Goal: Task Accomplishment & Management: Manage account settings

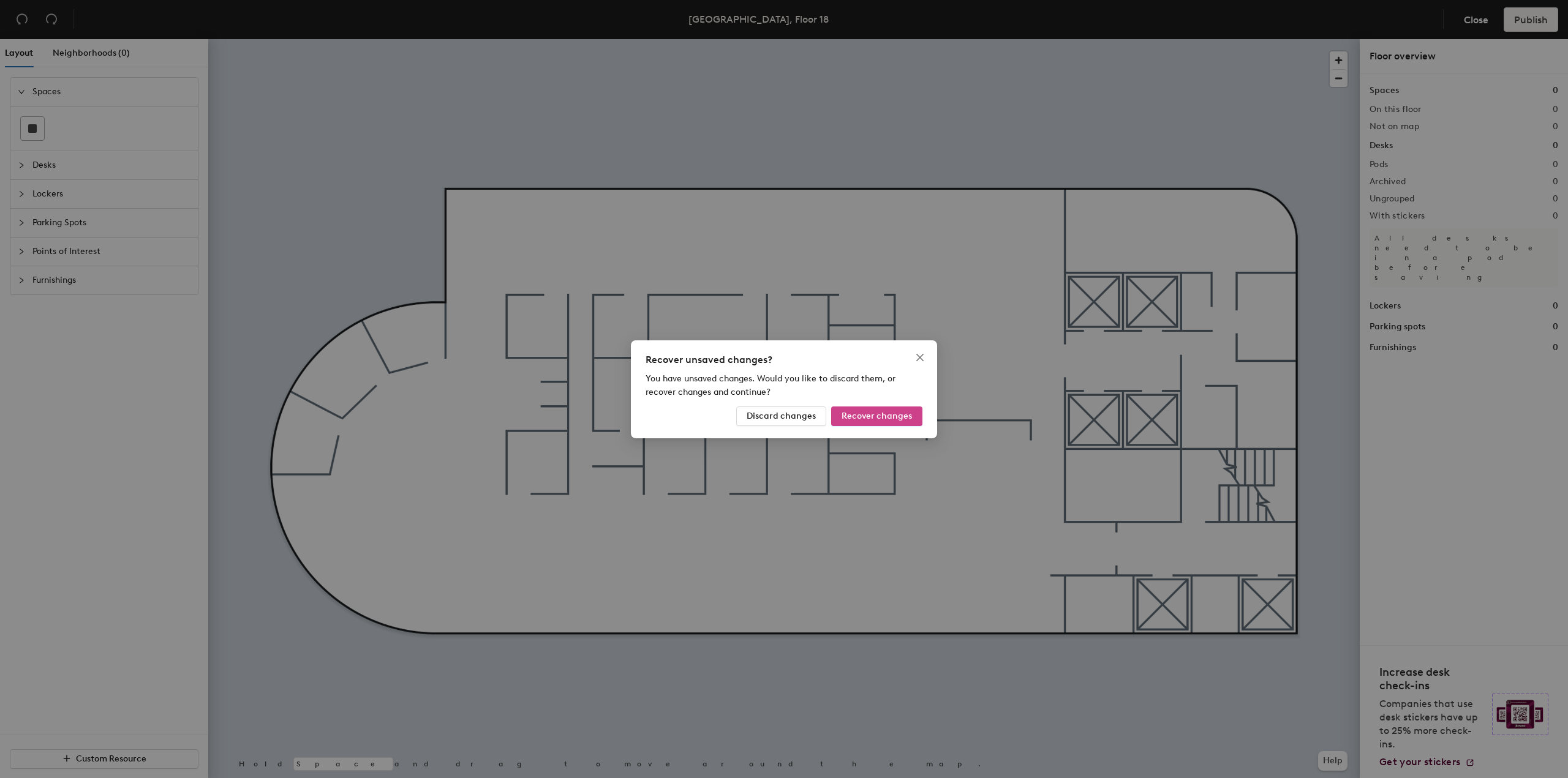
click at [905, 421] on span "Recover changes" at bounding box center [877, 415] width 71 height 11
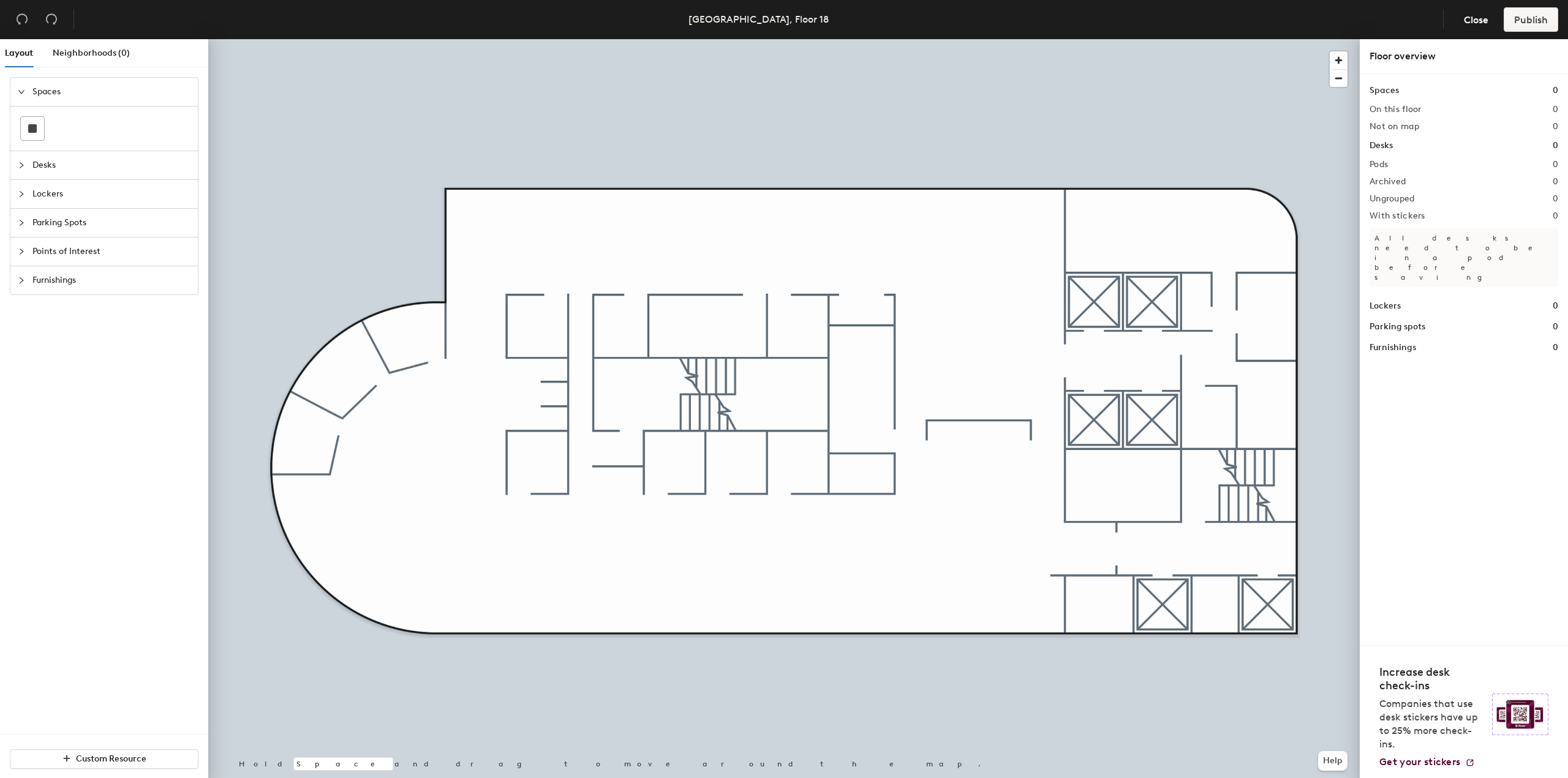
click at [17, 165] on div "Desks" at bounding box center [104, 165] width 187 height 28
click at [37, 184] on icon at bounding box center [32, 184] width 15 height 5
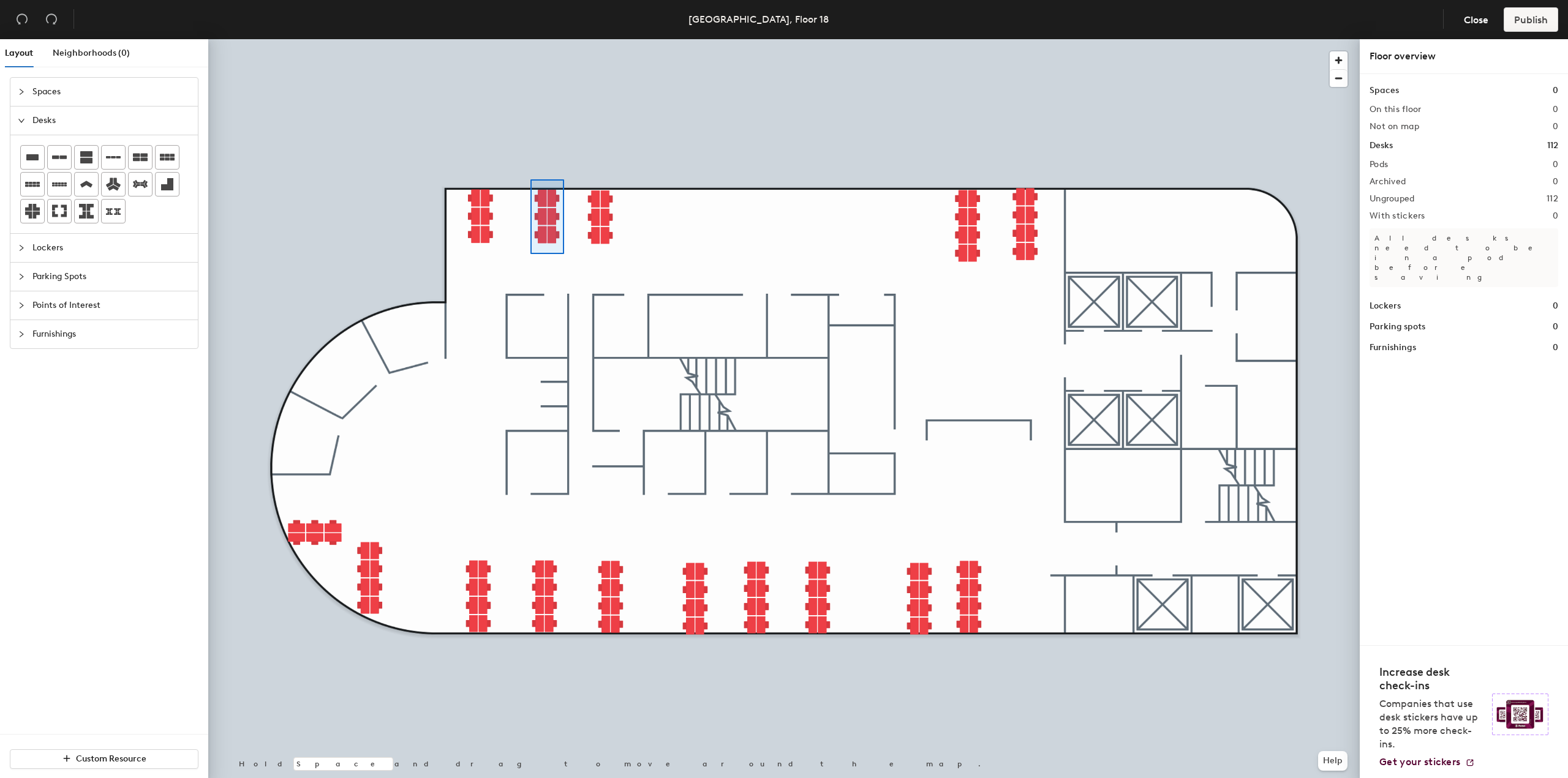
click at [529, 39] on div at bounding box center [784, 39] width 1152 height 0
click at [289, 39] on div at bounding box center [784, 39] width 1152 height 0
click at [355, 39] on div at bounding box center [784, 39] width 1152 height 0
click at [578, 39] on div at bounding box center [784, 39] width 1152 height 0
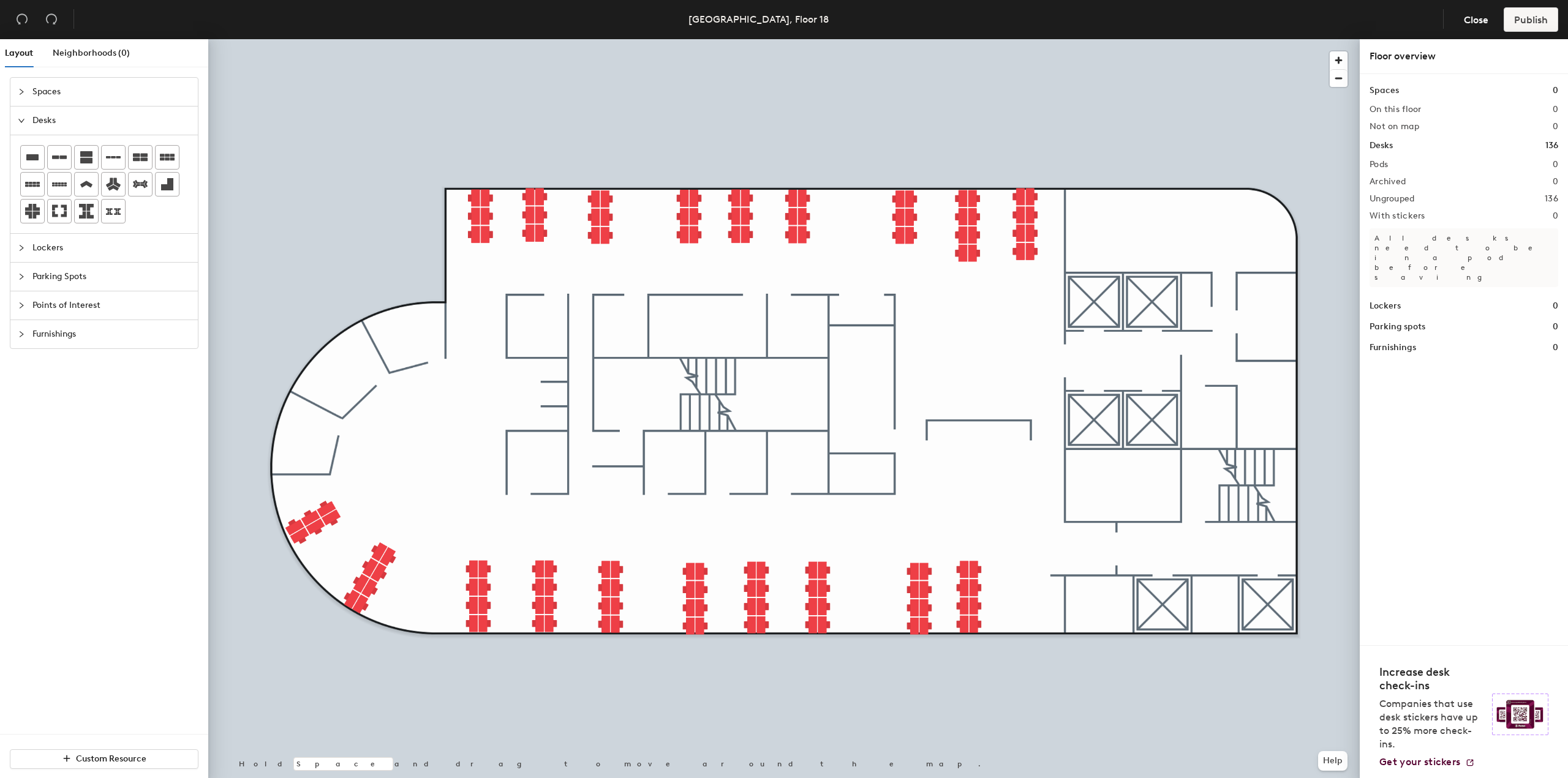
click at [31, 158] on icon at bounding box center [32, 157] width 12 height 6
click at [48, 329] on span "Furnishings" at bounding box center [111, 334] width 158 height 28
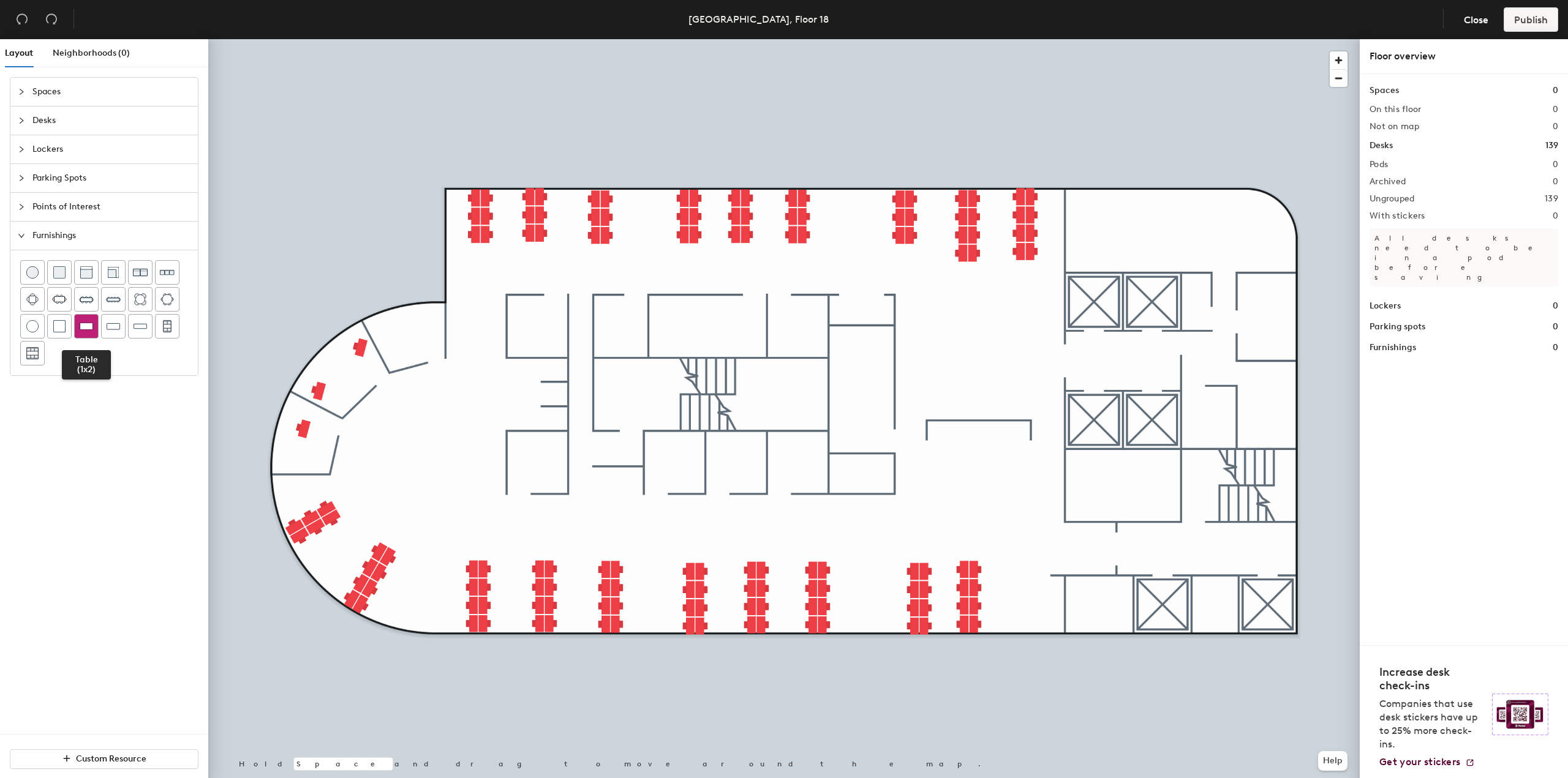
click at [86, 328] on img at bounding box center [86, 326] width 14 height 12
click at [118, 330] on div at bounding box center [113, 326] width 24 height 24
click at [37, 264] on div at bounding box center [32, 273] width 24 height 24
click at [450, 39] on div at bounding box center [784, 39] width 1152 height 0
click at [392, 39] on div at bounding box center [784, 39] width 1152 height 0
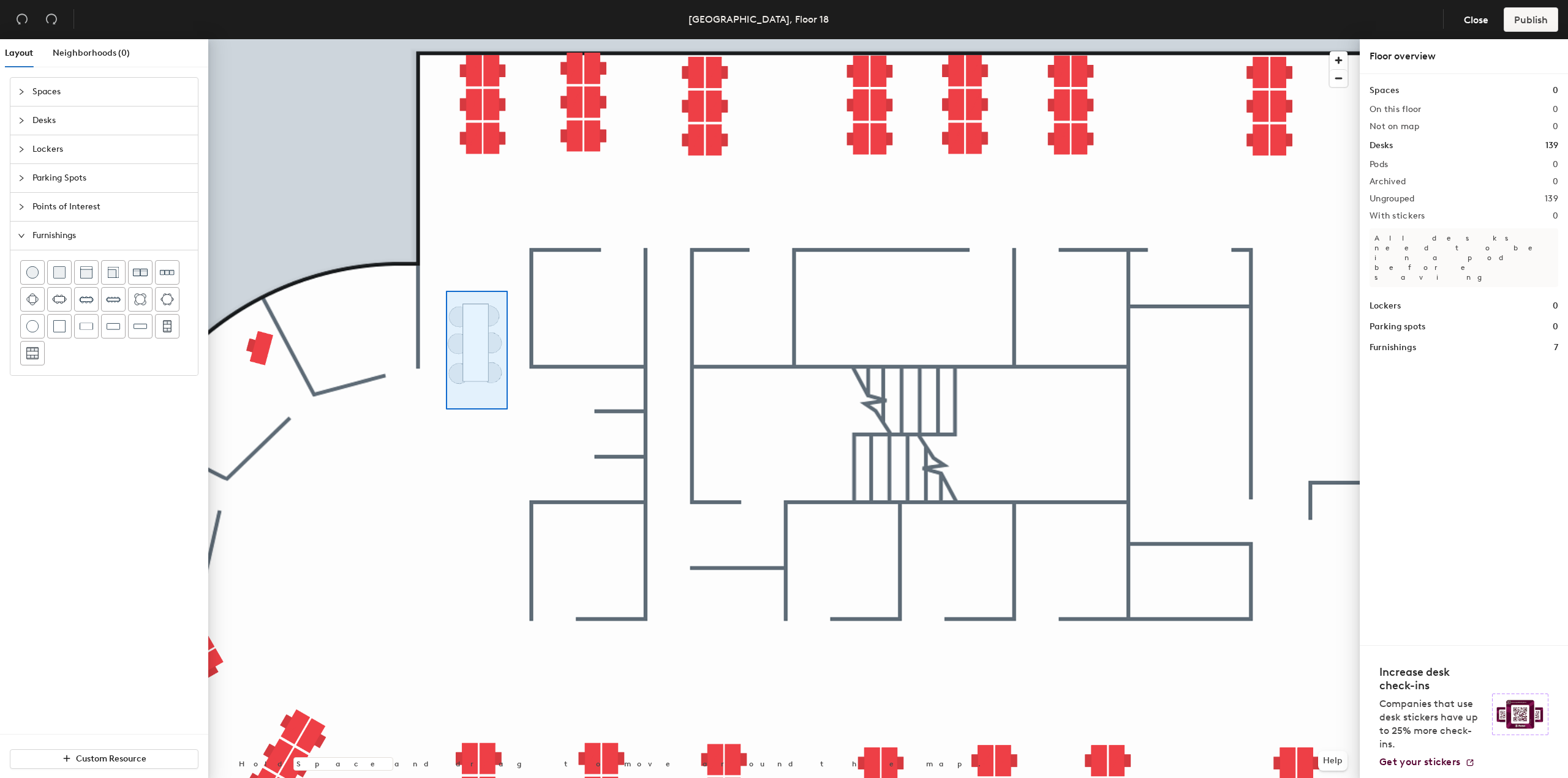
click at [446, 39] on div at bounding box center [784, 39] width 1152 height 0
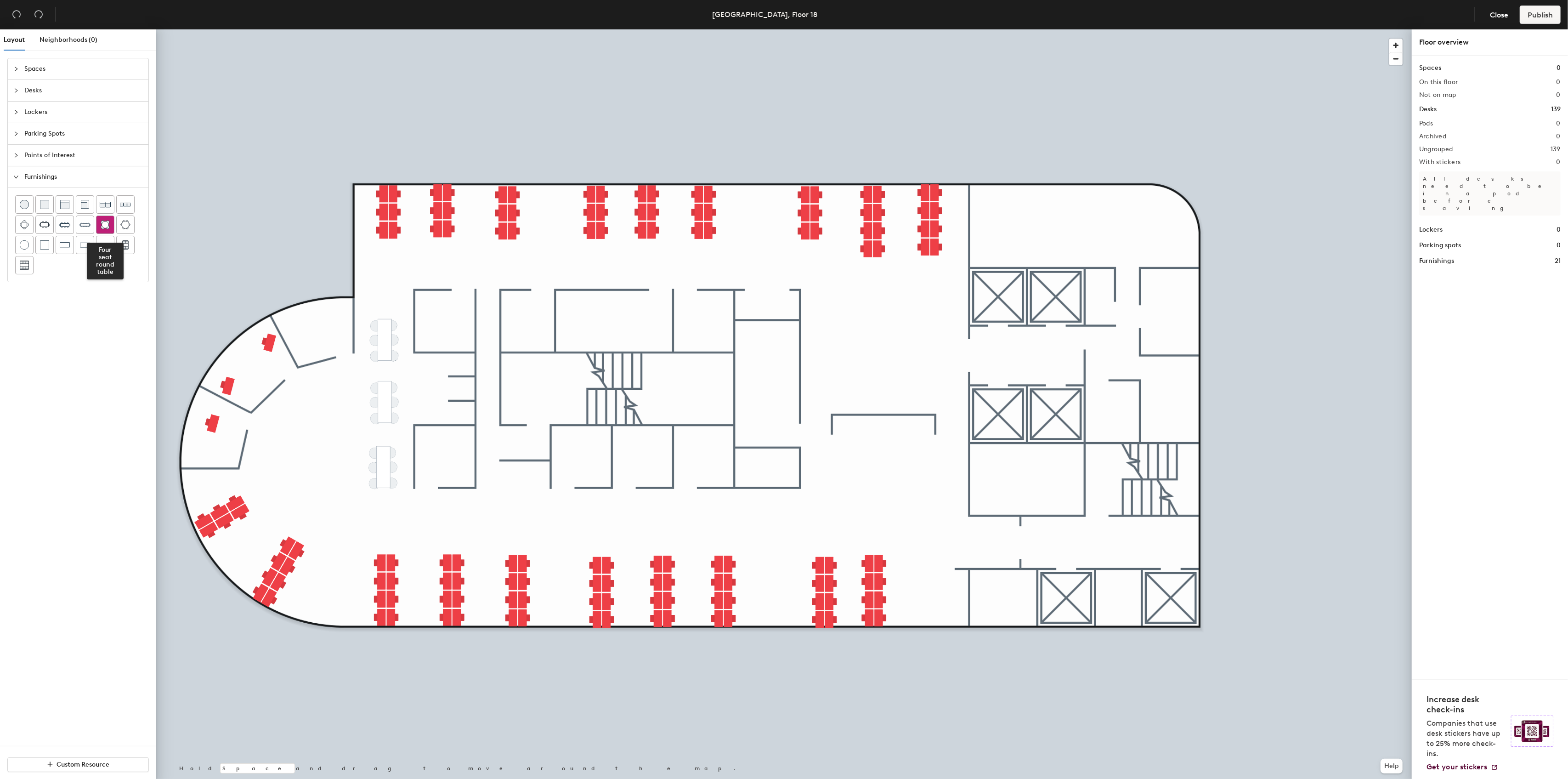
click at [104, 226] on img at bounding box center [105, 225] width 9 height 9
click at [83, 222] on img at bounding box center [85, 225] width 11 height 11
click at [687, 29] on div at bounding box center [784, 29] width 1256 height 0
click at [100, 245] on img at bounding box center [105, 245] width 10 height 9
click at [29, 241] on img at bounding box center [24, 245] width 9 height 9
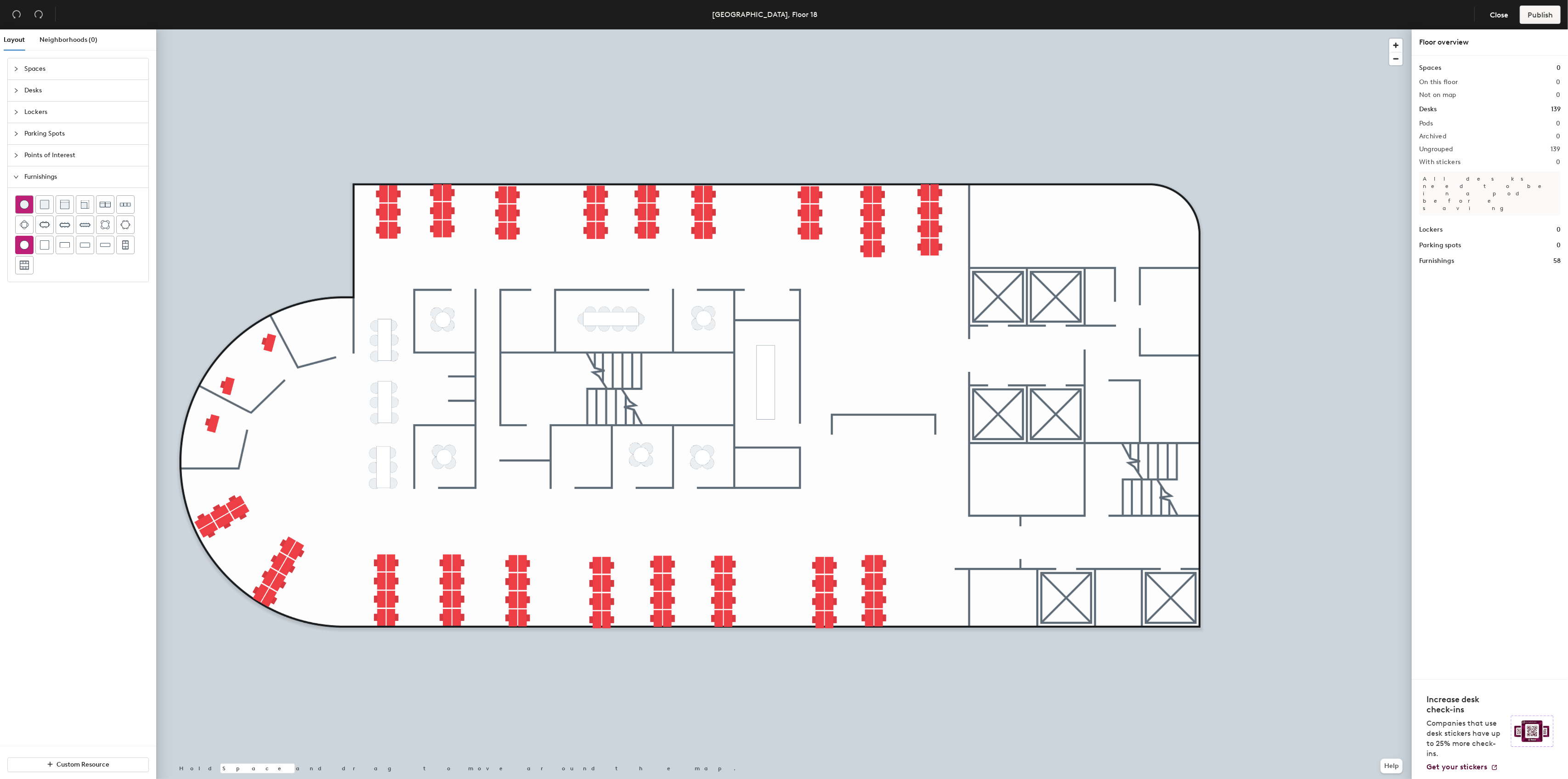
click at [29, 206] on div at bounding box center [24, 205] width 18 height 18
click at [41, 227] on img at bounding box center [44, 225] width 11 height 9
click at [80, 247] on img at bounding box center [85, 245] width 10 height 9
click at [1254, 29] on div at bounding box center [784, 29] width 1256 height 0
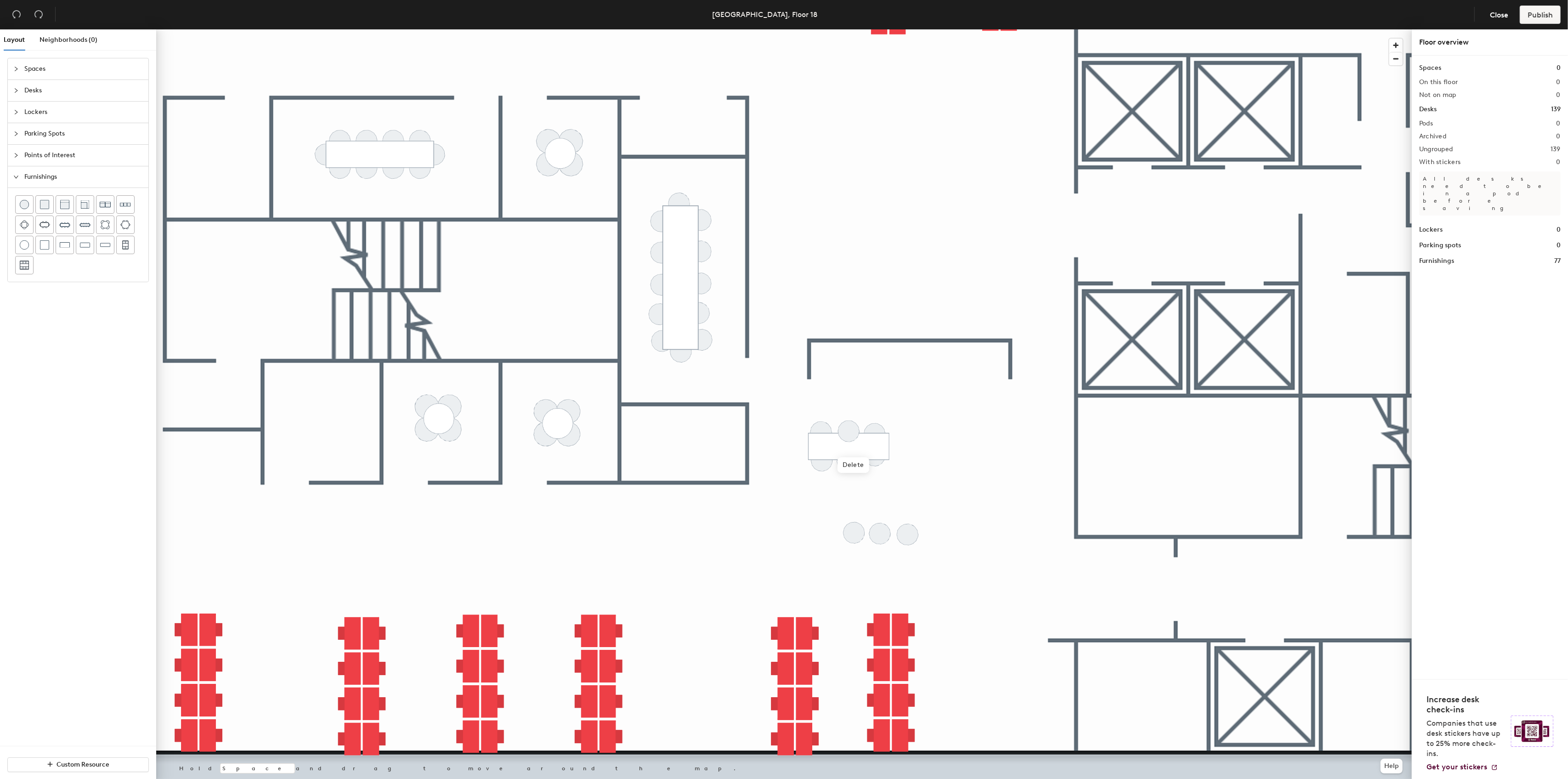
click at [875, 29] on div at bounding box center [784, 29] width 1256 height 0
click at [845, 29] on div at bounding box center [784, 29] width 1256 height 0
click at [851, 29] on div at bounding box center [784, 29] width 1256 height 0
click at [846, 29] on div at bounding box center [784, 29] width 1256 height 0
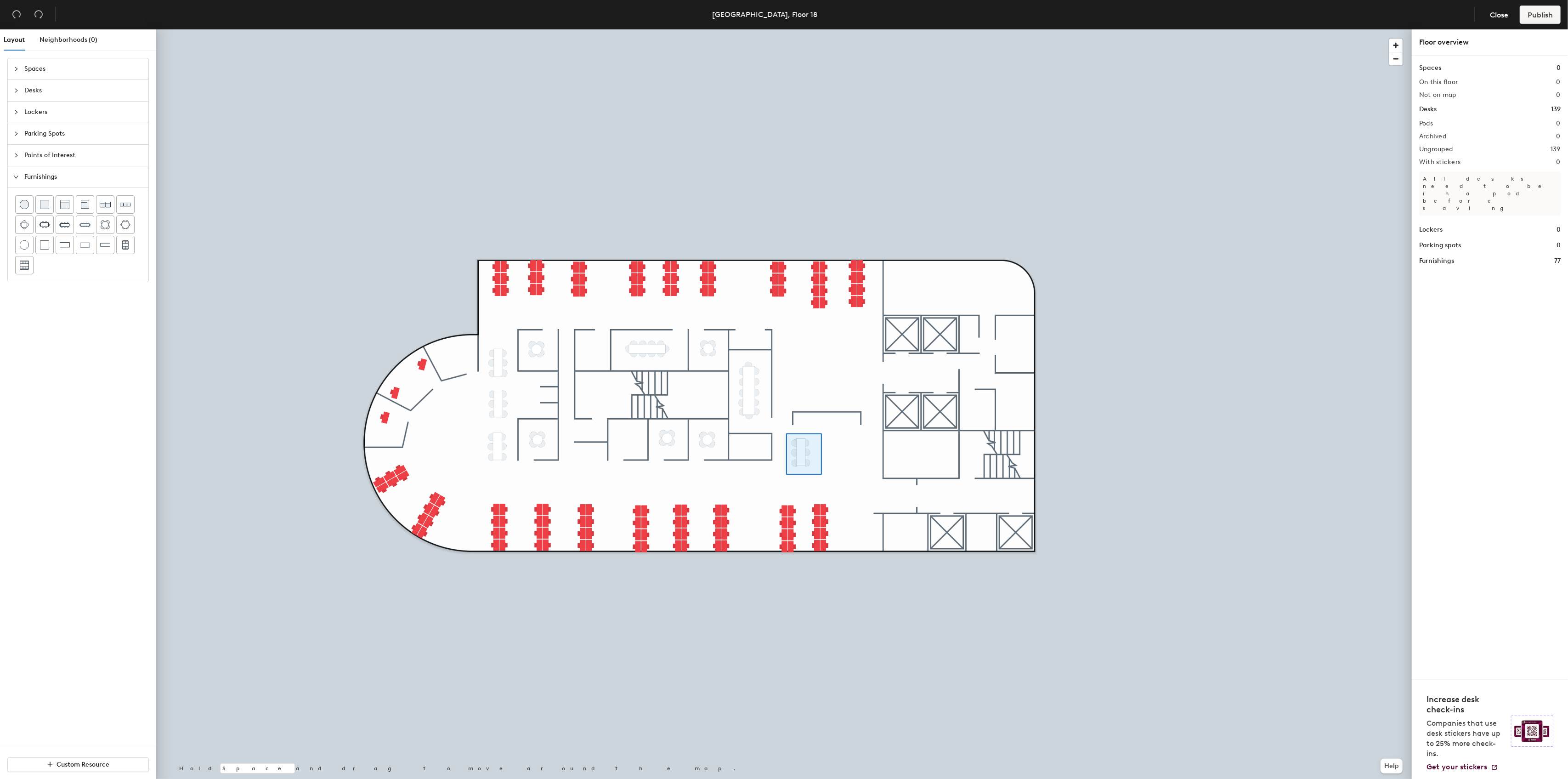
click at [786, 29] on div at bounding box center [784, 29] width 1256 height 0
click at [808, 29] on div at bounding box center [784, 29] width 1256 height 0
click at [782, 29] on div at bounding box center [784, 29] width 1256 height 0
click at [1395, 46] on span "button" at bounding box center [1396, 45] width 13 height 13
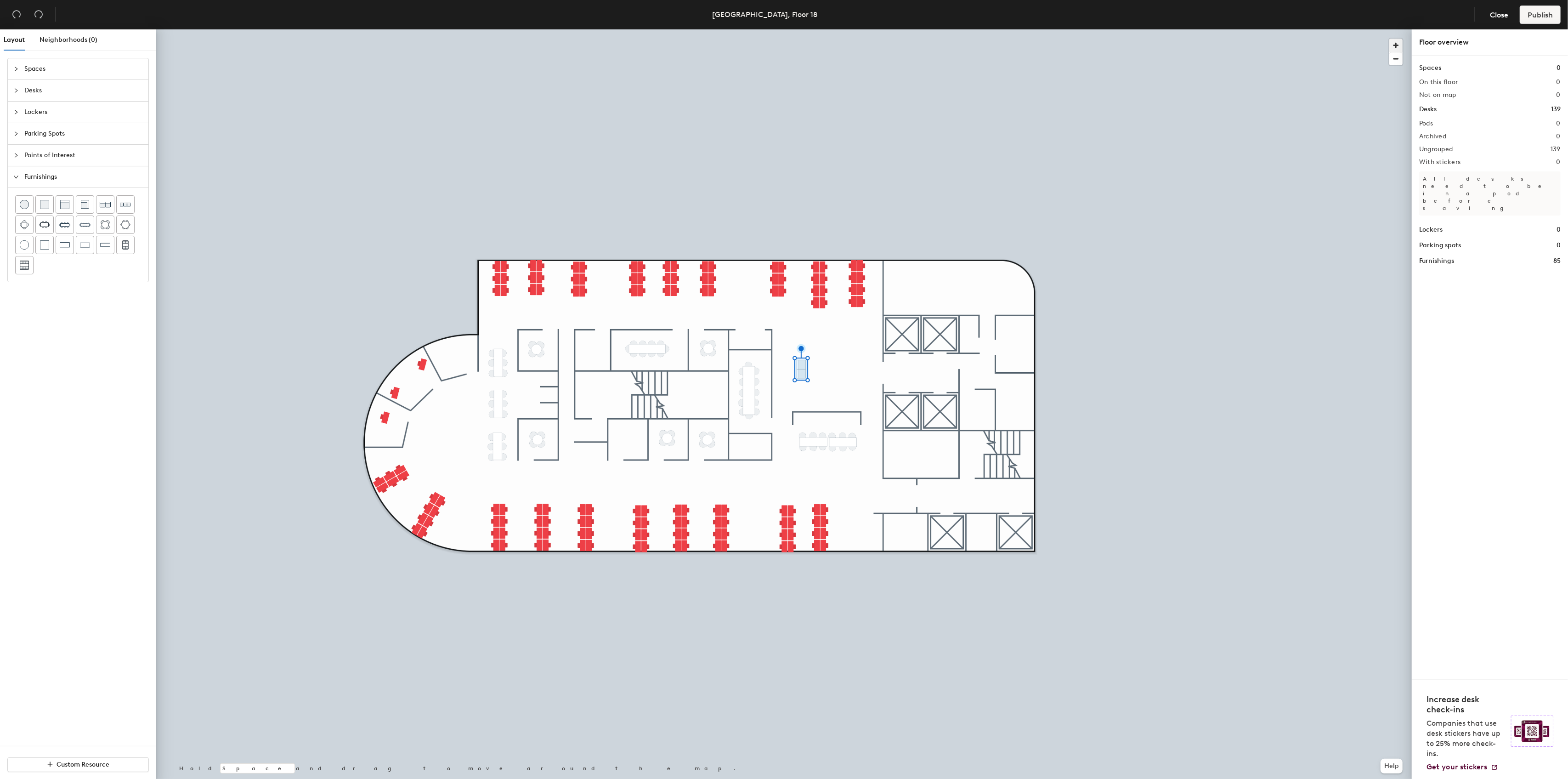
click at [1395, 46] on span "button" at bounding box center [1396, 45] width 13 height 13
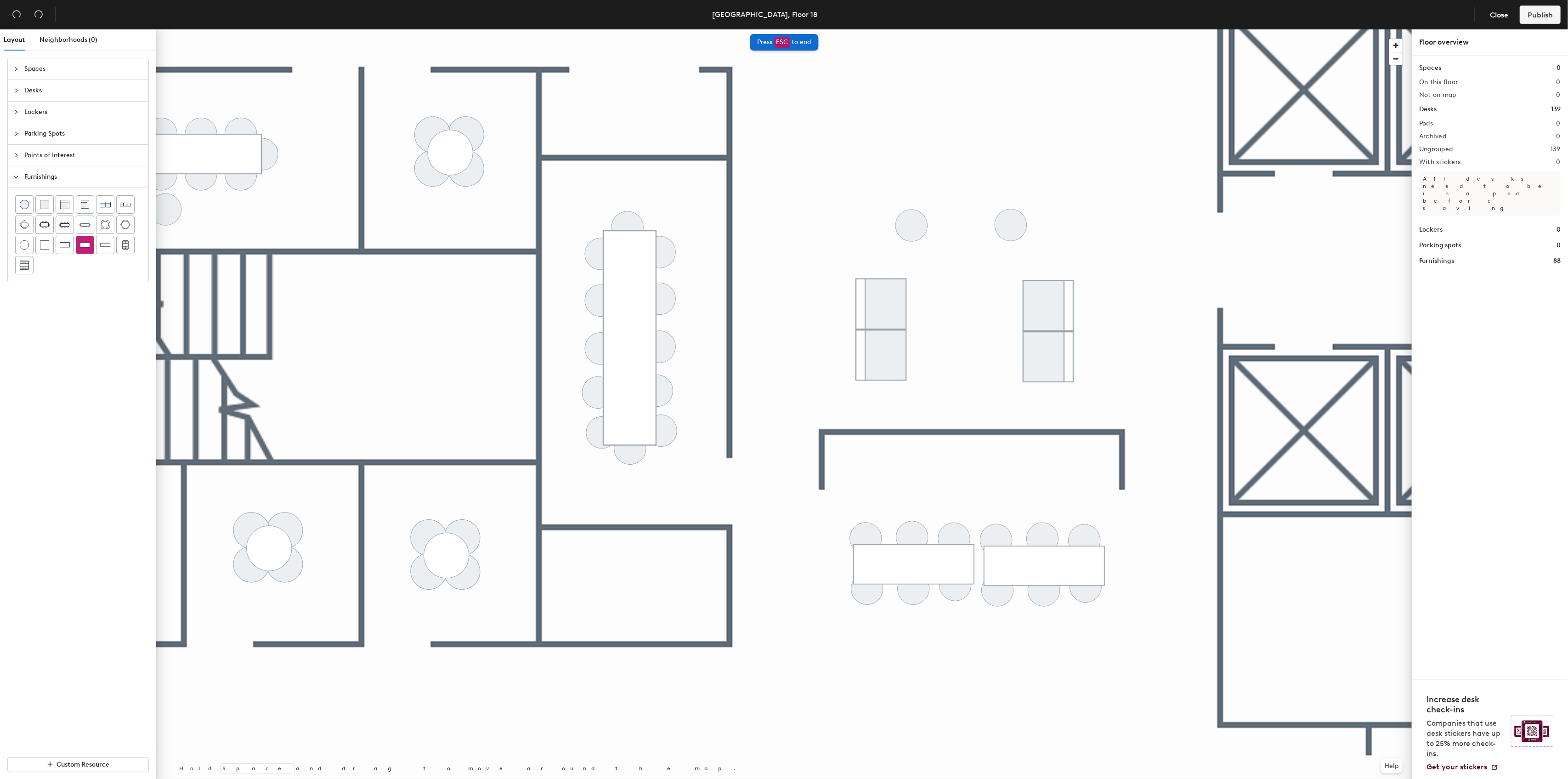
drag, startPoint x: 31, startPoint y: 244, endPoint x: 87, endPoint y: 242, distance: 56.0
click at [30, 243] on div at bounding box center [24, 245] width 18 height 18
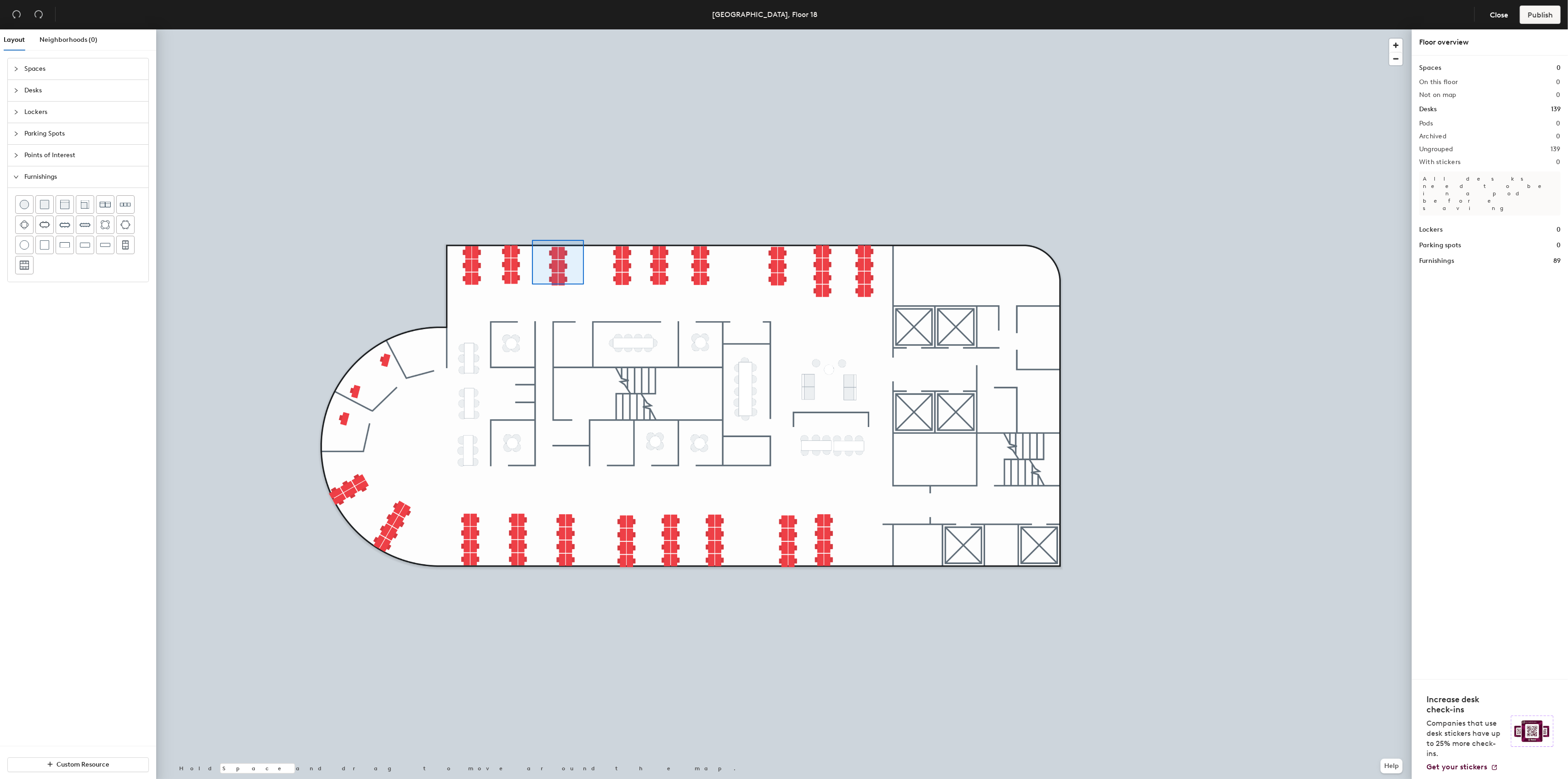
click at [533, 29] on div at bounding box center [784, 29] width 1256 height 0
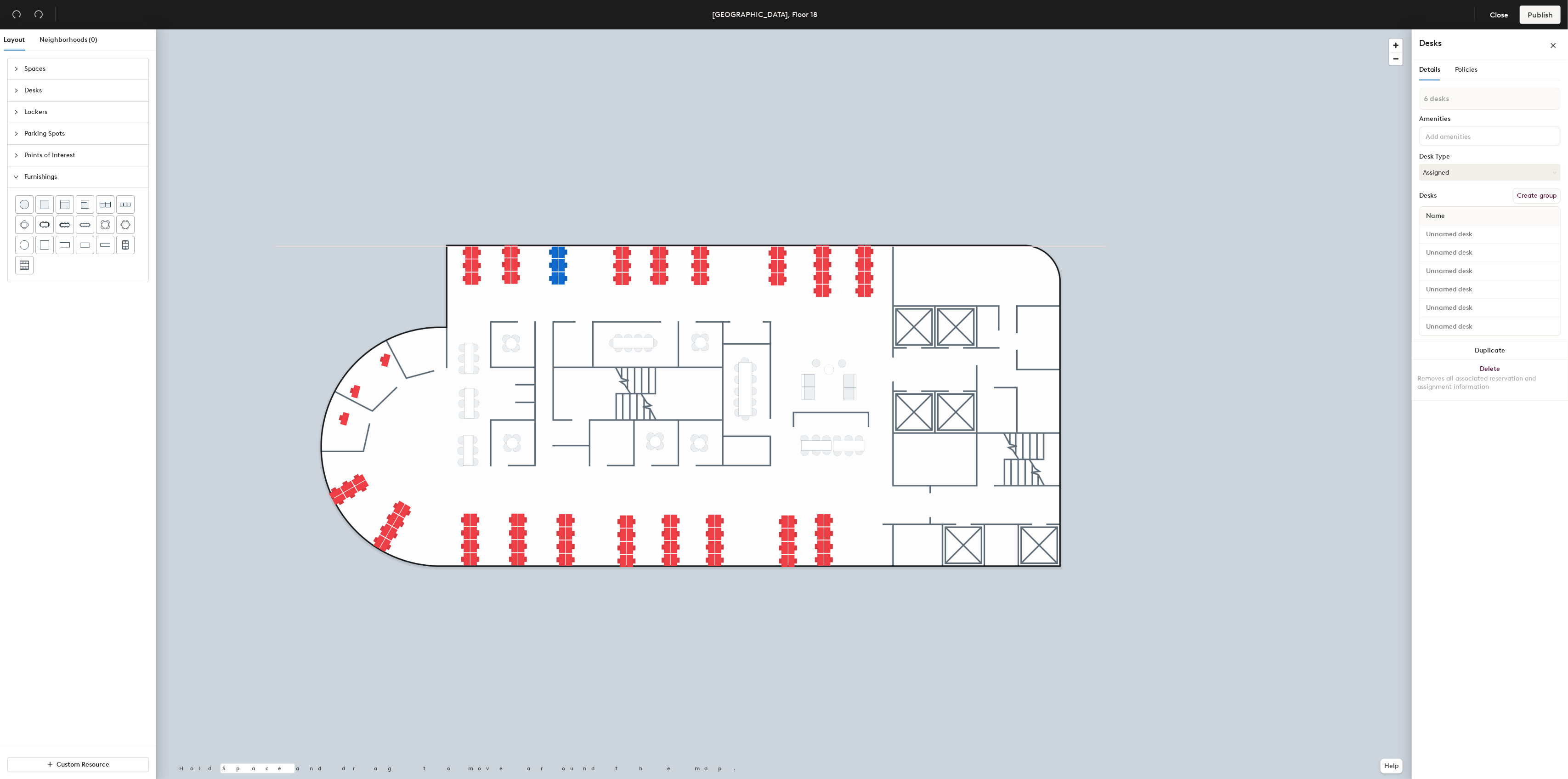
type input "1 desk"
click at [908, 29] on div at bounding box center [784, 29] width 1256 height 0
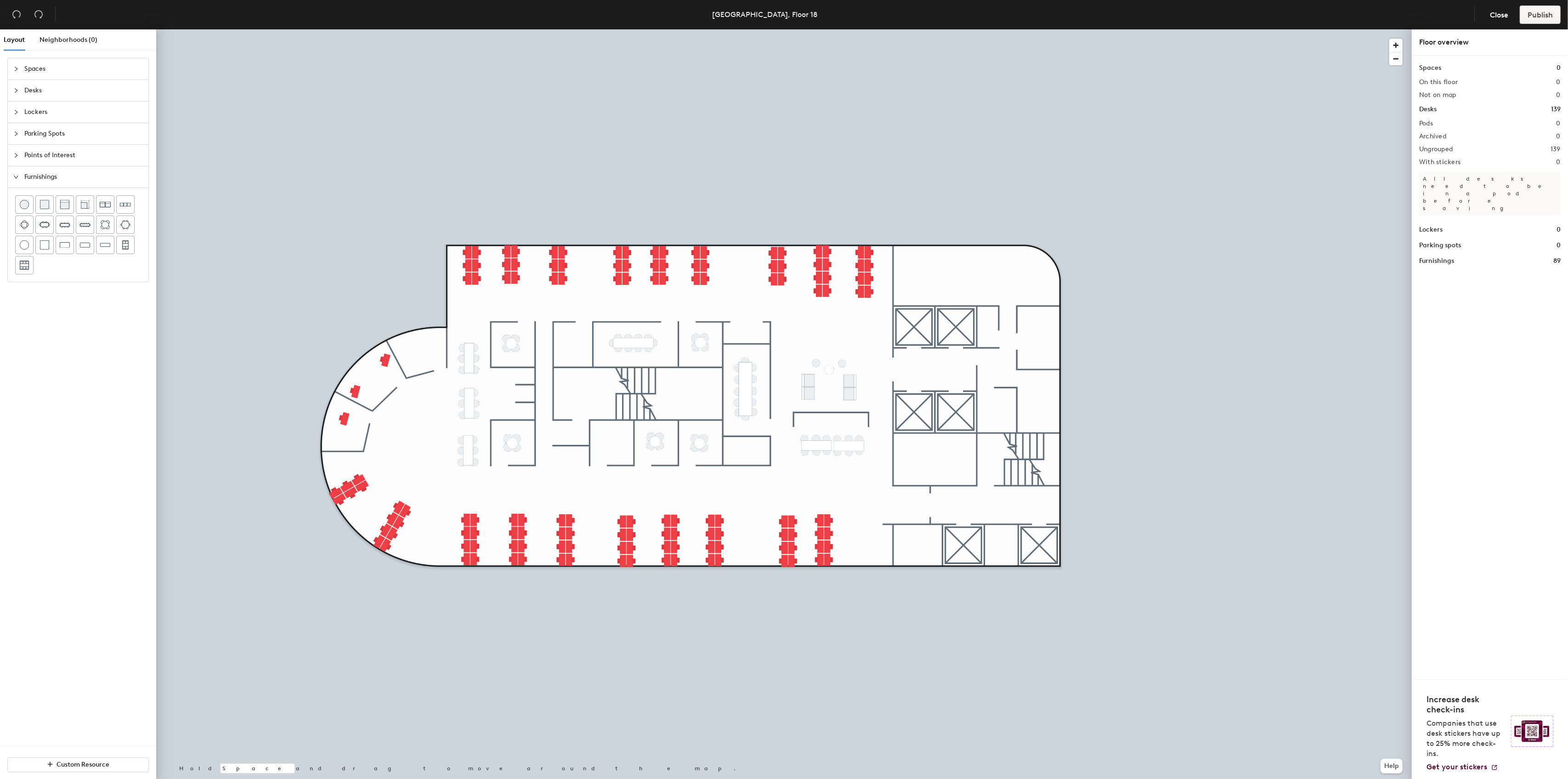
click at [71, 155] on span "Points of Interest" at bounding box center [83, 155] width 119 height 21
click at [40, 182] on icon at bounding box center [44, 183] width 11 height 11
click at [47, 183] on icon at bounding box center [44, 183] width 11 height 11
click at [24, 181] on icon at bounding box center [24, 183] width 5 height 9
click at [82, 179] on icon at bounding box center [85, 183] width 9 height 7
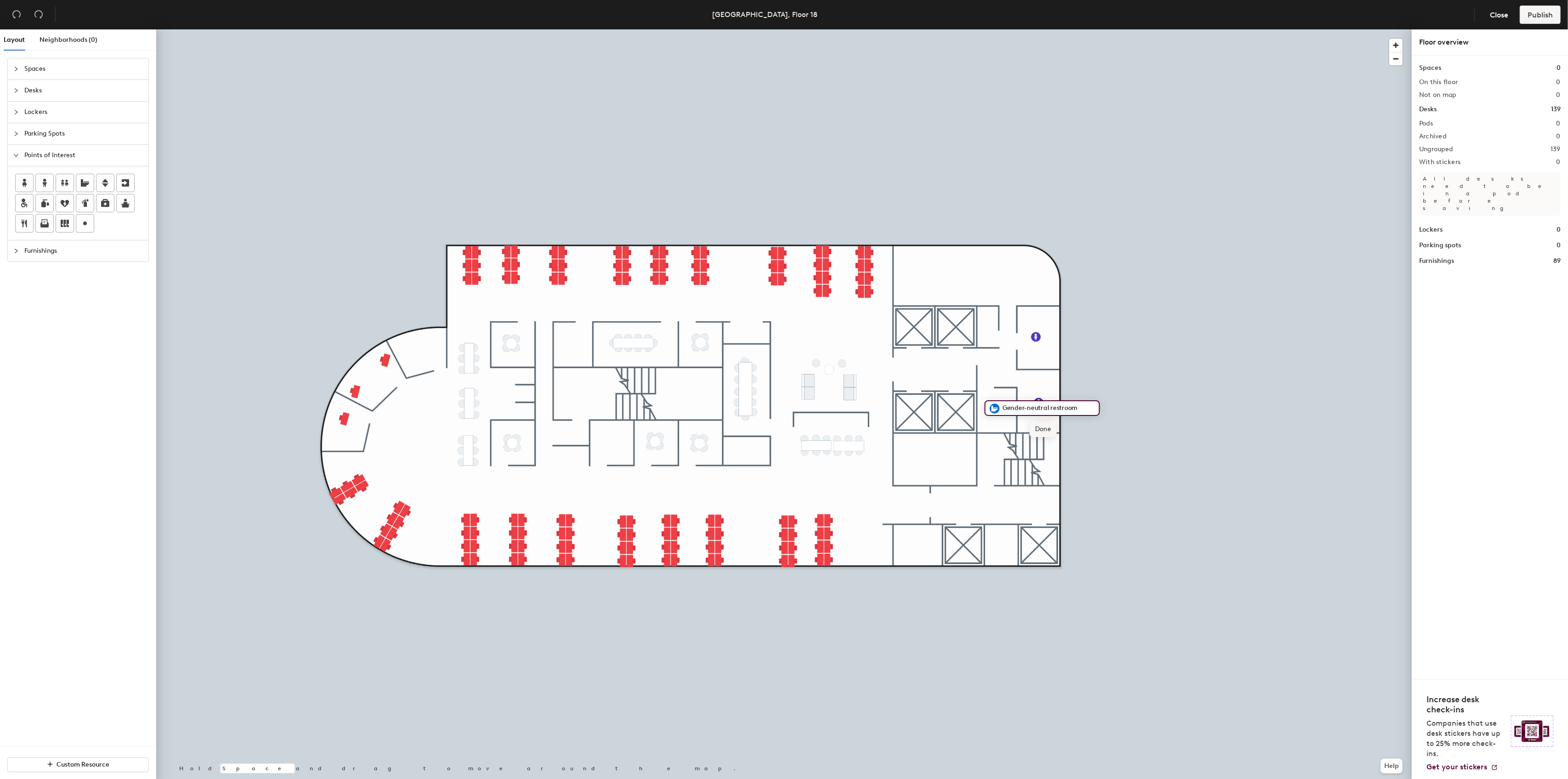
click at [1045, 428] on span "Done" at bounding box center [1043, 429] width 27 height 16
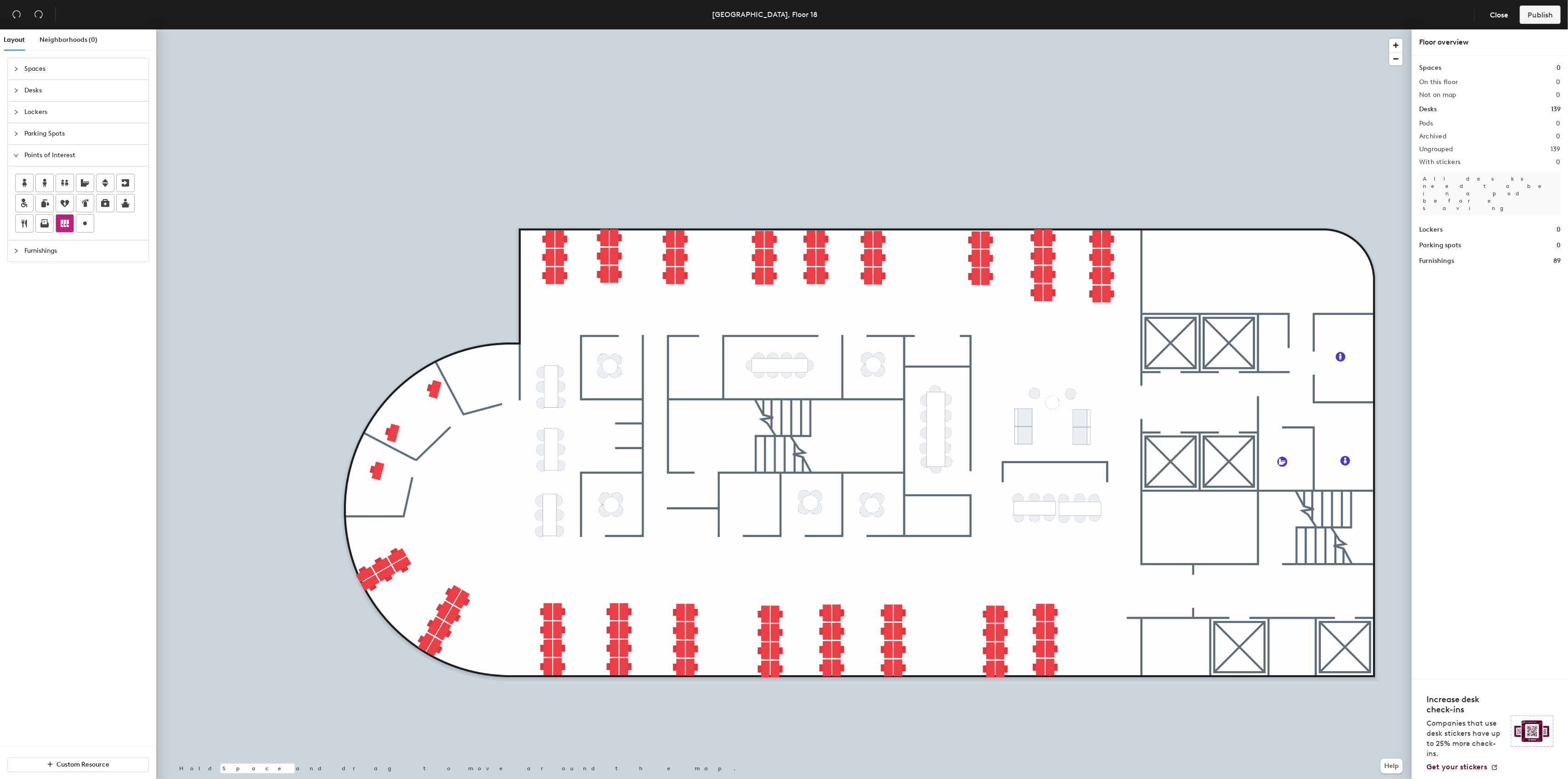
click at [63, 221] on icon at bounding box center [65, 224] width 9 height 7
click at [735, 277] on span "Done" at bounding box center [732, 281] width 27 height 16
drag, startPoint x: 68, startPoint y: 216, endPoint x: 81, endPoint y: 220, distance: 13.6
click at [68, 216] on div at bounding box center [65, 223] width 18 height 18
click at [939, 285] on span "Done" at bounding box center [943, 281] width 27 height 16
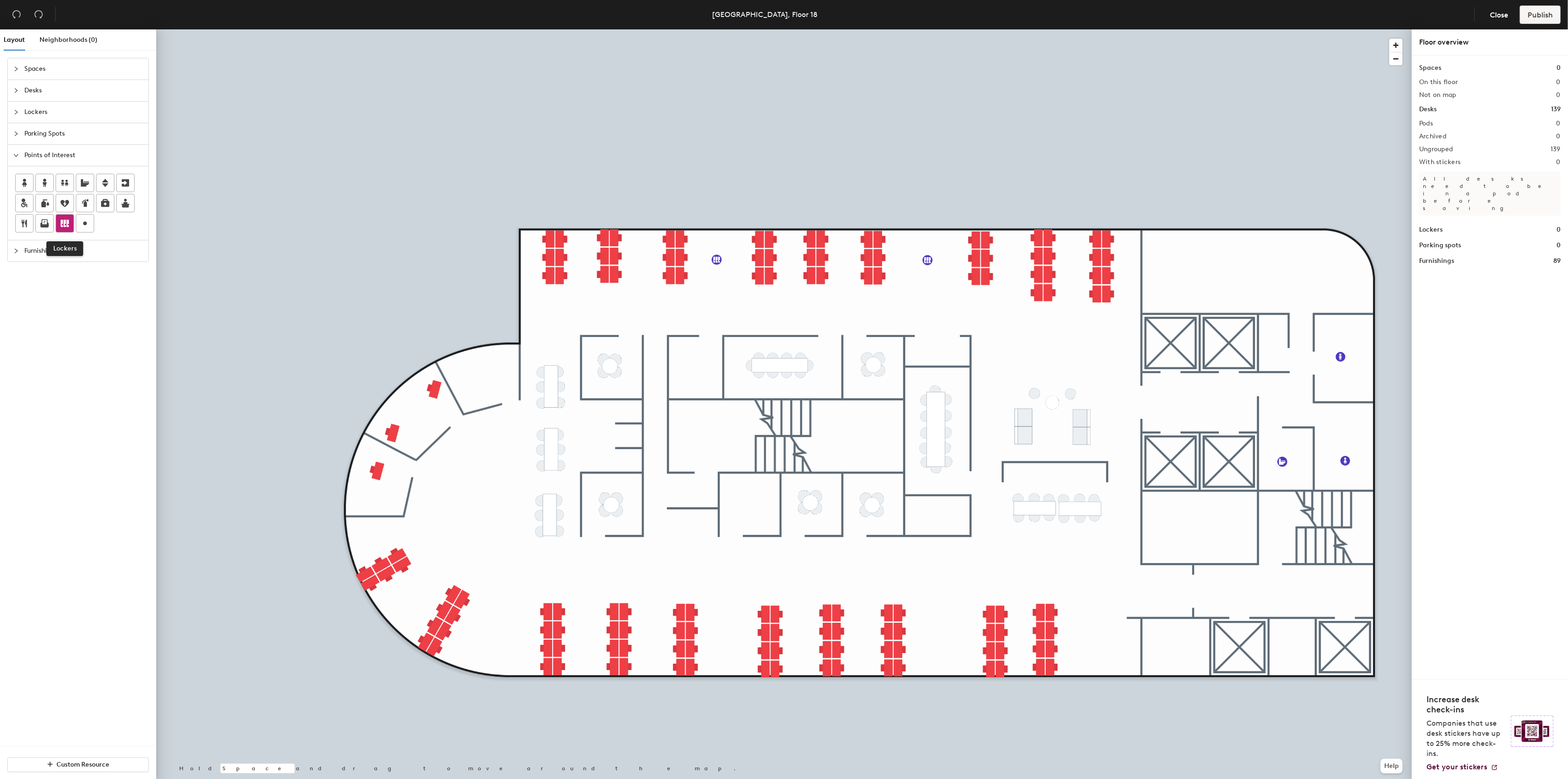
click at [63, 220] on icon at bounding box center [65, 224] width 9 height 7
click at [713, 543] on span "Done" at bounding box center [718, 545] width 27 height 16
click at [54, 259] on span "Furnishings" at bounding box center [83, 251] width 119 height 21
click at [63, 247] on img at bounding box center [65, 245] width 10 height 9
click at [103, 247] on img at bounding box center [105, 245] width 10 height 9
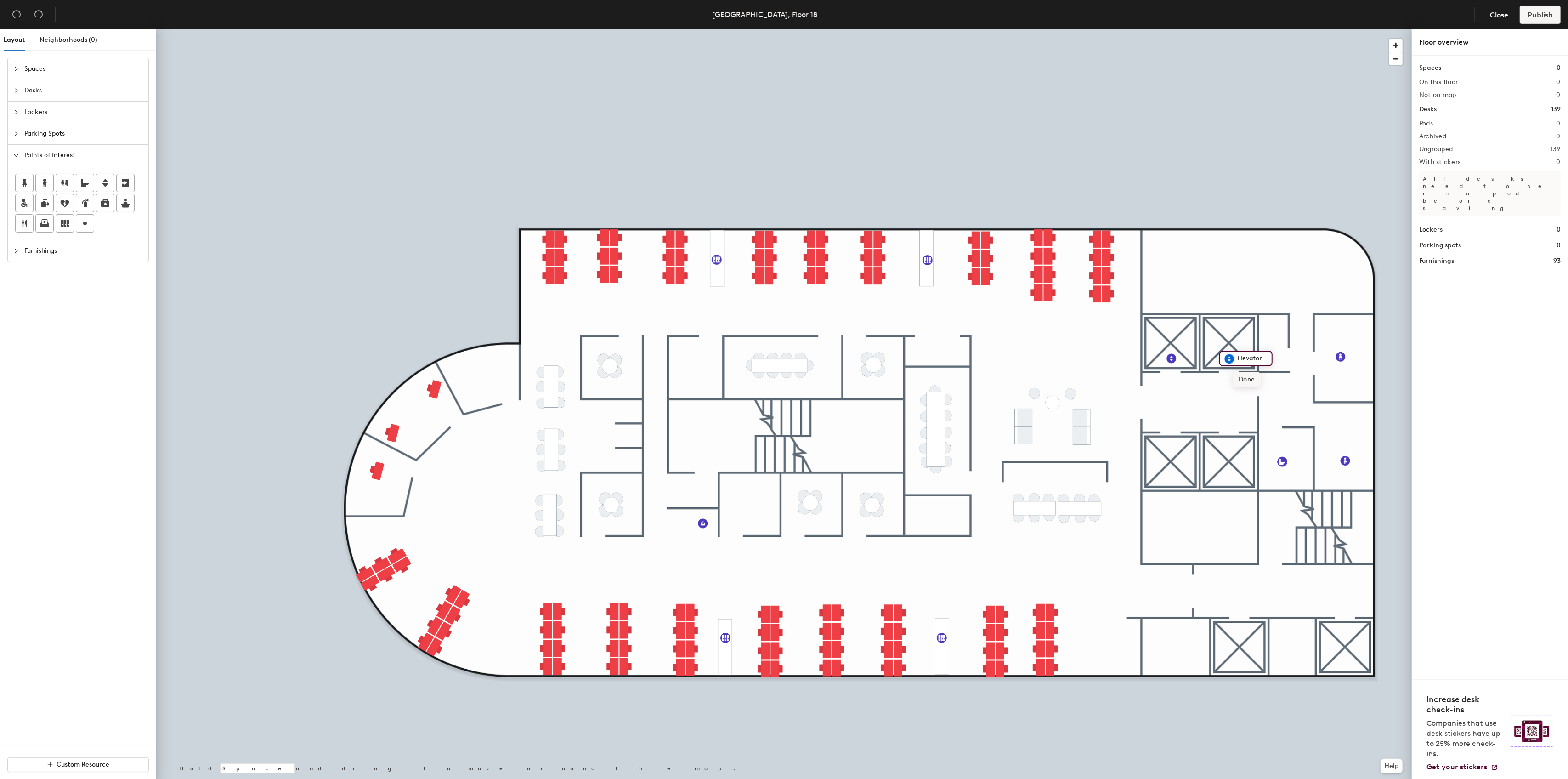
click at [1244, 382] on span "Done" at bounding box center [1247, 380] width 27 height 16
click at [105, 183] on icon at bounding box center [105, 183] width 7 height 9
click at [1187, 469] on span "Done" at bounding box center [1187, 467] width 27 height 16
click at [107, 180] on icon at bounding box center [105, 183] width 11 height 11
click at [26, 222] on icon at bounding box center [24, 224] width 5 height 8
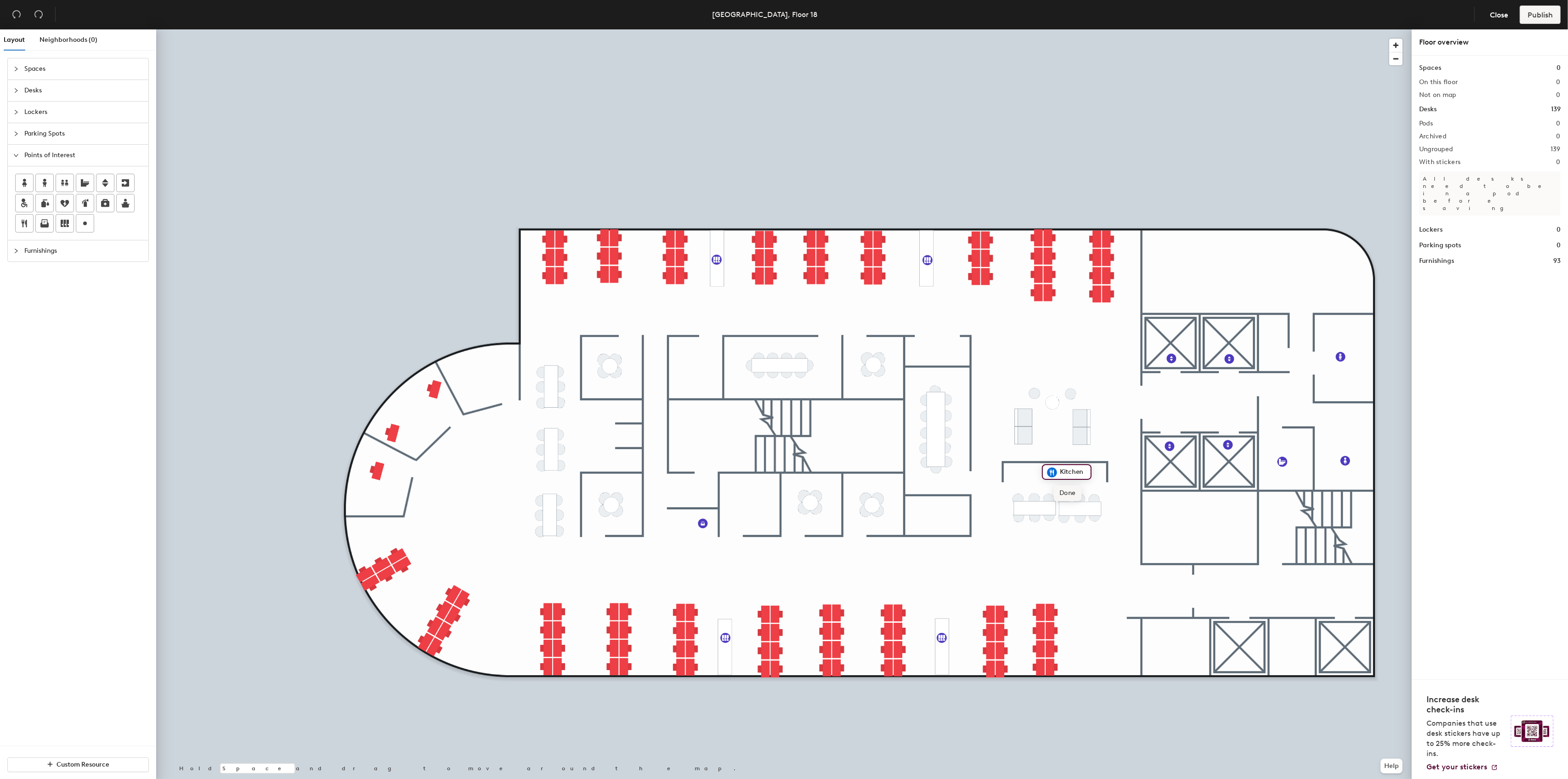
click at [1066, 488] on span "Done" at bounding box center [1067, 493] width 27 height 16
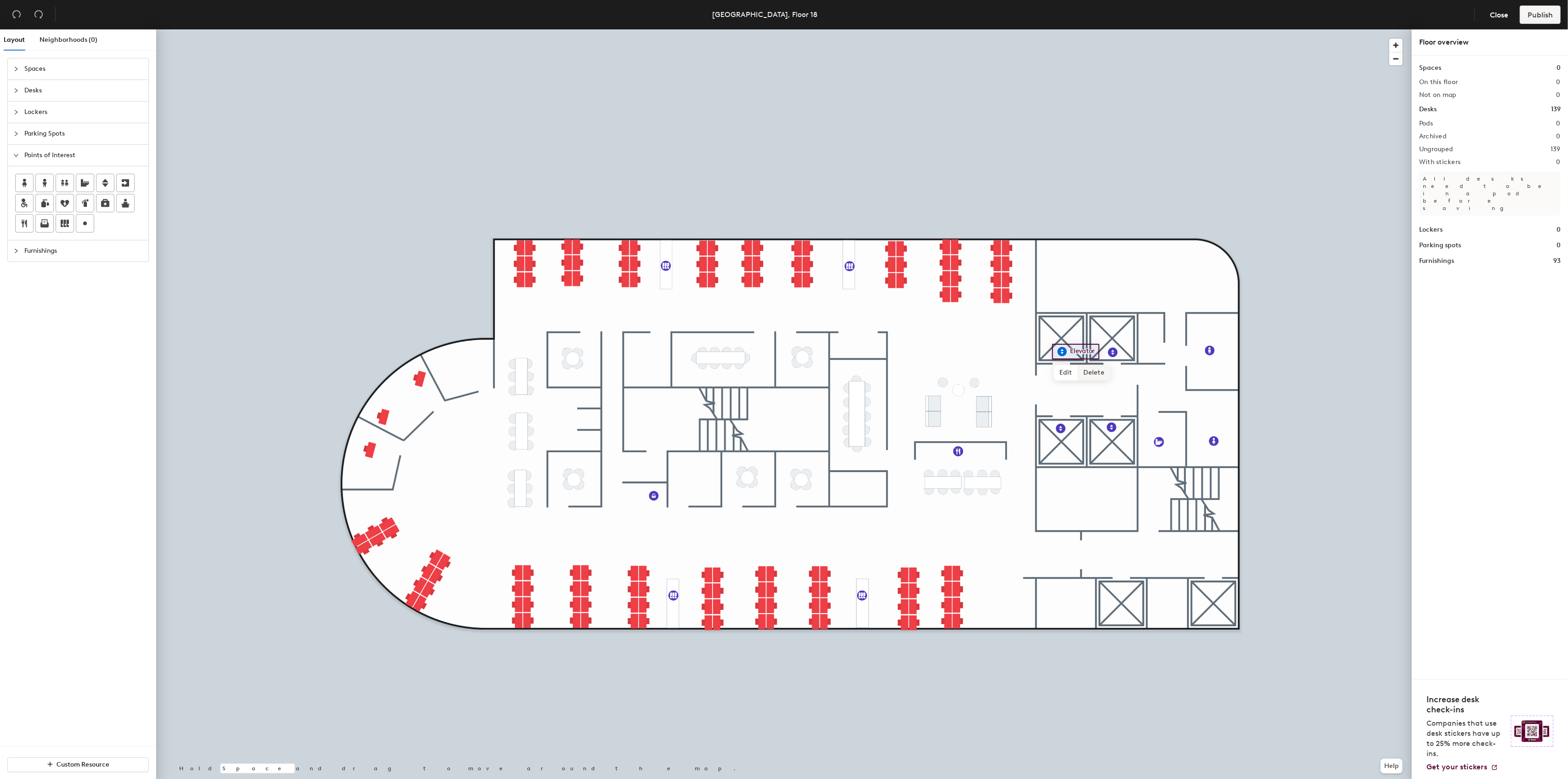
click at [1090, 370] on span "Delete" at bounding box center [1094, 373] width 32 height 16
click at [1143, 376] on span "Delete" at bounding box center [1144, 373] width 32 height 16
click at [1085, 447] on span "Delete" at bounding box center [1092, 449] width 32 height 16
click at [42, 251] on span "Furnishings" at bounding box center [83, 251] width 119 height 21
click at [105, 226] on img at bounding box center [105, 225] width 9 height 9
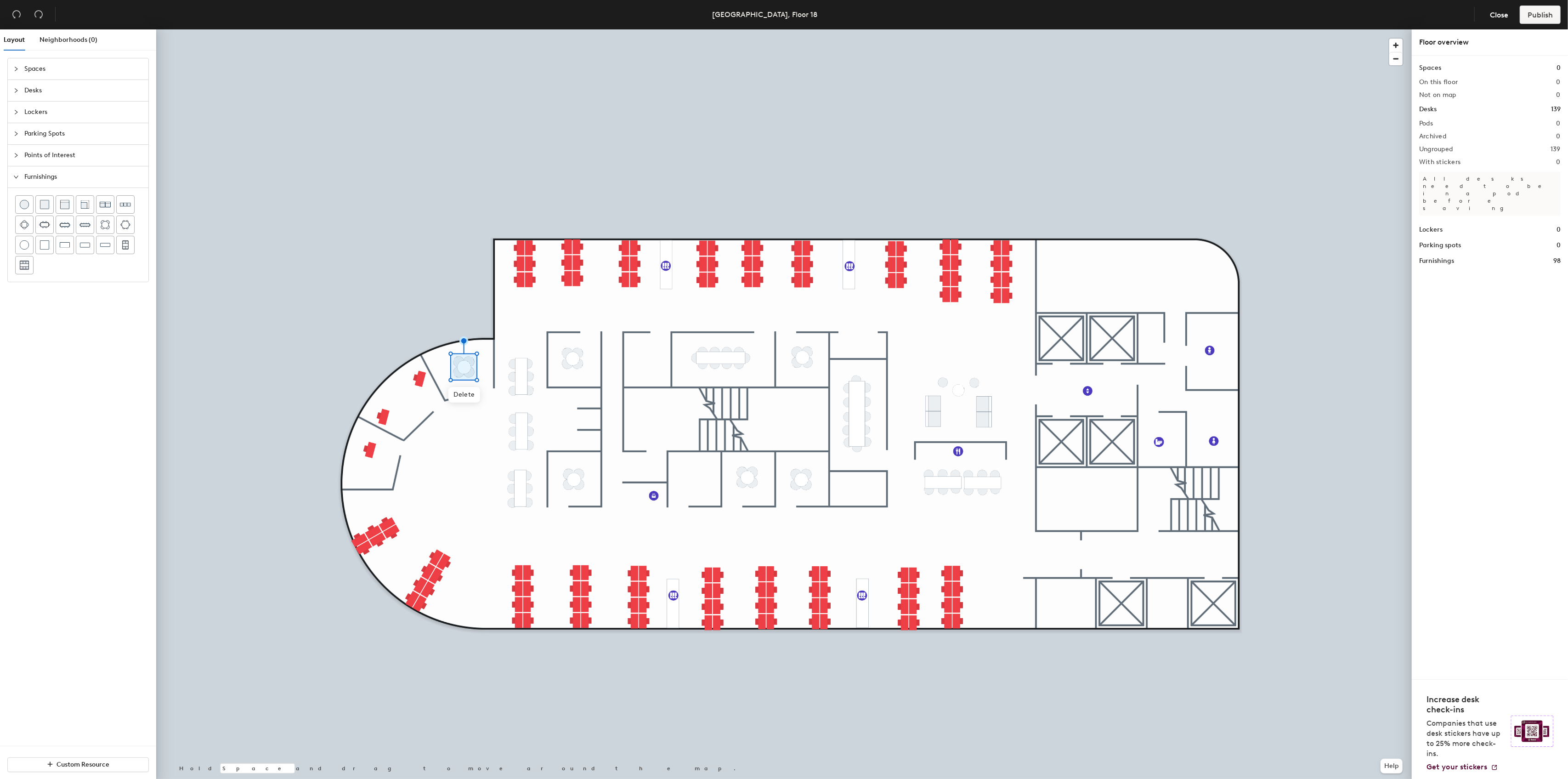
click at [38, 159] on span "Points of Interest" at bounding box center [83, 155] width 119 height 21
click at [85, 222] on circle at bounding box center [85, 224] width 4 height 4
type input "Phone booth"
click at [610, 417] on span "Done" at bounding box center [611, 420] width 27 height 16
click at [609, 462] on span "Done" at bounding box center [611, 461] width 27 height 16
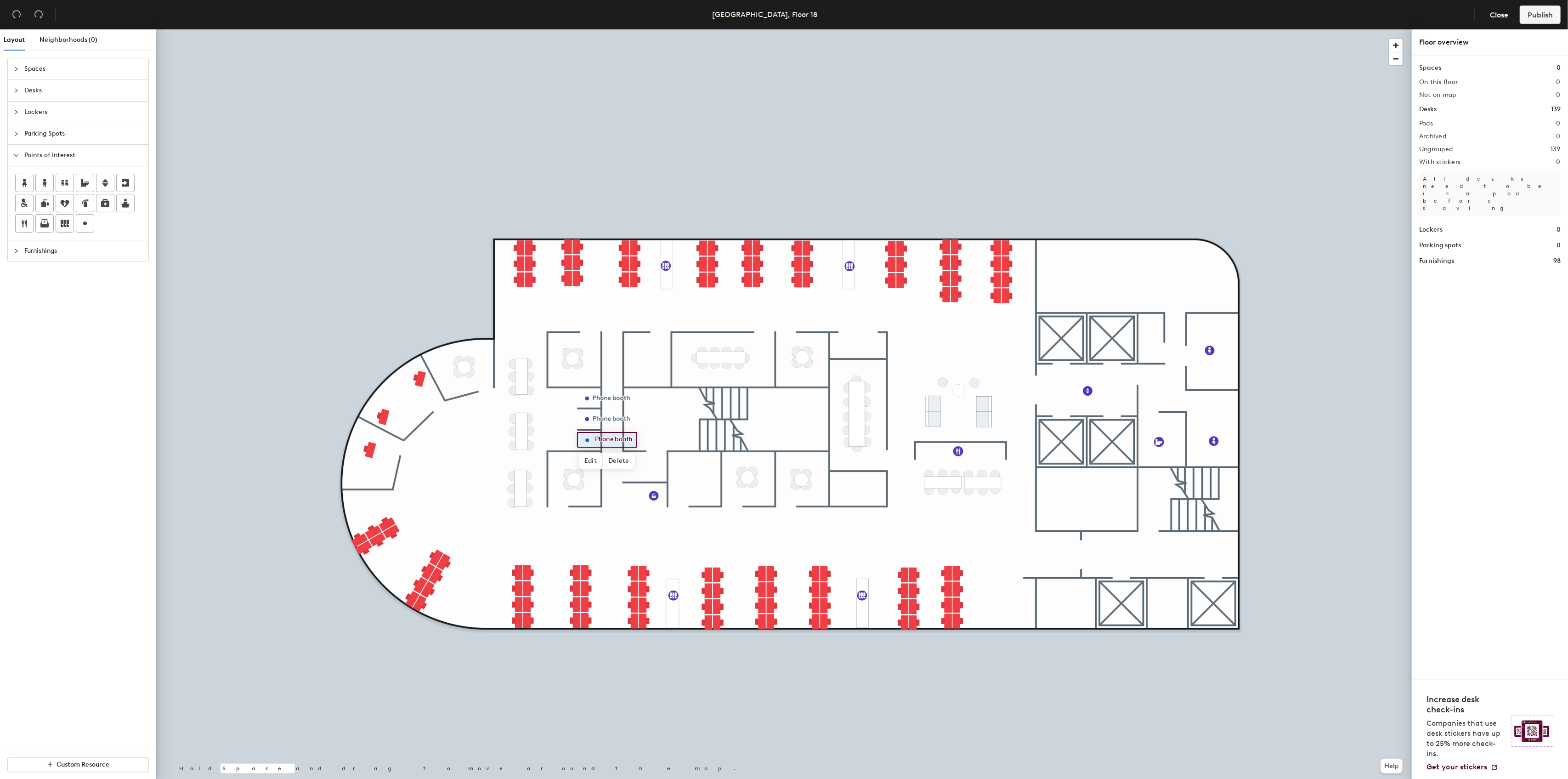
click at [44, 249] on span "Furnishings" at bounding box center [83, 251] width 119 height 21
click at [102, 223] on img at bounding box center [105, 225] width 9 height 9
click at [26, 245] on img at bounding box center [24, 245] width 9 height 9
click at [23, 206] on img at bounding box center [24, 204] width 9 height 9
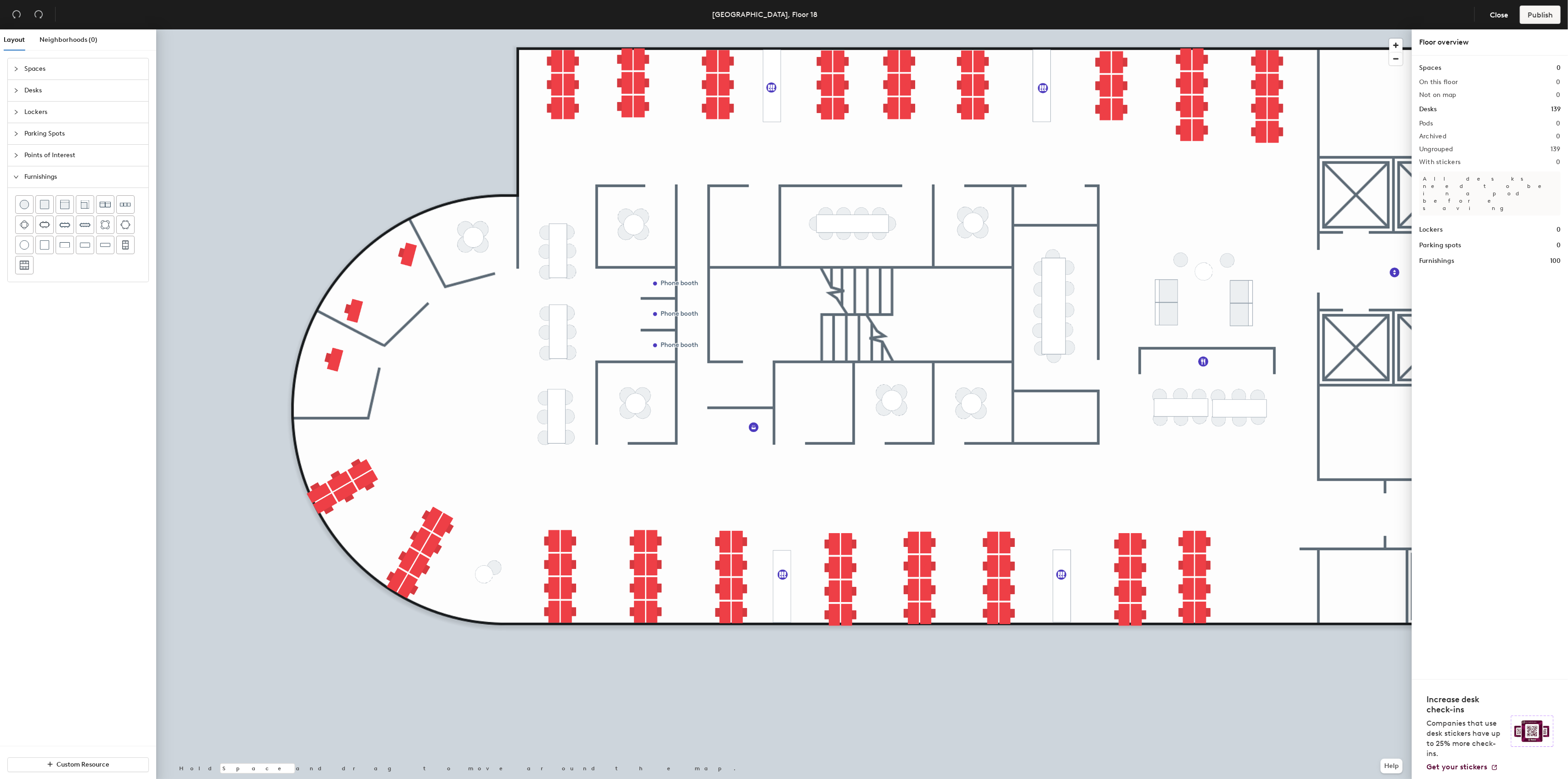
click at [23, 206] on img at bounding box center [24, 204] width 9 height 9
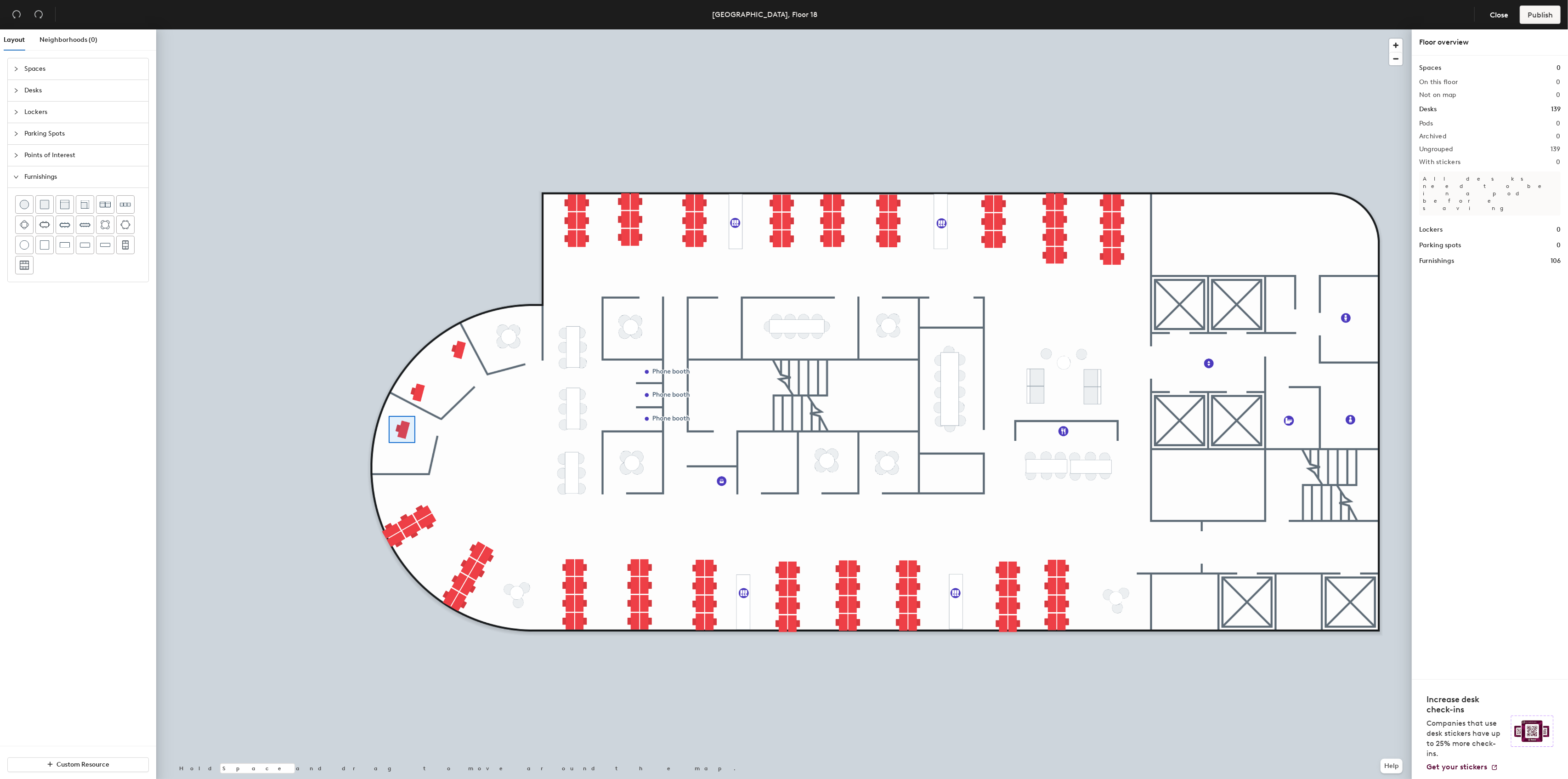
click at [389, 29] on div at bounding box center [784, 29] width 1256 height 0
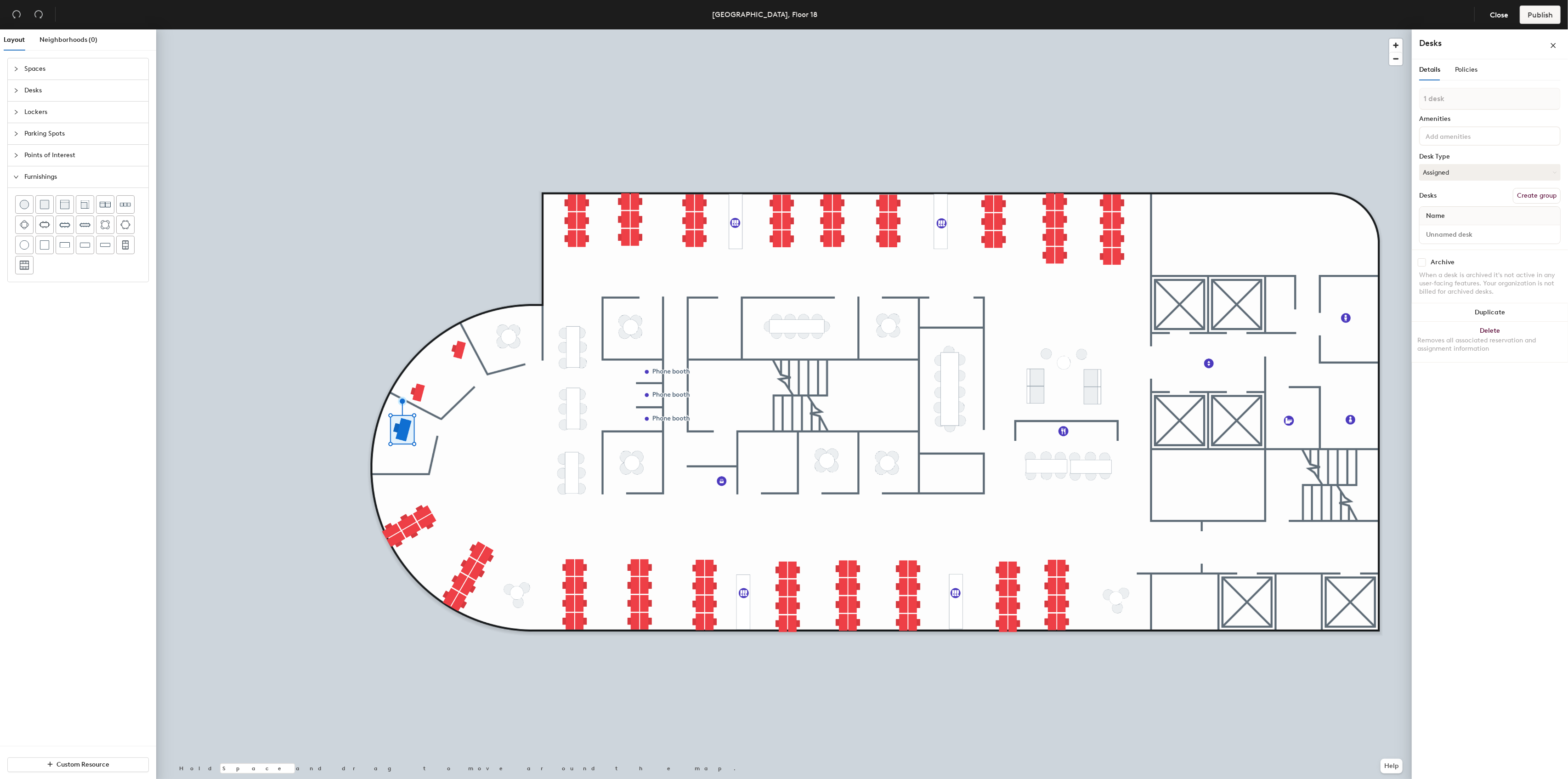
click at [460, 29] on div at bounding box center [784, 29] width 1256 height 0
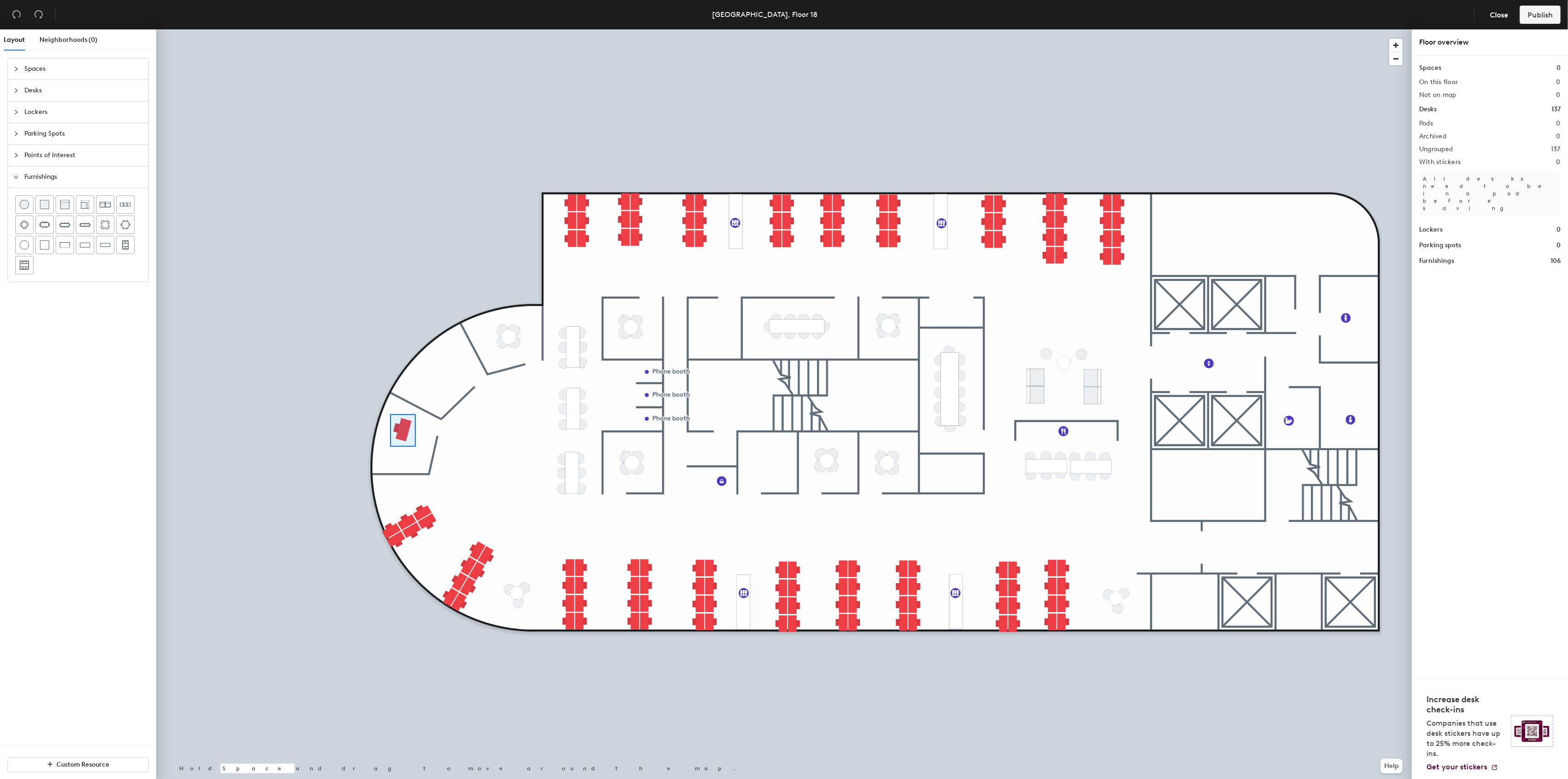
click at [390, 29] on div at bounding box center [784, 29] width 1256 height 0
click at [47, 157] on span "Points of Interest" at bounding box center [83, 155] width 119 height 21
click at [84, 220] on icon at bounding box center [85, 224] width 11 height 11
type input "Store room"
click at [730, 351] on span "Done" at bounding box center [735, 347] width 27 height 16
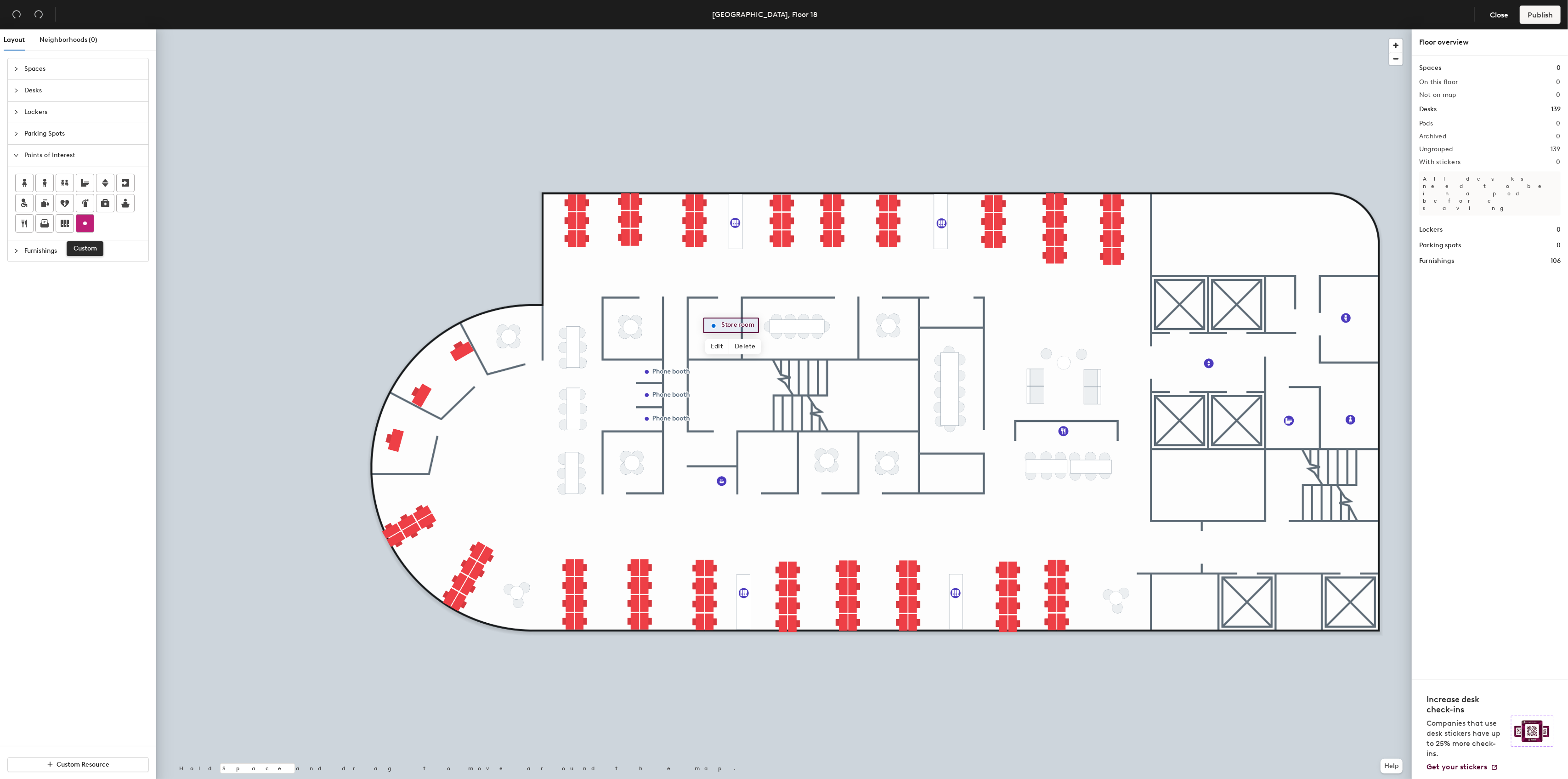
click at [83, 222] on circle at bounding box center [85, 224] width 4 height 4
type input "Store room"
click at [782, 480] on span "Done" at bounding box center [789, 482] width 27 height 16
click at [1217, 385] on span "Edit" at bounding box center [1212, 384] width 24 height 16
type input "Elevator lobby"
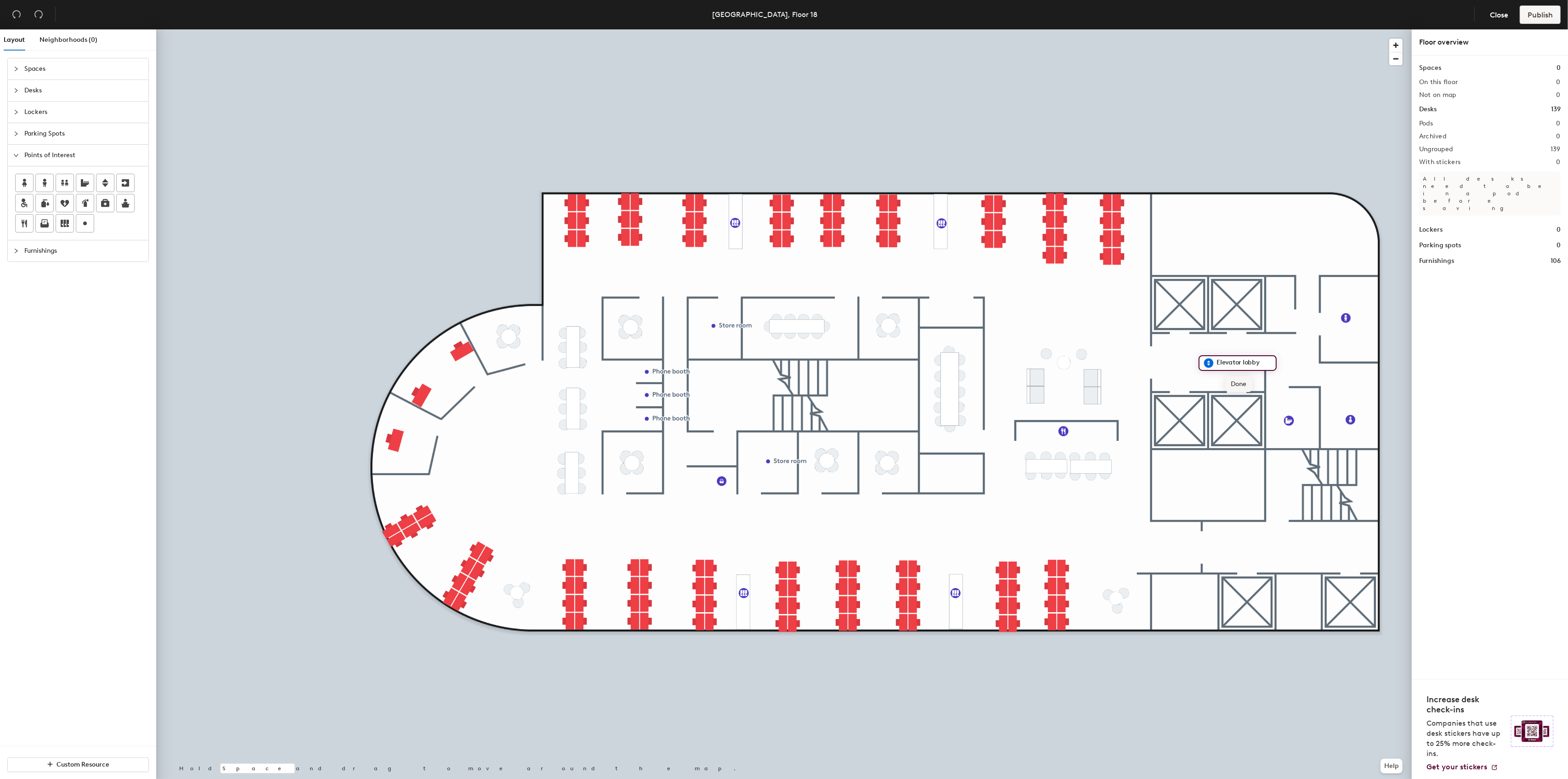
click at [1230, 389] on span "Done" at bounding box center [1239, 384] width 27 height 16
click at [1237, 548] on input "Elevator lobby" at bounding box center [1239, 546] width 58 height 13
type input "Service lobby"
click at [1239, 567] on span "Done" at bounding box center [1232, 568] width 27 height 16
click at [551, 29] on div at bounding box center [784, 29] width 1256 height 0
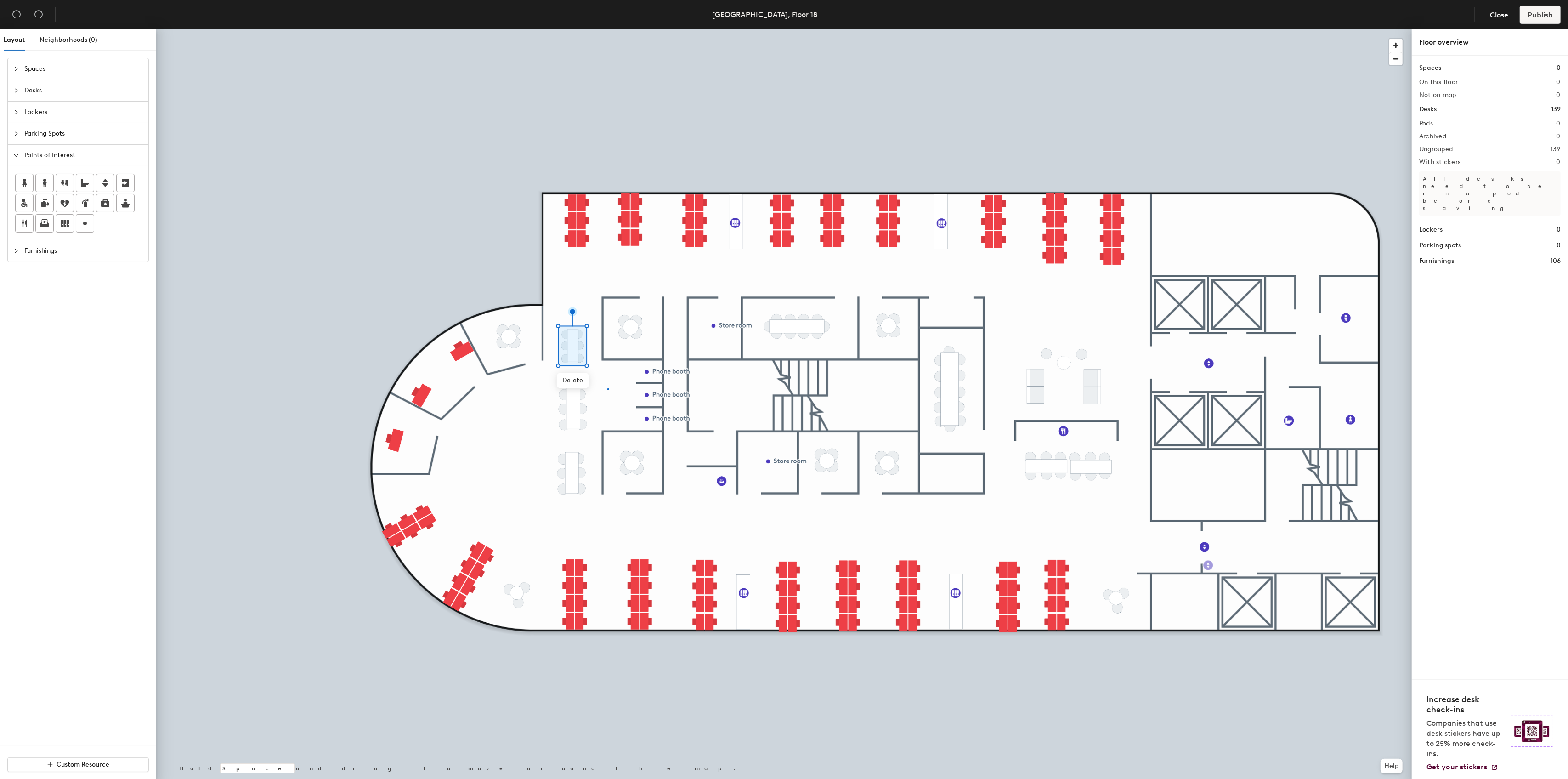
click at [608, 29] on div at bounding box center [784, 29] width 1256 height 0
click at [559, 29] on div at bounding box center [784, 29] width 1256 height 0
click at [29, 68] on span "Spaces" at bounding box center [83, 69] width 119 height 21
click at [27, 97] on rect at bounding box center [24, 96] width 7 height 7
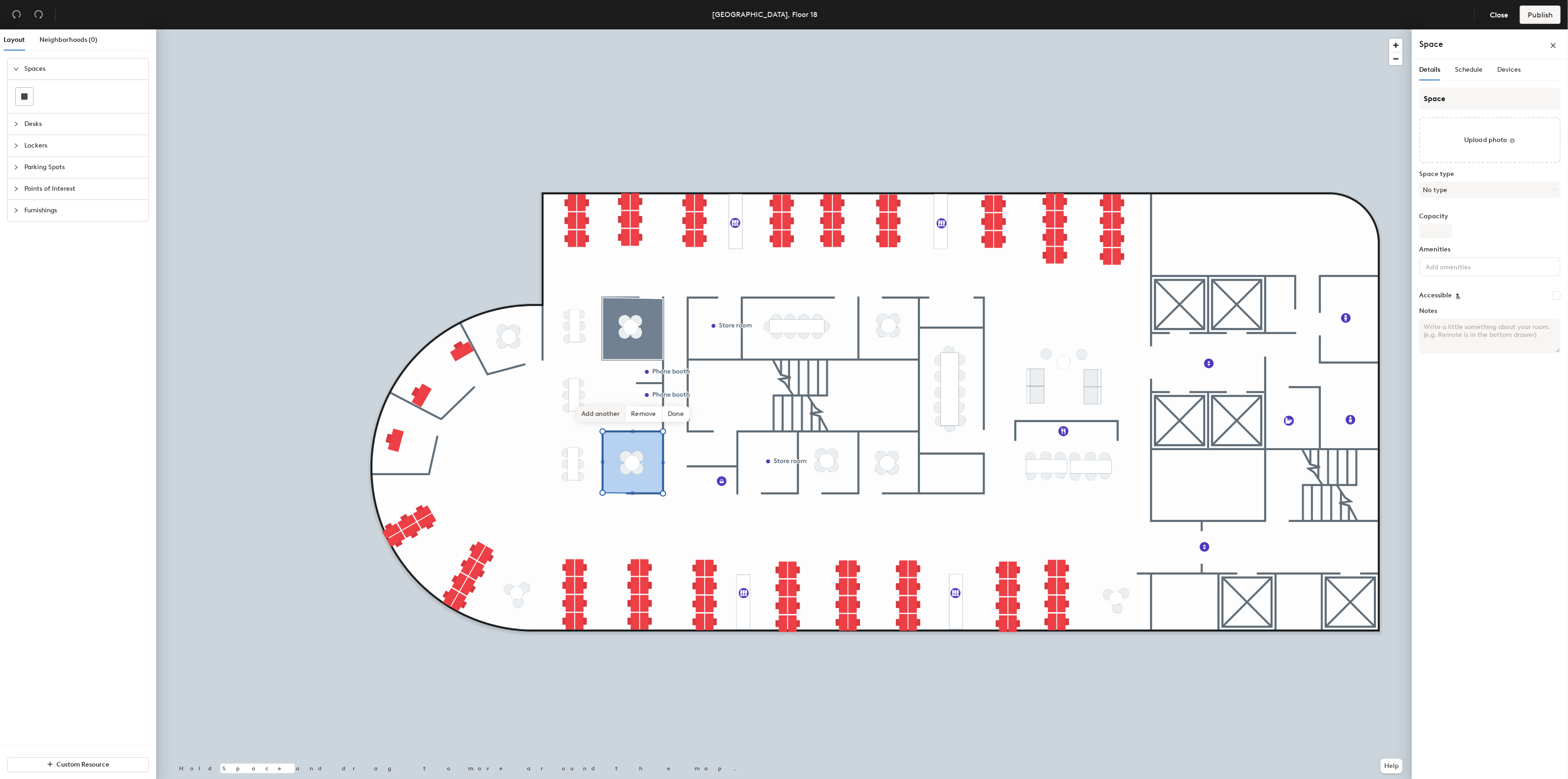
click at [611, 412] on span "Add another" at bounding box center [601, 414] width 50 height 16
click at [824, 407] on span "Remove" at bounding box center [817, 406] width 37 height 16
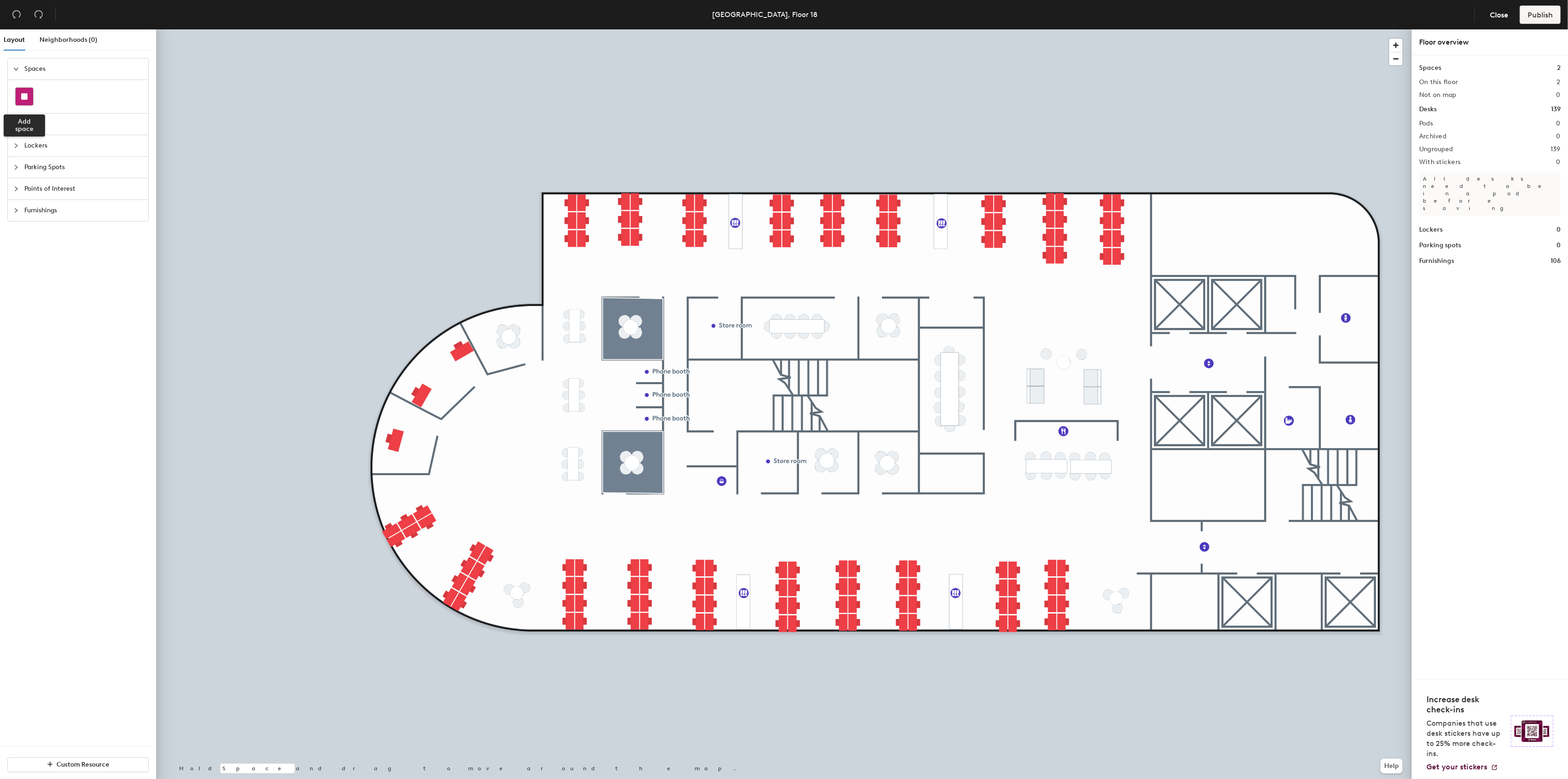
click at [23, 97] on rect at bounding box center [24, 96] width 7 height 7
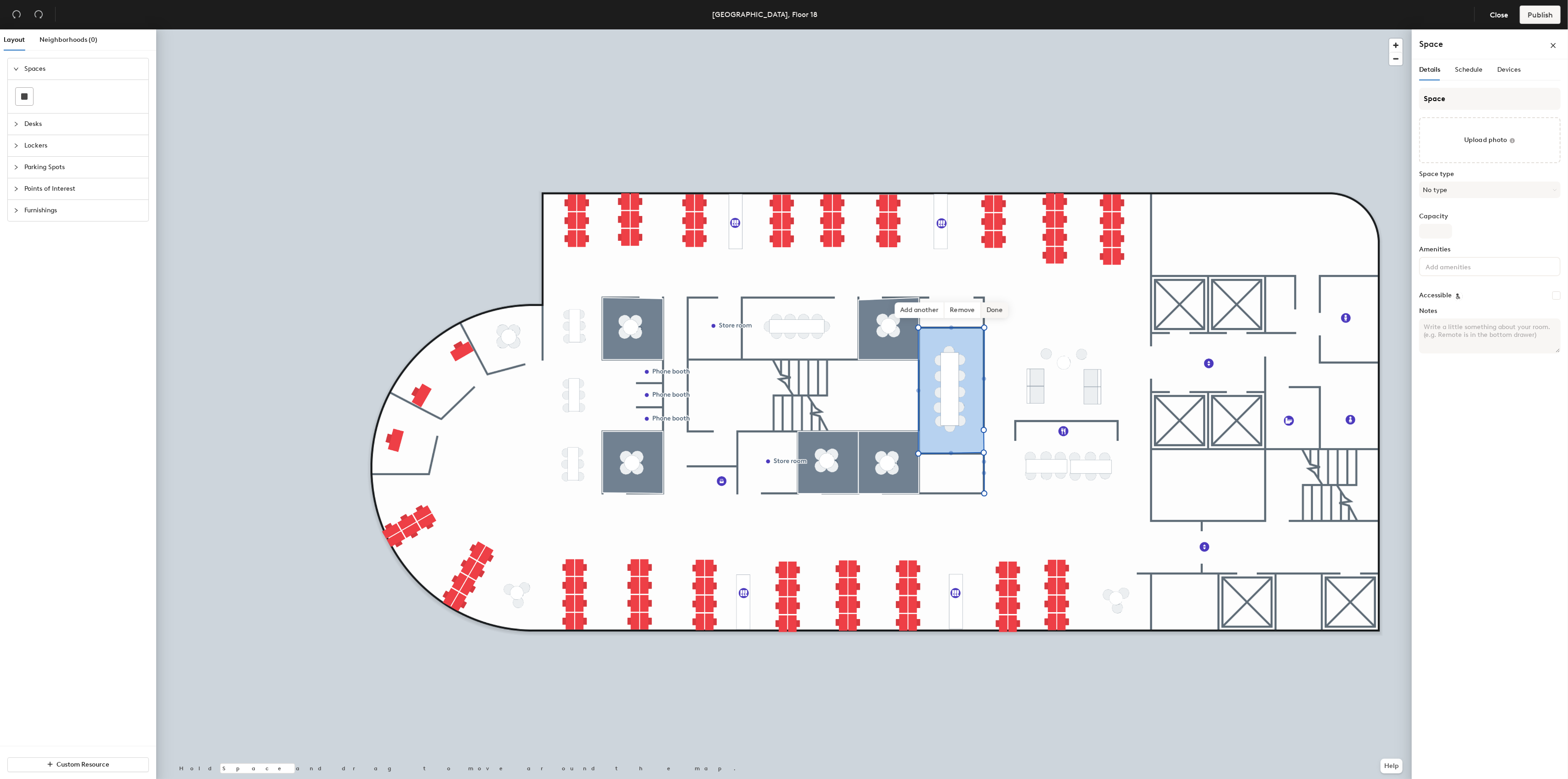
click at [1004, 314] on span "Done" at bounding box center [994, 311] width 27 height 16
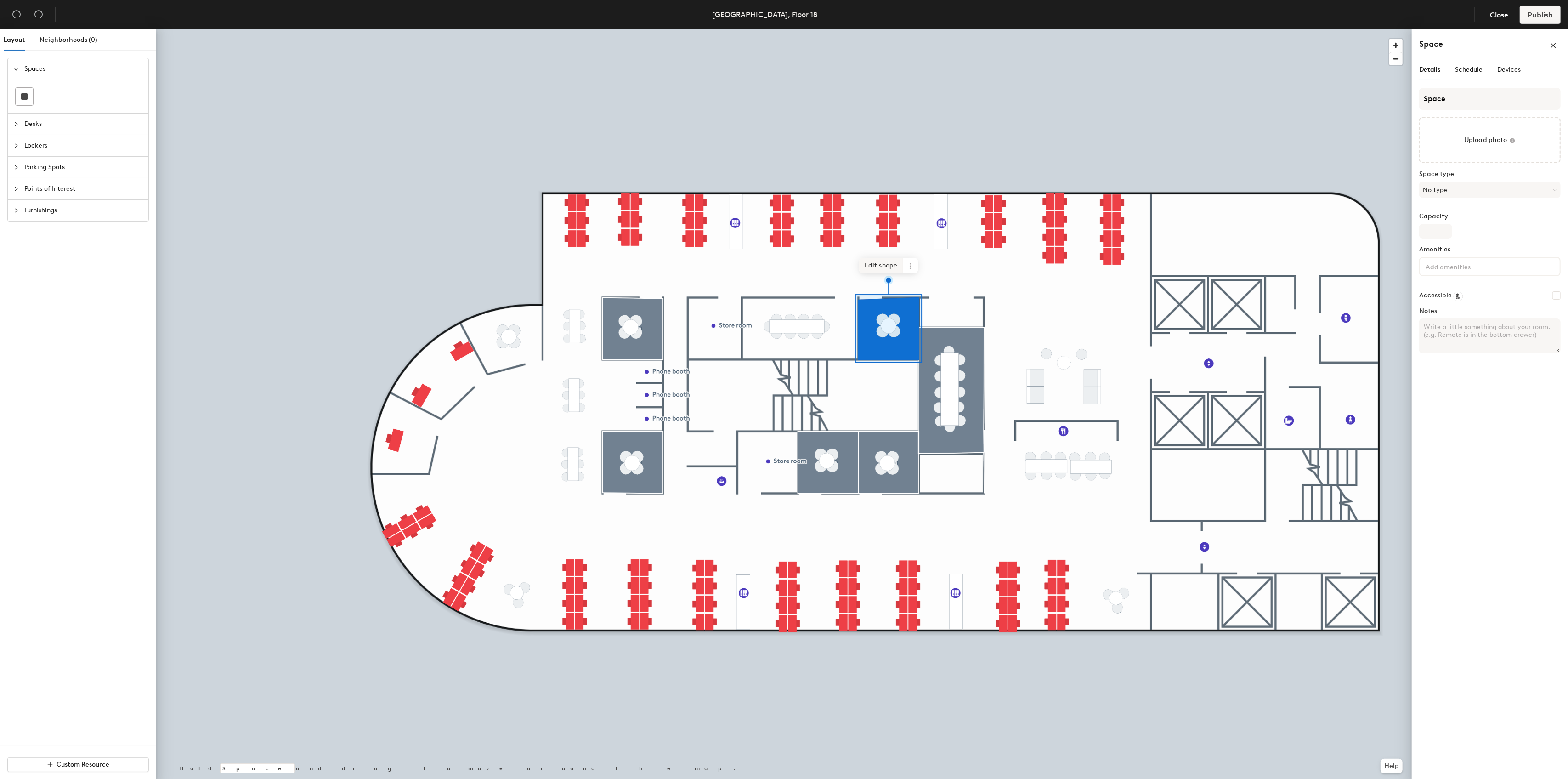
click at [874, 263] on span "Edit shape" at bounding box center [881, 266] width 44 height 16
click at [939, 278] on span "Done" at bounding box center [931, 280] width 27 height 16
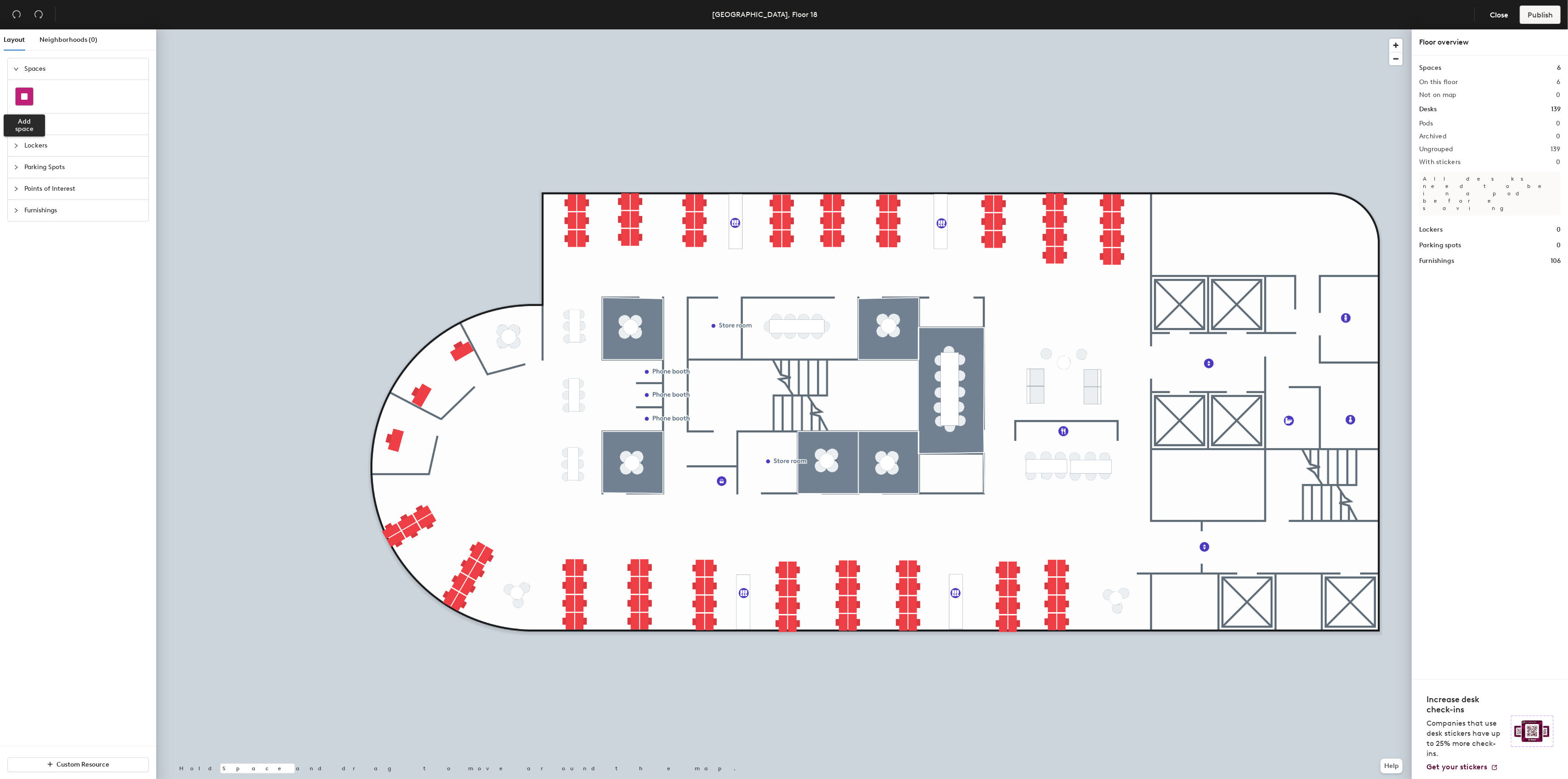
click at [27, 99] on rect at bounding box center [24, 96] width 7 height 7
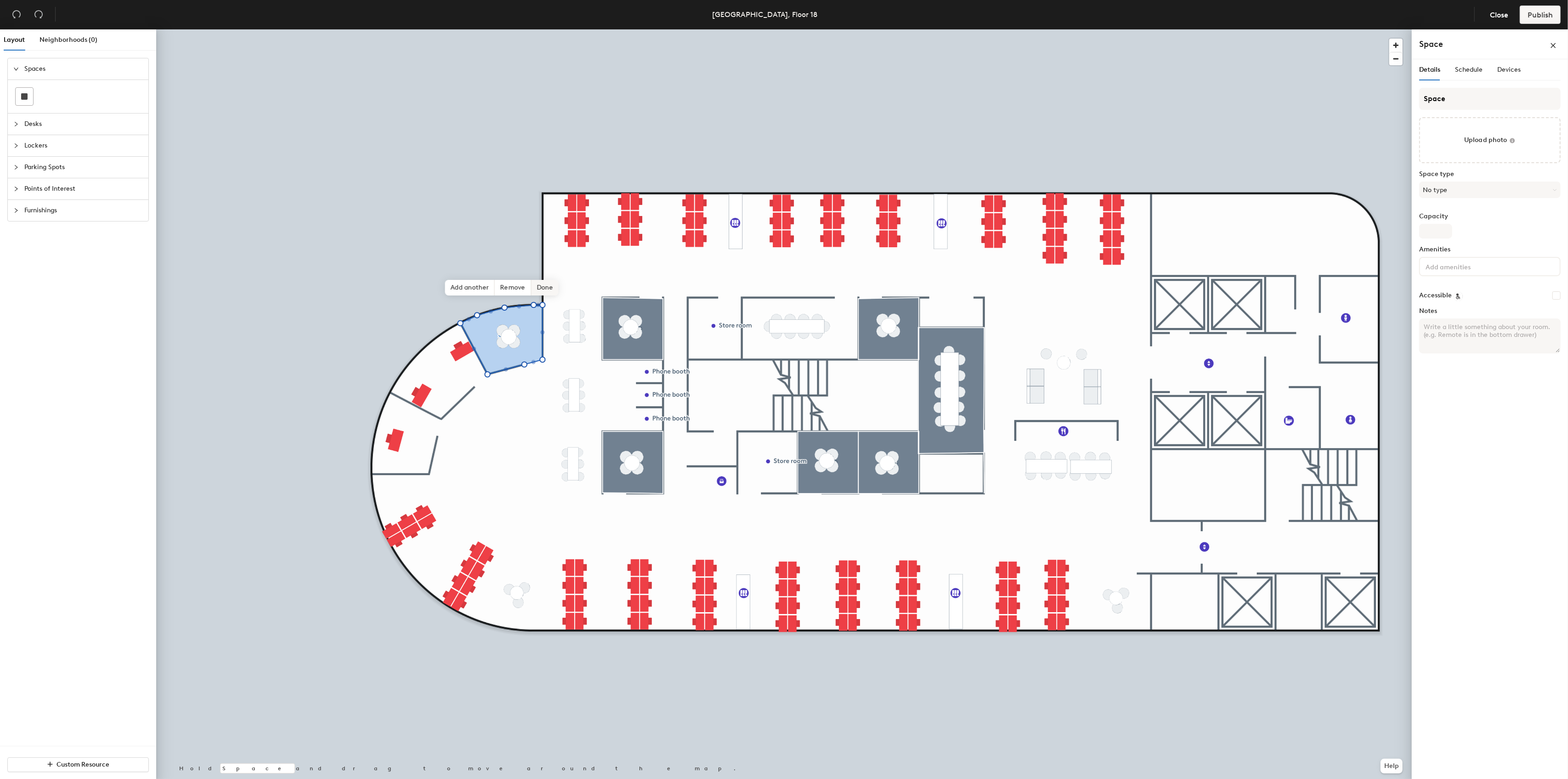
click at [542, 286] on span "Done" at bounding box center [545, 288] width 27 height 16
click at [368, 29] on div at bounding box center [784, 29] width 1256 height 0
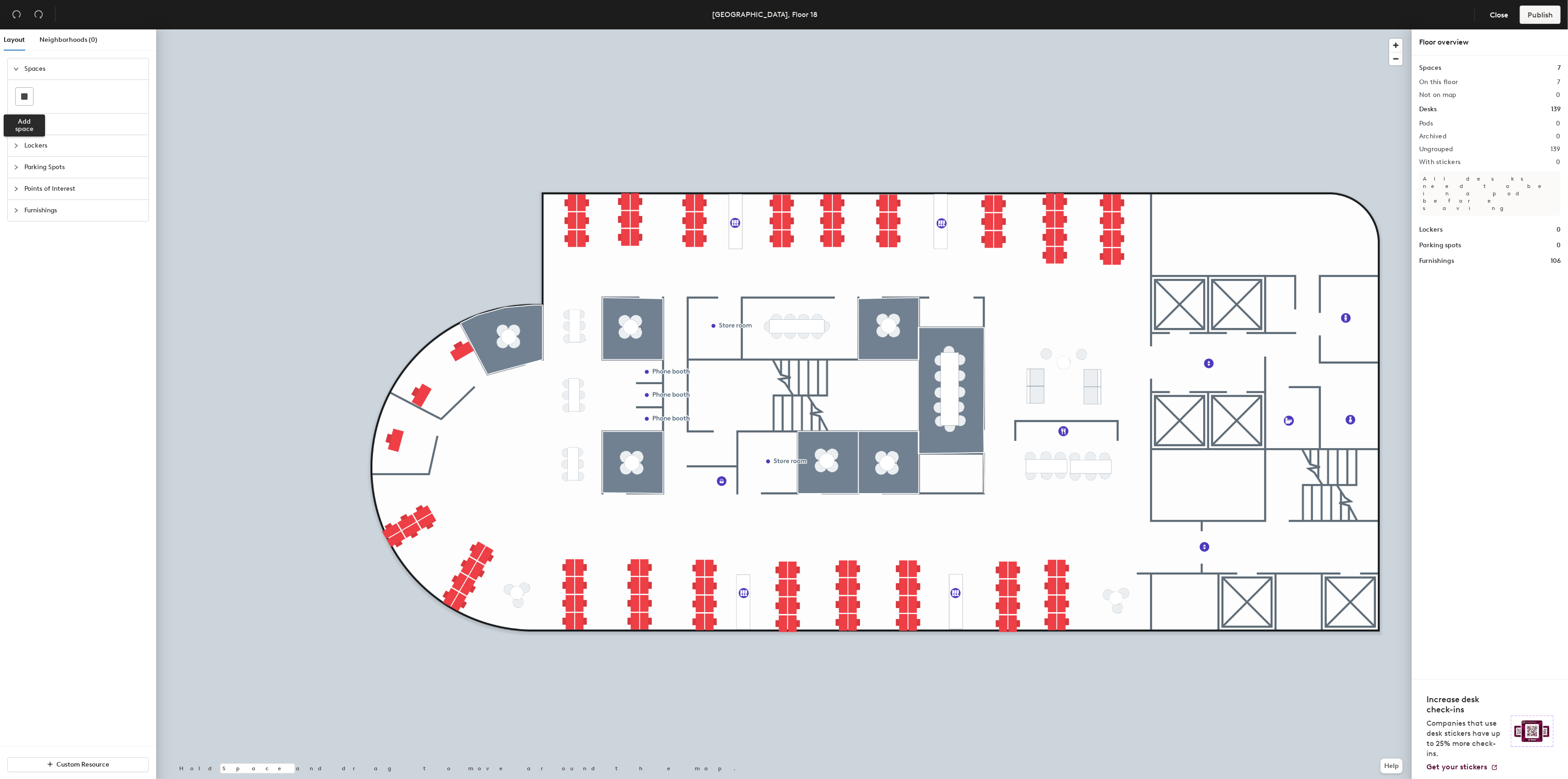
drag, startPoint x: 18, startPoint y: 94, endPoint x: 51, endPoint y: 111, distance: 37.1
click at [18, 94] on div at bounding box center [24, 96] width 18 height 18
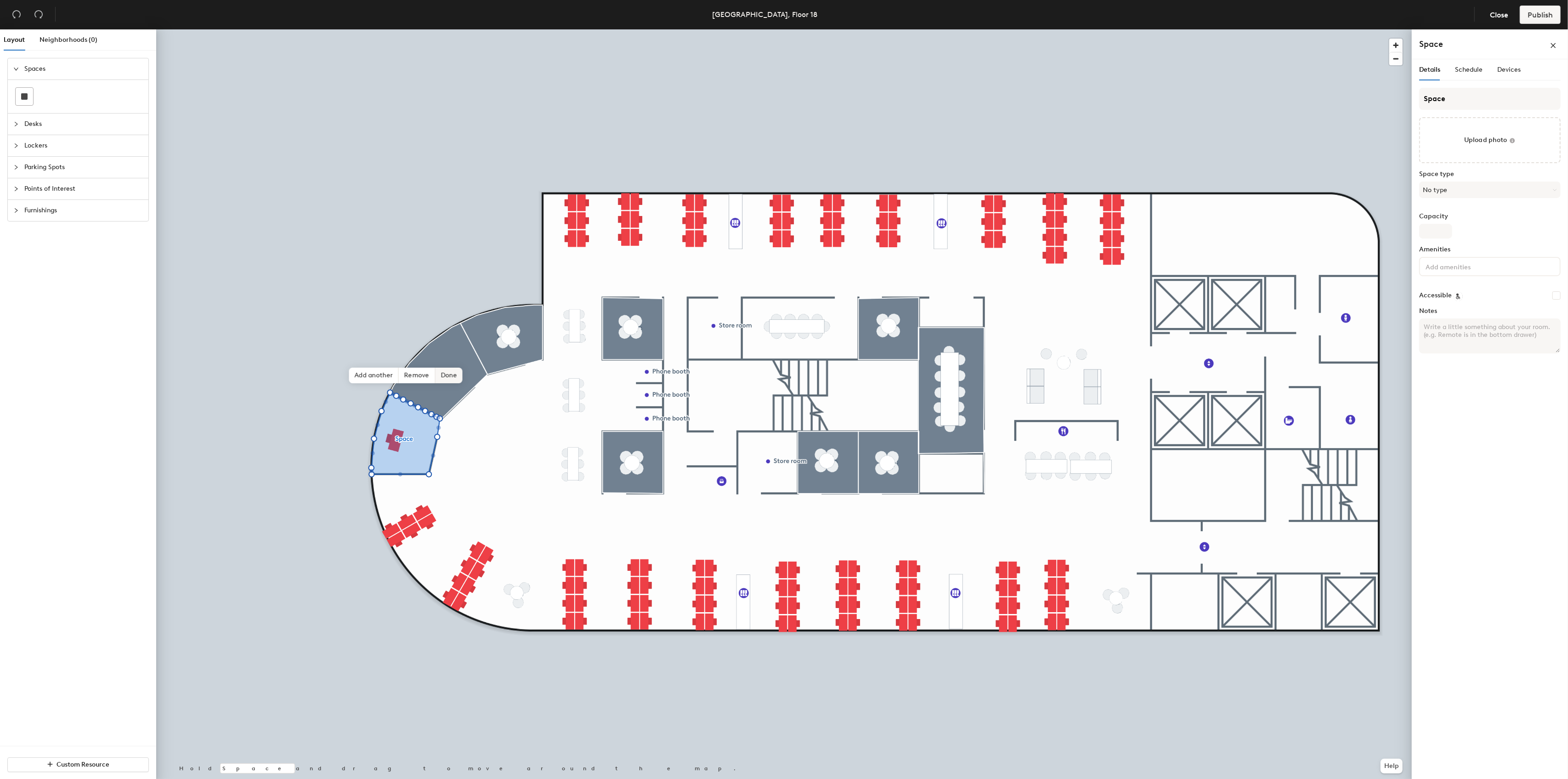
click at [446, 377] on span "Done" at bounding box center [449, 376] width 27 height 16
click at [559, 29] on div at bounding box center [784, 29] width 1256 height 0
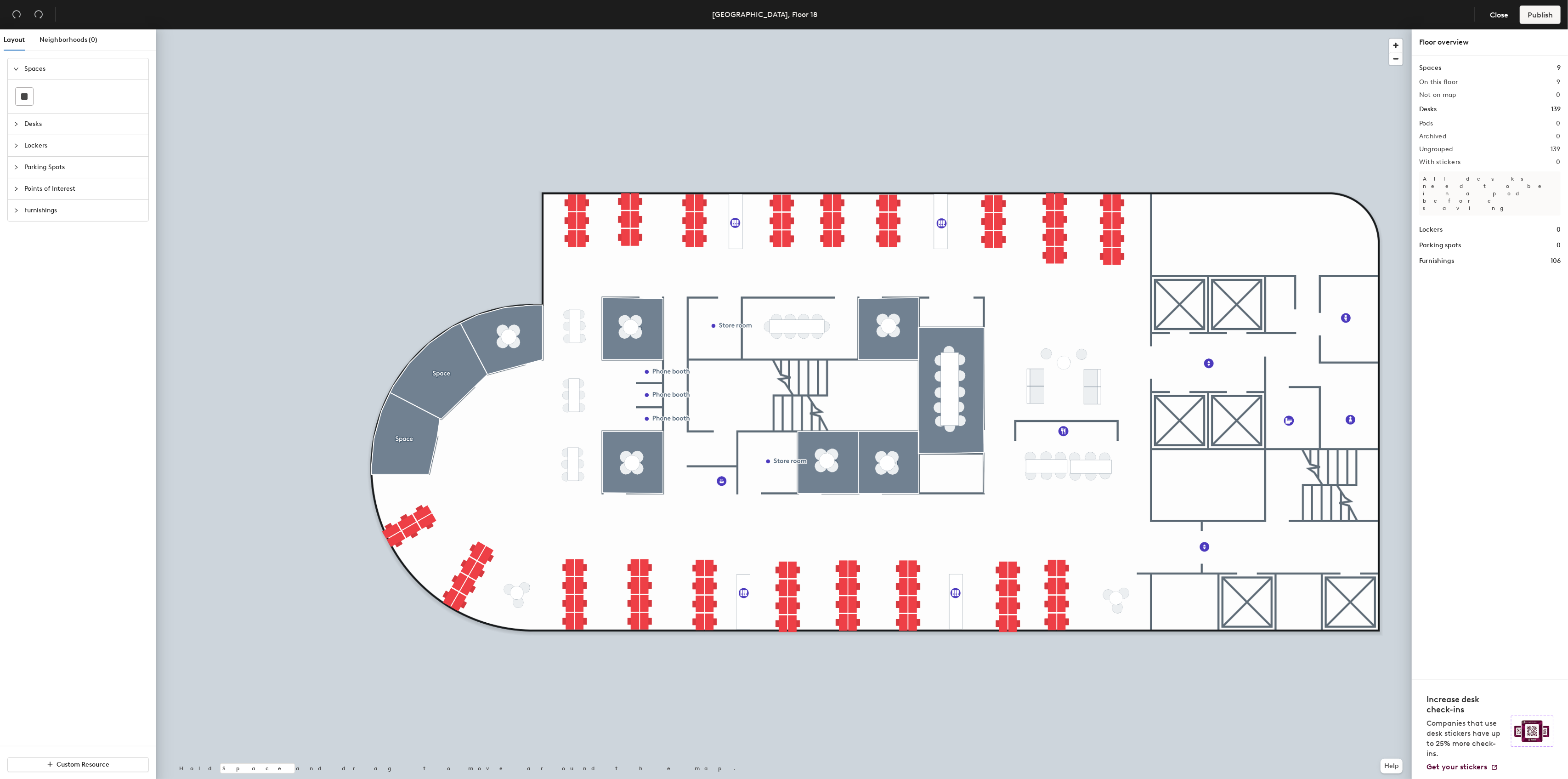
drag, startPoint x: 26, startPoint y: 94, endPoint x: 35, endPoint y: 94, distance: 9.0
click at [26, 94] on rect at bounding box center [24, 96] width 7 height 7
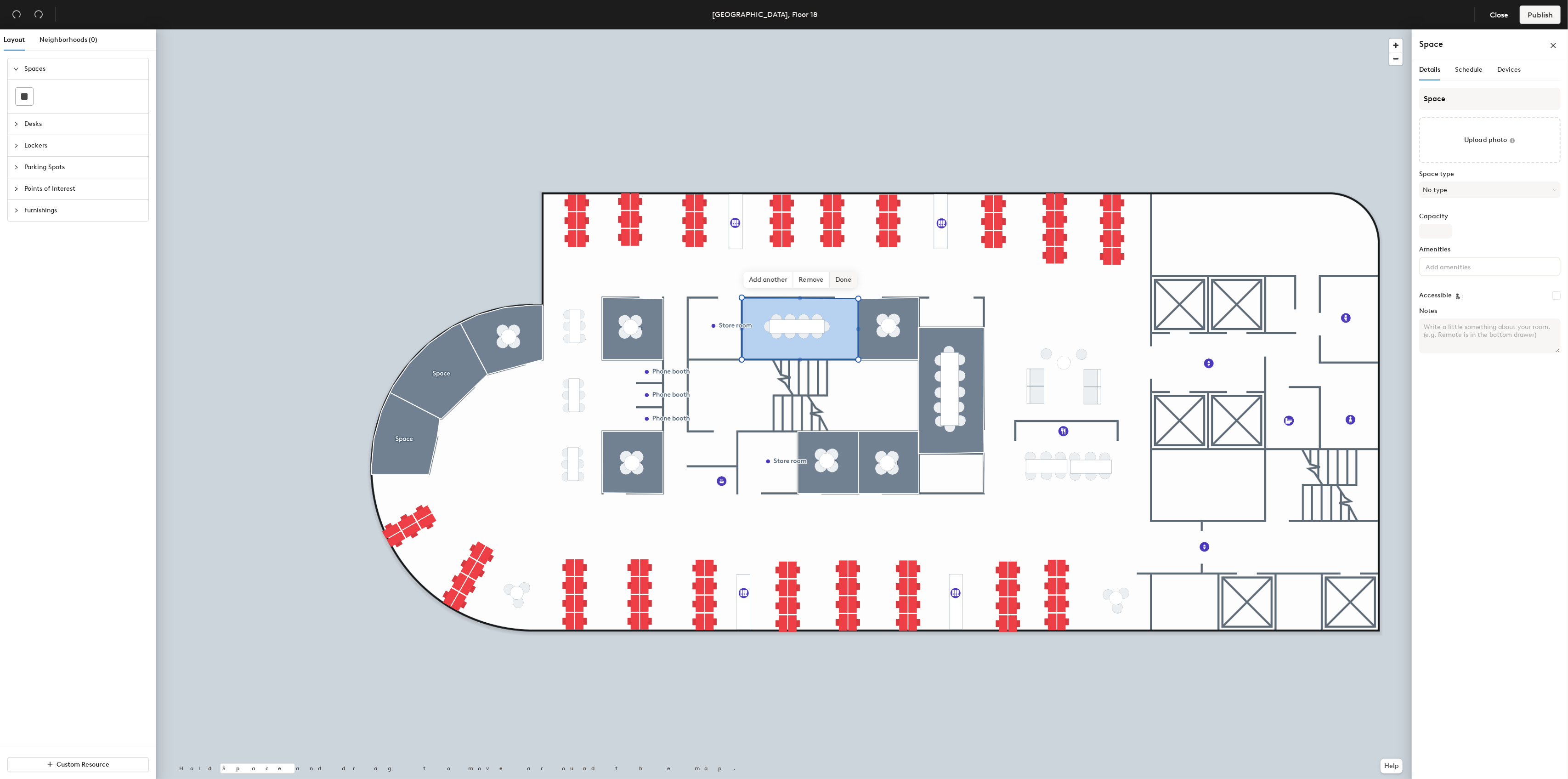
click at [845, 281] on span "Done" at bounding box center [843, 280] width 27 height 16
click at [970, 29] on div at bounding box center [784, 29] width 1256 height 0
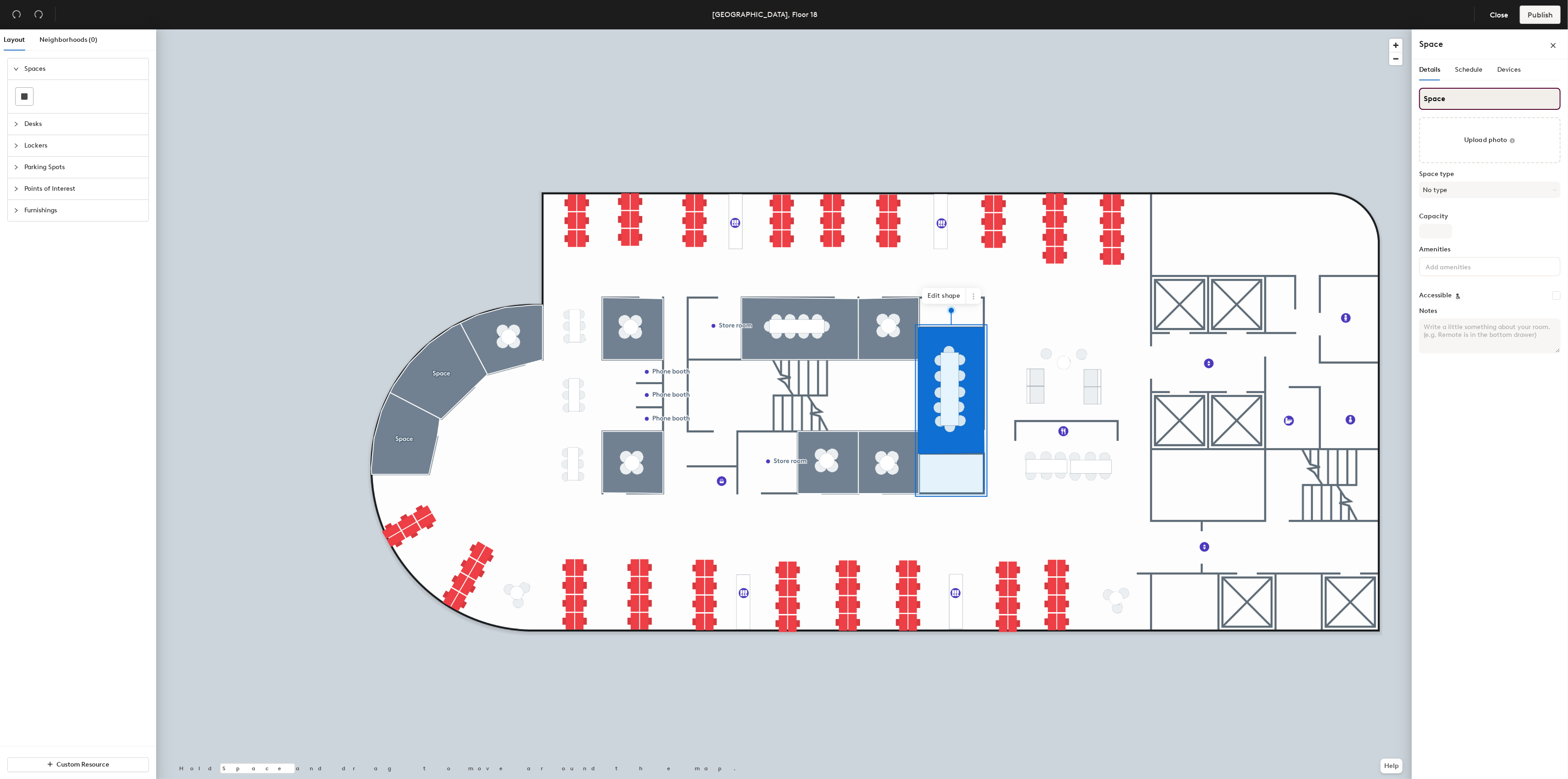
click at [1452, 99] on input "Space" at bounding box center [1489, 99] width 141 height 22
drag, startPoint x: 1427, startPoint y: 100, endPoint x: 1431, endPoint y: 113, distance: 13.6
click at [1427, 101] on input "SEast Coast Park" at bounding box center [1489, 99] width 141 height 22
type input "East Coast Park"
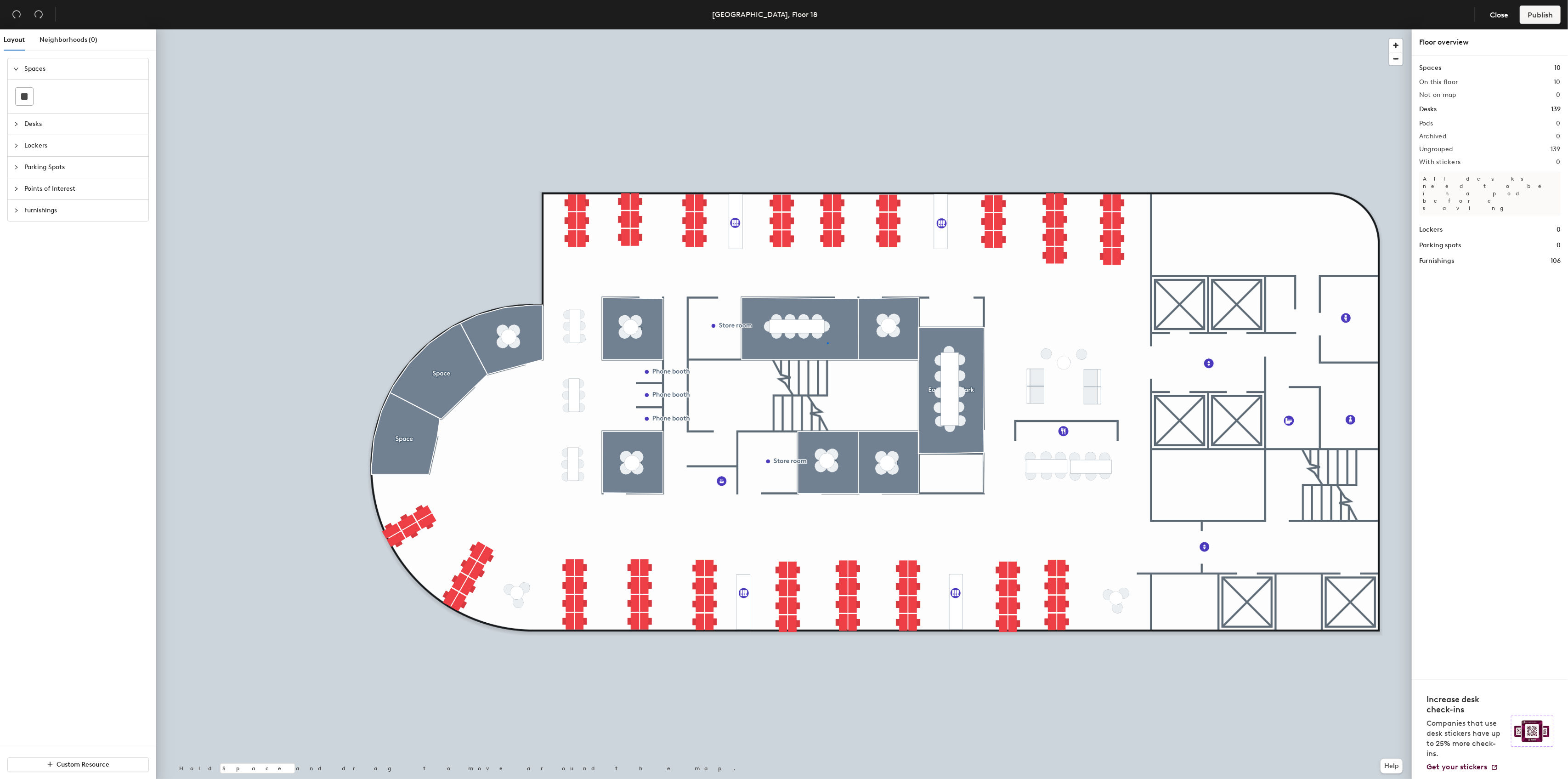
click at [827, 29] on div at bounding box center [784, 29] width 1256 height 0
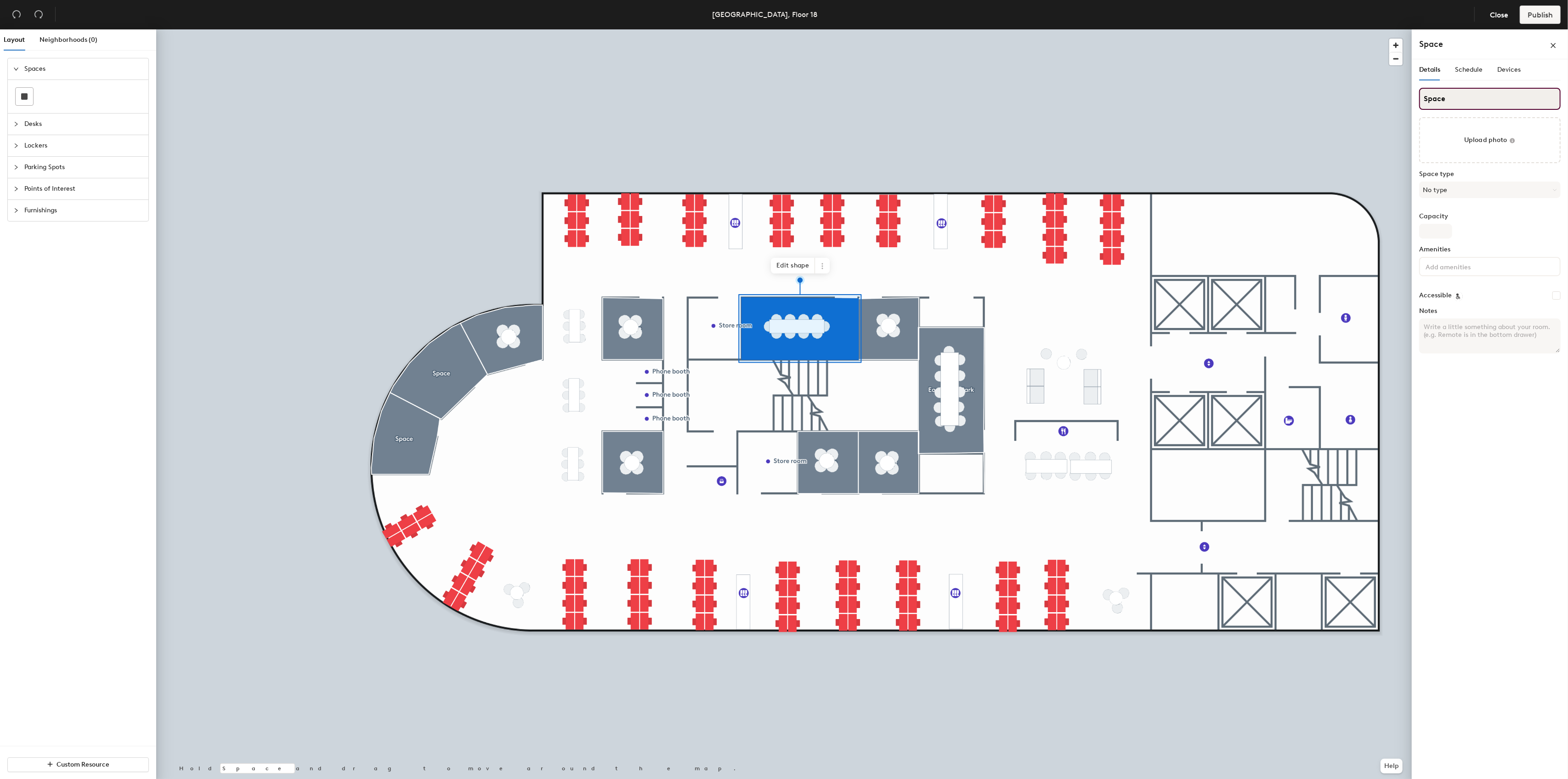
click at [1470, 105] on input "Space" at bounding box center [1489, 99] width 141 height 22
type input "Sentosa"
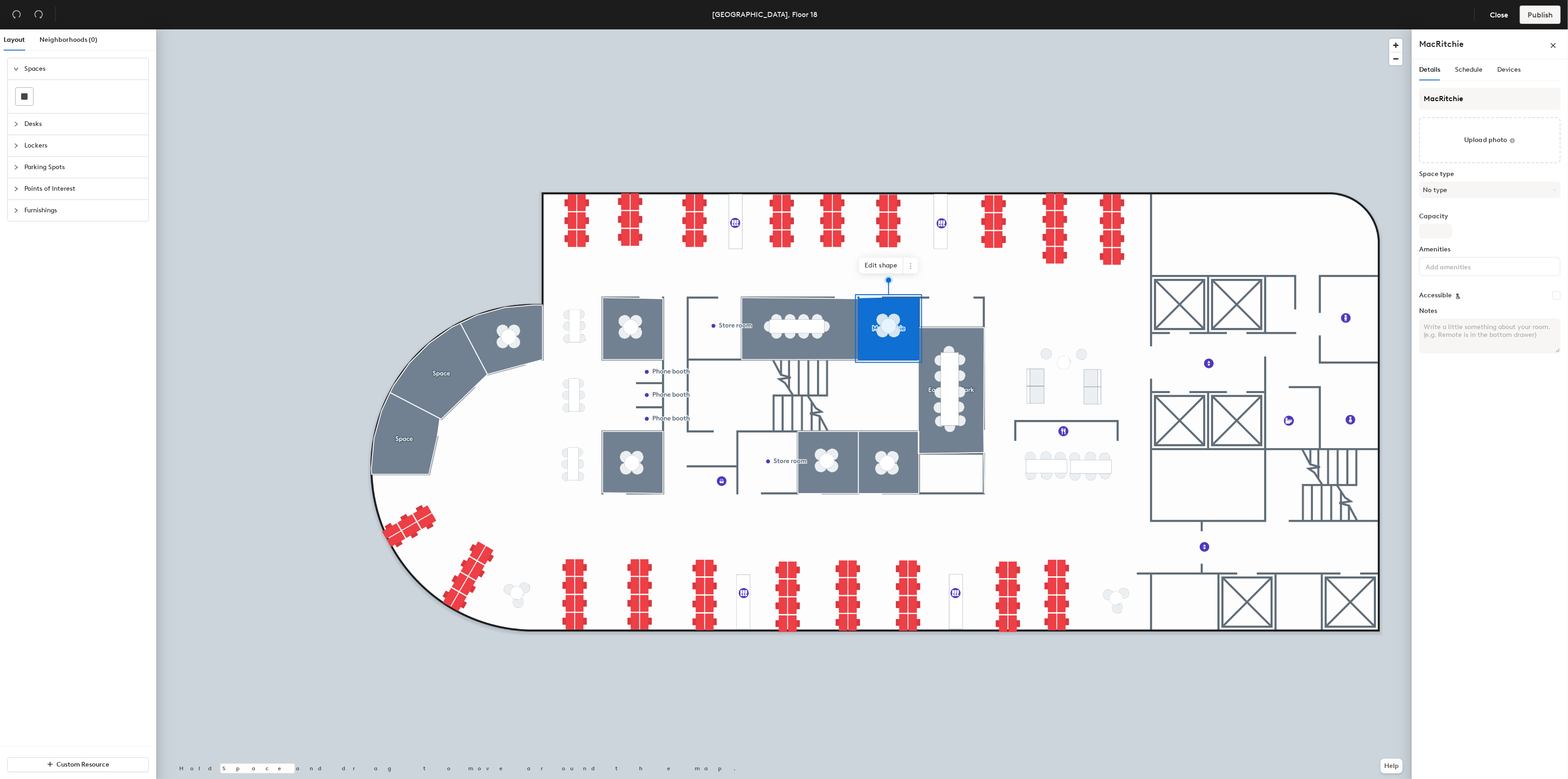
type input "MacRitchie"
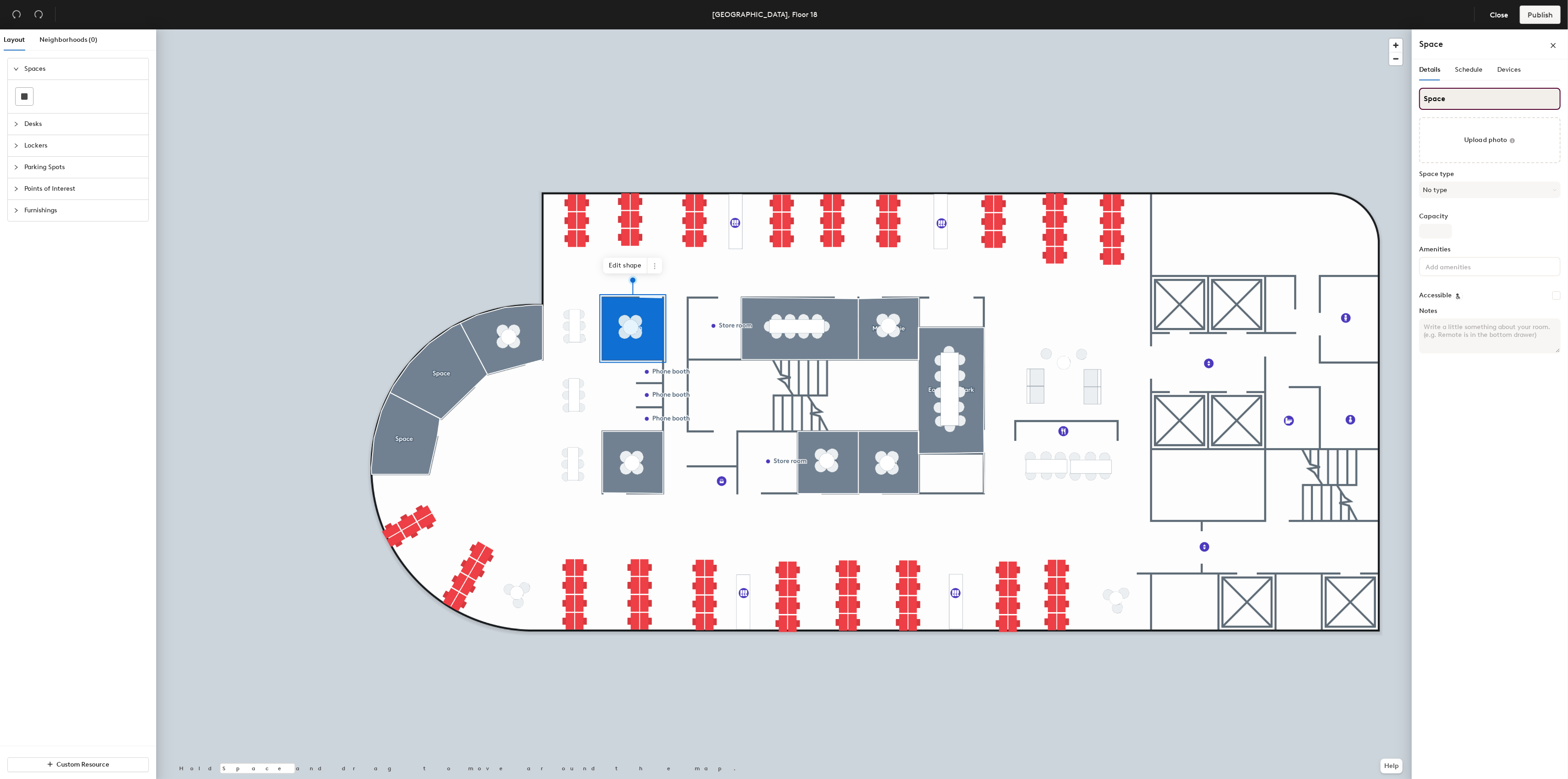
click at [1455, 105] on input "Space" at bounding box center [1489, 99] width 141 height 22
drag, startPoint x: 1458, startPoint y: 97, endPoint x: 1424, endPoint y: 100, distance: 34.1
click at [1424, 100] on input "Space" at bounding box center [1489, 99] width 141 height 22
click at [1460, 97] on input "Orchard" at bounding box center [1489, 99] width 141 height 22
type input "Orchard"
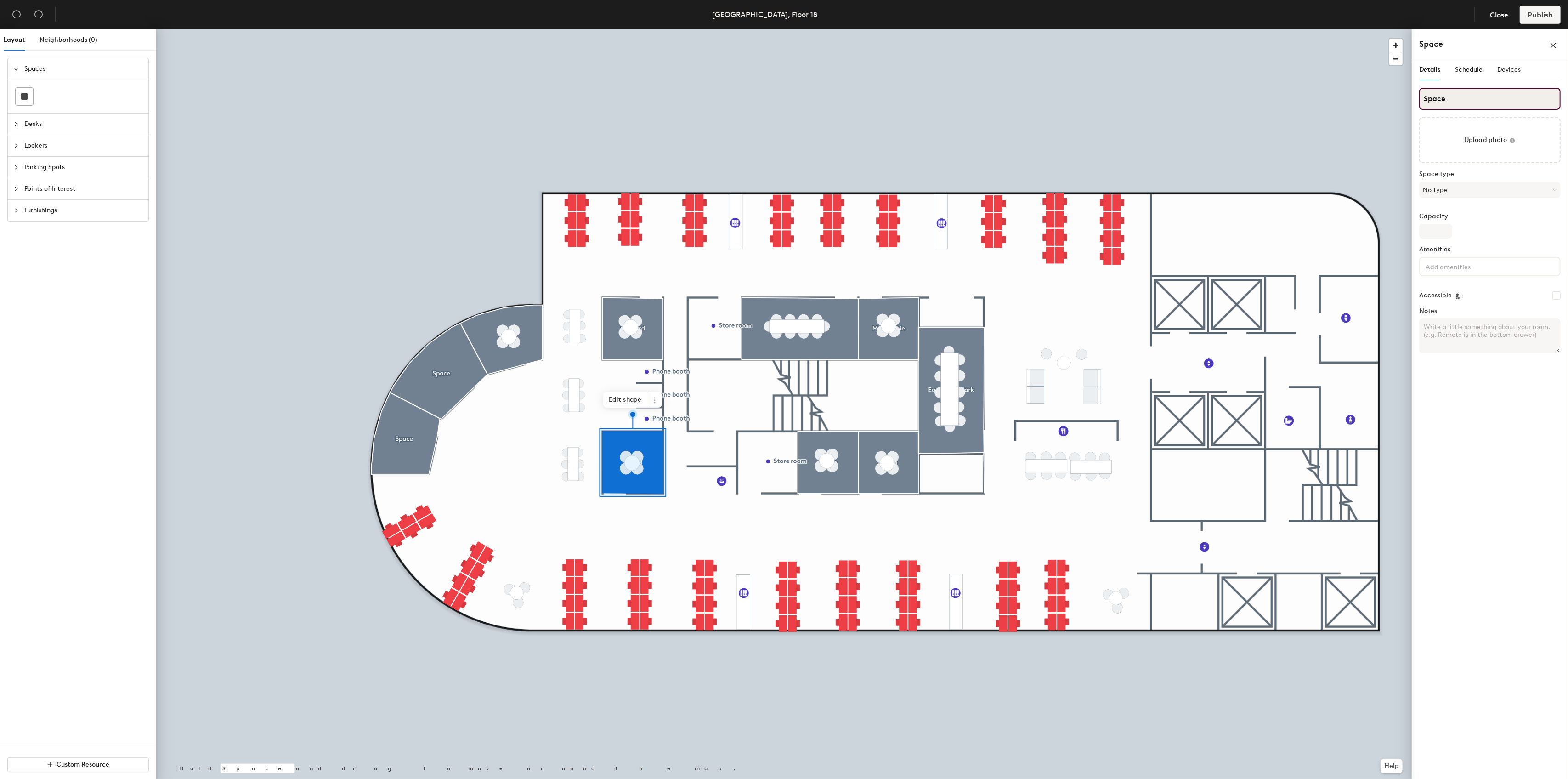
click at [1450, 100] on input "Space" at bounding box center [1489, 99] width 141 height 22
drag, startPoint x: 1442, startPoint y: 100, endPoint x: 1424, endPoint y: 99, distance: 18.0
click at [1425, 100] on input "Space" at bounding box center [1489, 99] width 141 height 22
type input "Marina Bay Sands"
drag, startPoint x: 1460, startPoint y: 97, endPoint x: 1420, endPoint y: 99, distance: 40.0
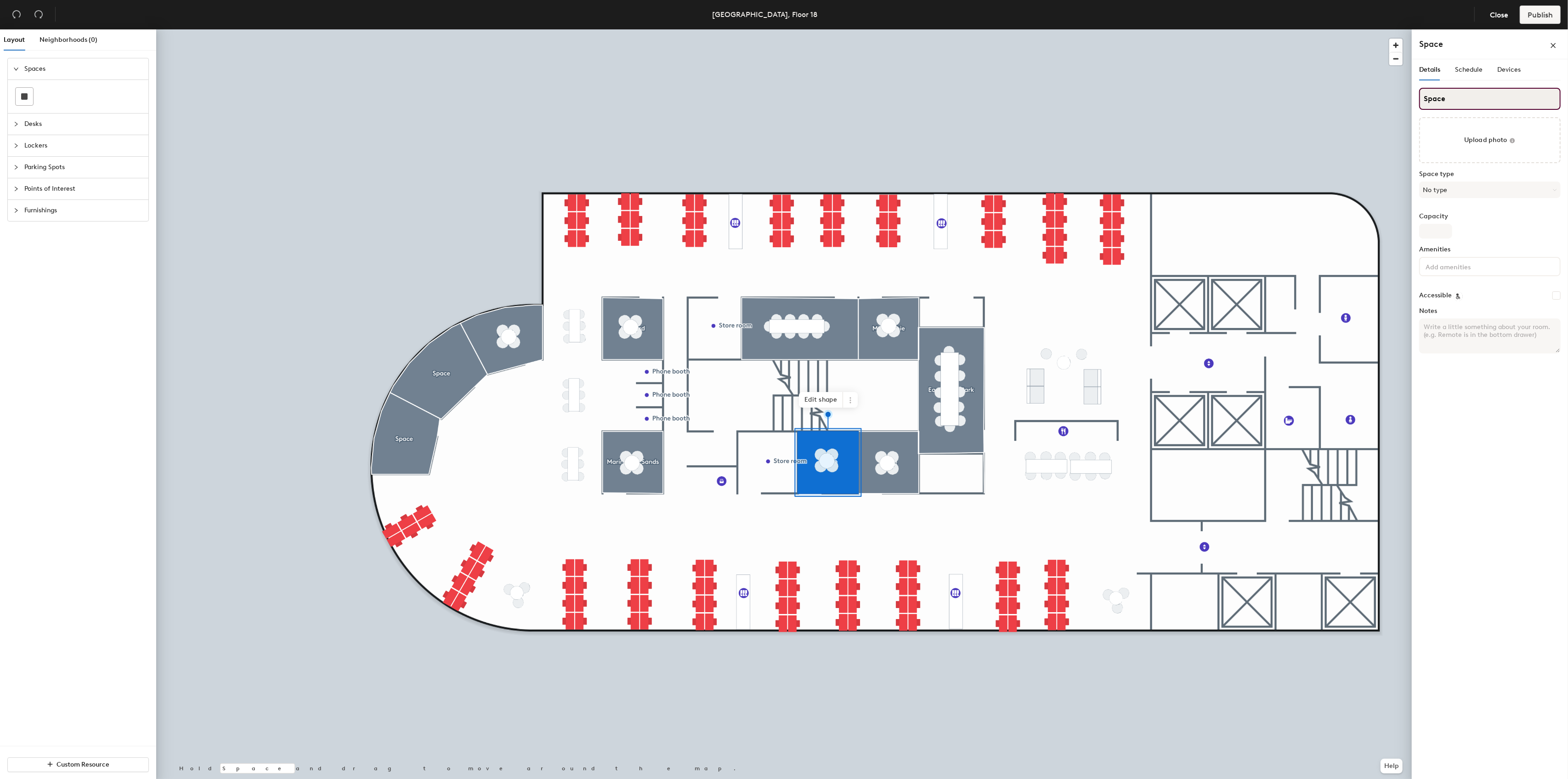
click at [1421, 99] on input "Space" at bounding box center [1489, 99] width 141 height 22
type input "Jew"
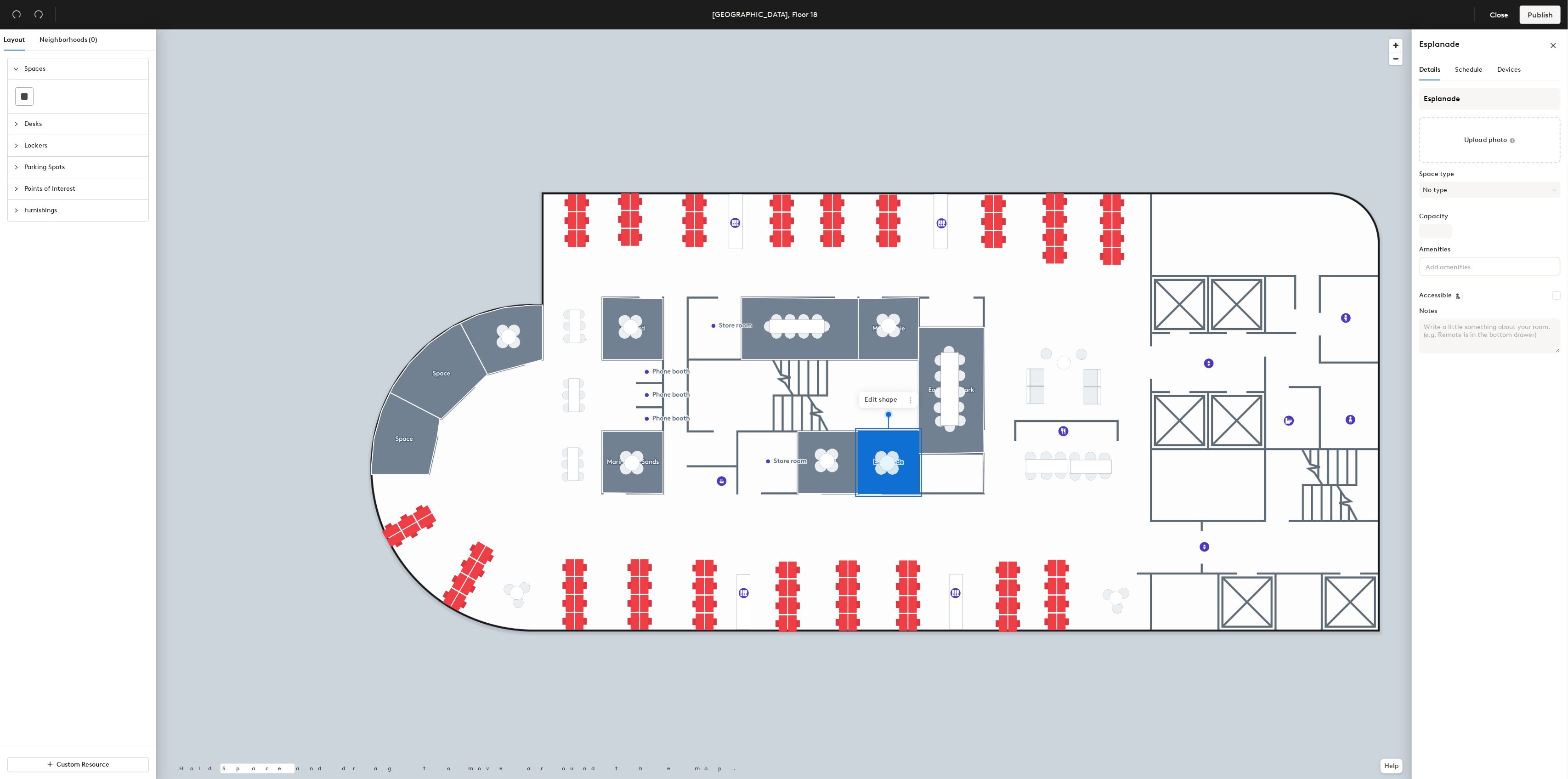
type input "Esplanade"
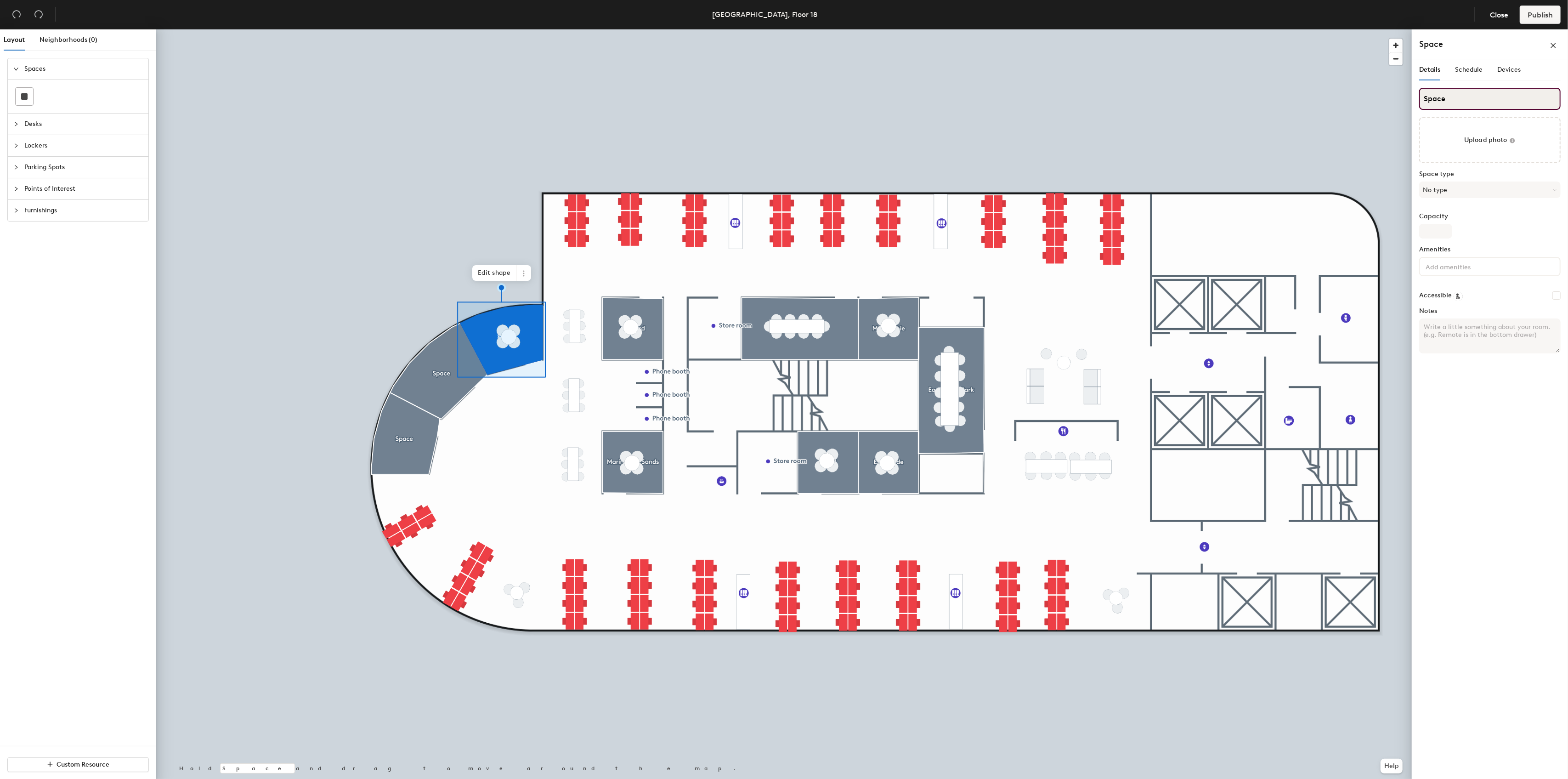
drag, startPoint x: 1453, startPoint y: 100, endPoint x: 1417, endPoint y: 99, distance: 36.0
click at [1417, 99] on div "Details Schedule Devices Space Upload photo Space type No type Capacity Ameniti…" at bounding box center [1489, 421] width 156 height 724
type input "Clarke Quay"
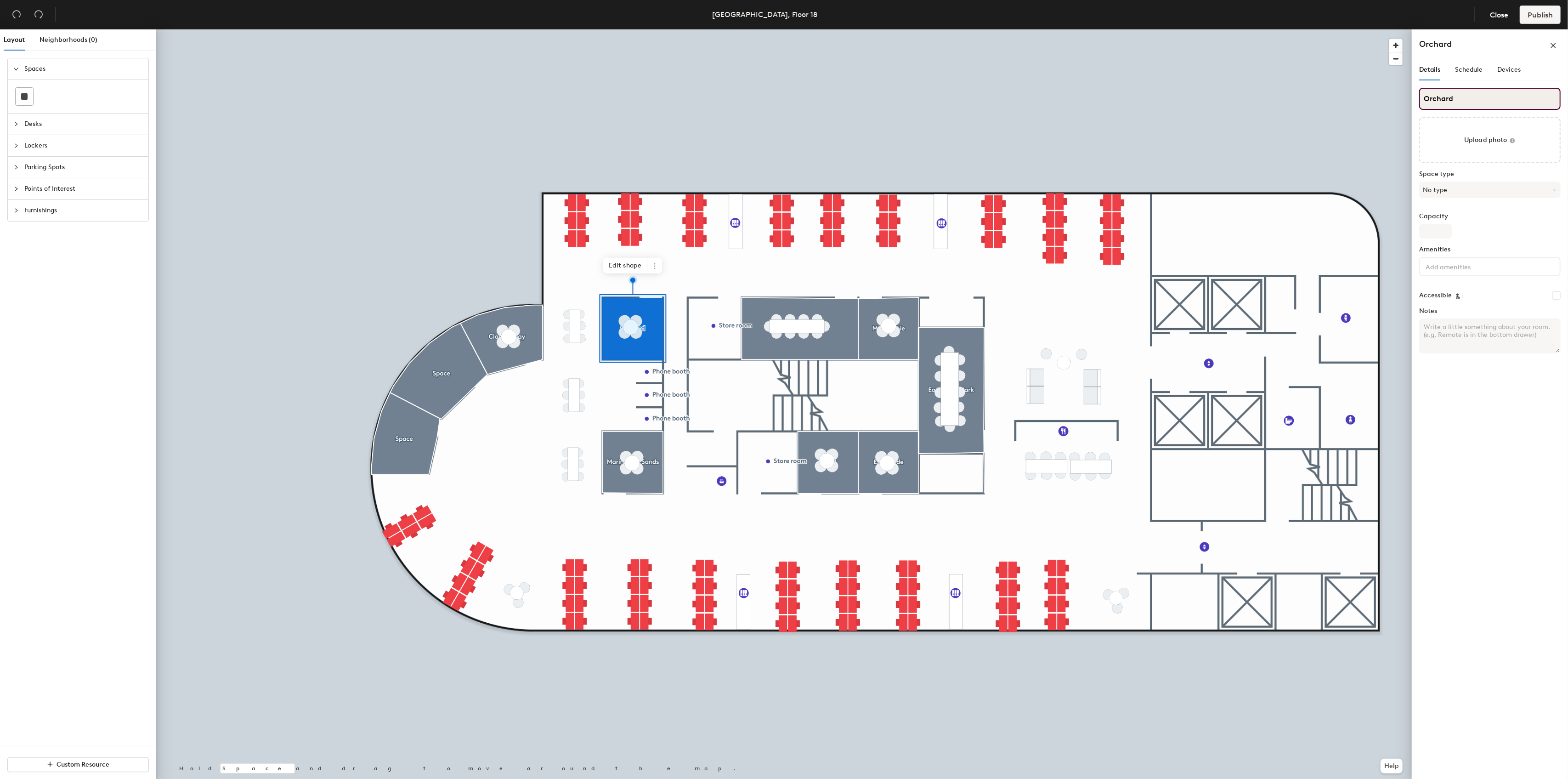
drag, startPoint x: 1463, startPoint y: 97, endPoint x: 1419, endPoint y: 97, distance: 44.0
click at [1419, 97] on div "Details Schedule Devices Orchard Upload photo Space type No type Capacity Ameni…" at bounding box center [1489, 421] width 156 height 724
click at [1463, 100] on input "Orchard" at bounding box center [1489, 99] width 141 height 22
type input "Space"
drag, startPoint x: 1449, startPoint y: 94, endPoint x: 1429, endPoint y: 95, distance: 20.0
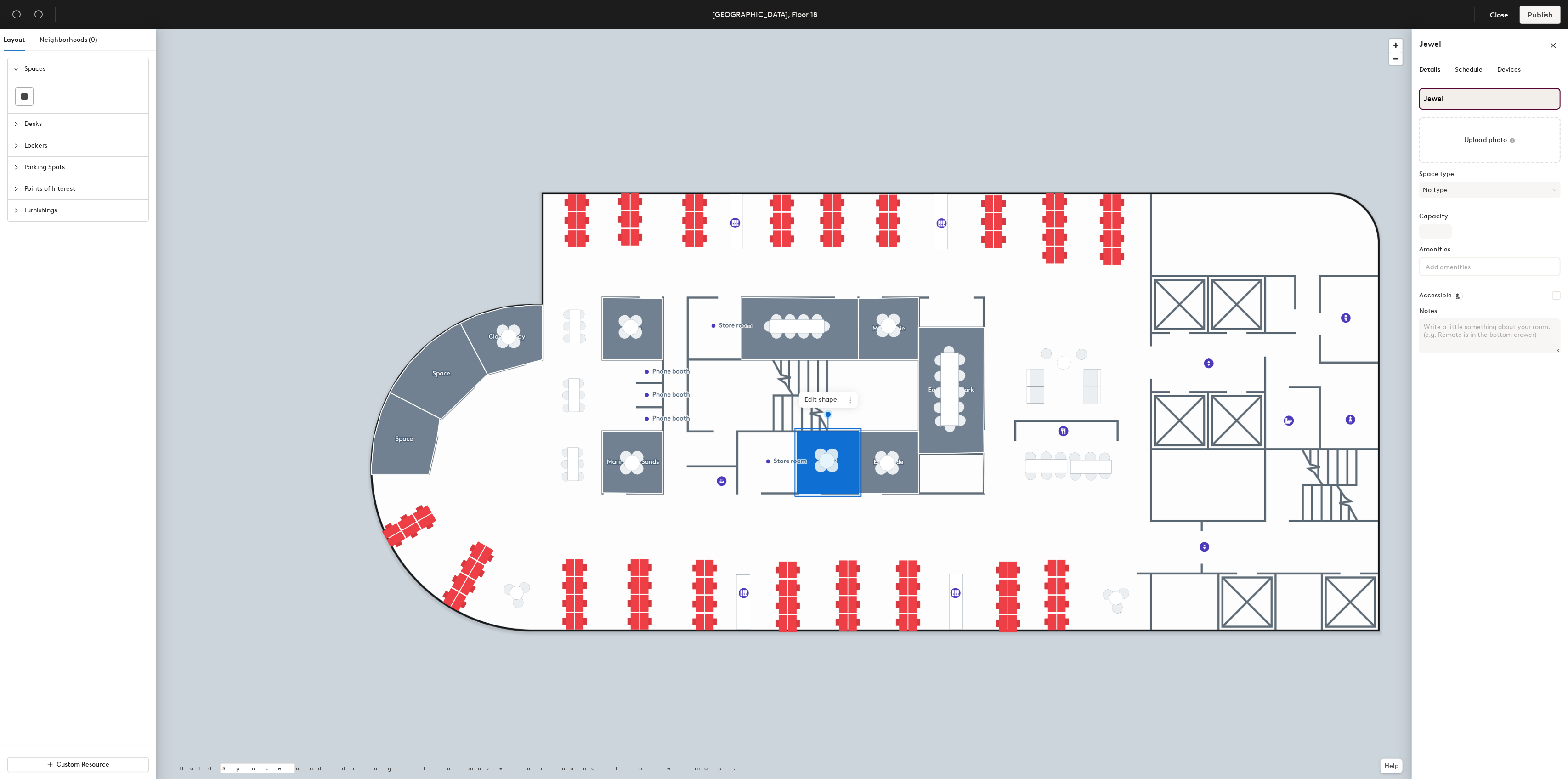
click at [1429, 95] on input "Jewel" at bounding box center [1489, 99] width 141 height 22
type input "Space"
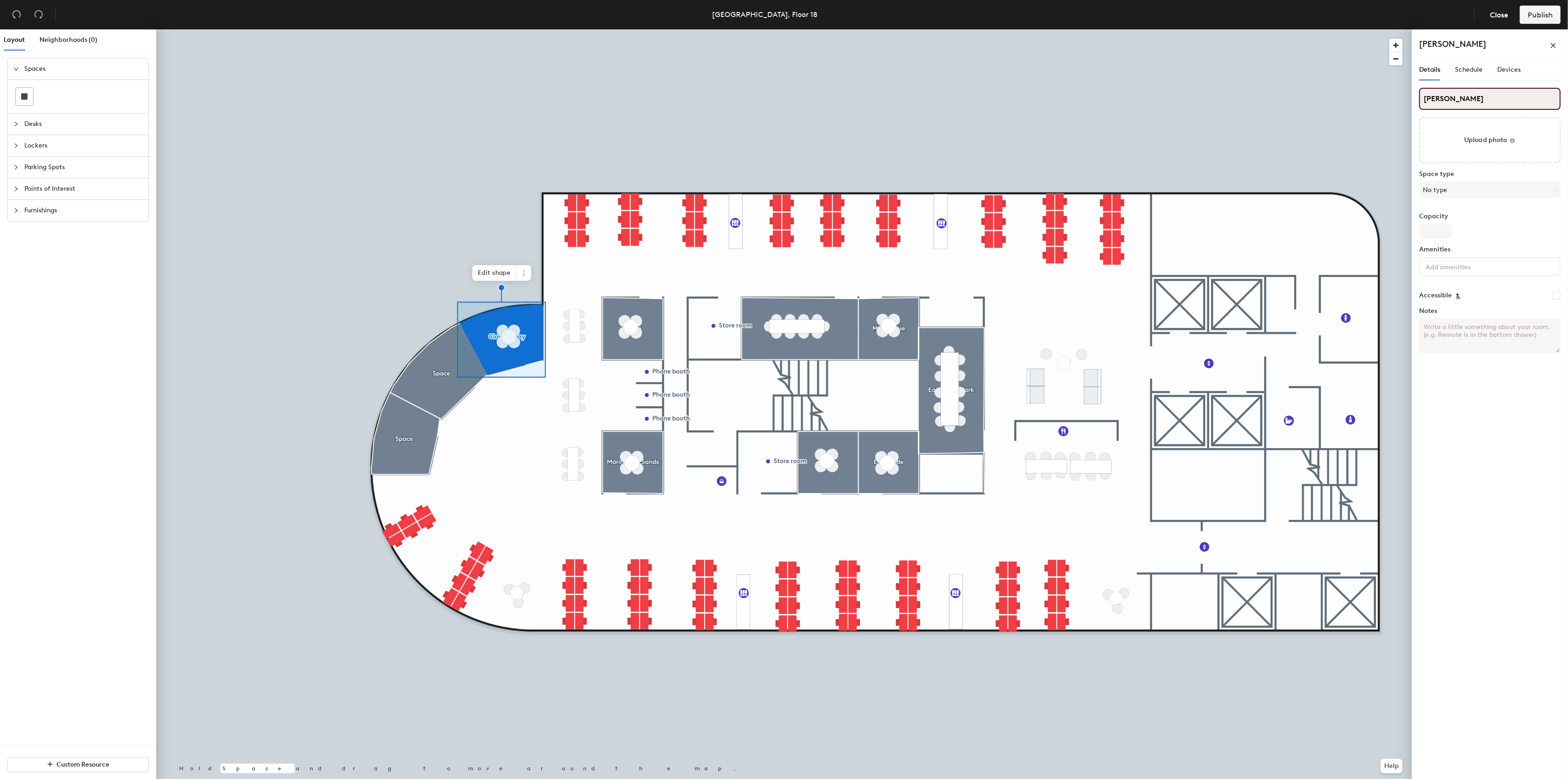
drag, startPoint x: 1488, startPoint y: 99, endPoint x: 1413, endPoint y: 95, distance: 75.1
click at [1413, 95] on div "Details Schedule Devices Clarke Quay Upload photo Space type No type Capacity A…" at bounding box center [1489, 421] width 156 height 724
drag, startPoint x: 1466, startPoint y: 97, endPoint x: 1423, endPoint y: 98, distance: 43.0
click at [1423, 98] on input "Clarke QuayJewel" at bounding box center [1489, 99] width 141 height 22
type input "Jewel"
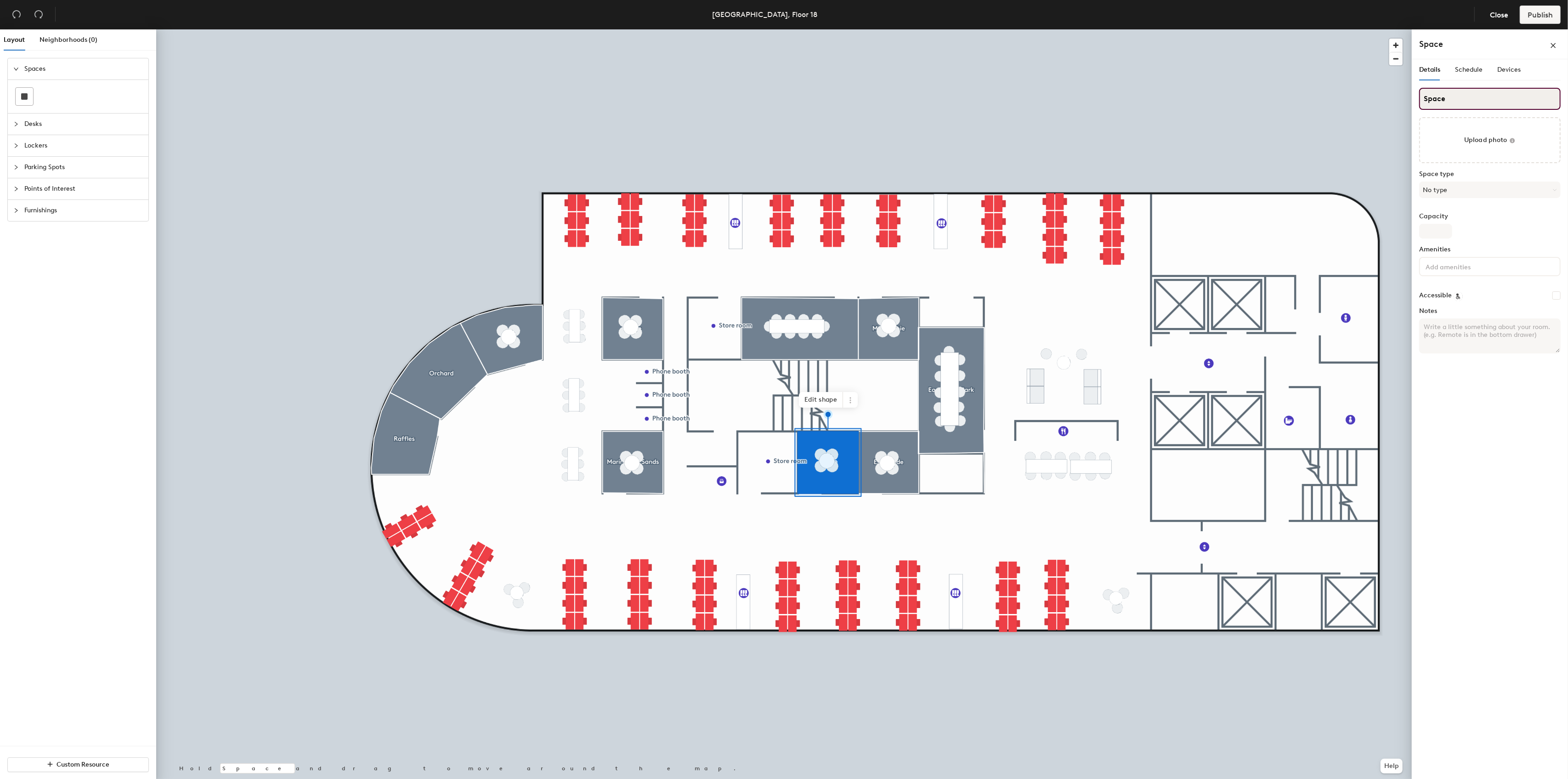
click at [1465, 96] on input "Space" at bounding box center [1489, 99] width 141 height 22
click at [1429, 99] on input "SClarke Quae" at bounding box center [1489, 99] width 141 height 22
click at [1469, 97] on input "Clarke Quae" at bounding box center [1489, 99] width 141 height 22
type input "Clarke Quay"
click at [1455, 99] on input "Space" at bounding box center [1489, 99] width 141 height 22
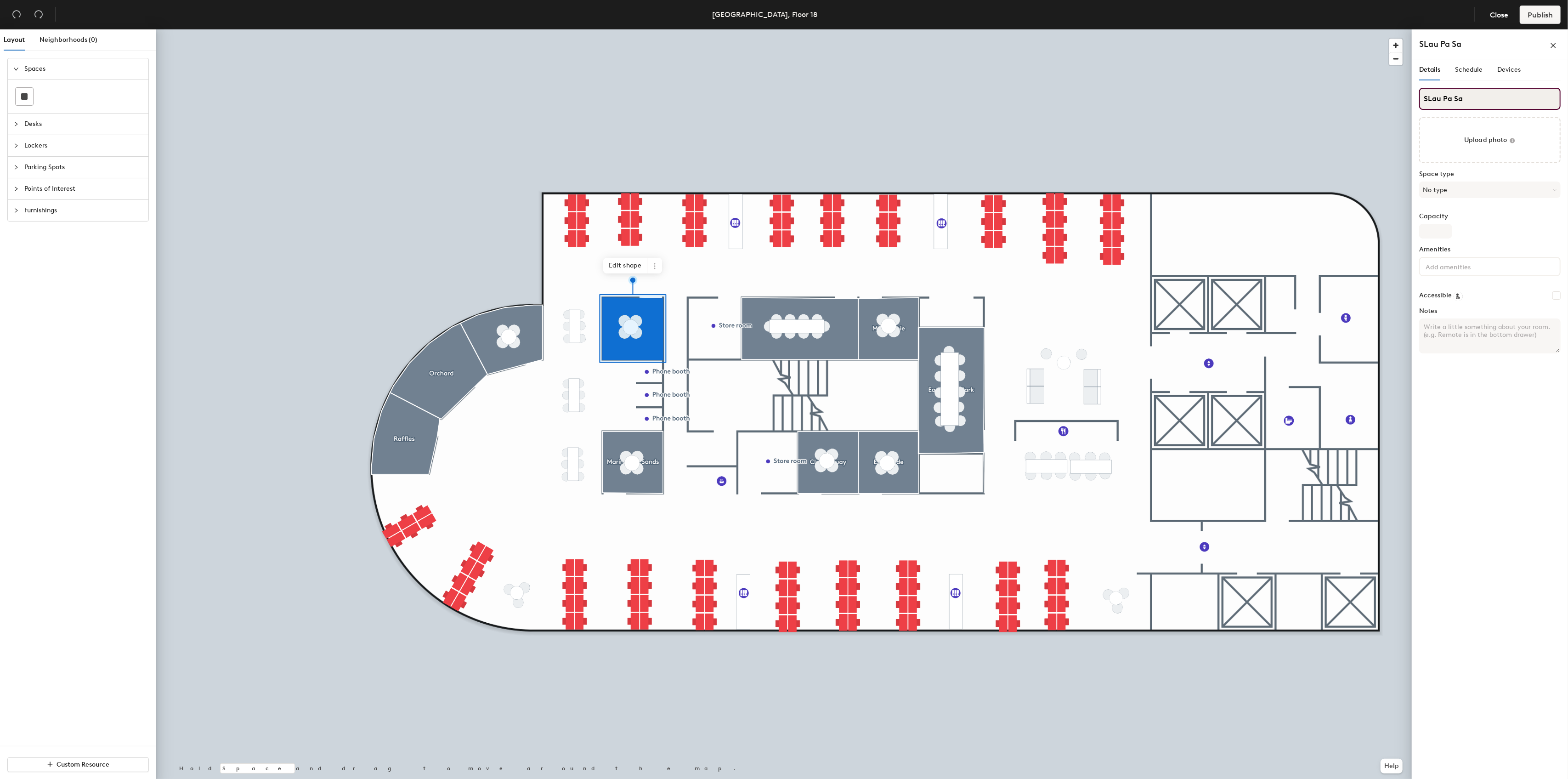
type input "SLau Pa Sat"
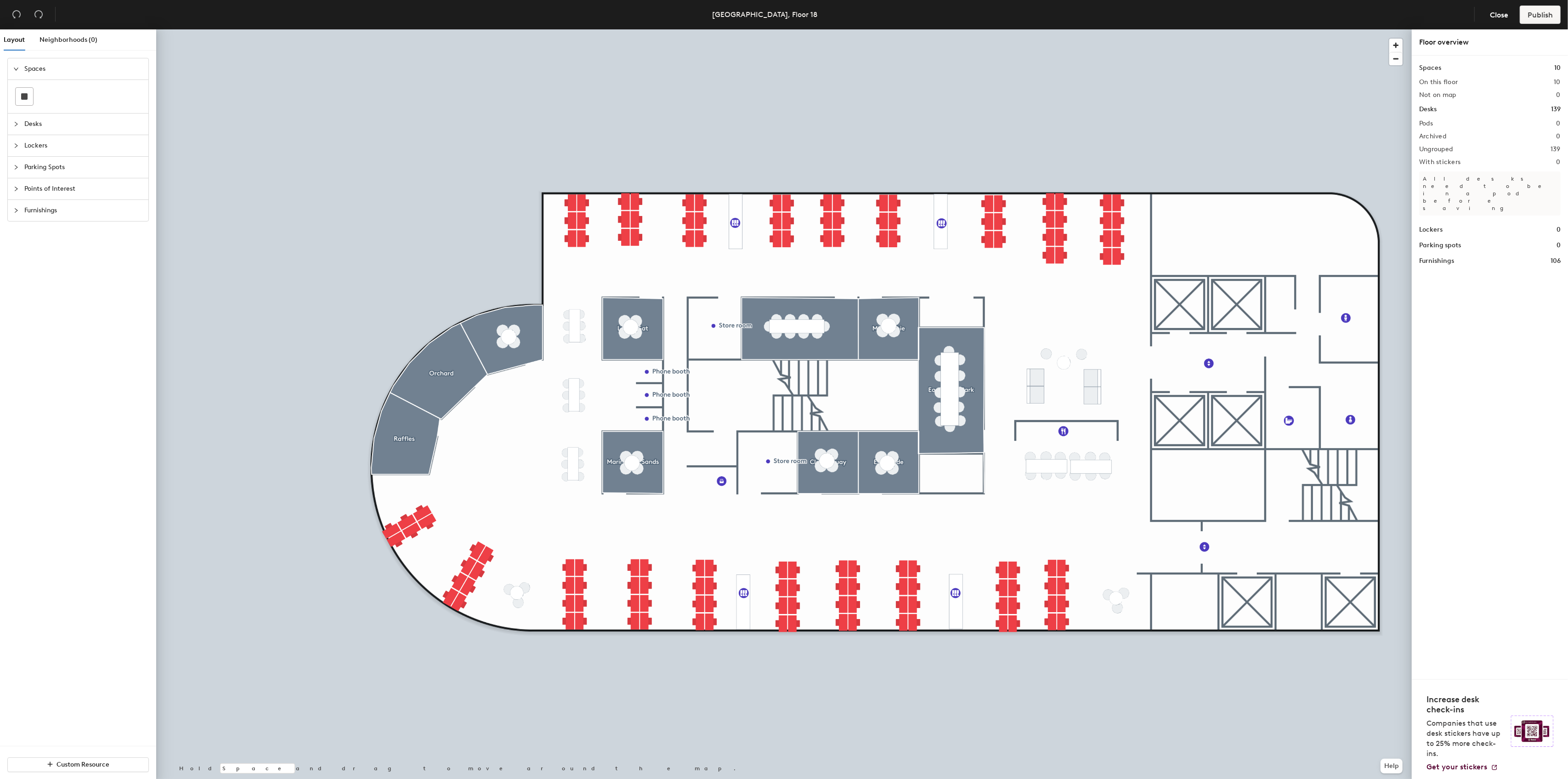
click at [802, 29] on div at bounding box center [784, 29] width 1256 height 0
click at [252, 29] on div at bounding box center [784, 29] width 1256 height 0
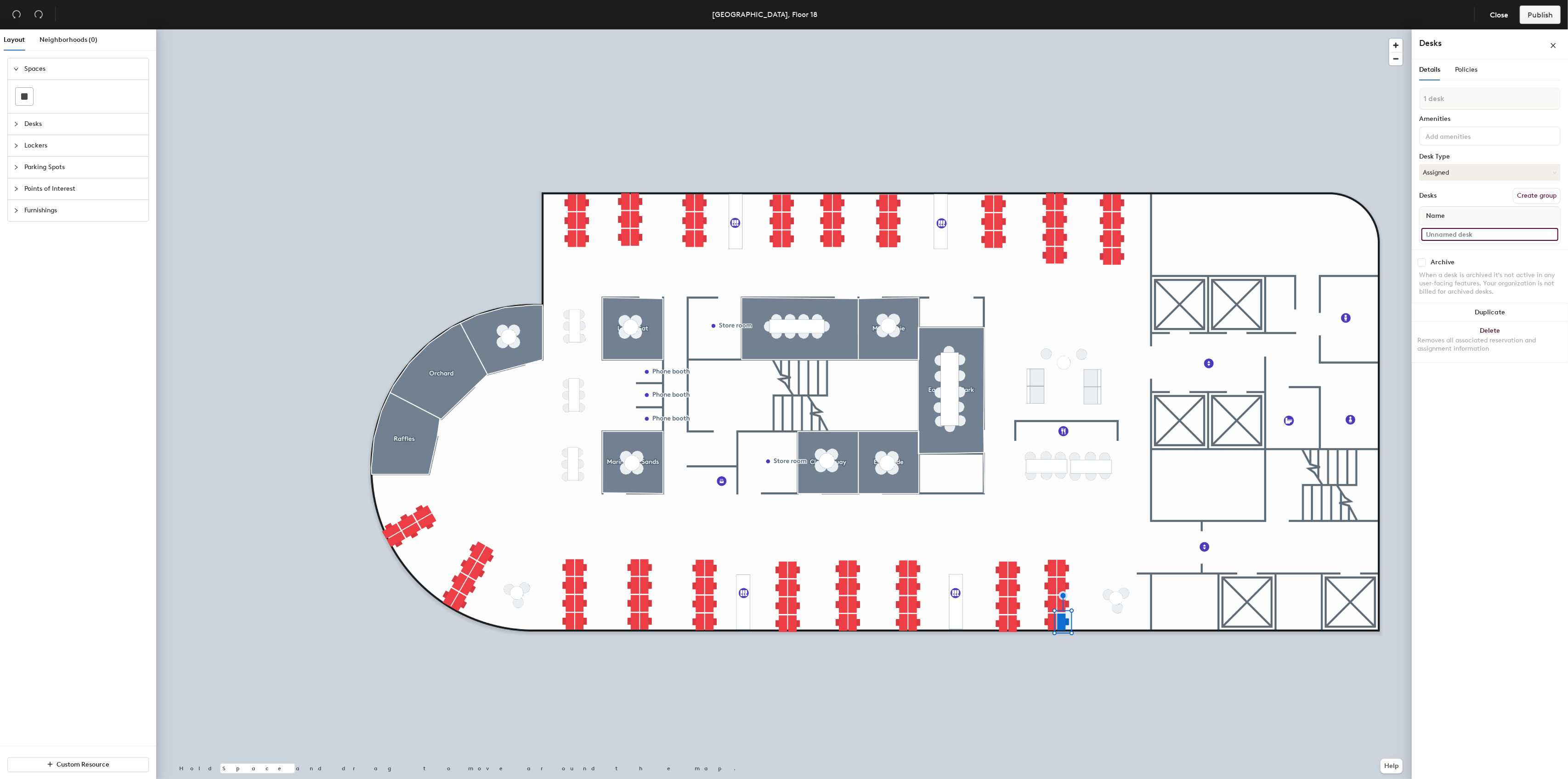
click at [1552, 236] on input at bounding box center [1489, 234] width 137 height 13
click at [1479, 234] on input at bounding box center [1489, 234] width 137 height 13
type input "1801A"
click at [1485, 233] on input at bounding box center [1489, 234] width 137 height 13
drag, startPoint x: 1439, startPoint y: 242, endPoint x: 1422, endPoint y: 244, distance: 17.1
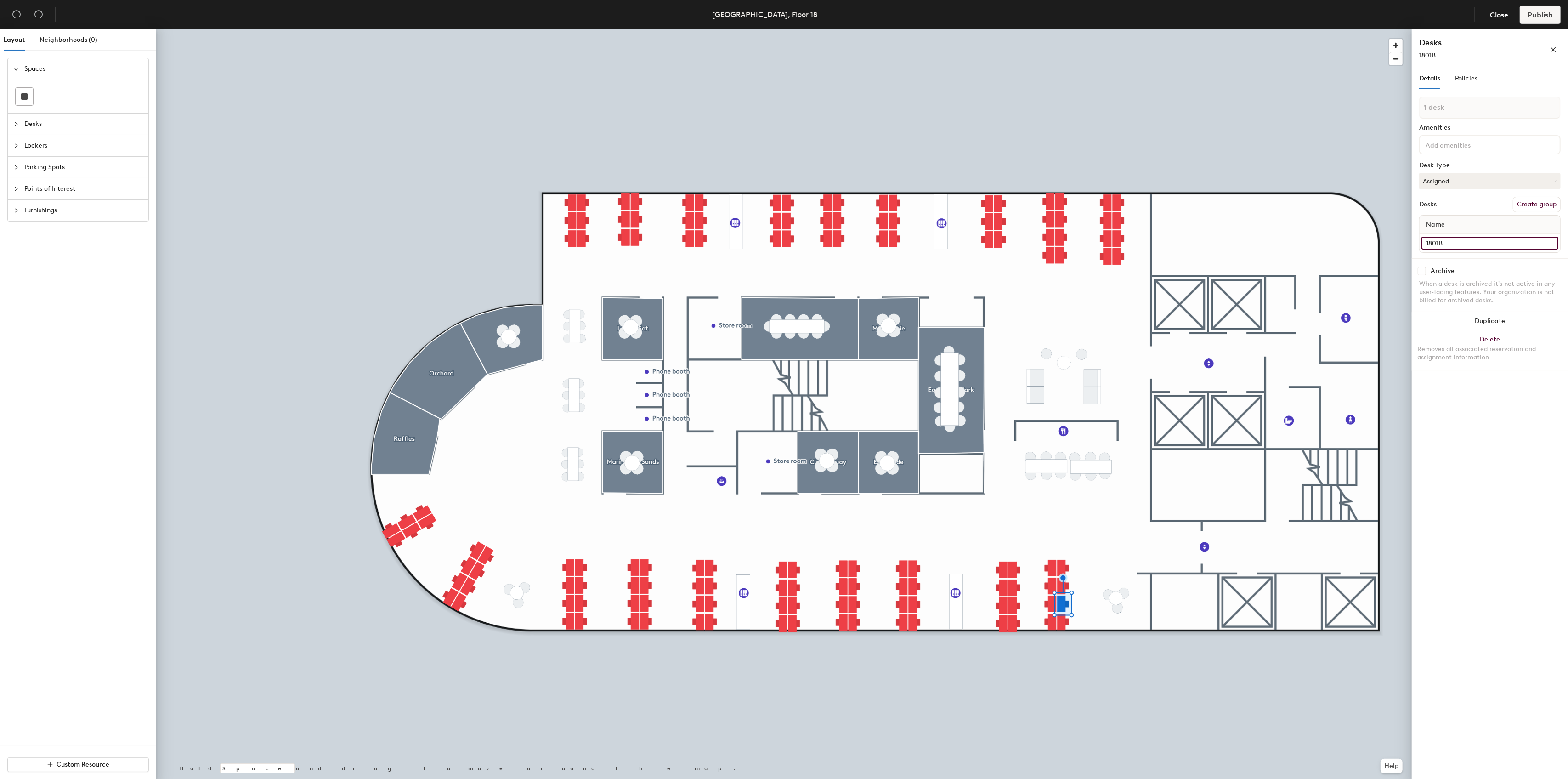
click at [1422, 244] on input "1801B" at bounding box center [1489, 243] width 137 height 13
click at [1438, 243] on input "1801B" at bounding box center [1489, 243] width 137 height 13
drag, startPoint x: 1438, startPoint y: 242, endPoint x: 1426, endPoint y: 243, distance: 12.0
click at [1426, 243] on input "1801B" at bounding box center [1489, 243] width 137 height 13
type input "1801B"
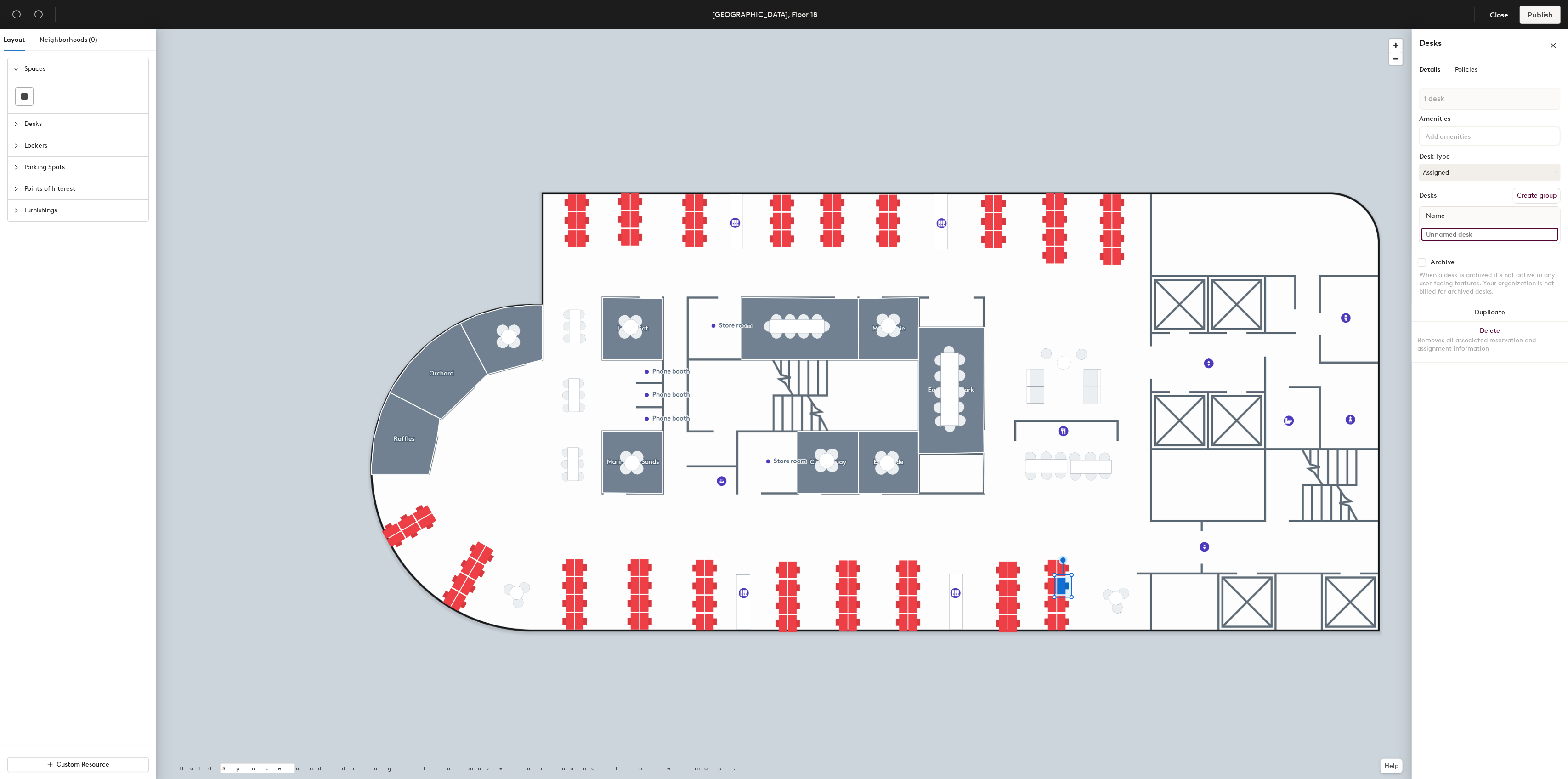
click at [1458, 239] on input at bounding box center [1489, 234] width 137 height 13
paste input "1801B"
type input "1801C"
click at [1481, 234] on input at bounding box center [1489, 234] width 137 height 13
paste input "1801B"
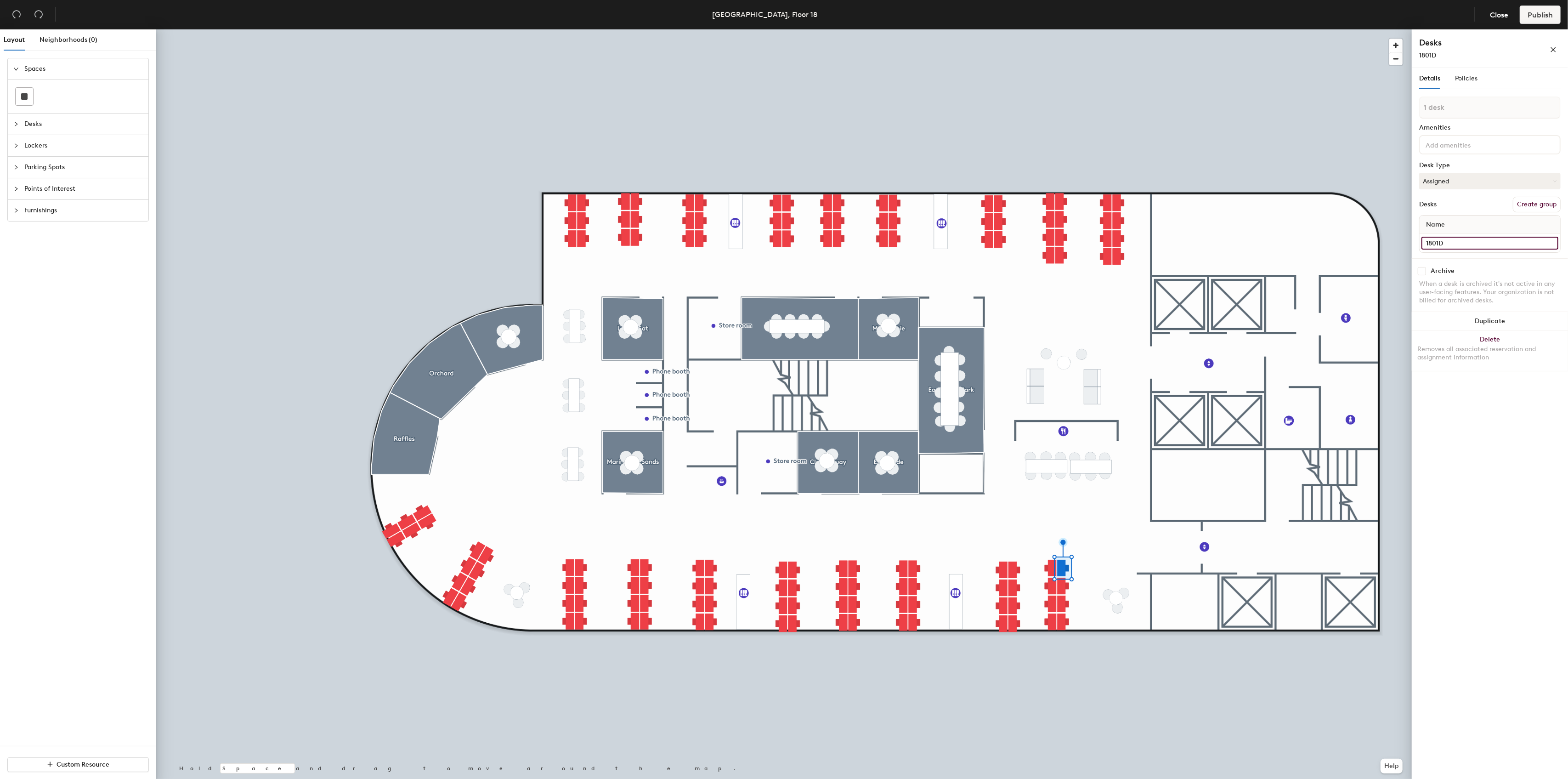
type input "1801D"
click at [1485, 235] on input at bounding box center [1489, 234] width 137 height 13
paste input "1801B"
type input "1801E"
click at [1460, 236] on input at bounding box center [1489, 234] width 137 height 13
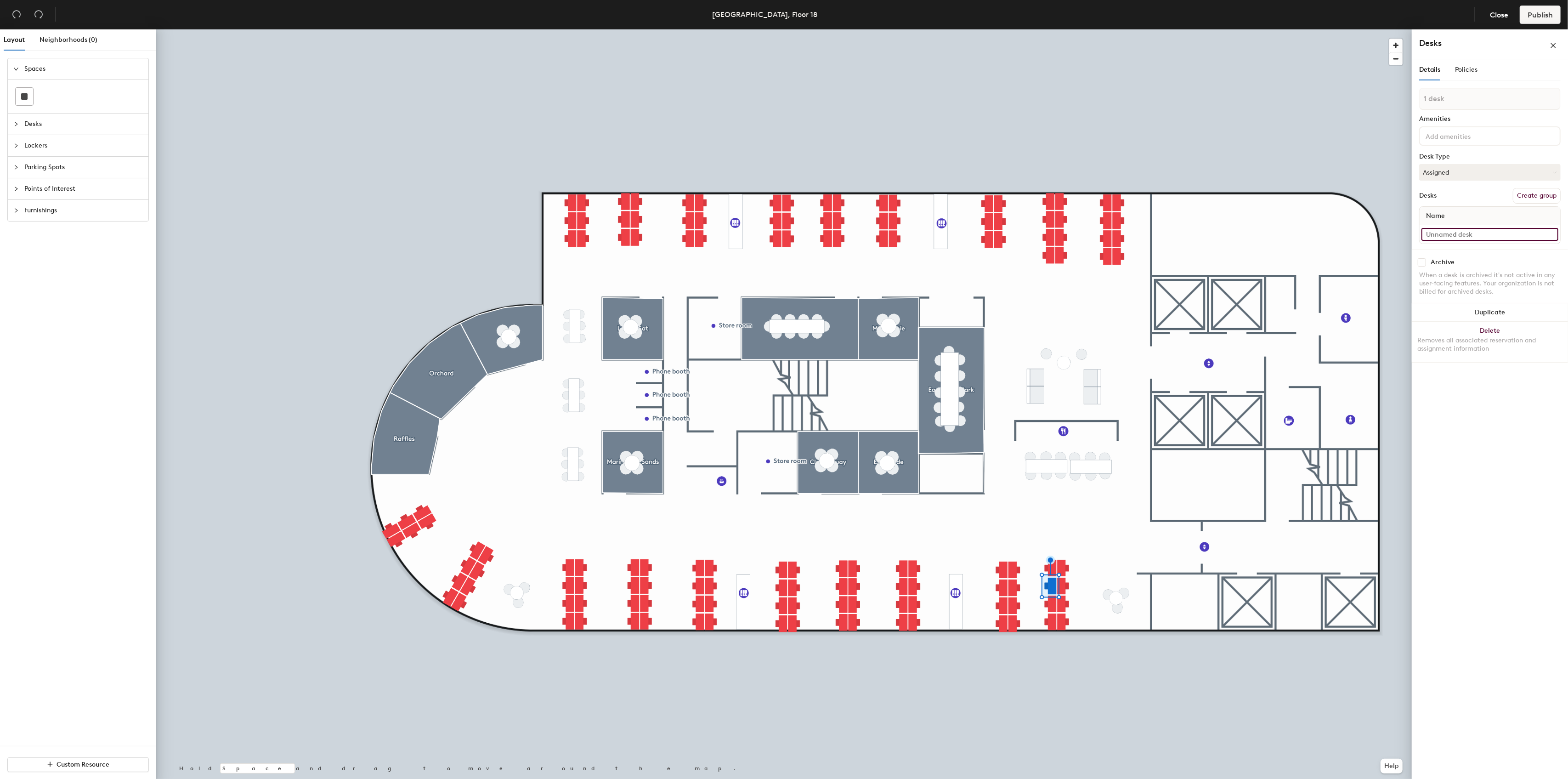
paste input "1801B"
type input "1801F"
type input "1801G"
click at [1480, 240] on input at bounding box center [1489, 234] width 137 height 13
paste input "1801B"
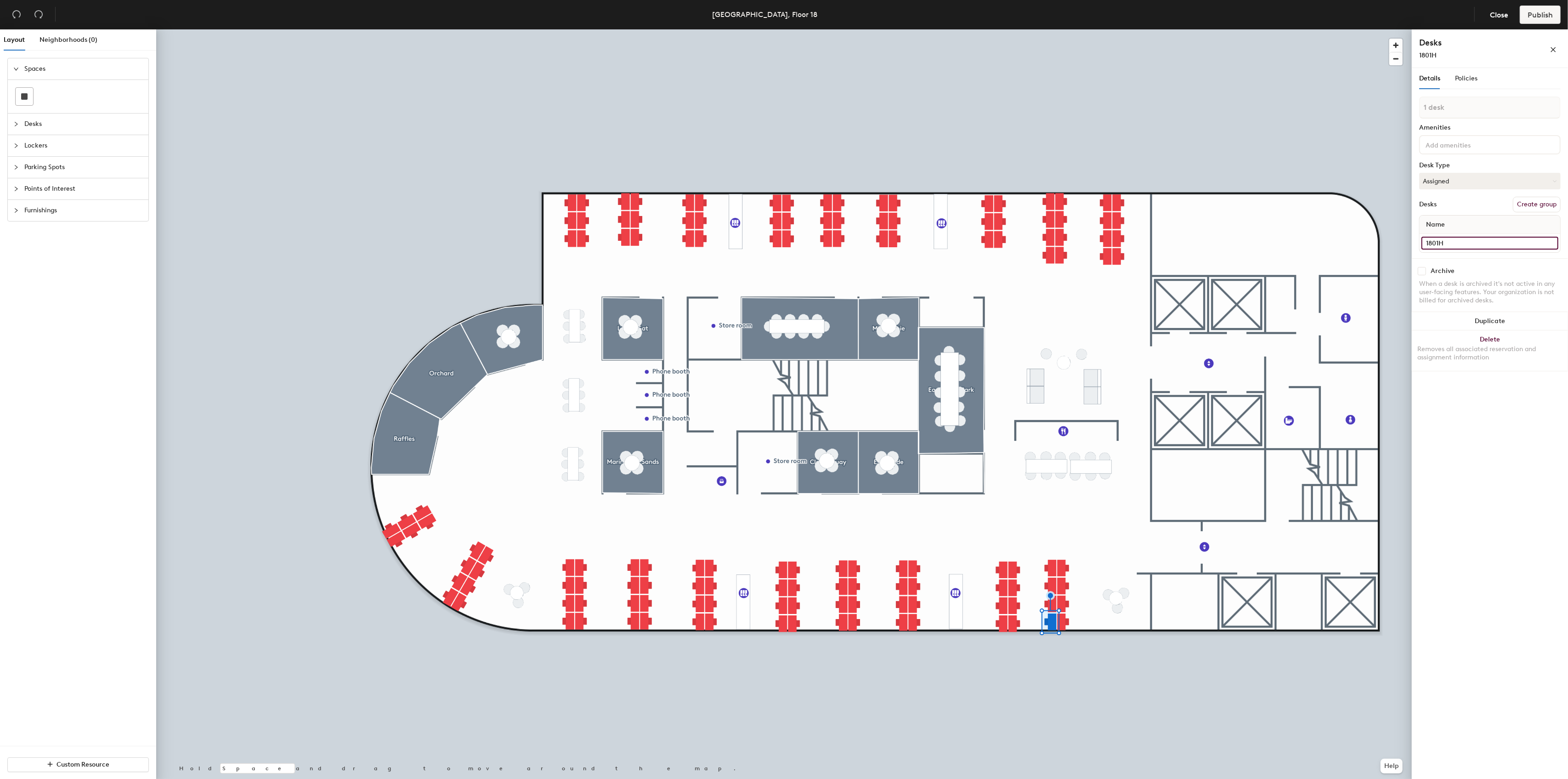
type input "1801H"
click at [1476, 233] on input at bounding box center [1489, 234] width 137 height 13
paste input "1801B"
drag, startPoint x: 1460, startPoint y: 244, endPoint x: 1424, endPoint y: 245, distance: 36.0
click at [1424, 245] on input "1802A" at bounding box center [1489, 243] width 137 height 13
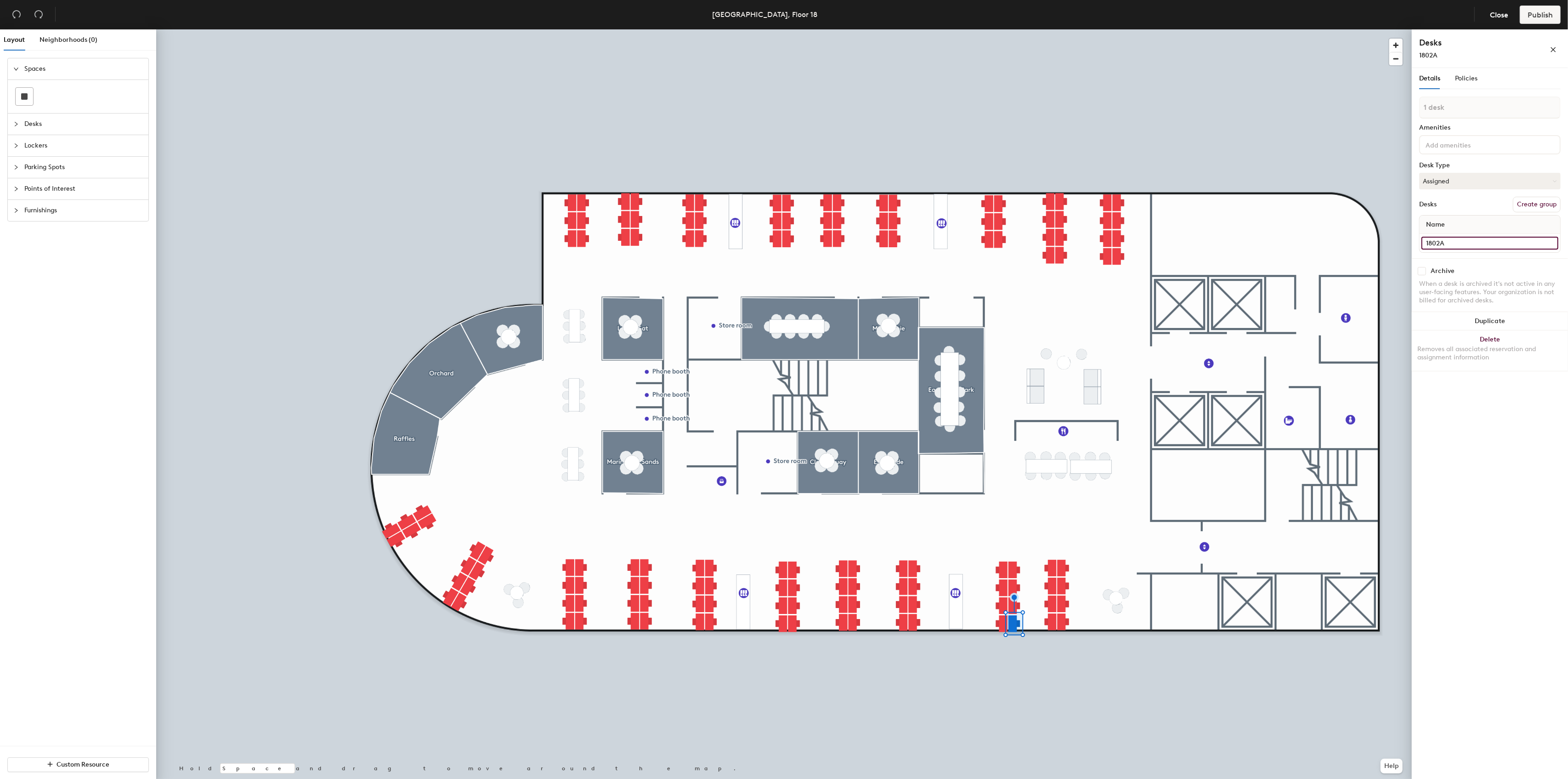
type input "1802A"
click at [1489, 233] on input at bounding box center [1489, 234] width 137 height 13
paste input "1802A"
type input "1802B"
click at [1476, 231] on input at bounding box center [1489, 234] width 137 height 13
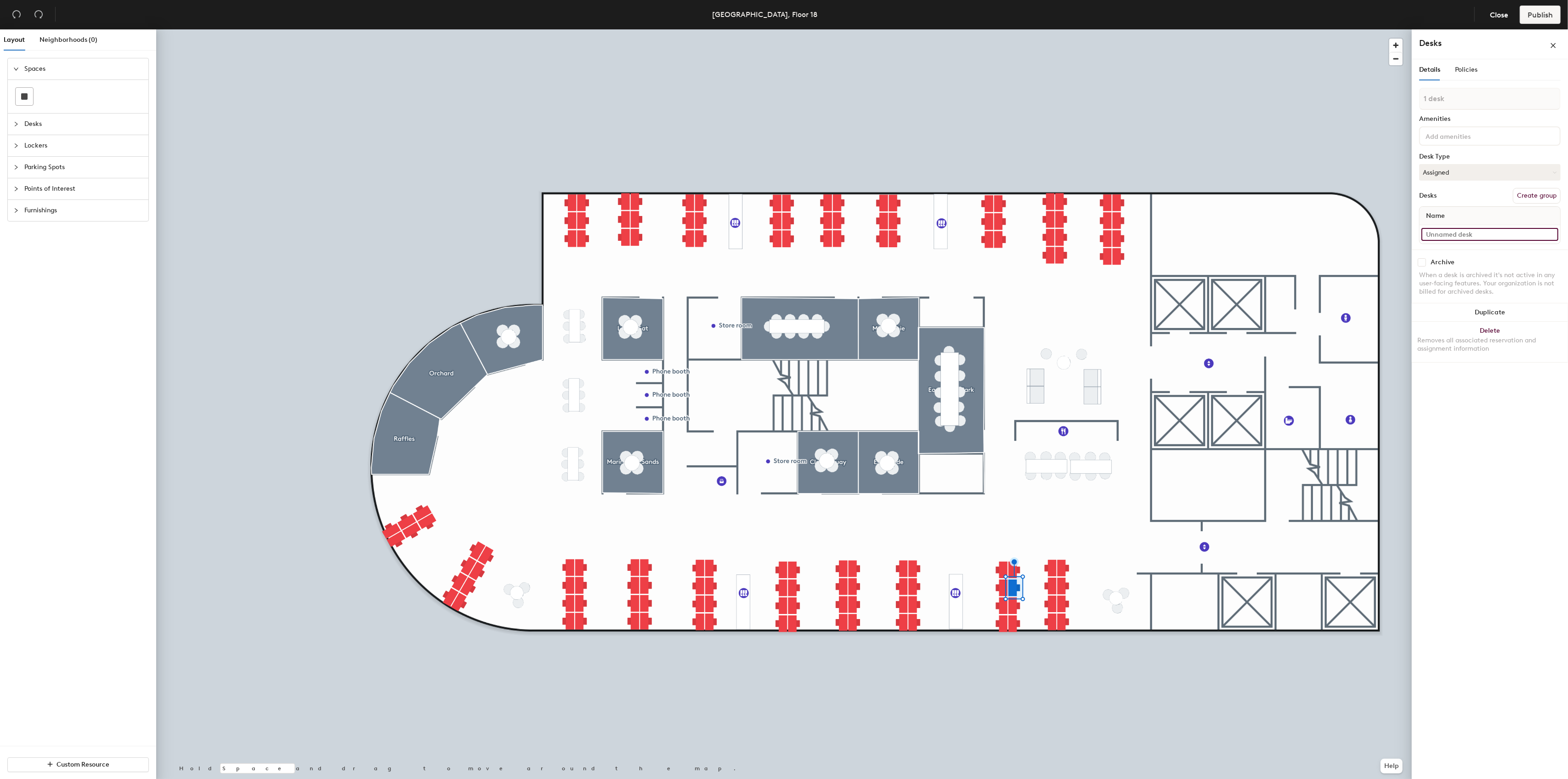
paste input "1802A"
type input "1802C"
click at [1455, 231] on input at bounding box center [1489, 234] width 137 height 13
paste input "1802A"
type input "1802D"
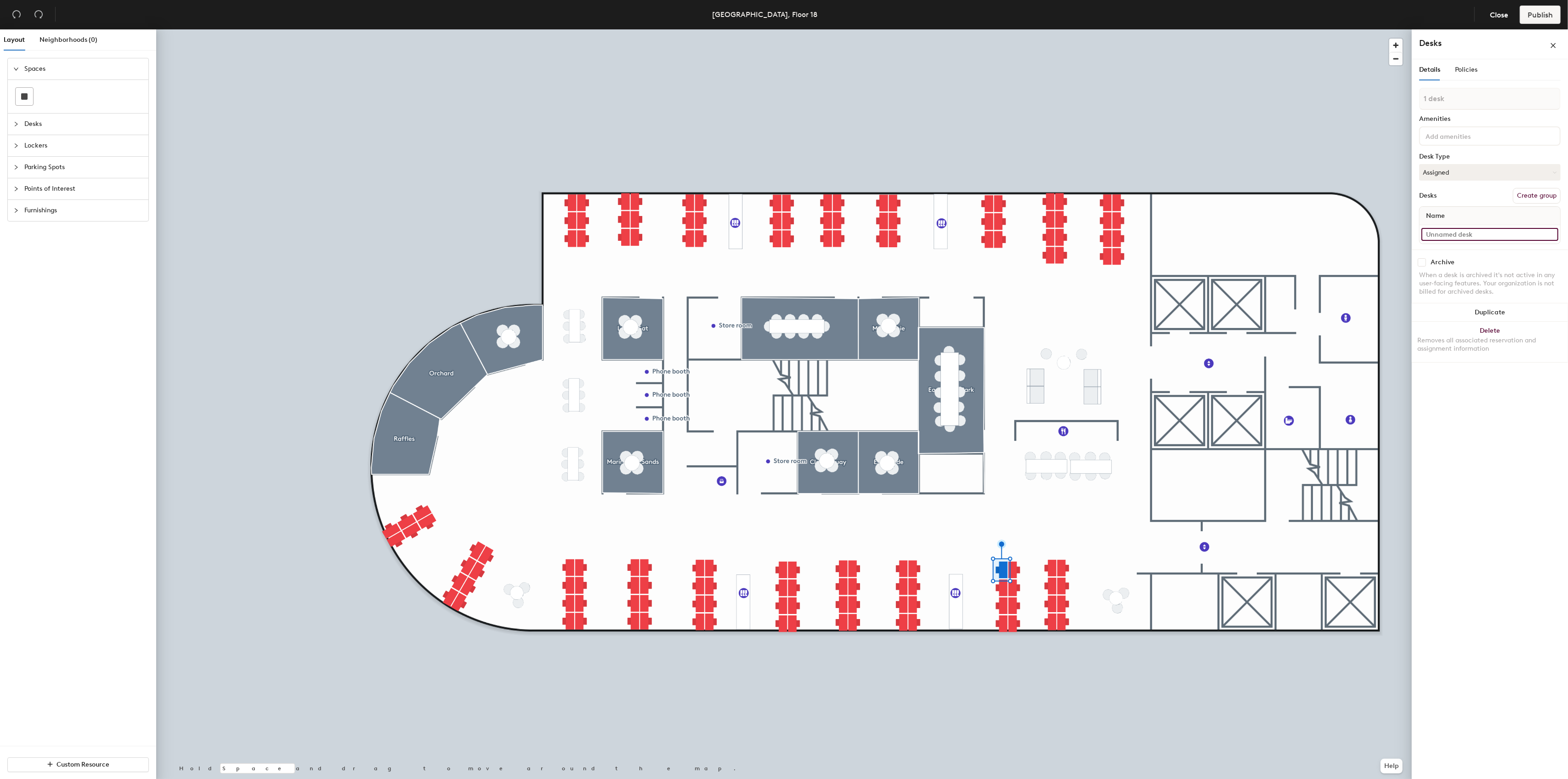
click at [1451, 237] on input at bounding box center [1489, 234] width 137 height 13
paste input "1802A"
type input "1802E"
click at [1457, 233] on input at bounding box center [1489, 234] width 137 height 13
paste input "1802A"
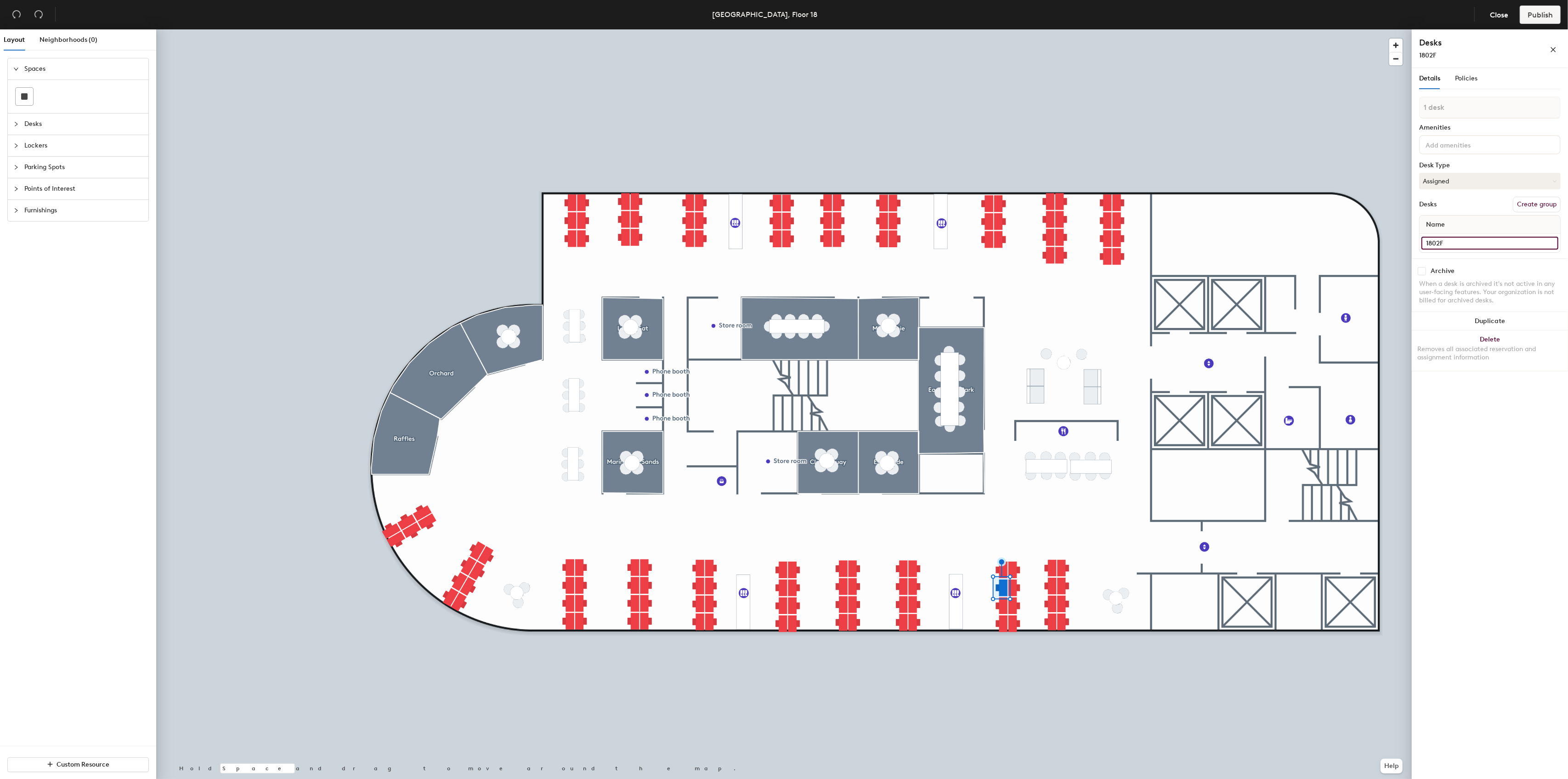
type input "1802F"
click at [1464, 235] on input at bounding box center [1489, 234] width 137 height 13
paste input "1802A"
type input "1802H"
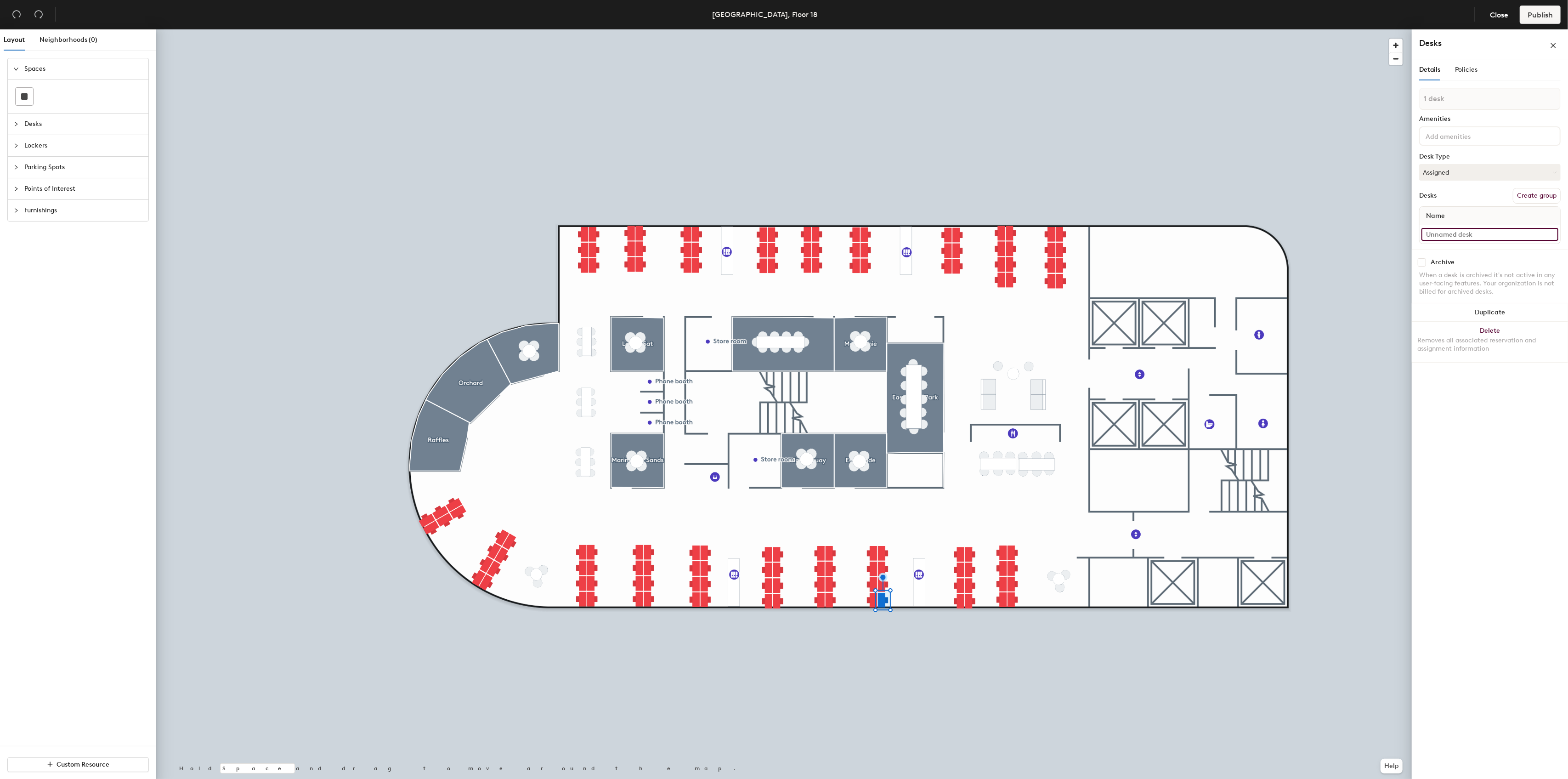
click at [1465, 232] on input at bounding box center [1489, 234] width 137 height 13
paste input "1802A"
click at [1437, 242] on input "1802A" at bounding box center [1489, 243] width 137 height 13
click at [1437, 244] on input "1802A" at bounding box center [1489, 243] width 137 height 13
click at [1452, 242] on input "1803A" at bounding box center [1489, 243] width 137 height 13
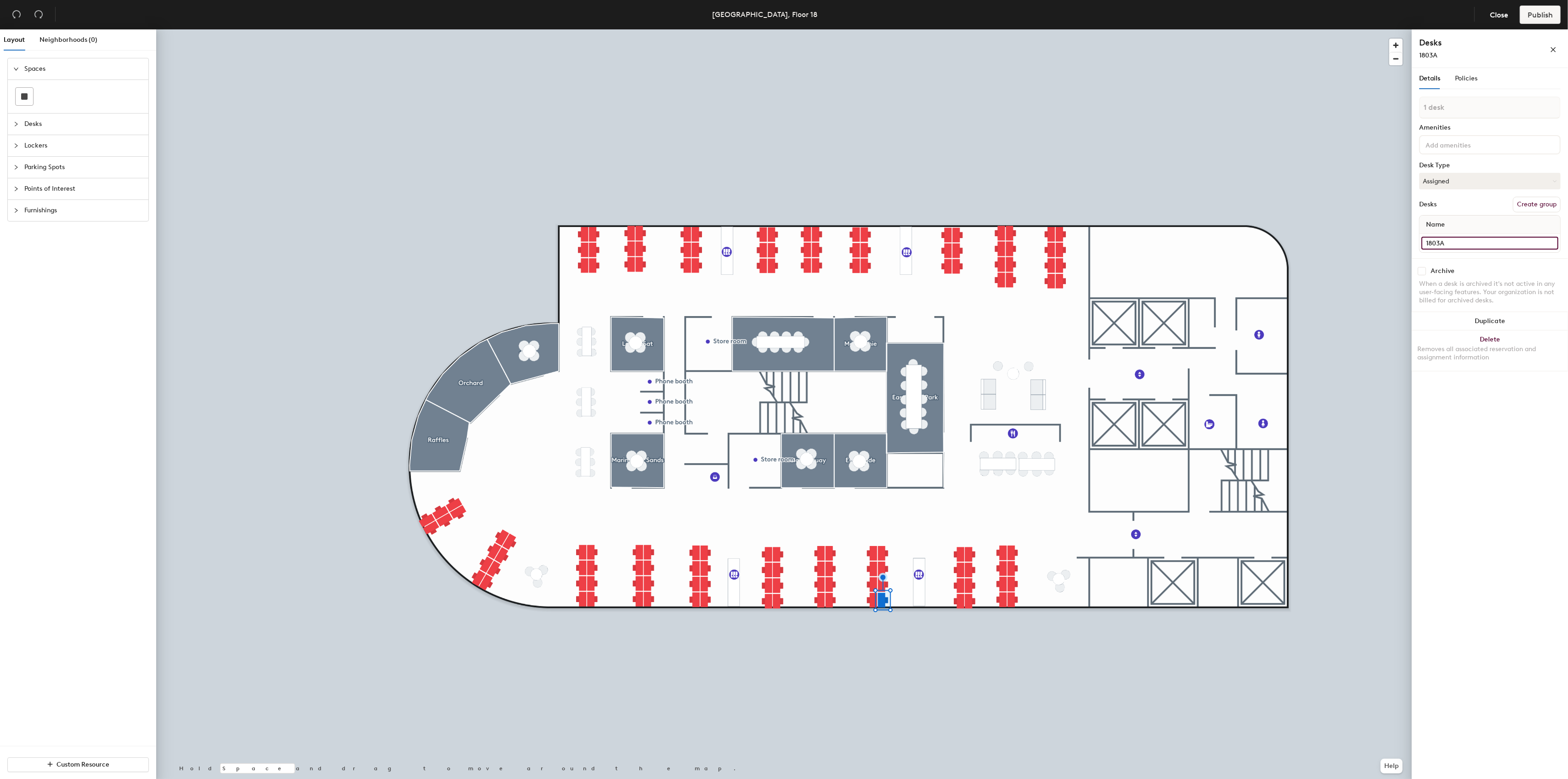
type input "1803A"
click at [1471, 234] on input at bounding box center [1489, 234] width 137 height 13
paste input "1803A"
type input "1803B"
click at [1466, 236] on input at bounding box center [1489, 234] width 137 height 13
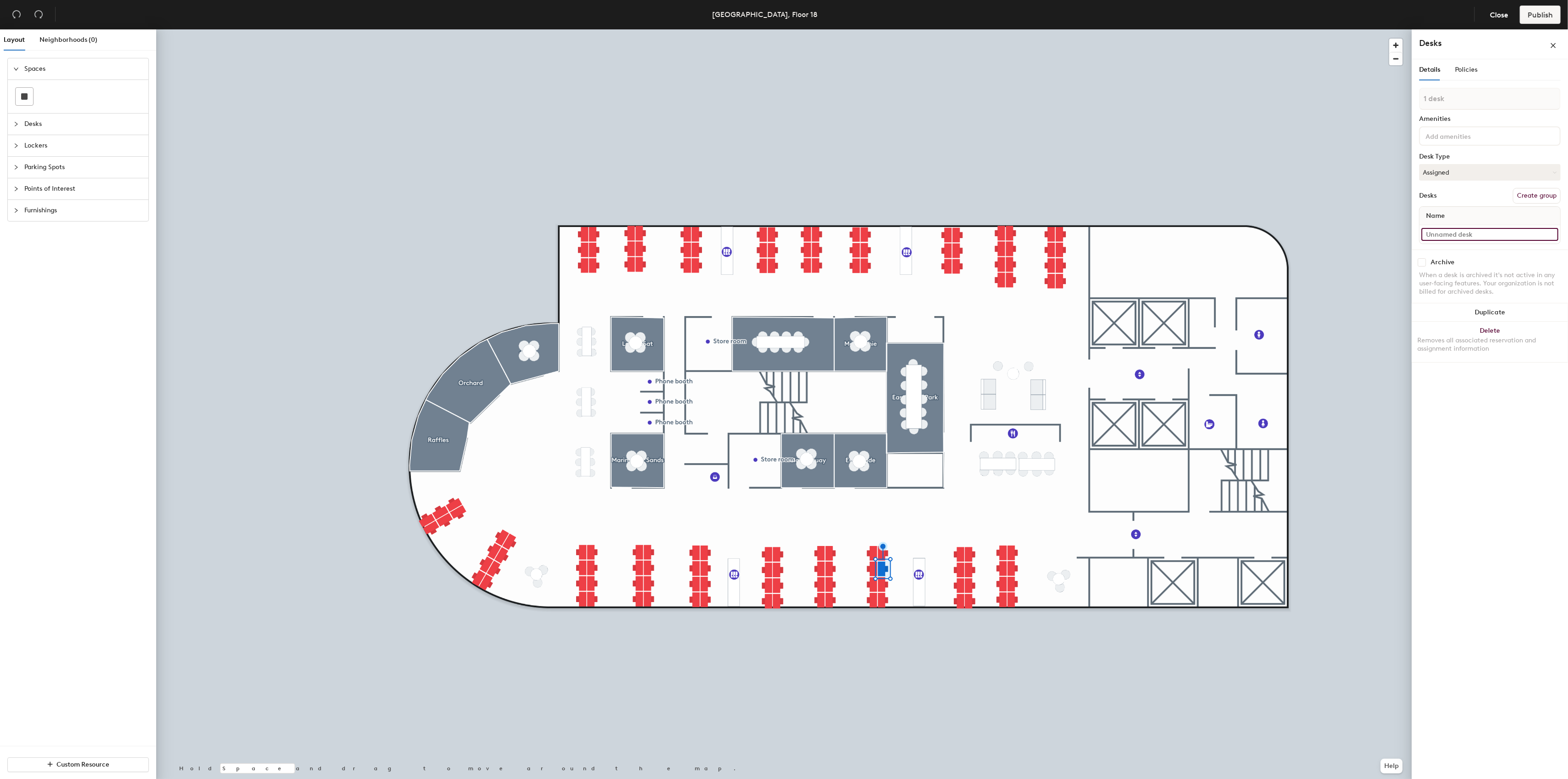
paste input "1803A"
type input "1803C"
click at [1450, 234] on input at bounding box center [1489, 234] width 137 height 13
paste input "1803A"
type input "1803D"
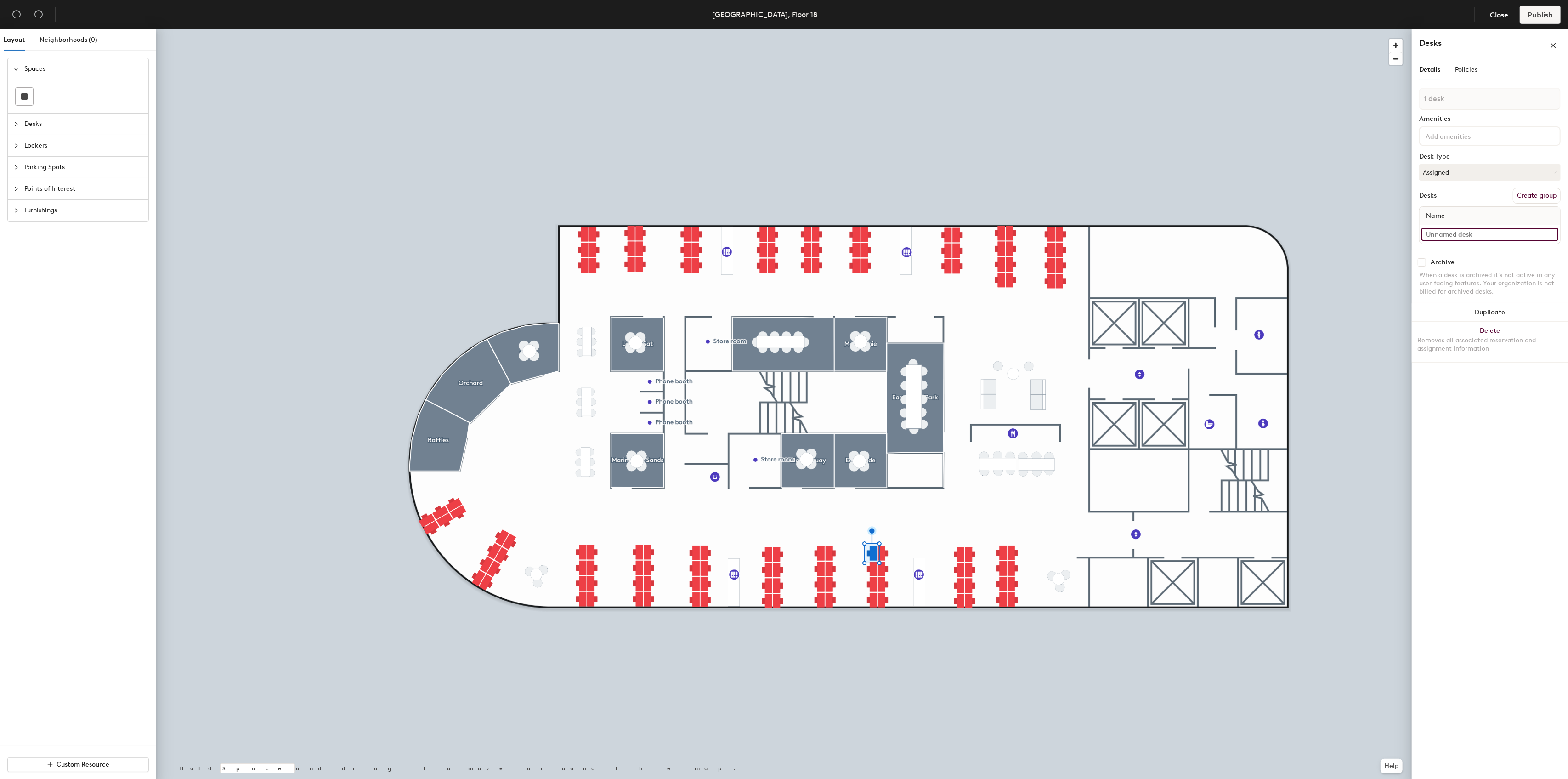
click at [1457, 233] on input at bounding box center [1489, 234] width 137 height 13
paste input "1803A"
type input "1803E"
click at [1458, 235] on input at bounding box center [1489, 234] width 137 height 13
paste input "1803A"
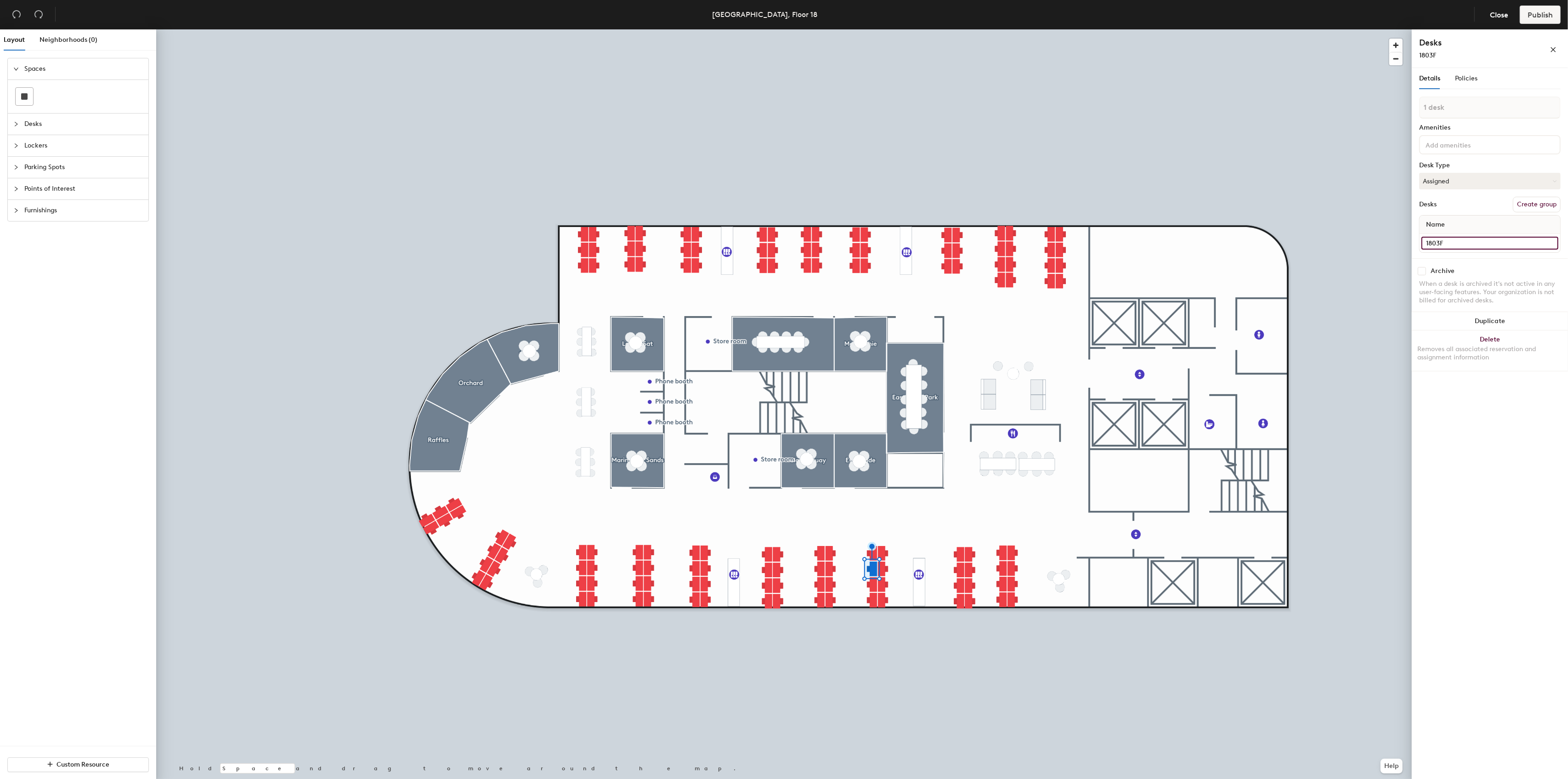
type input "1803F"
type input "1803G"
click at [1479, 234] on input at bounding box center [1489, 234] width 137 height 13
paste input "1803A"
type input "1803H"
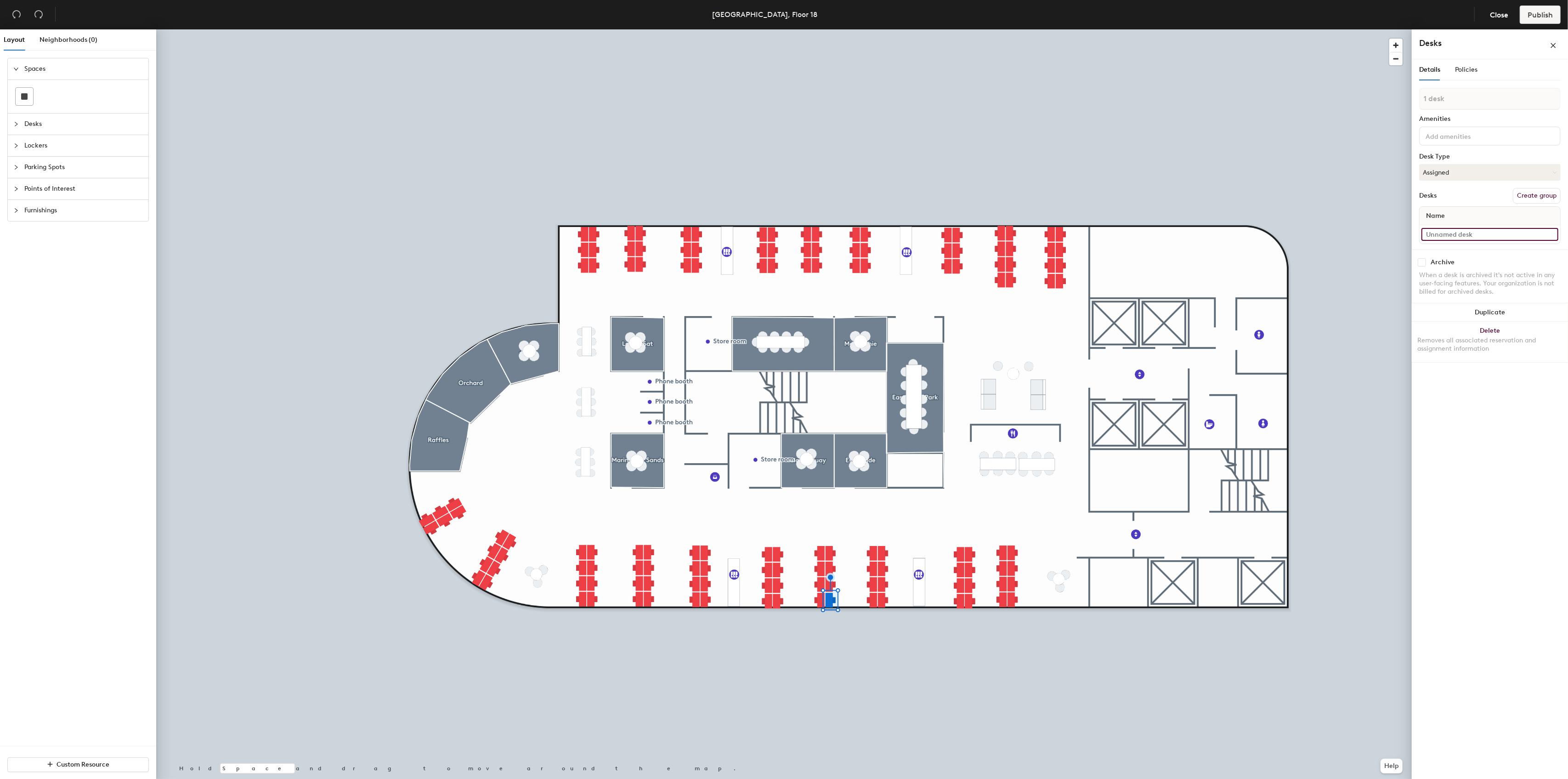
click at [1468, 233] on input at bounding box center [1489, 234] width 137 height 13
paste input "1803A"
click at [1440, 244] on input "1803A" at bounding box center [1489, 243] width 137 height 13
click at [1440, 243] on input "1803A" at bounding box center [1489, 243] width 137 height 13
drag, startPoint x: 1457, startPoint y: 243, endPoint x: 1423, endPoint y: 242, distance: 34.0
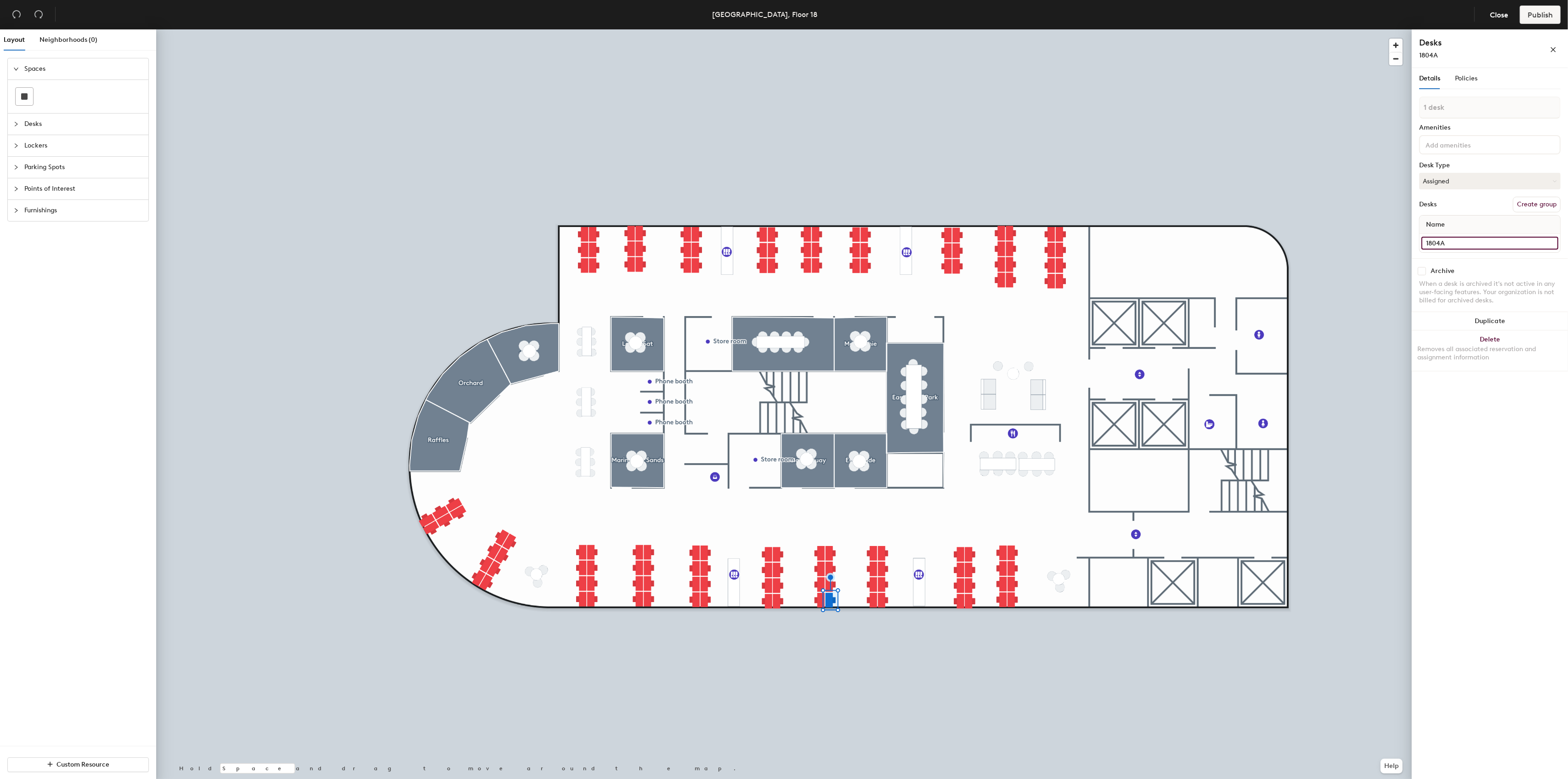
click at [1423, 242] on input "1804A" at bounding box center [1489, 243] width 137 height 13
click at [1458, 241] on input "1804A" at bounding box center [1489, 243] width 137 height 13
type input "1804A"
click at [1449, 231] on input at bounding box center [1489, 234] width 137 height 13
paste input "1804A"
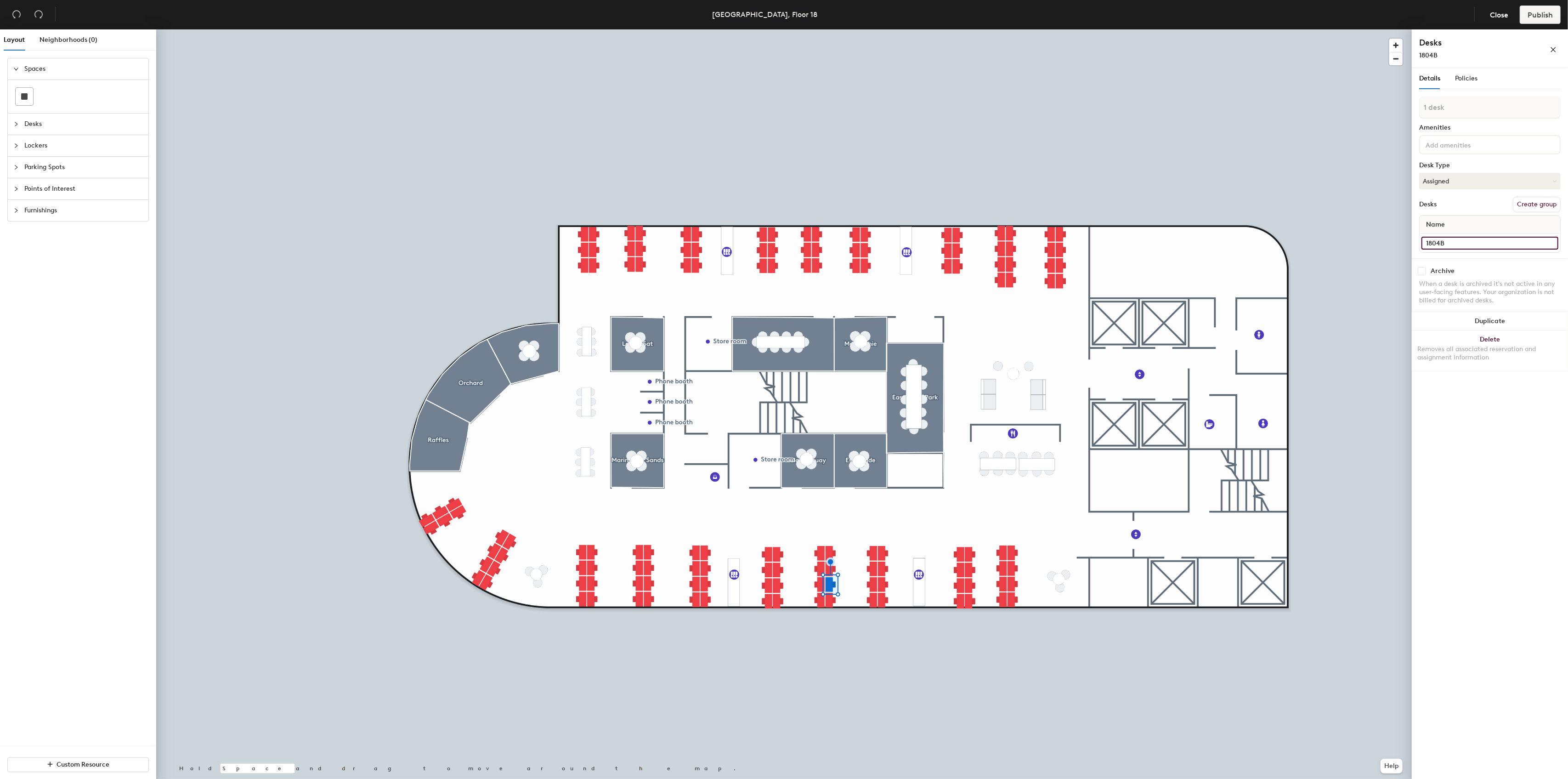
type input "1804B"
click at [1382, 29] on div at bounding box center [784, 29] width 1256 height 0
click at [1462, 233] on input at bounding box center [1489, 234] width 137 height 13
paste input "1804A"
type input "1804C"
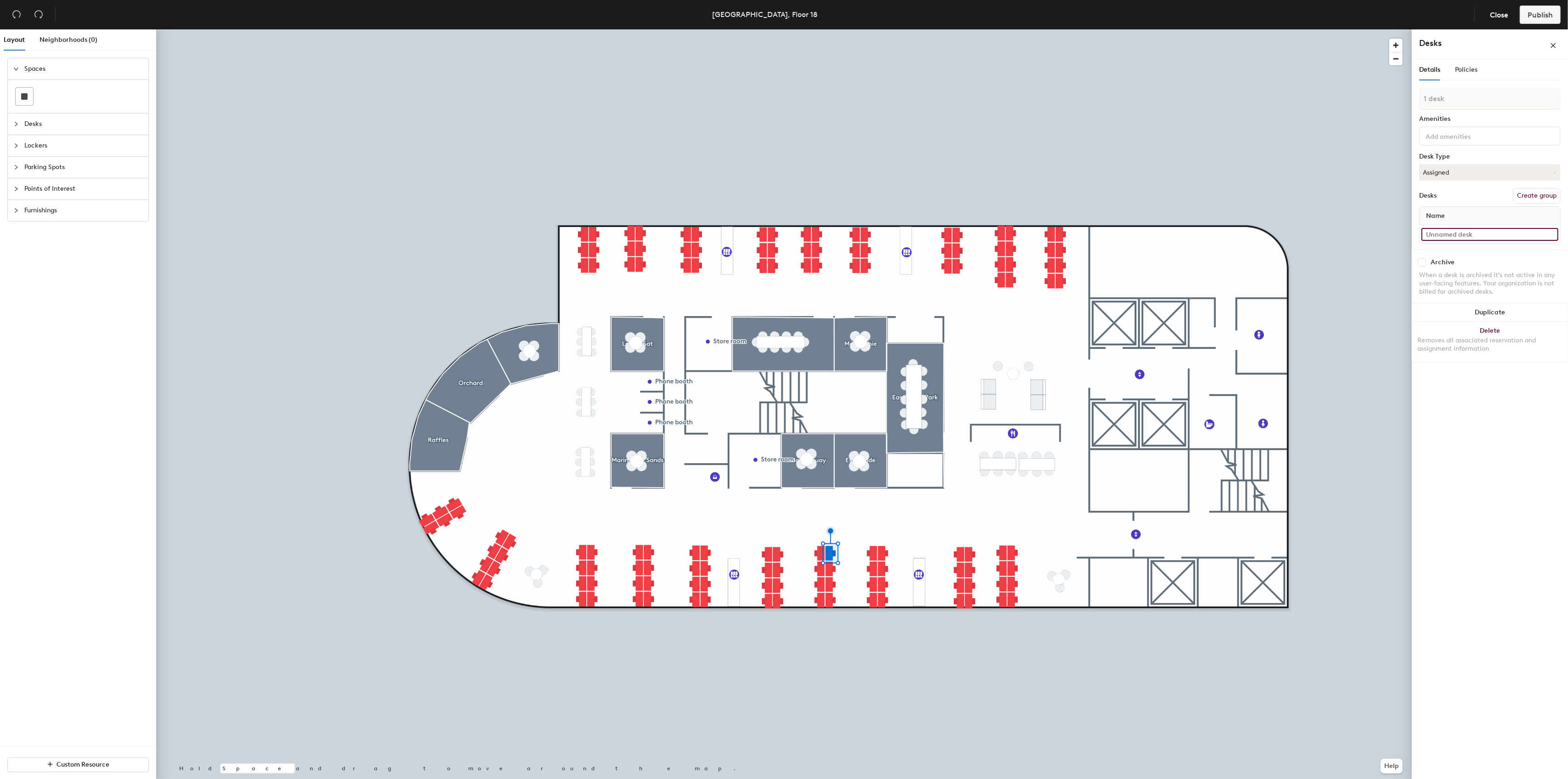
click at [1444, 231] on input at bounding box center [1489, 234] width 137 height 13
paste input "1804A"
type input "1804D"
click at [1464, 237] on input at bounding box center [1489, 234] width 137 height 13
paste input "1804A"
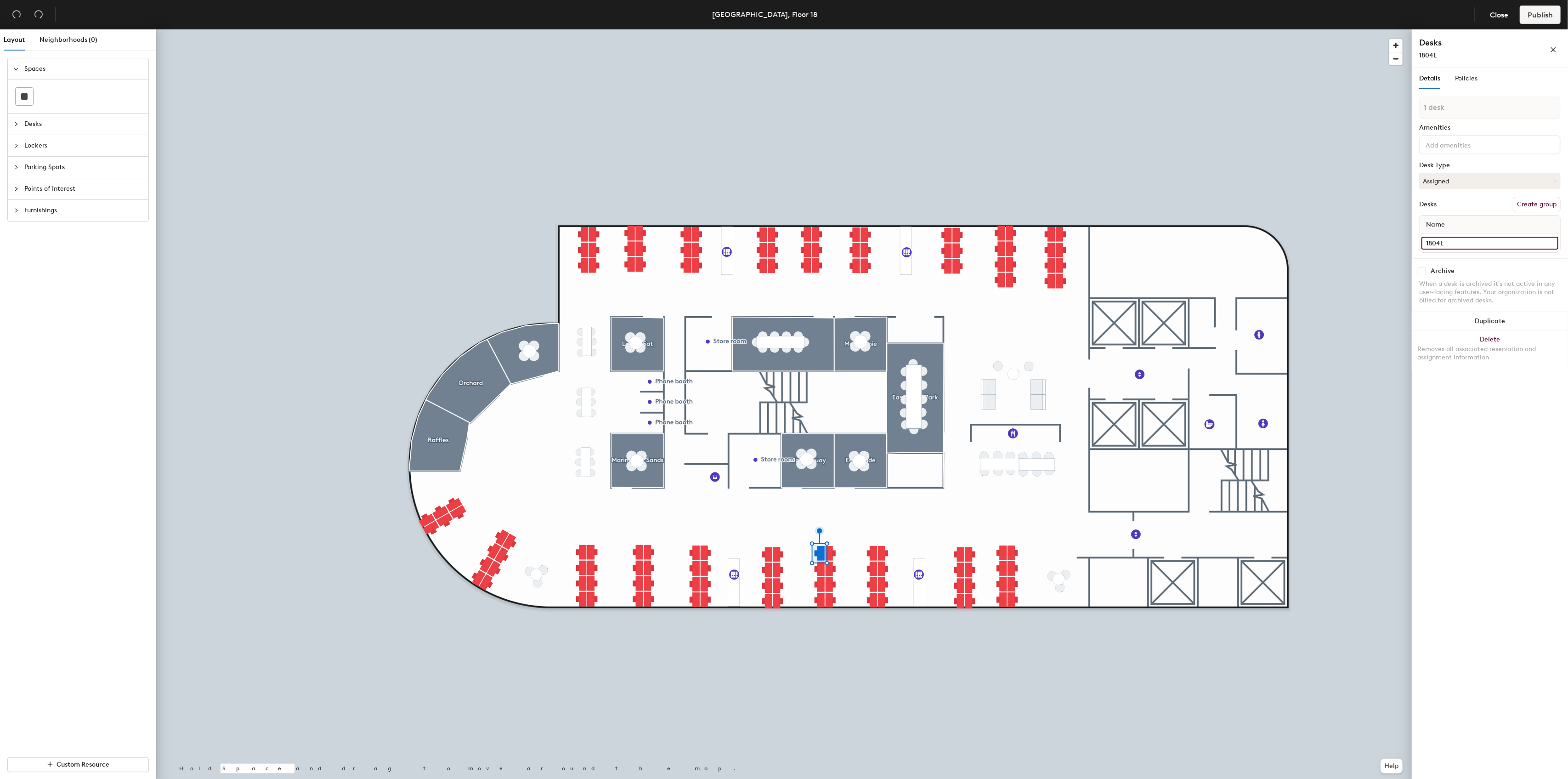
type input "1804E"
click at [1462, 239] on input at bounding box center [1489, 234] width 137 height 13
paste input "1804A"
type input "1804E"
click at [1452, 237] on input at bounding box center [1489, 234] width 137 height 13
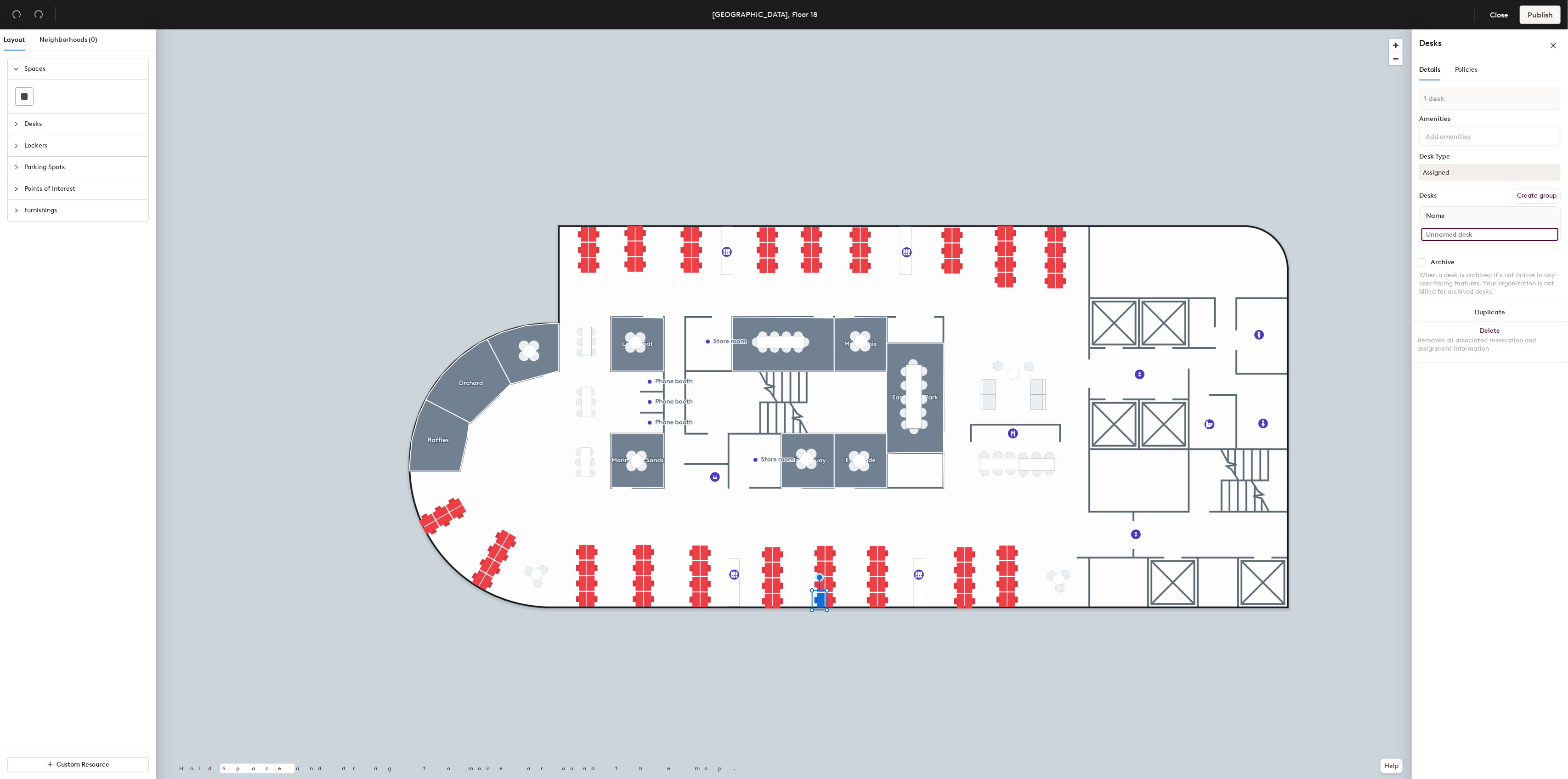
paste input "1804A"
type input "1804H"
click at [1447, 242] on input "1804E" at bounding box center [1489, 243] width 137 height 13
type input "F"
paste input "1804A"
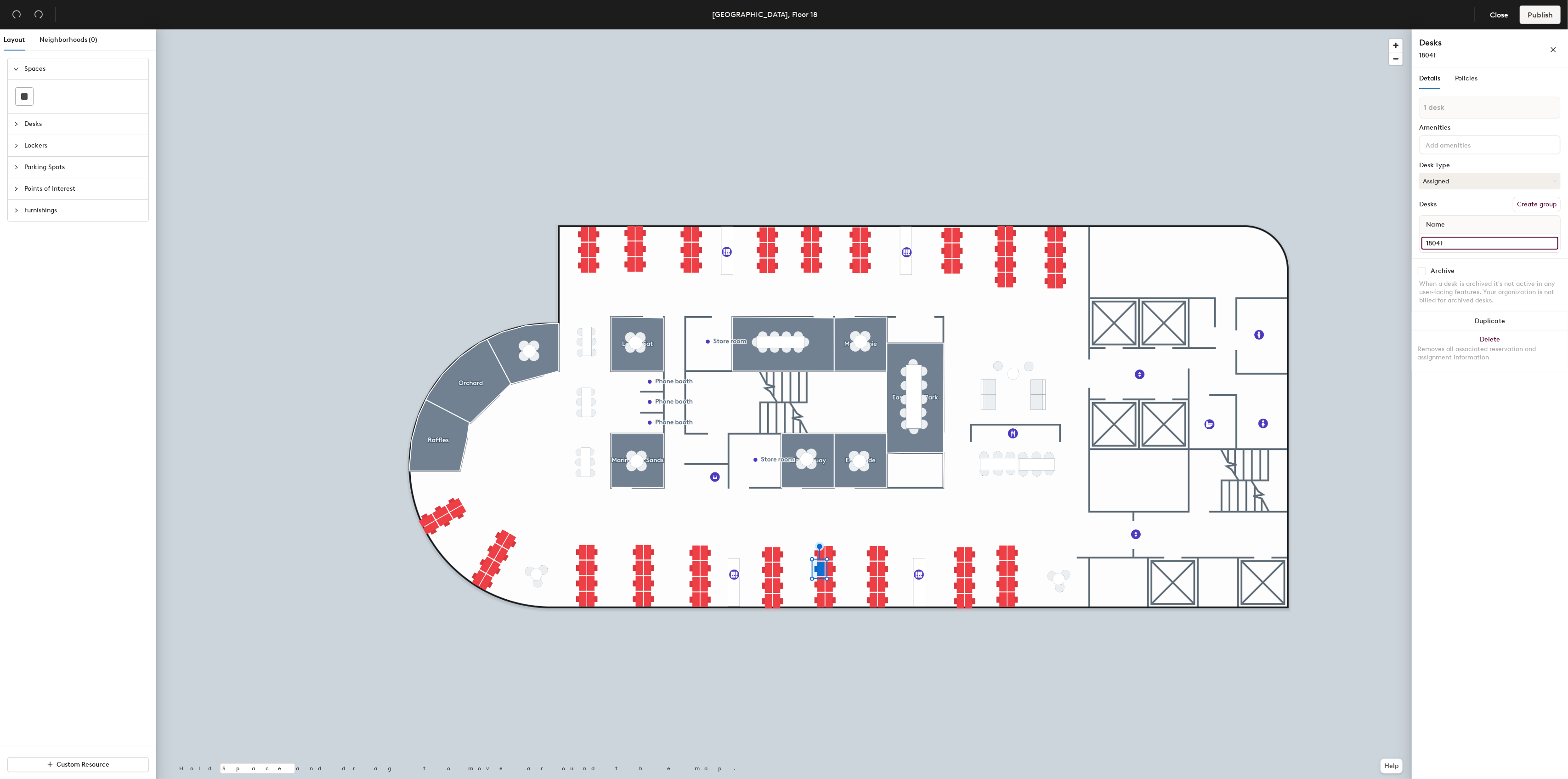
type input "1804F"
click at [1460, 243] on input "1804F" at bounding box center [1489, 243] width 137 height 13
click at [1461, 243] on input "1804F" at bounding box center [1489, 243] width 137 height 13
type input "1804G"
click at [1457, 235] on input at bounding box center [1489, 234] width 137 height 13
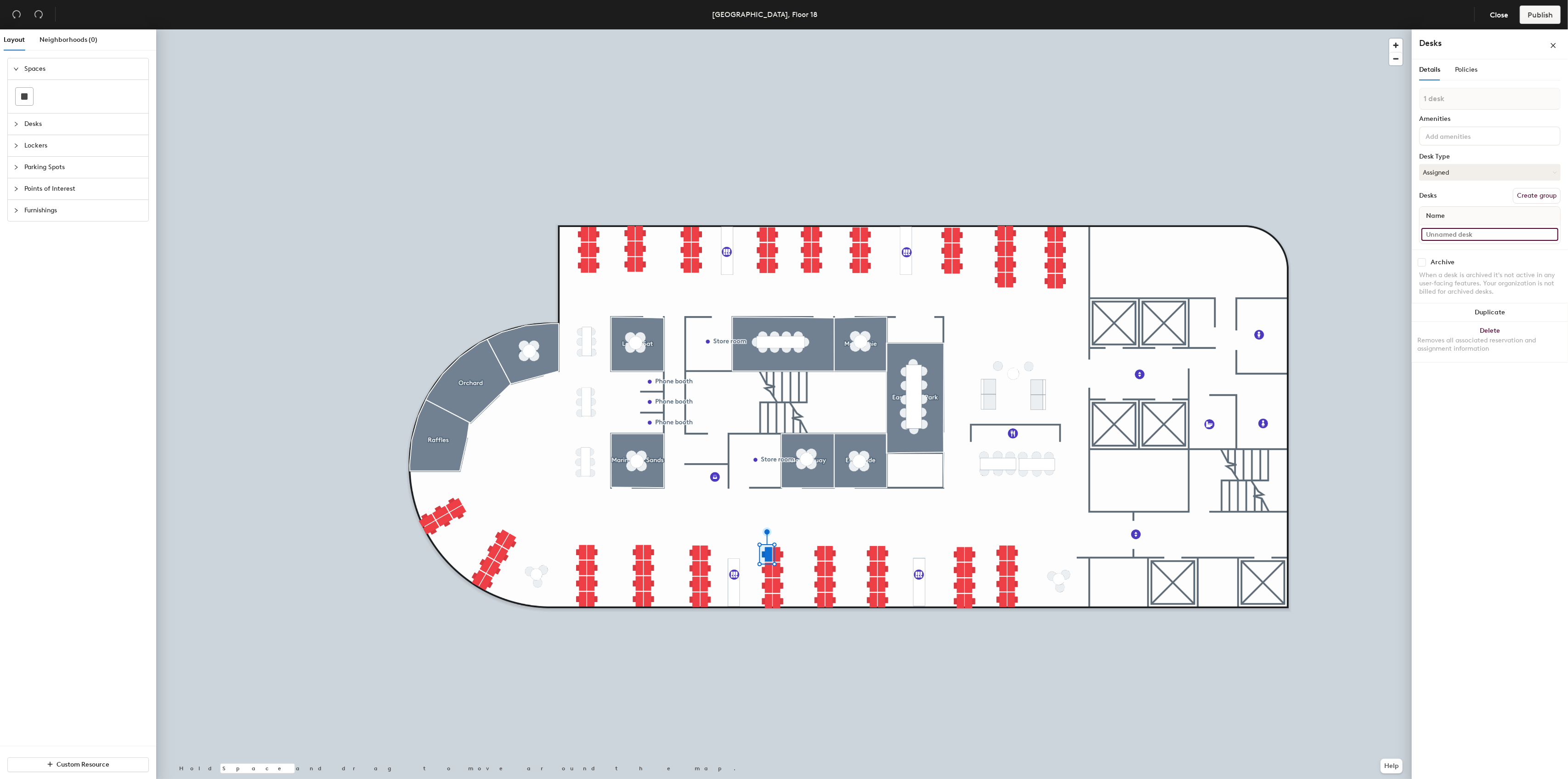
paste input "1805A"
click at [1457, 242] on input "1805A" at bounding box center [1489, 243] width 137 height 13
type input "1805E"
click at [1462, 231] on input at bounding box center [1489, 234] width 137 height 13
paste input "1805A"
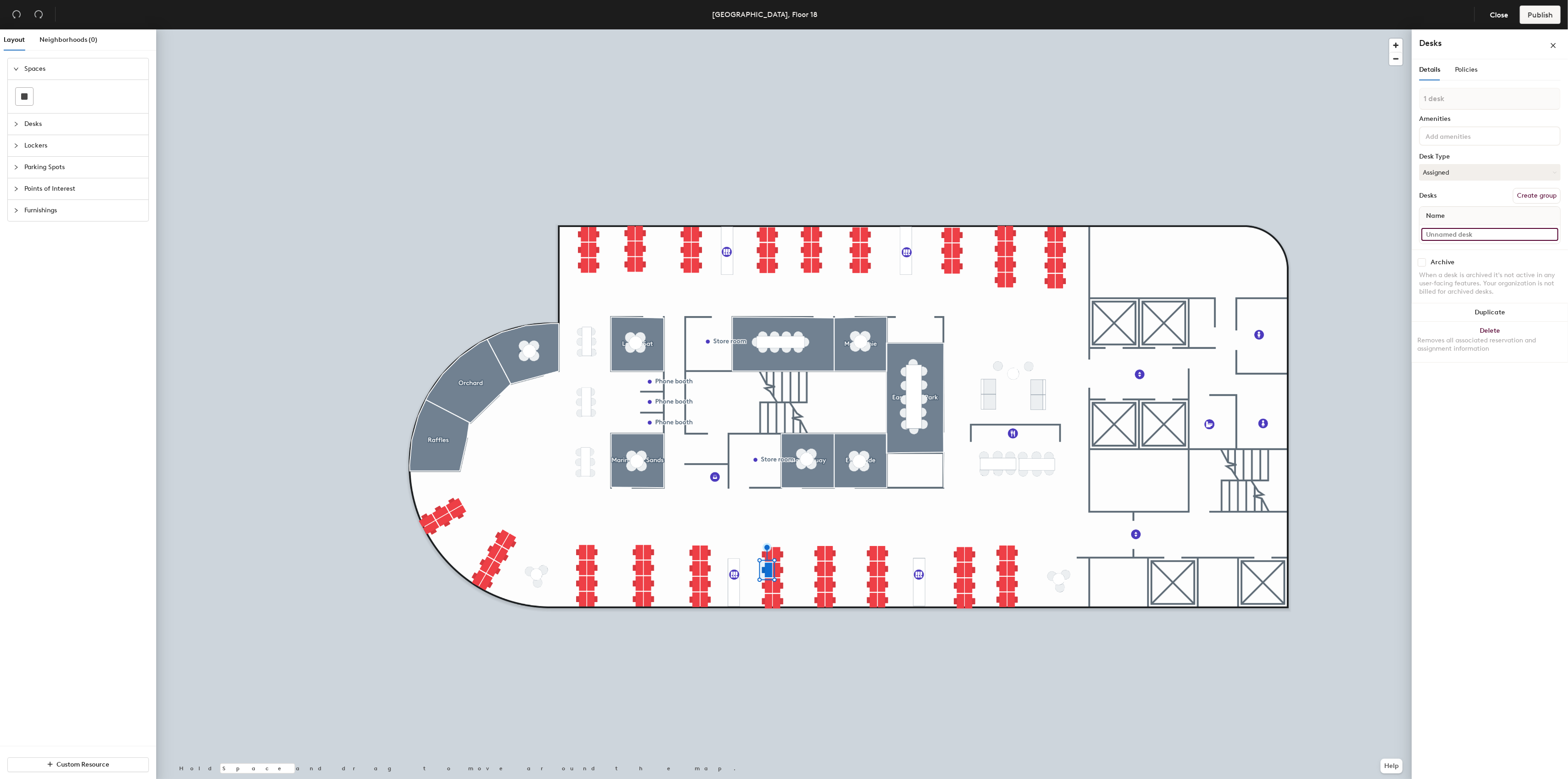
type input "1805A"
click at [1457, 244] on input "1805A" at bounding box center [1489, 243] width 137 height 13
type input "F"
paste input "1805A"
type input "1805F"
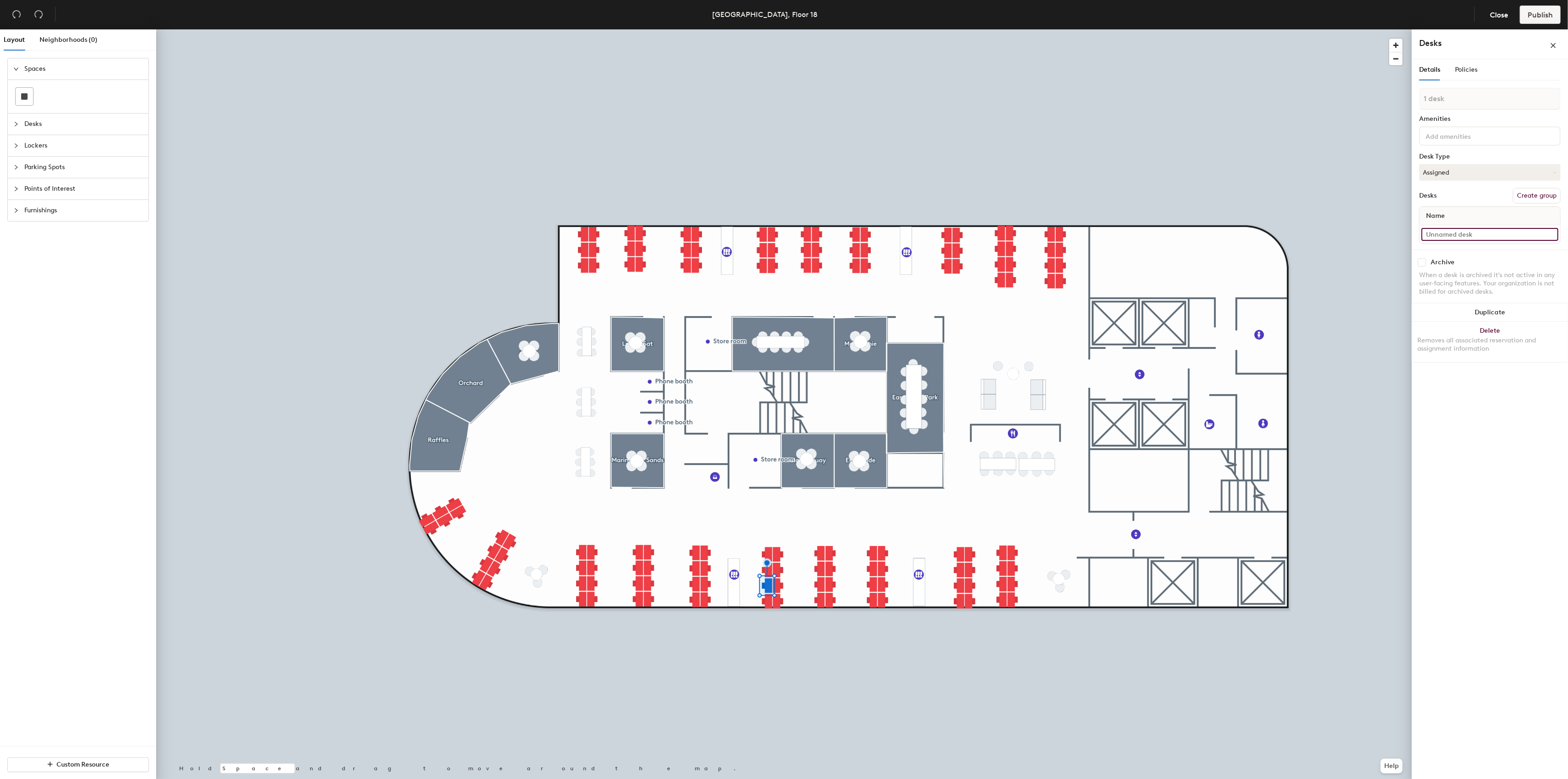
click at [1466, 238] on input at bounding box center [1489, 234] width 137 height 13
paste input "1805A"
click at [1463, 242] on input "1805A" at bounding box center [1489, 243] width 137 height 13
type input "1805G"
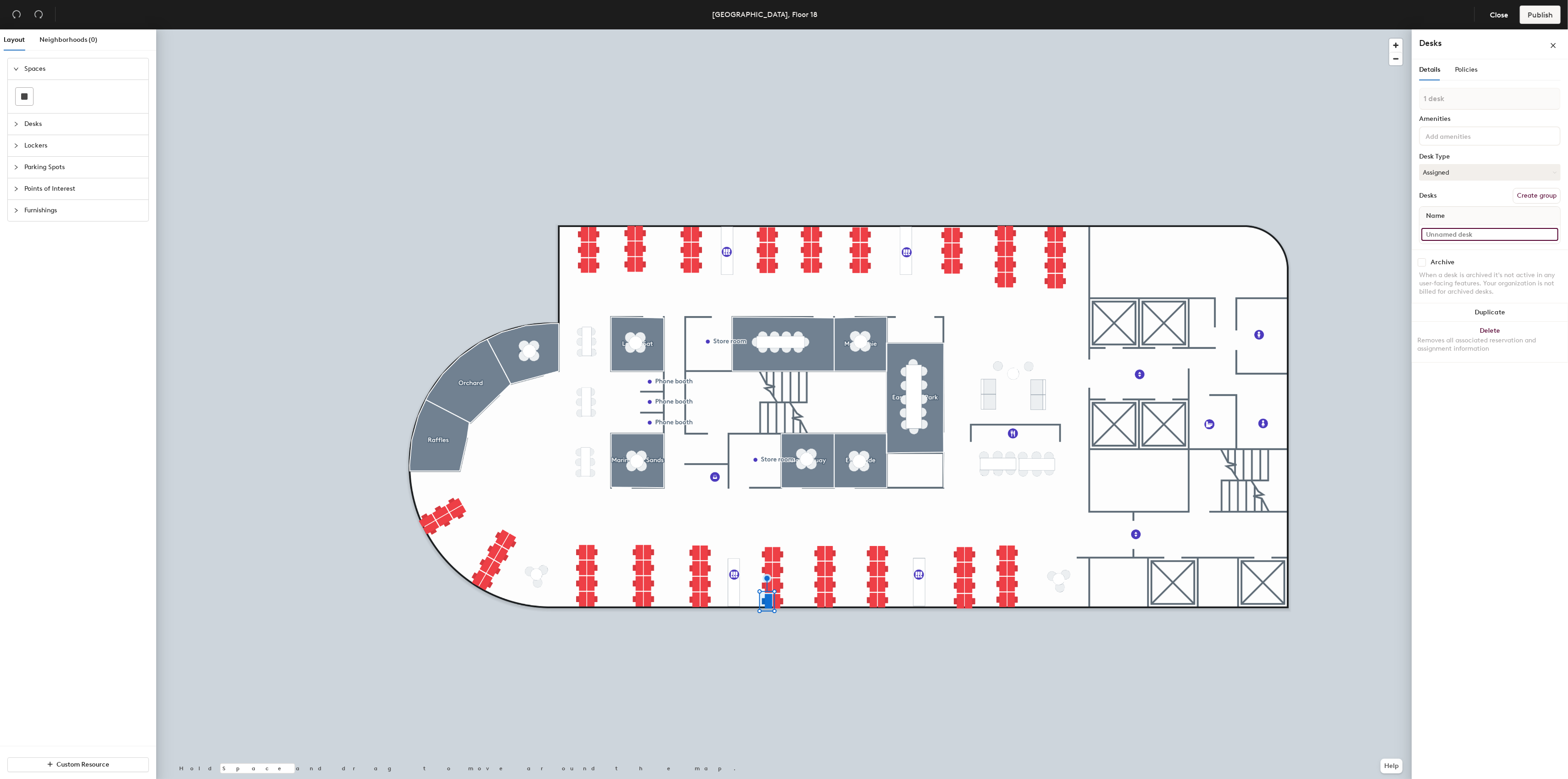
click at [1469, 233] on input at bounding box center [1489, 234] width 137 height 13
paste input "1805A"
type input "1805H"
click at [1453, 235] on input at bounding box center [1489, 234] width 137 height 13
paste input "1805A"
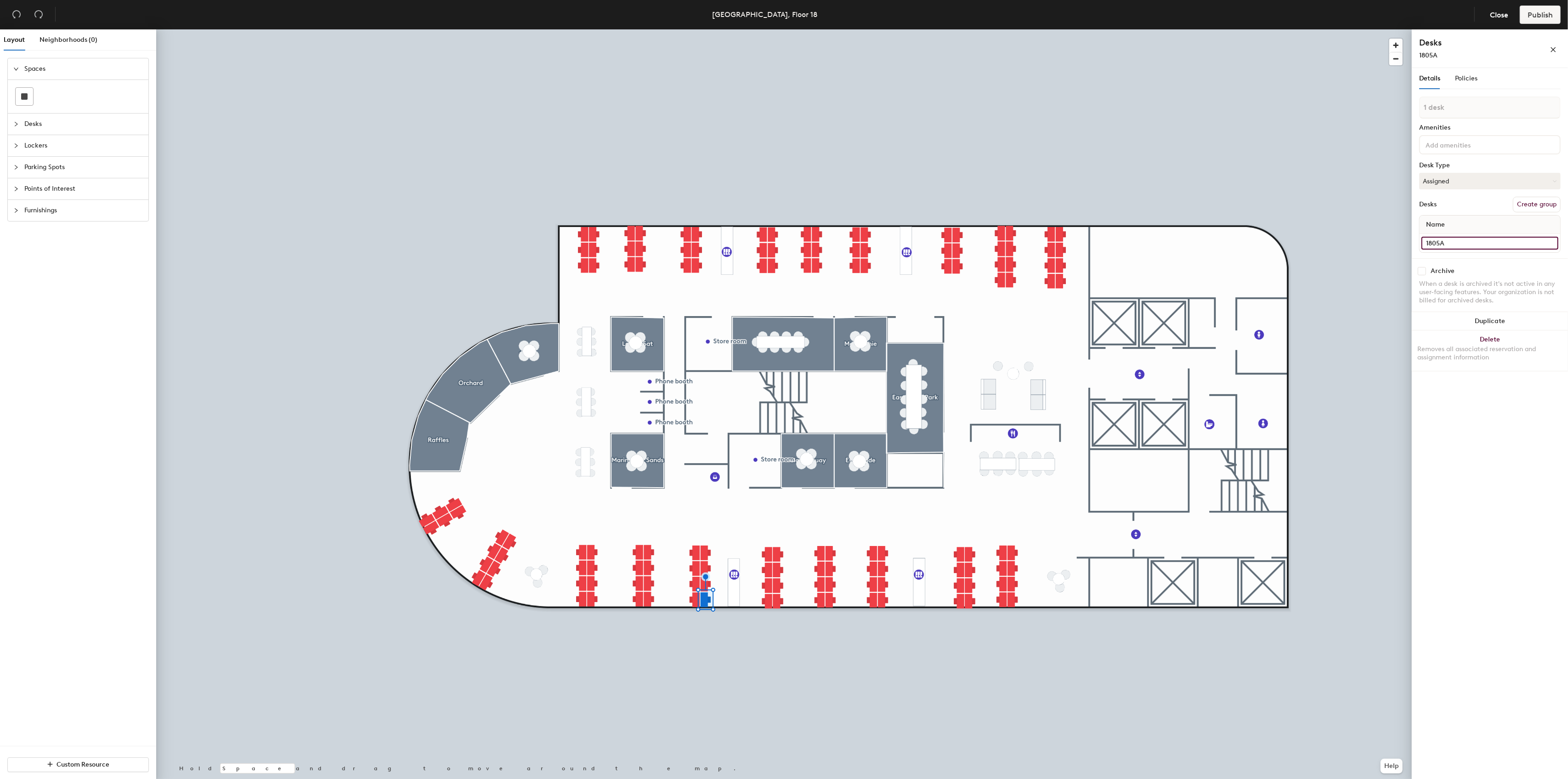
click at [1440, 241] on input "1805A" at bounding box center [1489, 243] width 137 height 13
click at [1441, 241] on input "1805A" at bounding box center [1489, 243] width 137 height 13
drag, startPoint x: 1458, startPoint y: 246, endPoint x: 1419, endPoint y: 245, distance: 39.0
click at [1419, 245] on div "1806A" at bounding box center [1489, 243] width 141 height 18
type input "1806A"
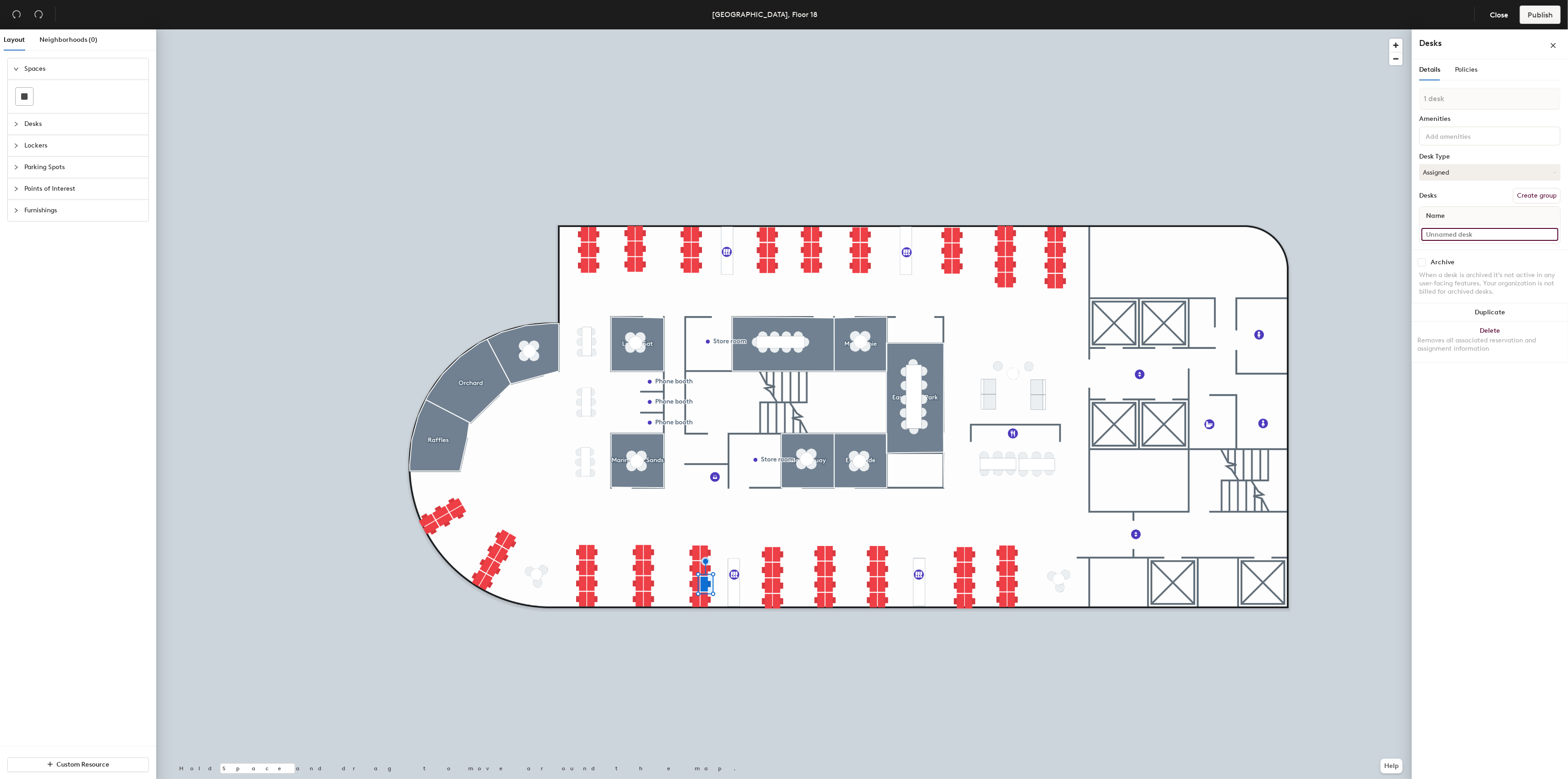
click at [1449, 237] on input at bounding box center [1489, 234] width 137 height 13
paste input "1806A"
type input "1806B"
click at [1465, 233] on input at bounding box center [1489, 234] width 137 height 13
paste input "1806A"
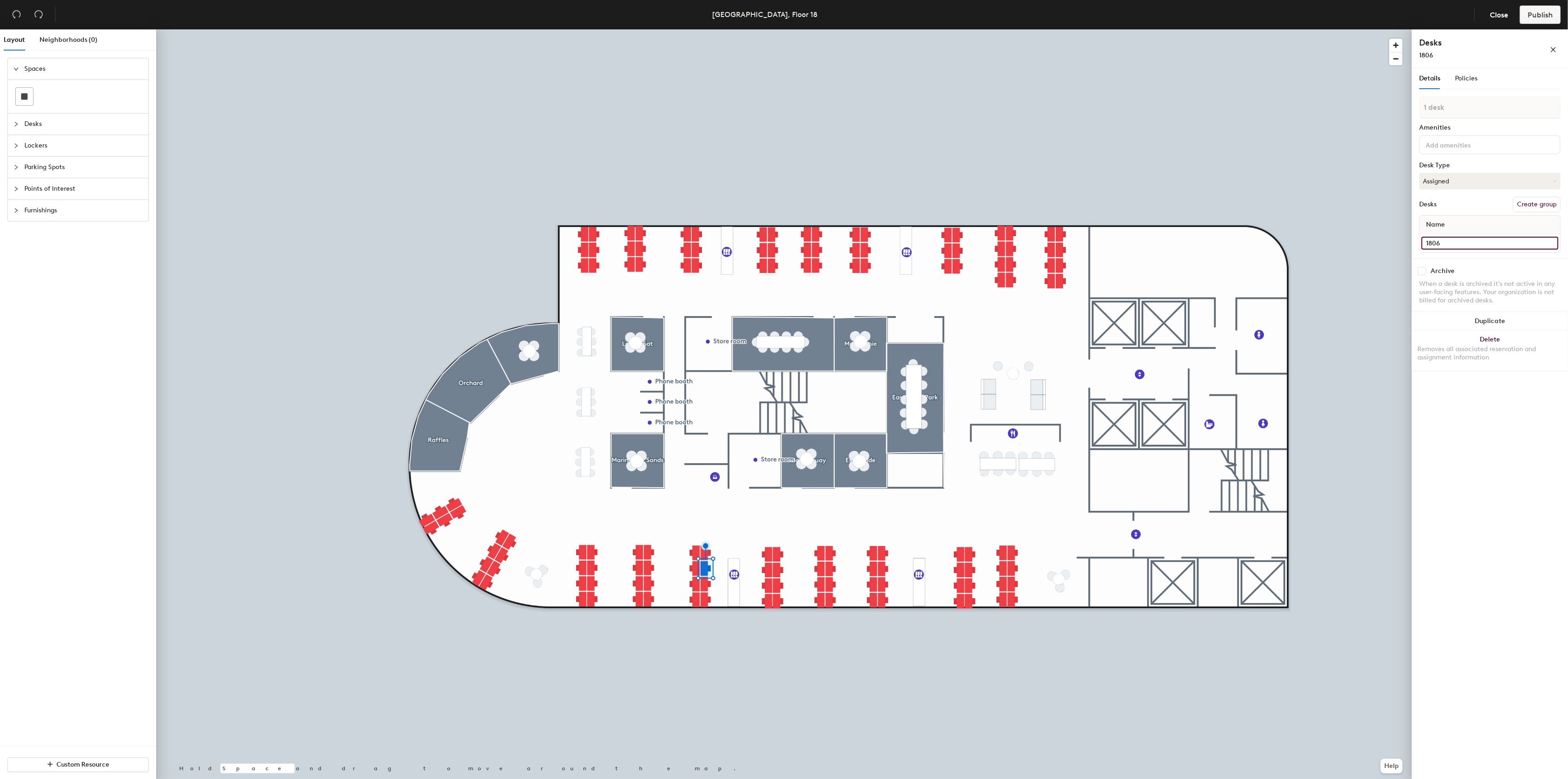
type input "1806C"
click at [1471, 234] on input at bounding box center [1489, 234] width 137 height 13
paste input "1806A"
type input "1806D"
click at [1458, 234] on input at bounding box center [1489, 234] width 137 height 13
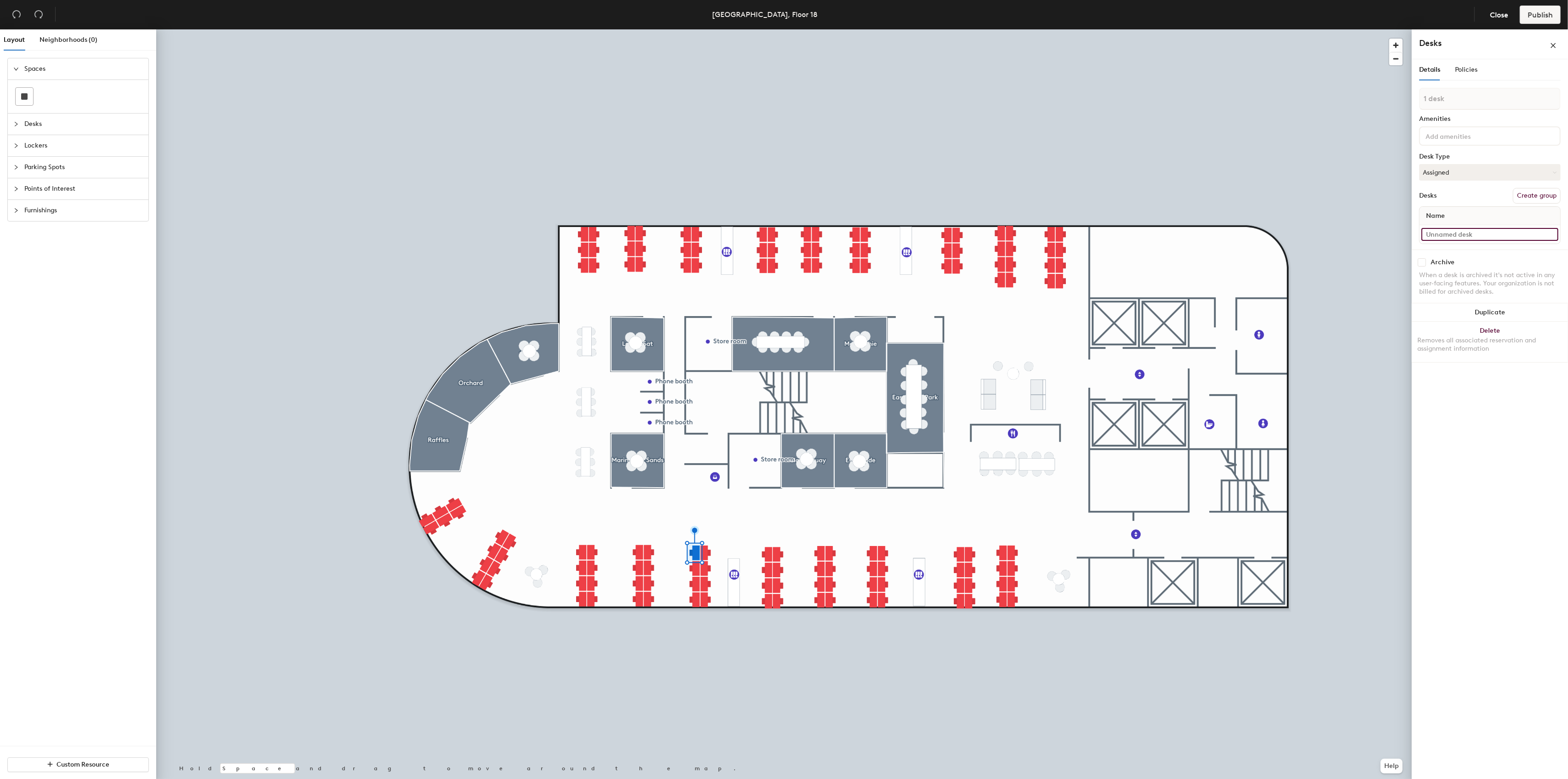
paste input "1806A"
click at [1459, 241] on input "1806A" at bounding box center [1489, 243] width 137 height 13
type input "1806E"
click at [1447, 233] on input at bounding box center [1489, 234] width 137 height 13
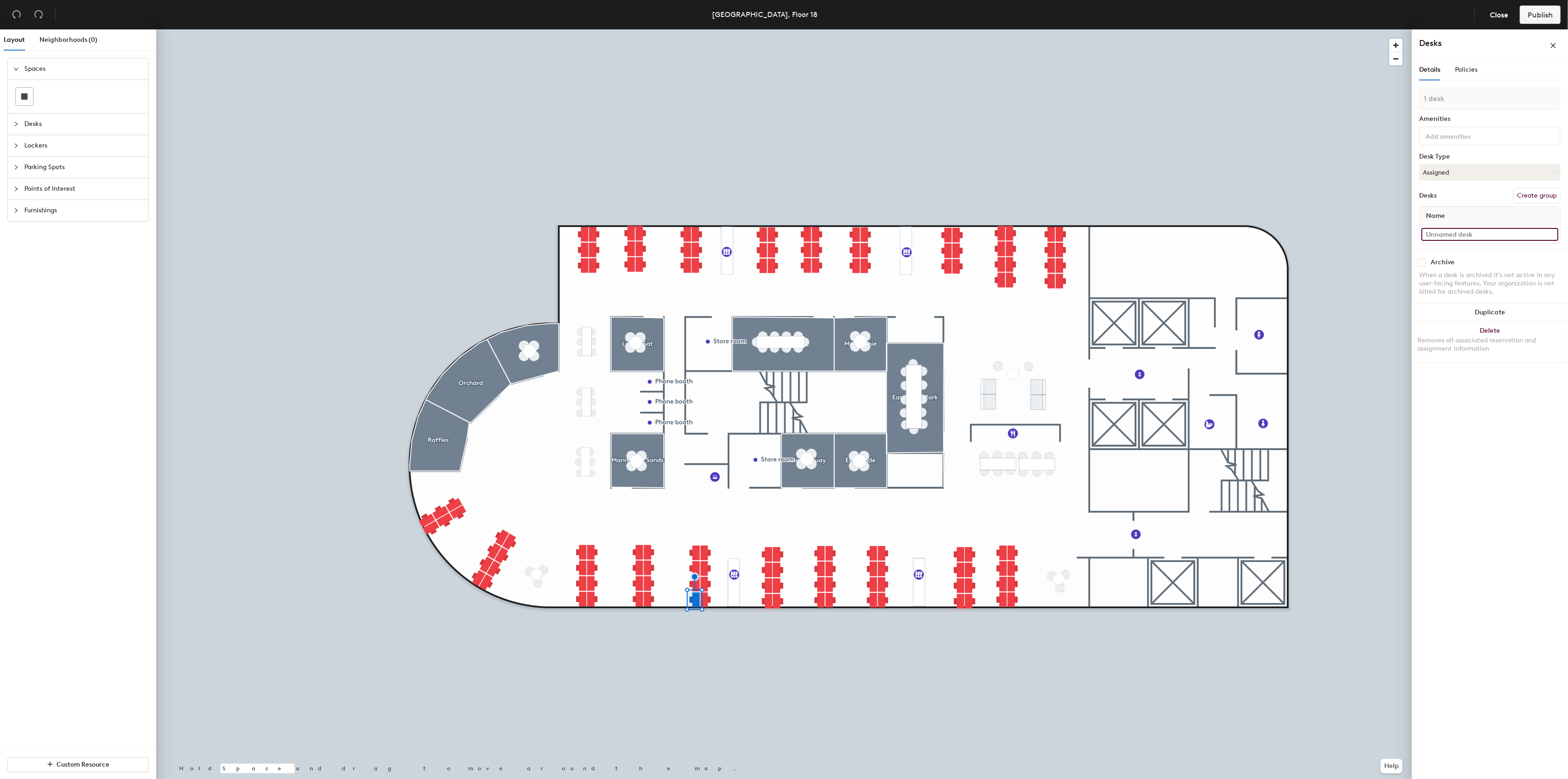
paste input "1806A"
type input "1806H"
click at [1436, 238] on input at bounding box center [1489, 234] width 137 height 13
paste input "1806A"
click at [1438, 242] on input "1806A" at bounding box center [1489, 243] width 137 height 13
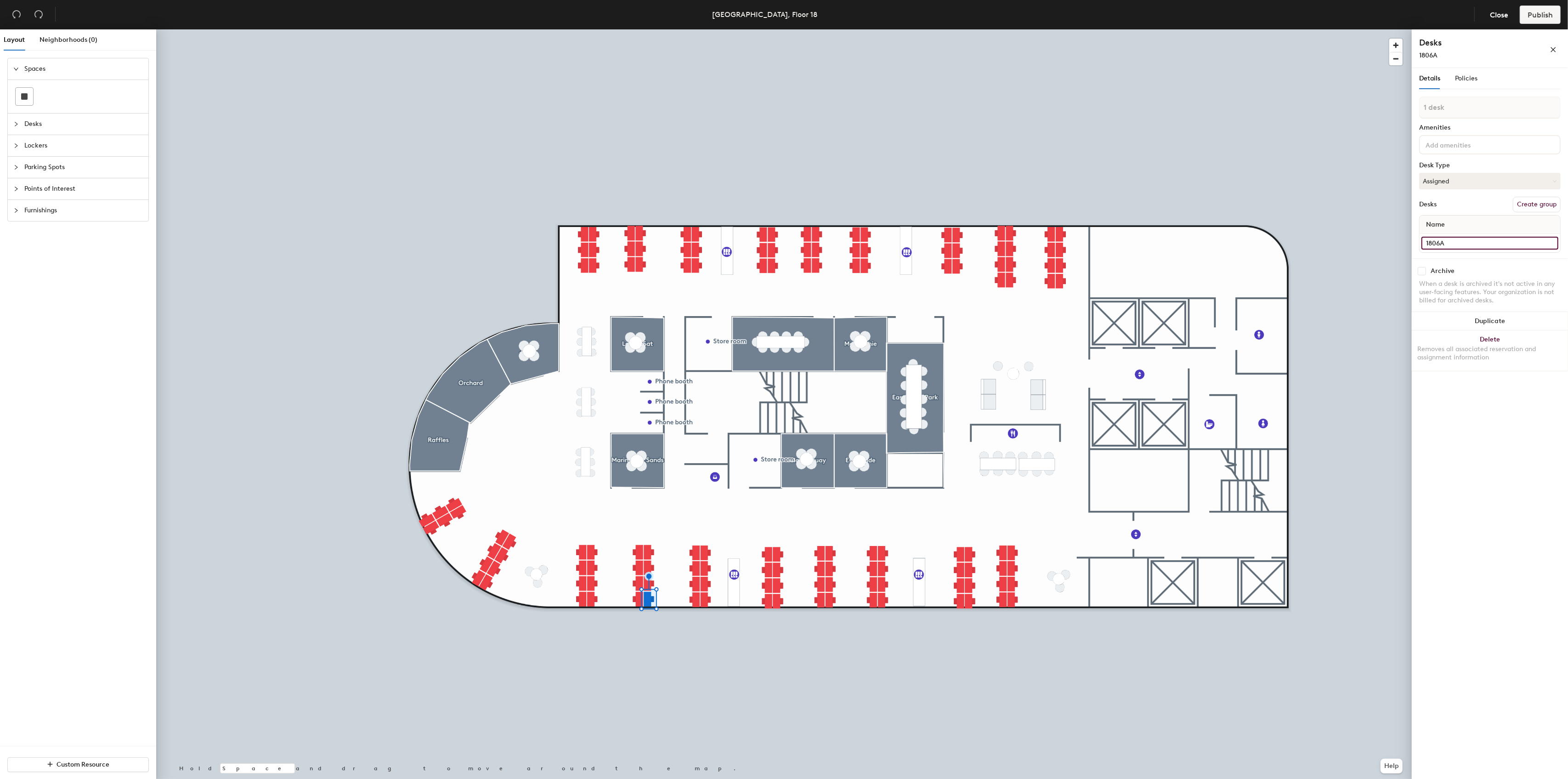
click at [1441, 244] on input "1806A" at bounding box center [1489, 243] width 137 height 13
type input "1807A"
click at [1447, 241] on input "1807A" at bounding box center [1489, 243] width 137 height 13
click at [1459, 237] on input at bounding box center [1489, 234] width 137 height 13
paste input "1807A"
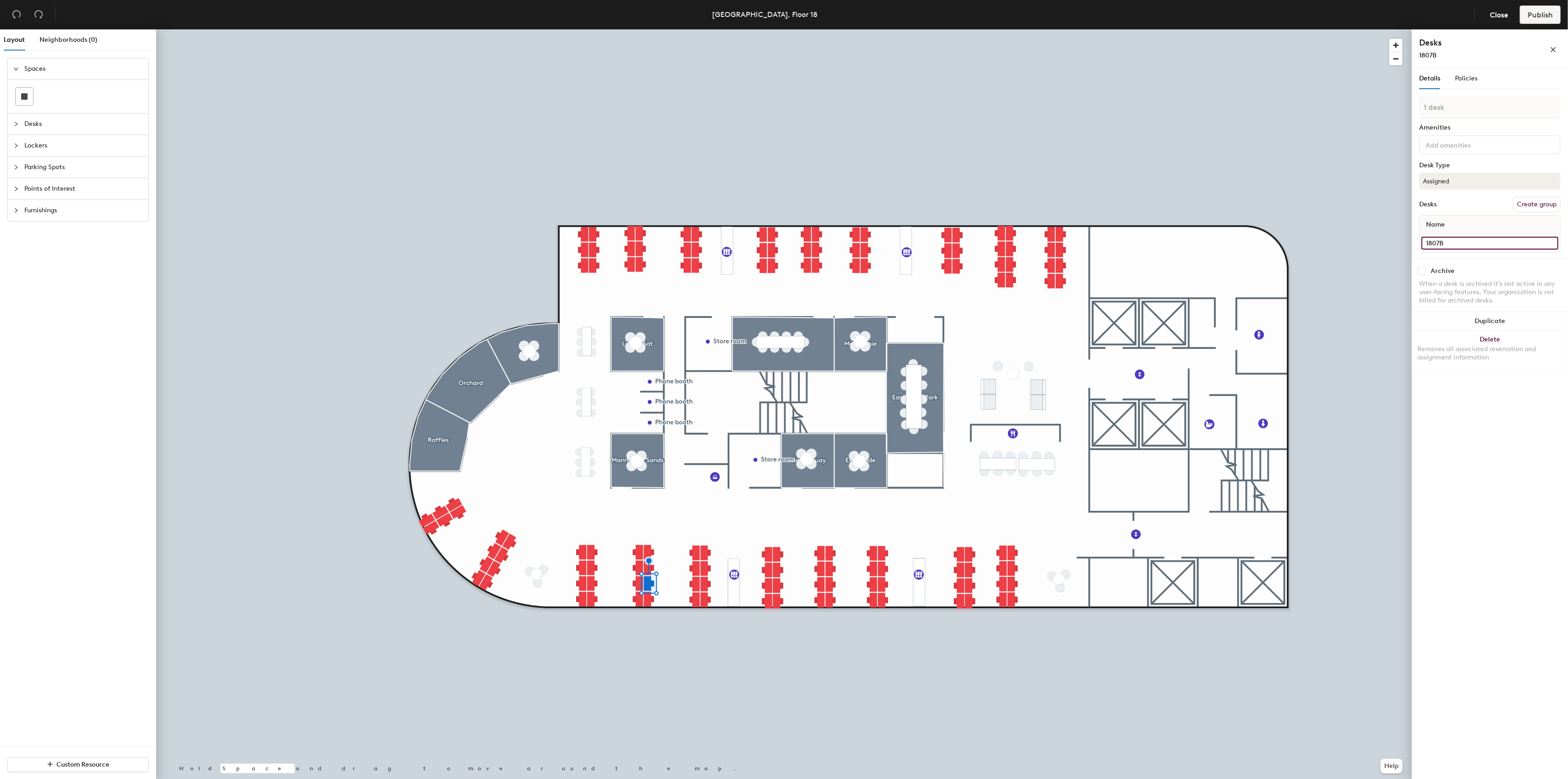
type input "1807B"
click at [1464, 233] on input at bounding box center [1489, 234] width 137 height 13
paste input "1807A"
type input "1807C"
type input "1807E"
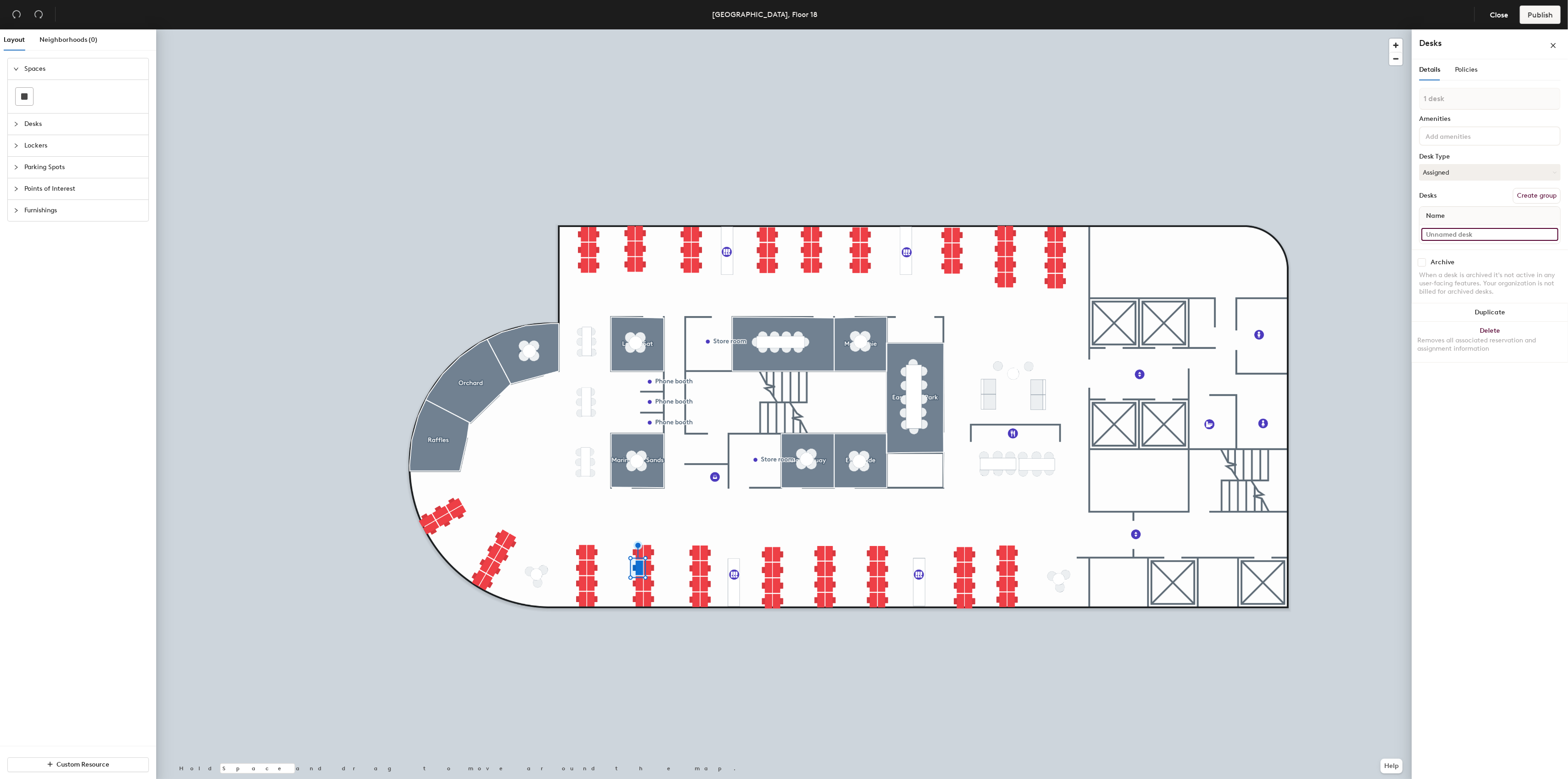
click at [1452, 233] on input at bounding box center [1489, 234] width 137 height 13
paste input "1807A"
type input "1807F"
click at [1451, 236] on input at bounding box center [1489, 234] width 137 height 13
paste input "1807A"
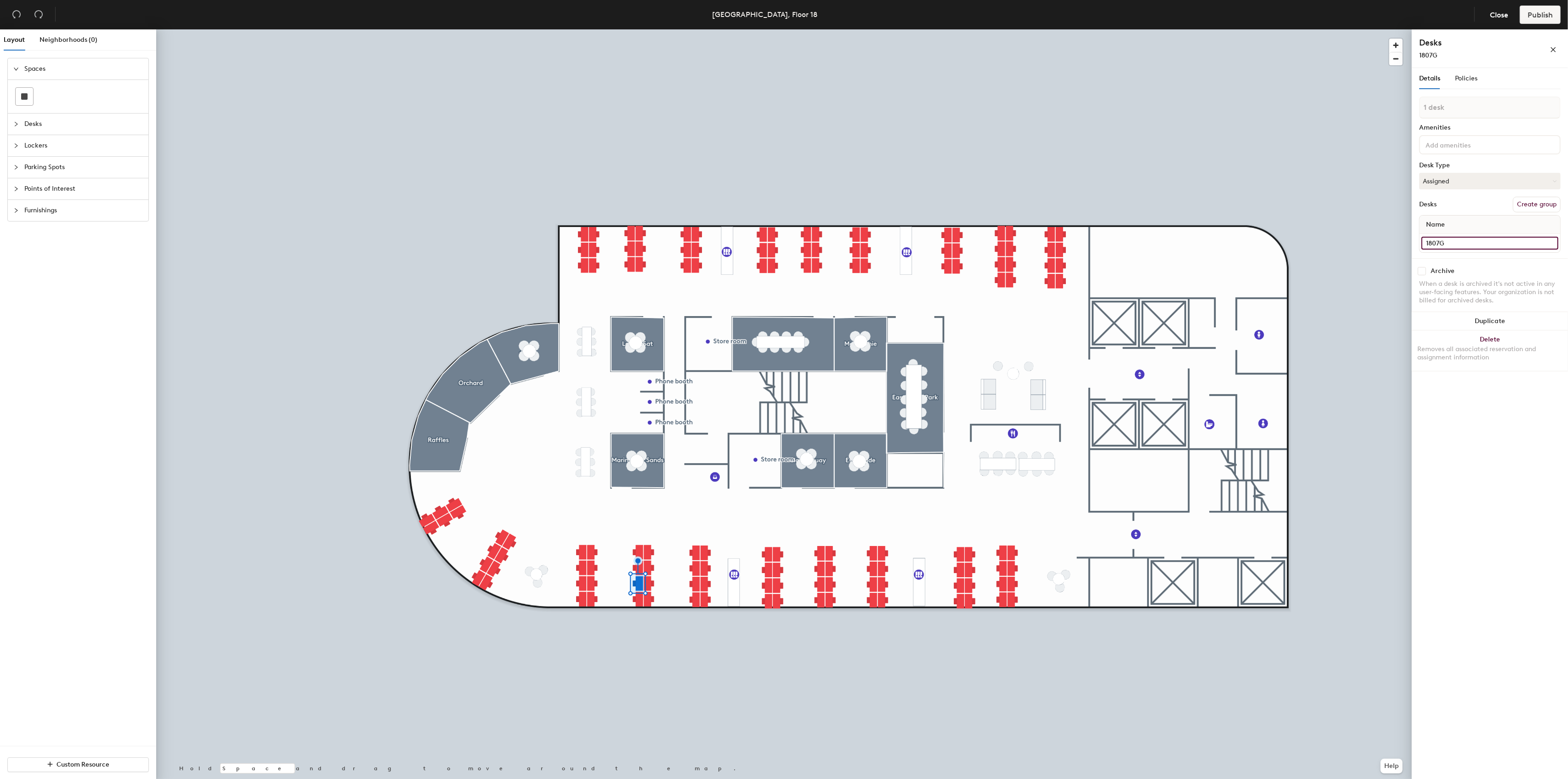
type input "1807G"
click at [1441, 235] on input at bounding box center [1489, 234] width 137 height 13
paste input "1807A"
type input "1807H"
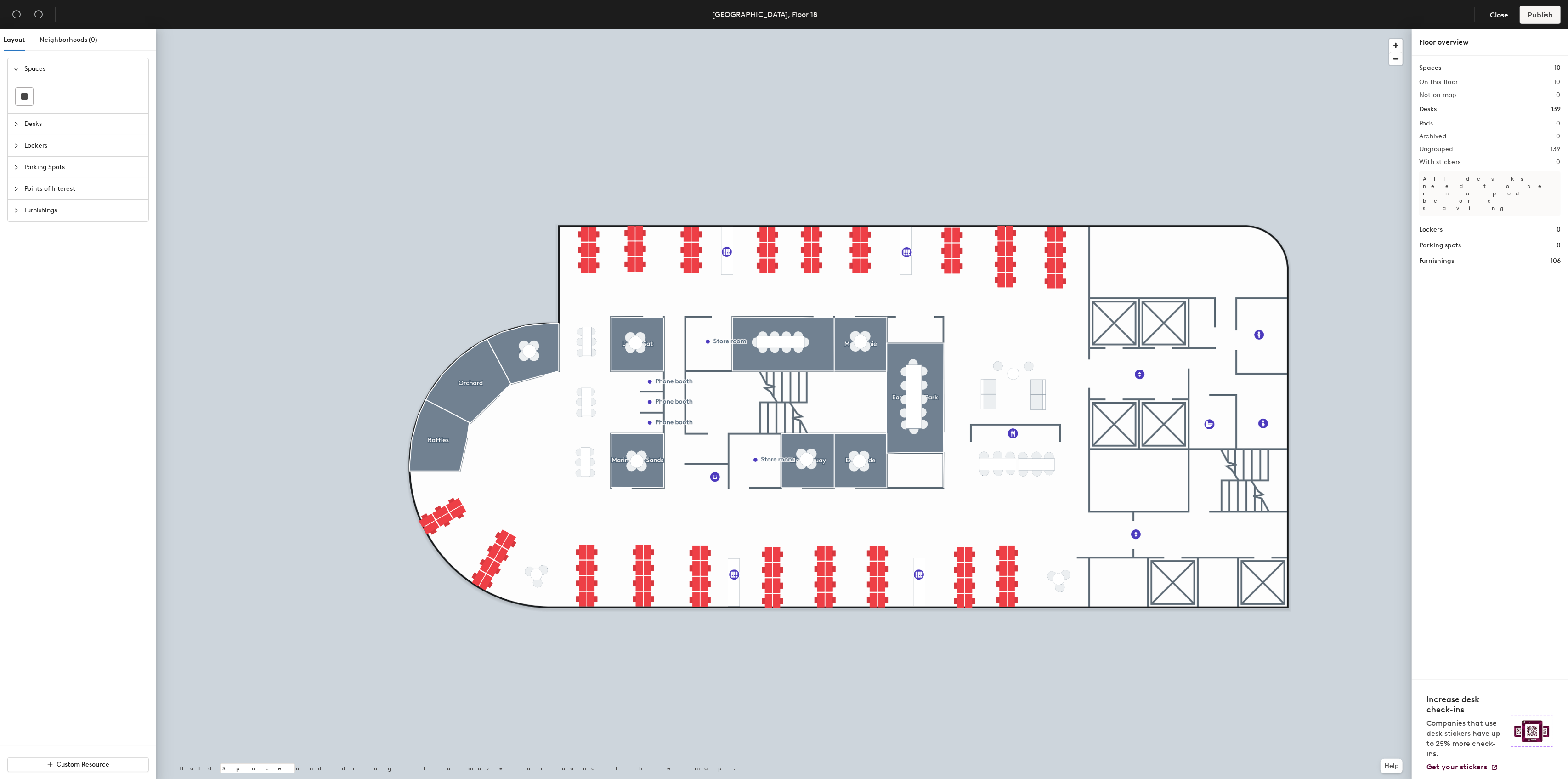
click at [593, 29] on div at bounding box center [784, 29] width 1256 height 0
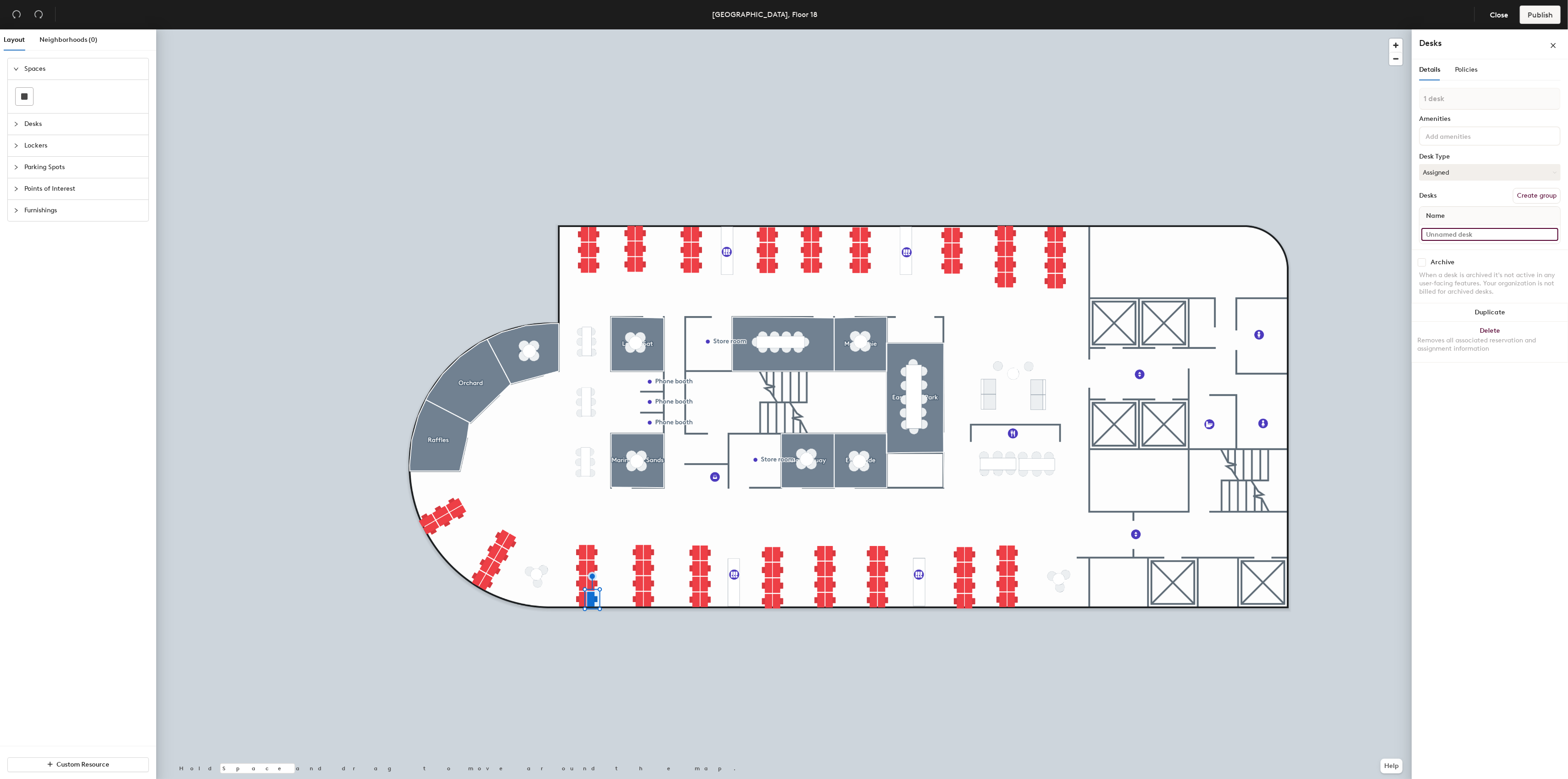
click at [1441, 235] on input at bounding box center [1489, 234] width 137 height 13
paste input "1807A"
click at [1440, 243] on input "1807A" at bounding box center [1489, 243] width 137 height 13
click at [1440, 244] on input "1807A" at bounding box center [1489, 243] width 137 height 13
drag, startPoint x: 1450, startPoint y: 241, endPoint x: 1418, endPoint y: 238, distance: 32.1
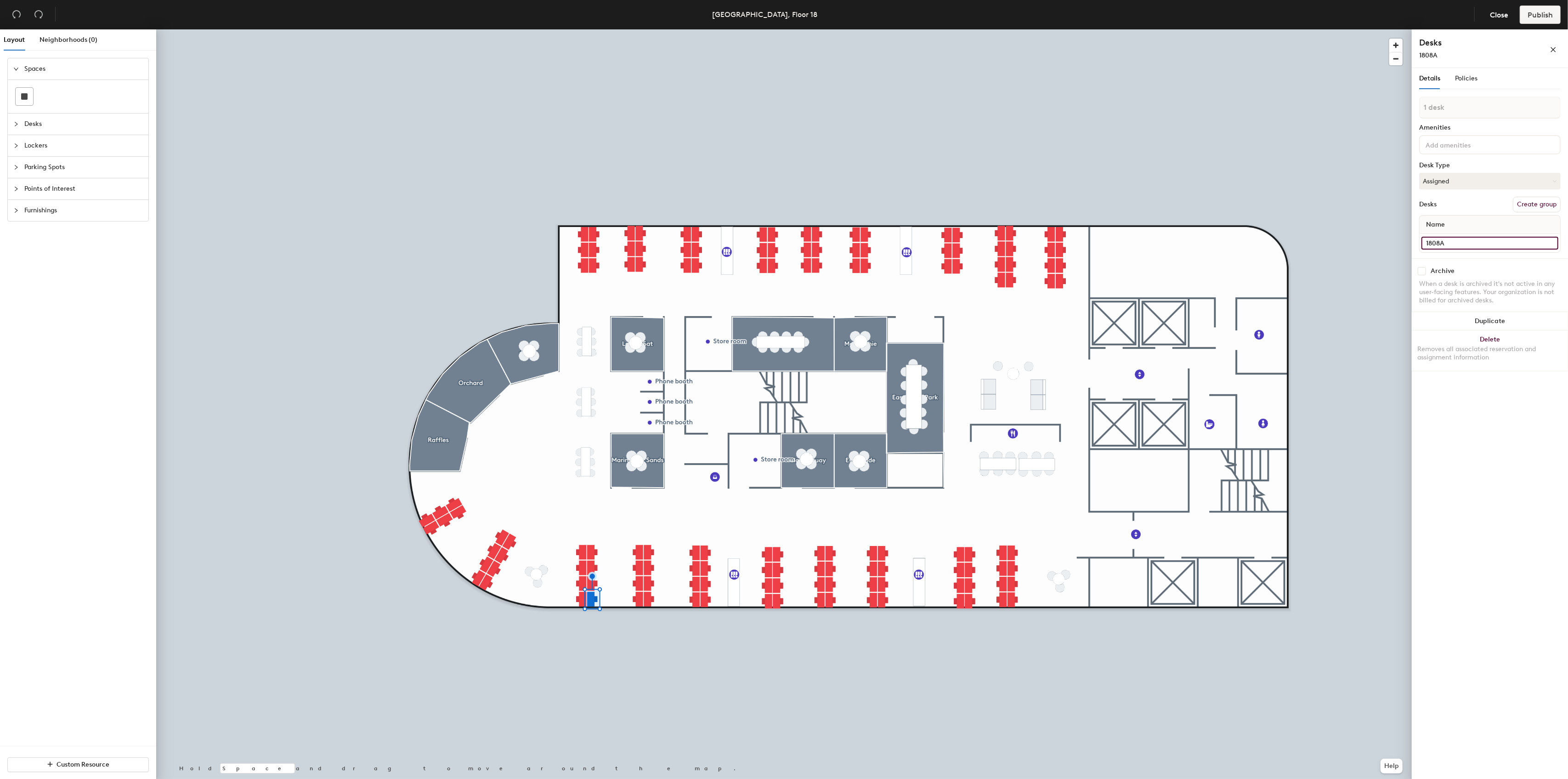
click at [1418, 238] on div "Details Policies 1 desk Amenities Desk Type Assigned Desks Create group Name 18…" at bounding box center [1489, 426] width 156 height 715
type input "1808A"
click at [1454, 233] on input at bounding box center [1489, 234] width 137 height 13
paste input "1808A"
type input "1808B"
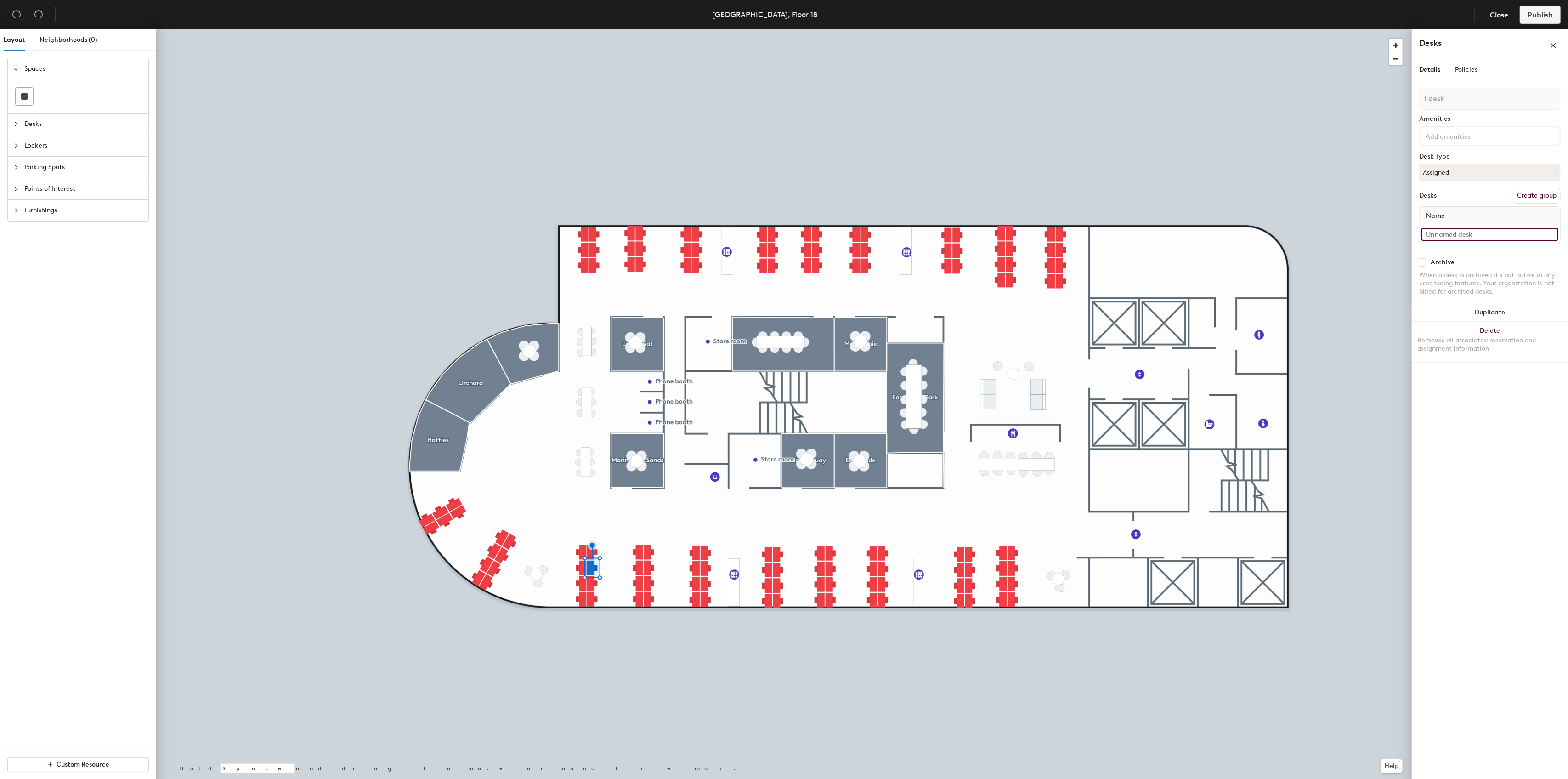
click at [1453, 236] on input at bounding box center [1489, 234] width 137 height 13
paste input "1808A"
type input "1808C"
click at [1458, 231] on input at bounding box center [1489, 234] width 137 height 13
paste input "1808A"
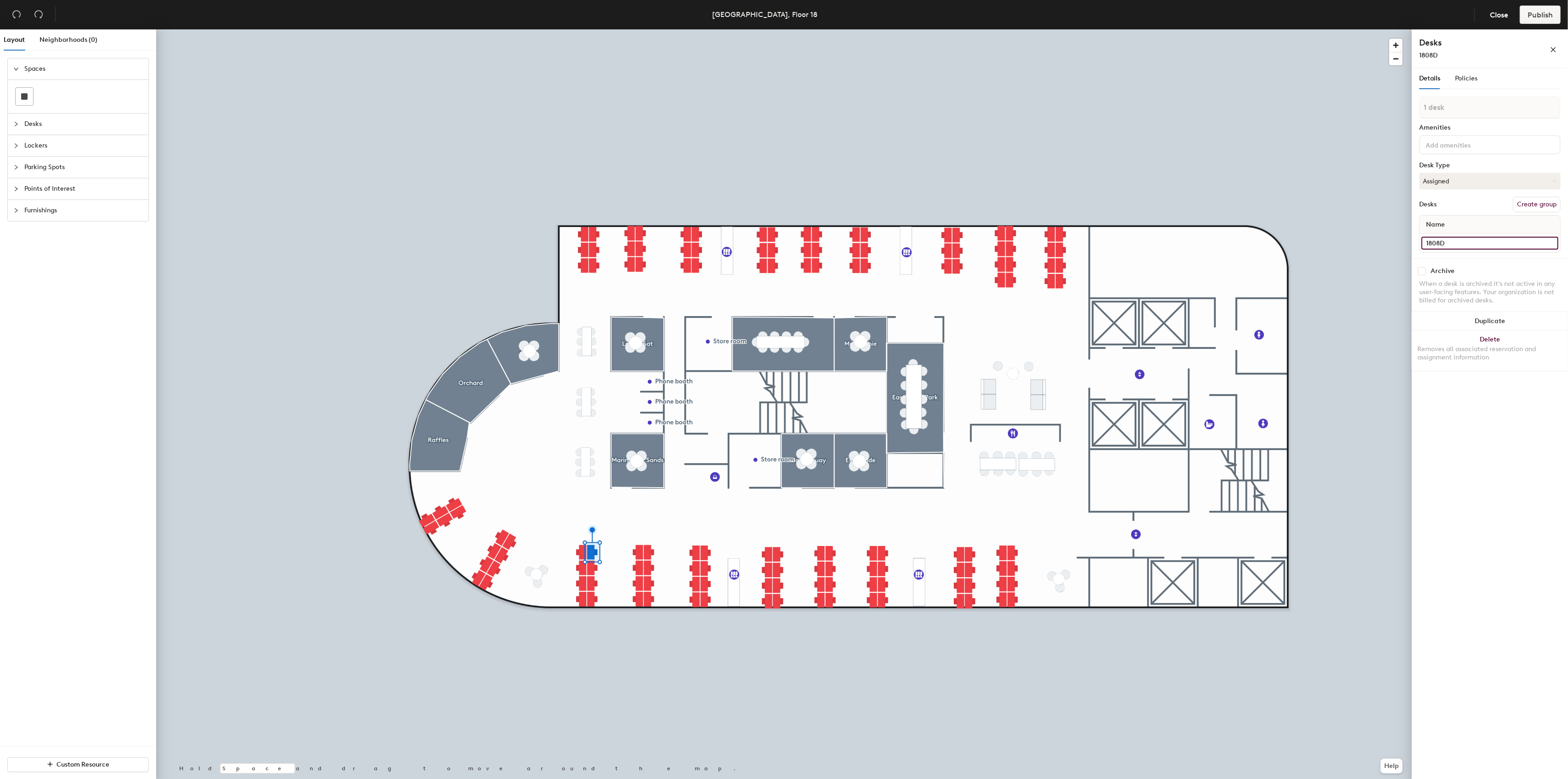
type input "1808D"
click at [1472, 237] on input at bounding box center [1489, 234] width 137 height 13
paste input "1808A"
type input "1808E"
click at [1219, 29] on div at bounding box center [784, 29] width 1256 height 0
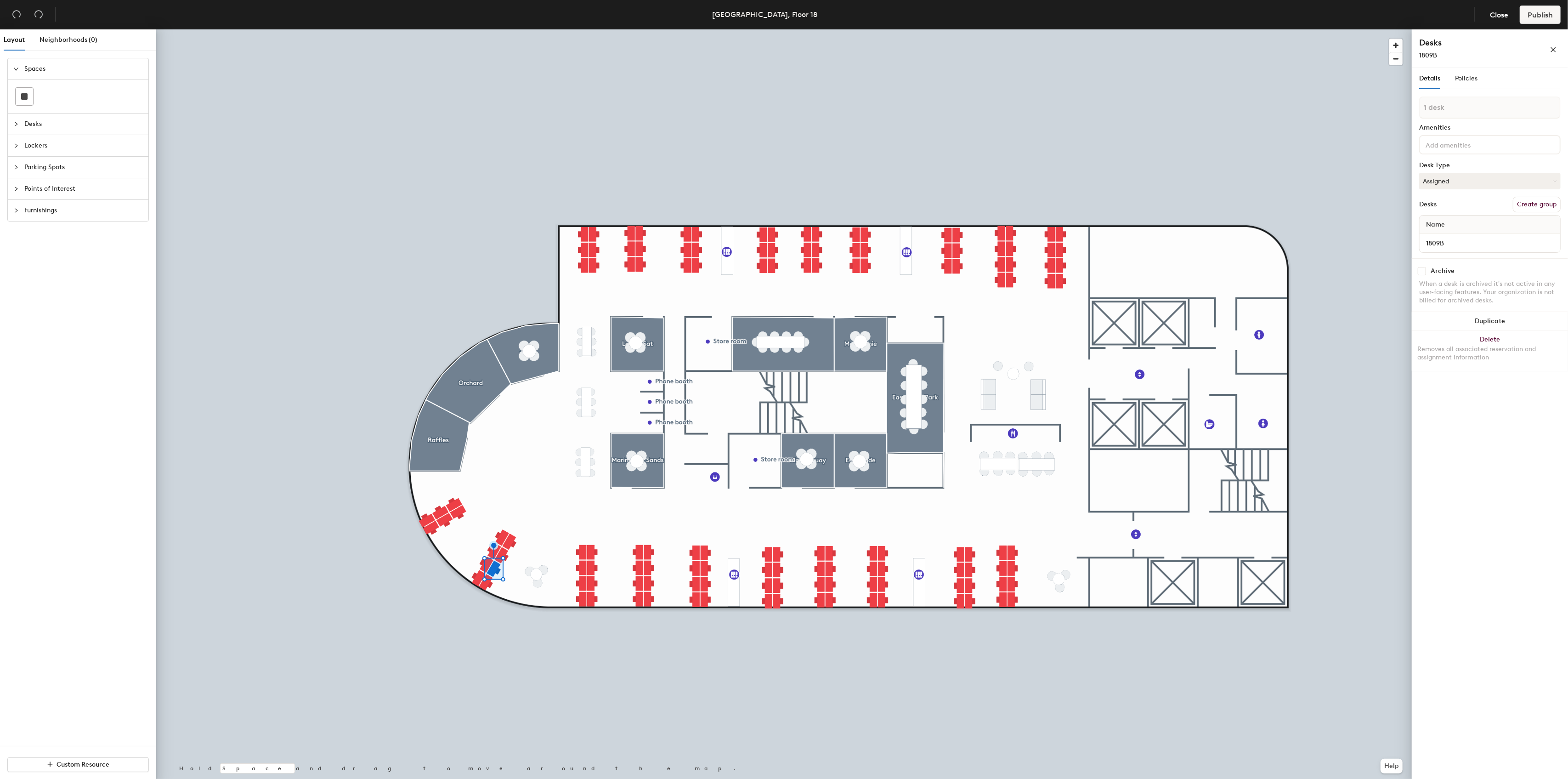
type input "1809B"
click at [1252, 29] on div at bounding box center [784, 29] width 1256 height 0
click at [1442, 236] on input at bounding box center [1489, 234] width 137 height 13
paste input "1809A"
type input "1809C"
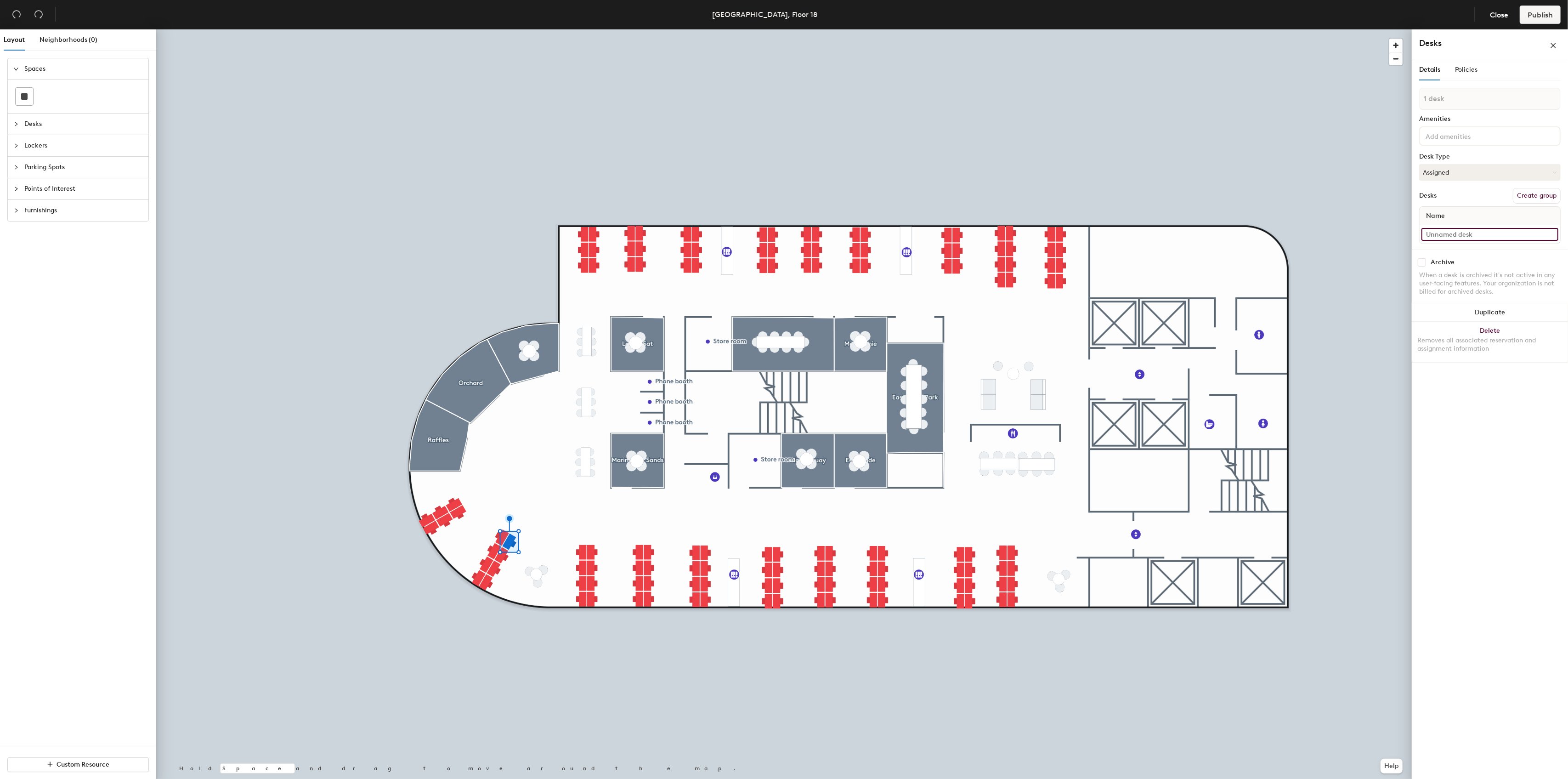
click at [1463, 235] on input at bounding box center [1489, 234] width 137 height 13
paste input "1809A"
type input "1809D"
click at [1463, 232] on input at bounding box center [1489, 234] width 137 height 13
paste input "1809A"
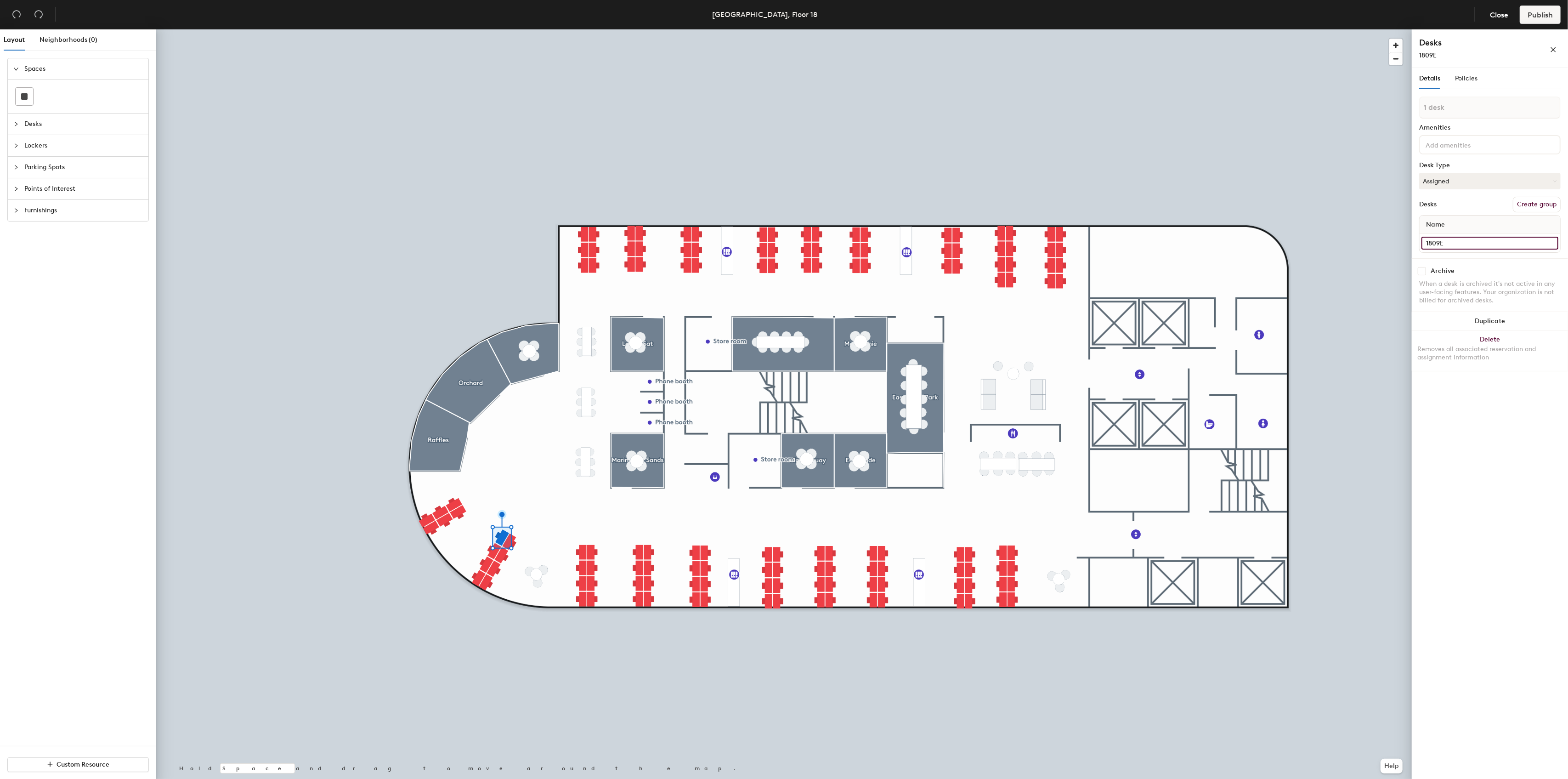
type input "1809E"
click at [1455, 233] on input at bounding box center [1489, 234] width 137 height 13
paste input "1809A"
type input "1809F"
click at [1452, 232] on input at bounding box center [1489, 234] width 137 height 13
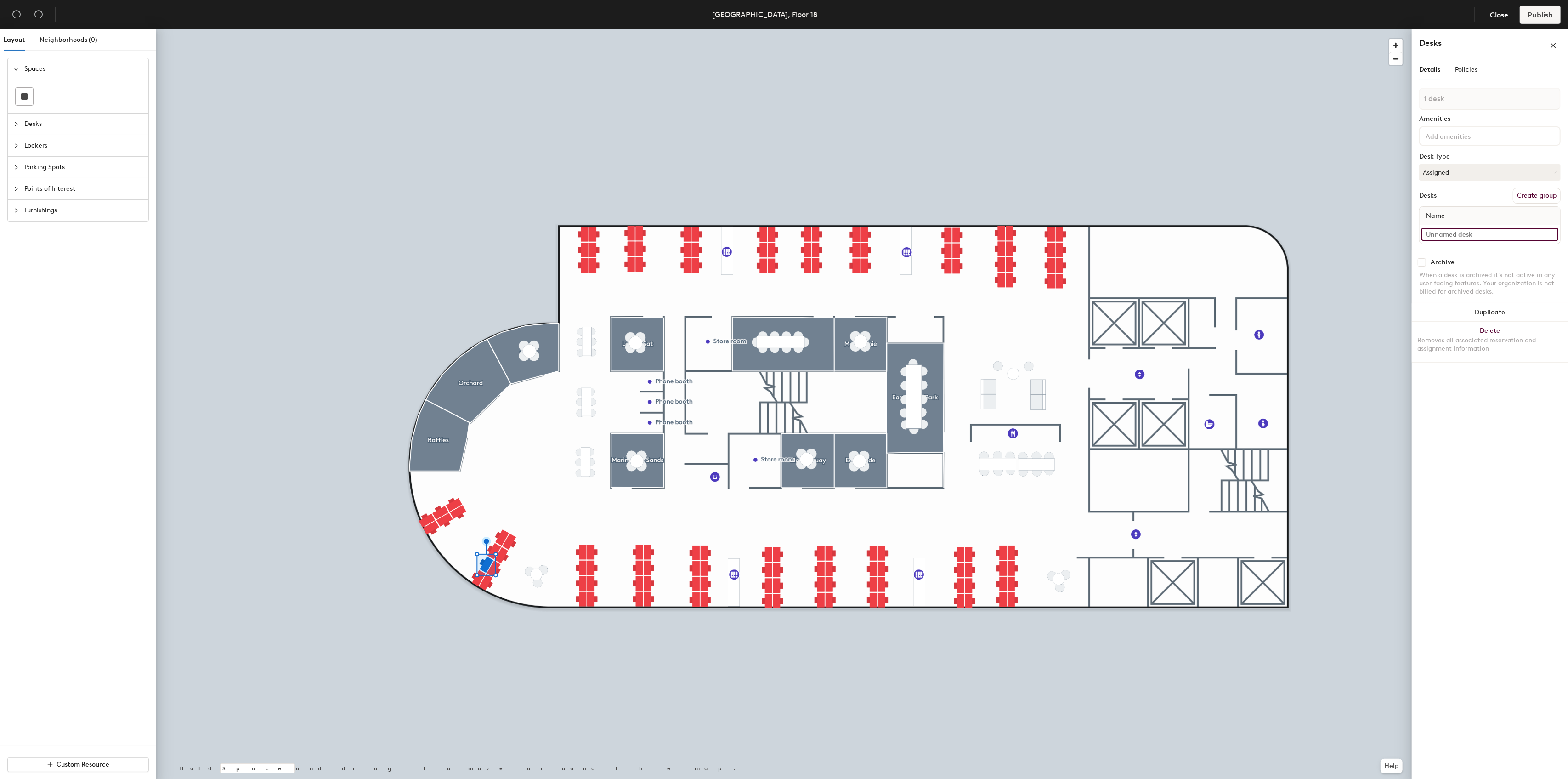
paste input "1809A"
type input "1809G"
click at [1449, 237] on input at bounding box center [1489, 234] width 137 height 13
paste input "1809A"
type input "1809H"
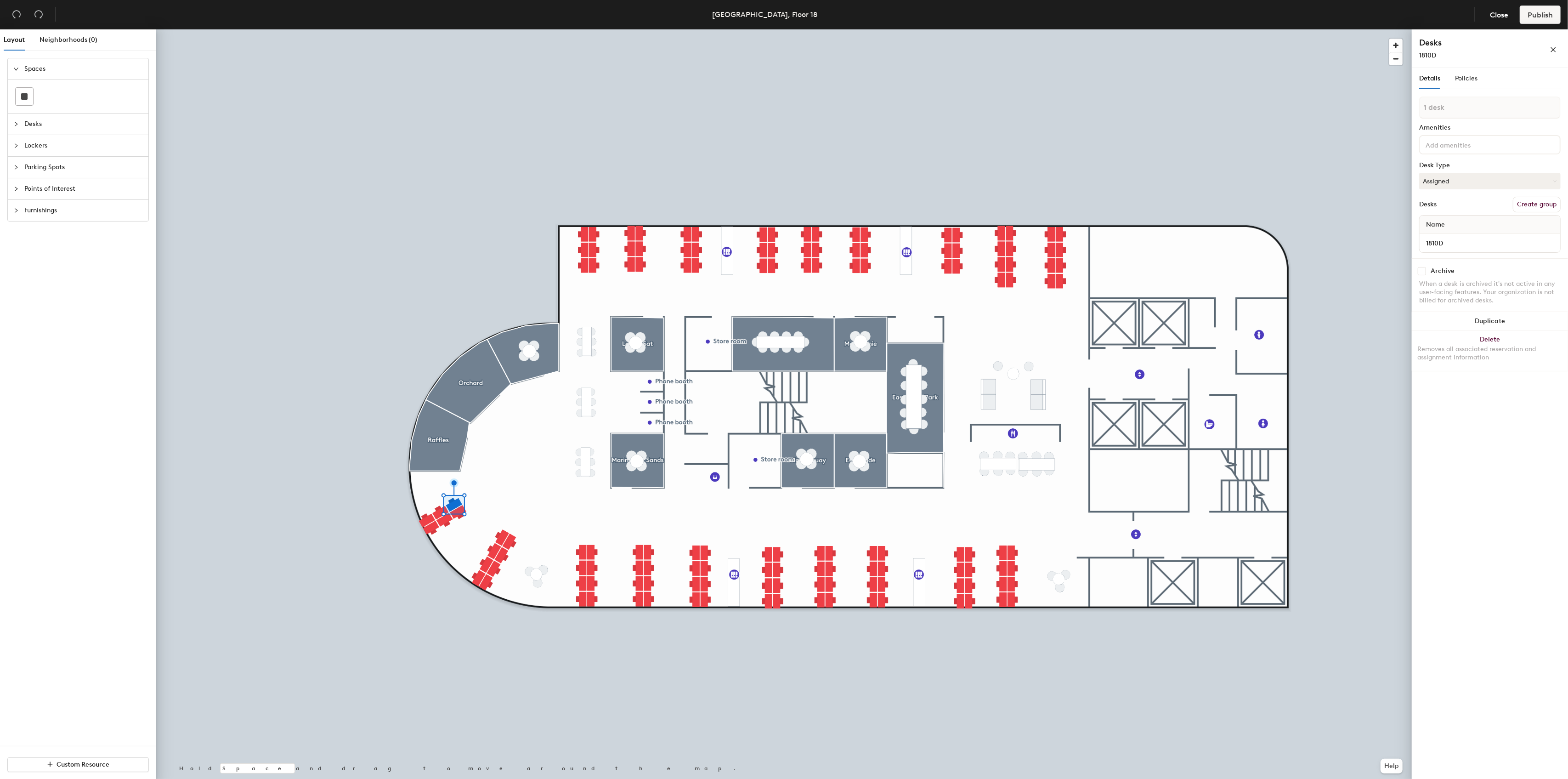
type input "1810D"
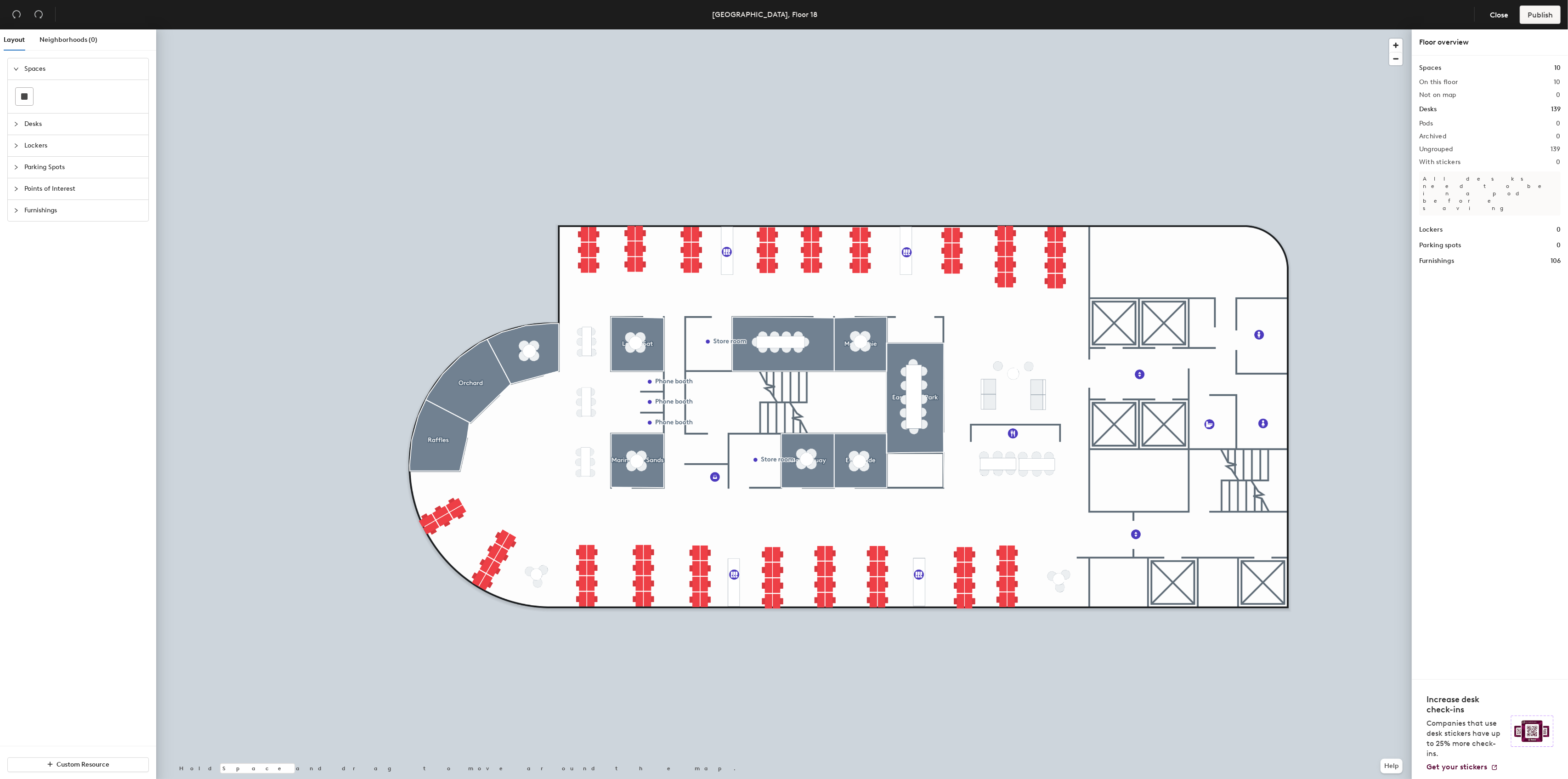
click at [442, 29] on div at bounding box center [784, 29] width 1256 height 0
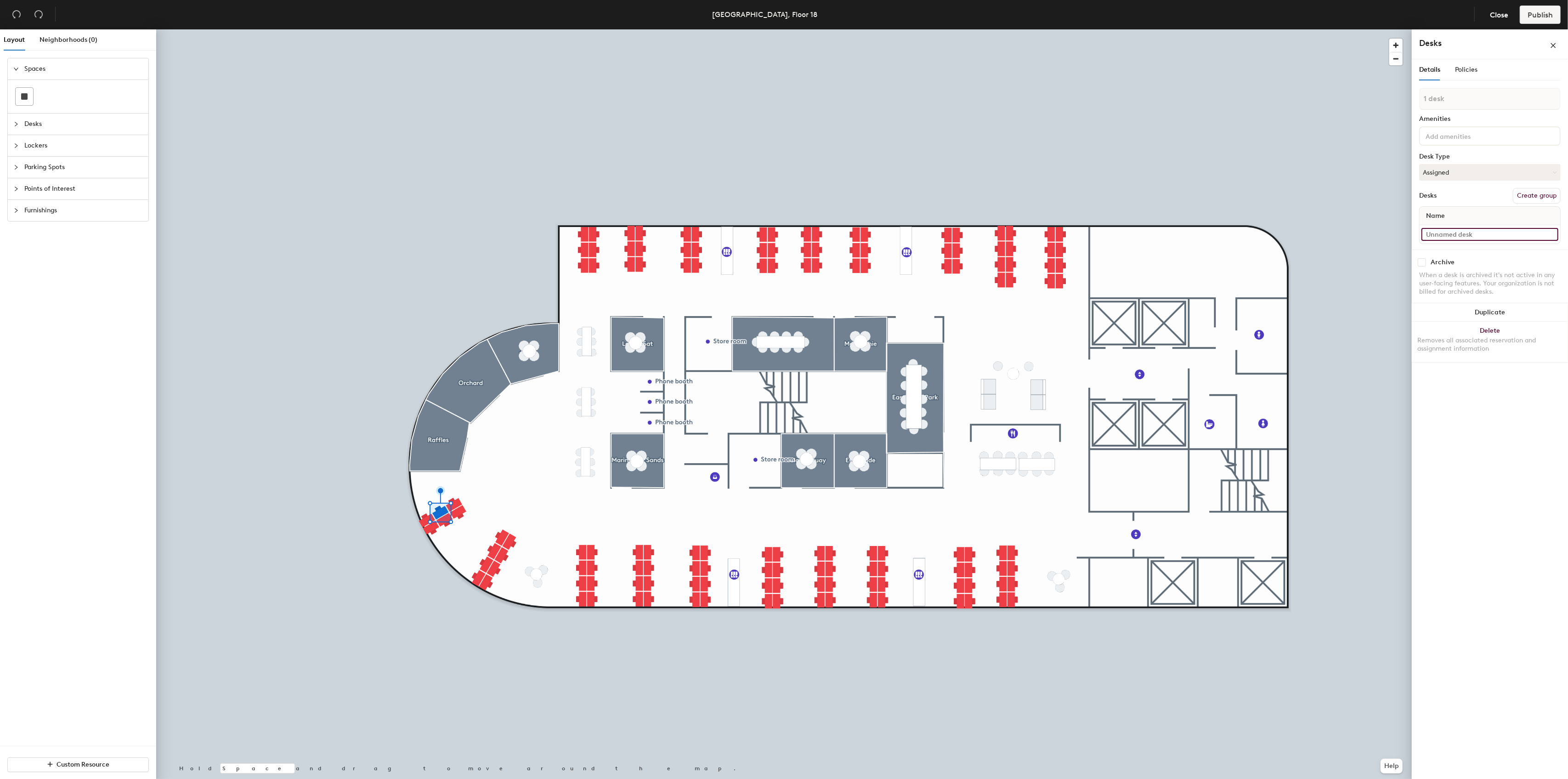
click at [1457, 234] on input at bounding box center [1489, 234] width 137 height 13
paste input "1810A"
type input "1810E"
click at [1458, 237] on input at bounding box center [1489, 234] width 137 height 13
paste input "1810A"
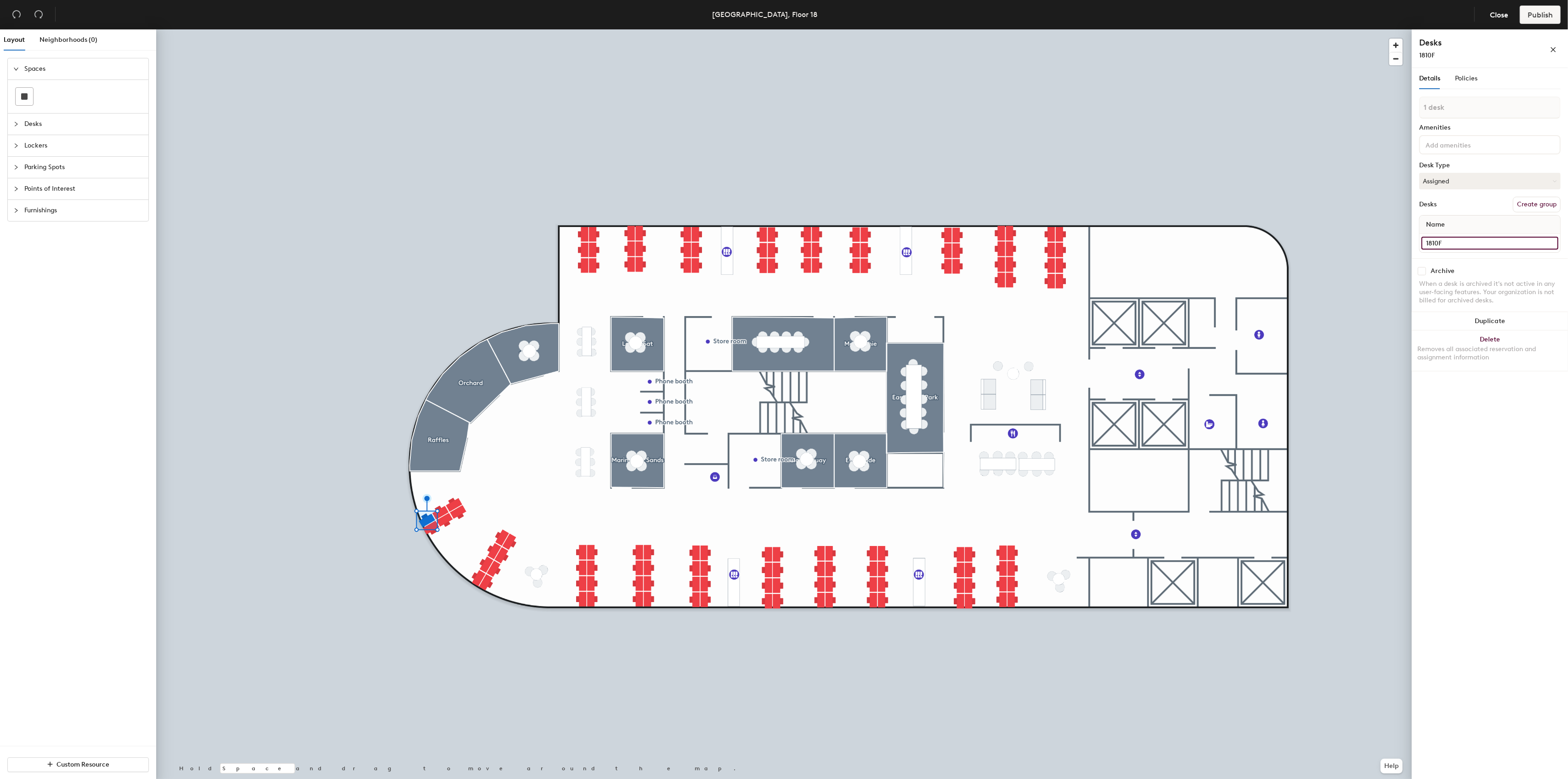
type input "1810F"
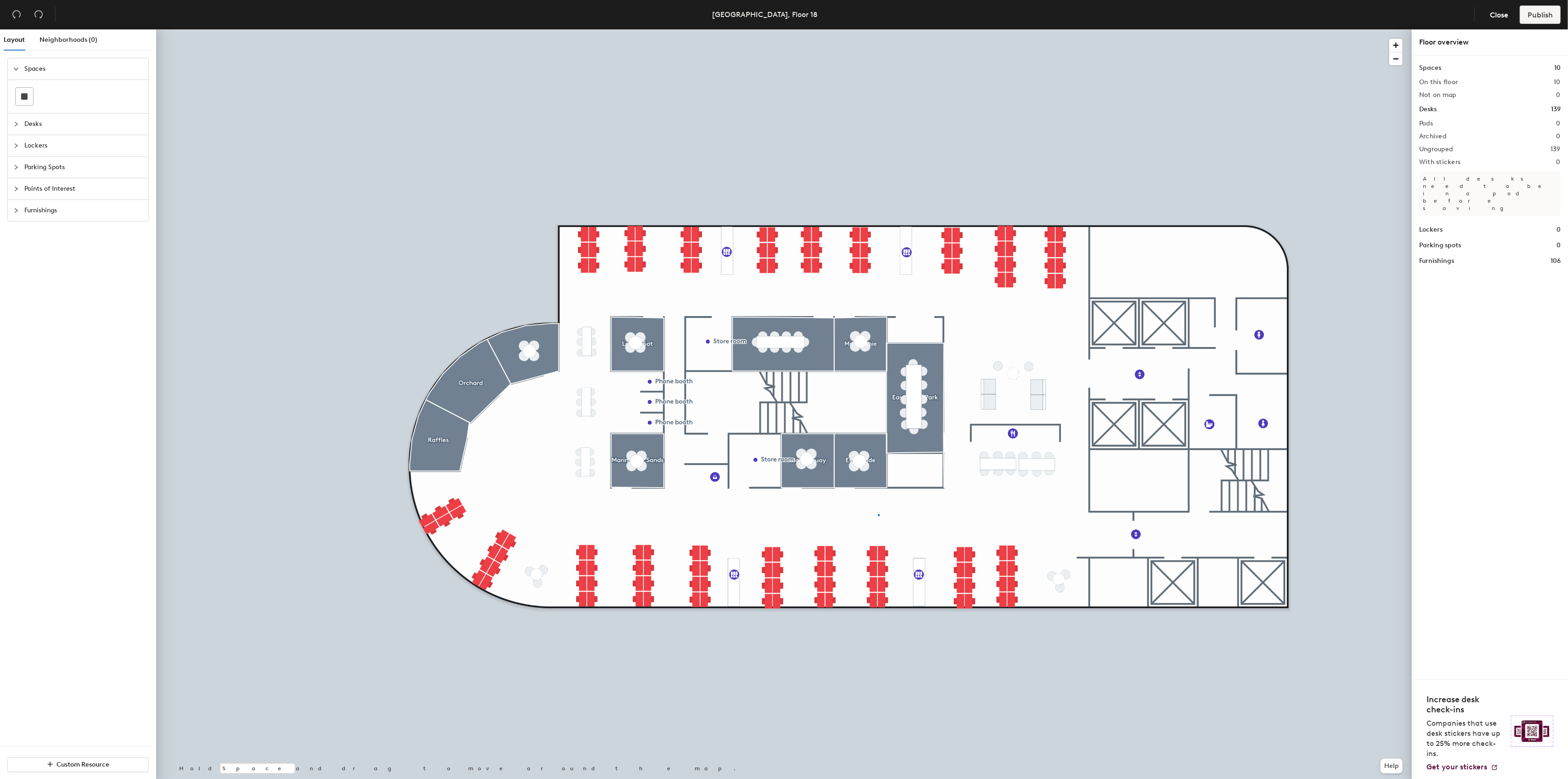
click at [878, 29] on div at bounding box center [784, 29] width 1256 height 0
click at [842, 29] on div at bounding box center [784, 29] width 1256 height 0
click at [911, 29] on div at bounding box center [784, 29] width 1256 height 0
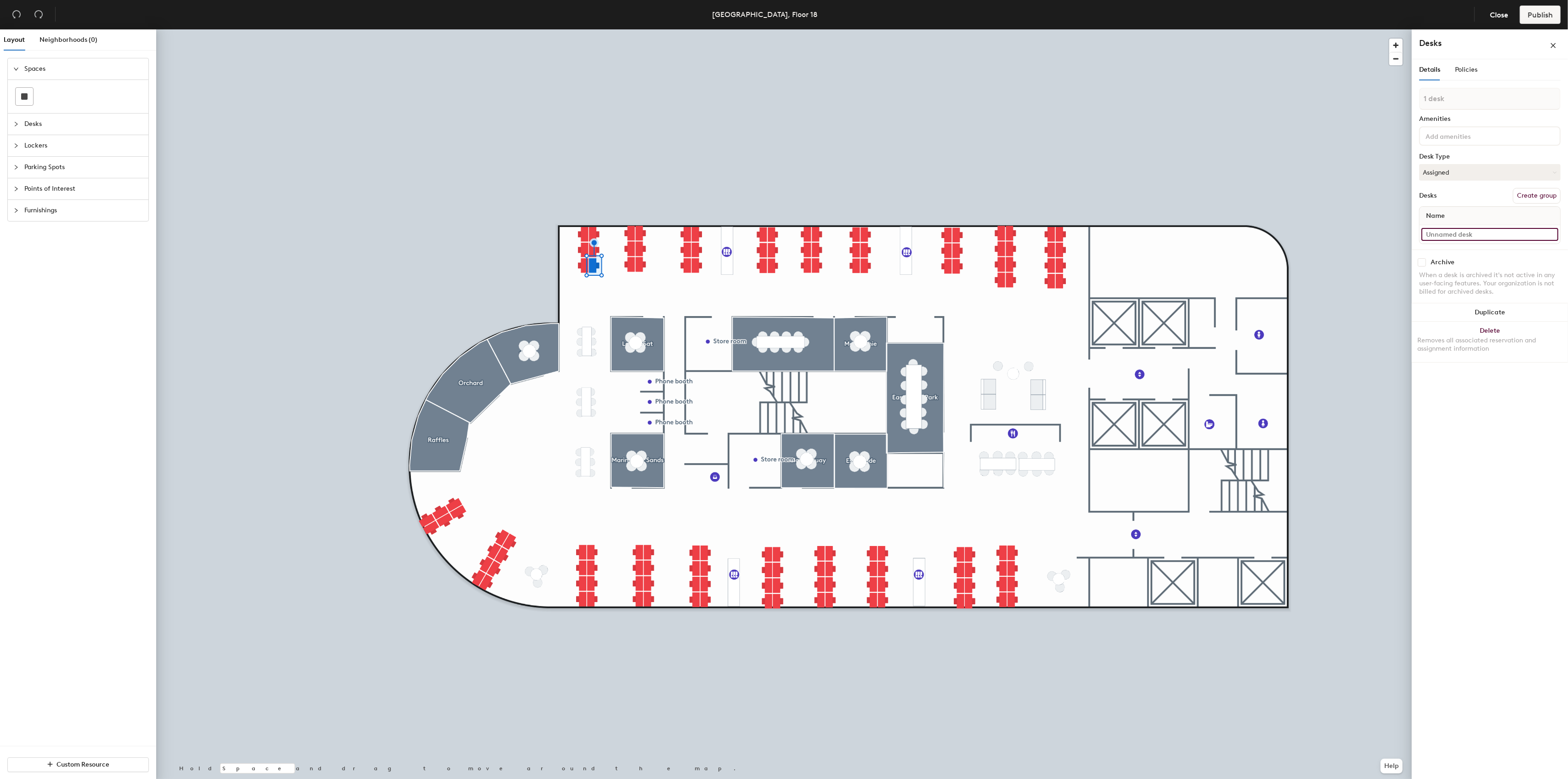
click at [1472, 233] on input at bounding box center [1489, 234] width 137 height 13
click at [1477, 234] on input at bounding box center [1489, 234] width 137 height 13
drag, startPoint x: 1465, startPoint y: 242, endPoint x: 1423, endPoint y: 237, distance: 42.3
click at [1423, 237] on input "1811!A" at bounding box center [1489, 243] width 137 height 13
click at [1440, 239] on input "1811!A" at bounding box center [1489, 243] width 137 height 13
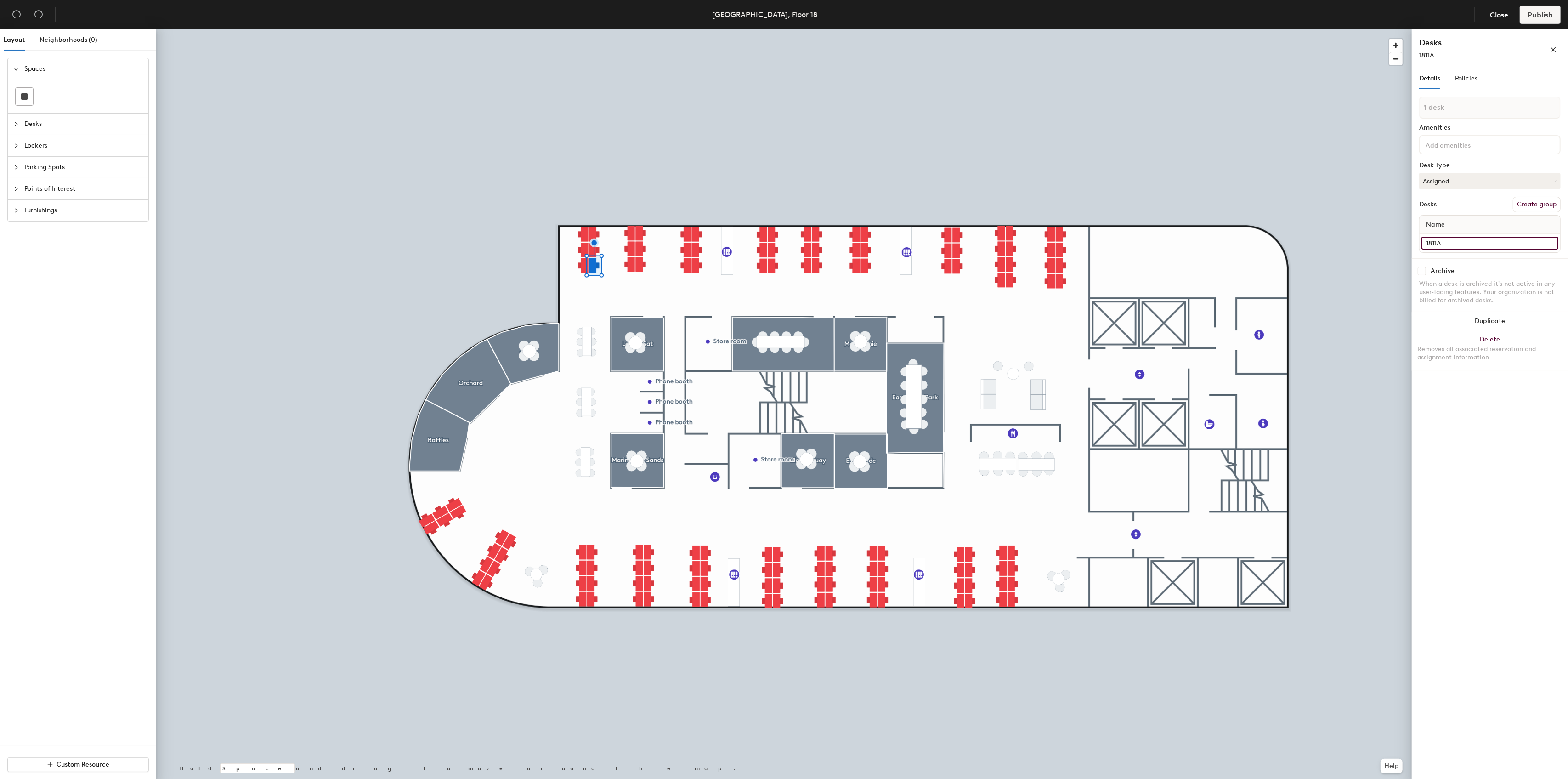
click at [1452, 245] on input "1811A" at bounding box center [1489, 243] width 137 height 13
type input "1811A"
click at [1463, 233] on input at bounding box center [1489, 234] width 137 height 13
paste input "1811A"
type input "1811B"
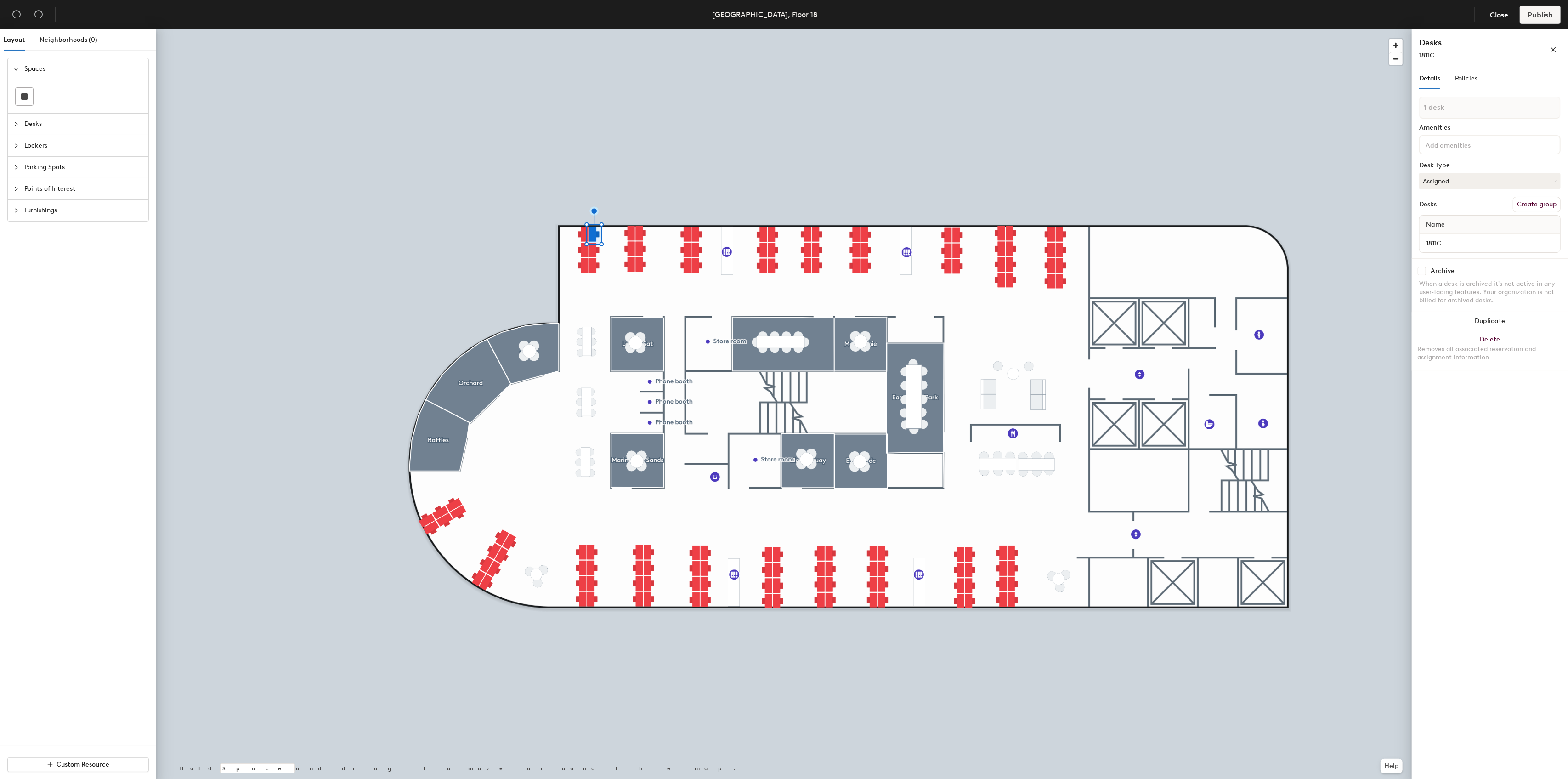
type input "1811C"
click at [1463, 233] on input at bounding box center [1489, 234] width 137 height 13
paste input "1811A"
type input "1811D"
click at [1459, 237] on input at bounding box center [1489, 234] width 137 height 13
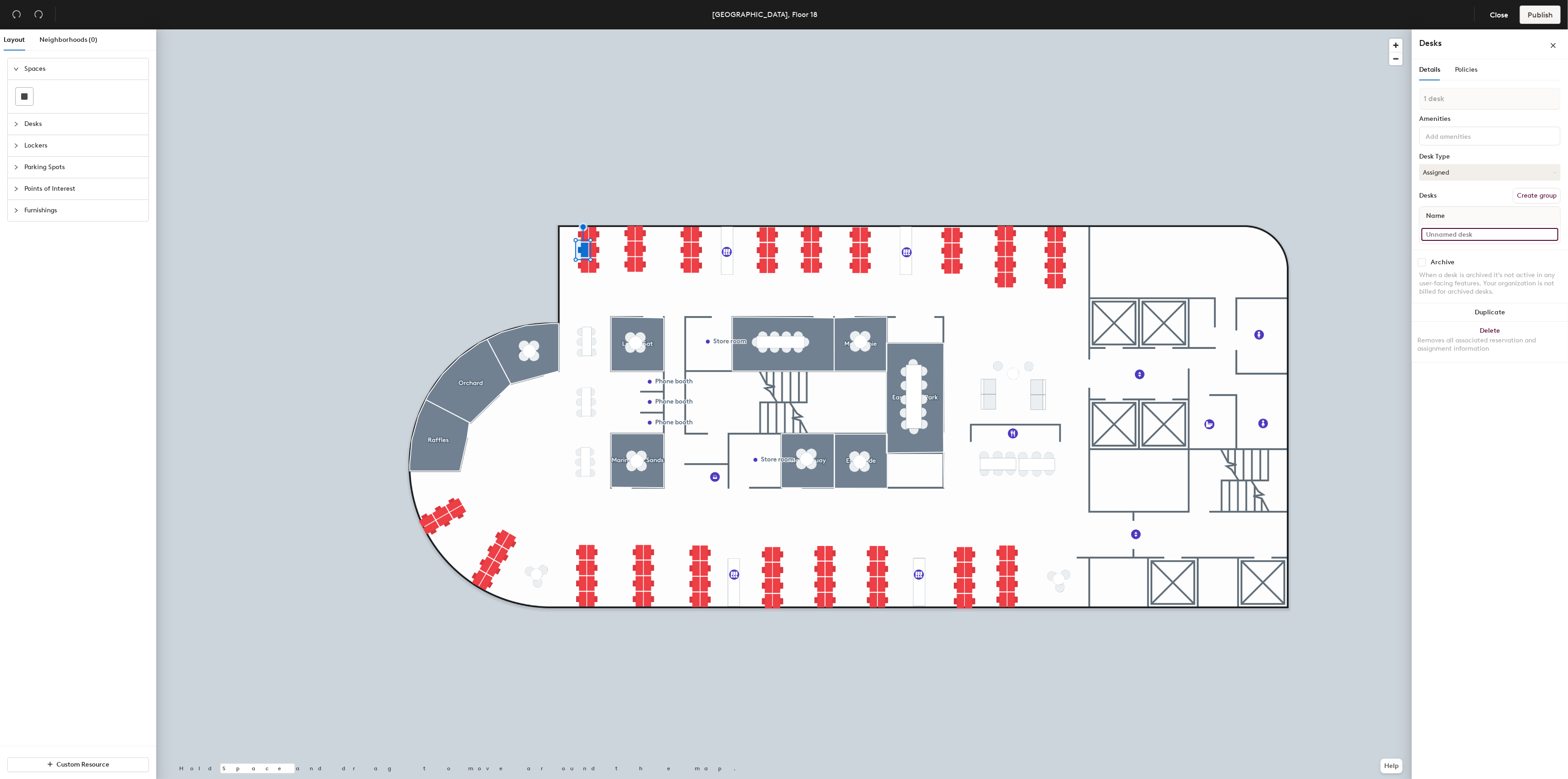
paste input "1811A"
type input "1811E"
click at [1454, 235] on input at bounding box center [1489, 234] width 137 height 13
click at [1451, 237] on input at bounding box center [1489, 234] width 137 height 13
paste input "1811A"
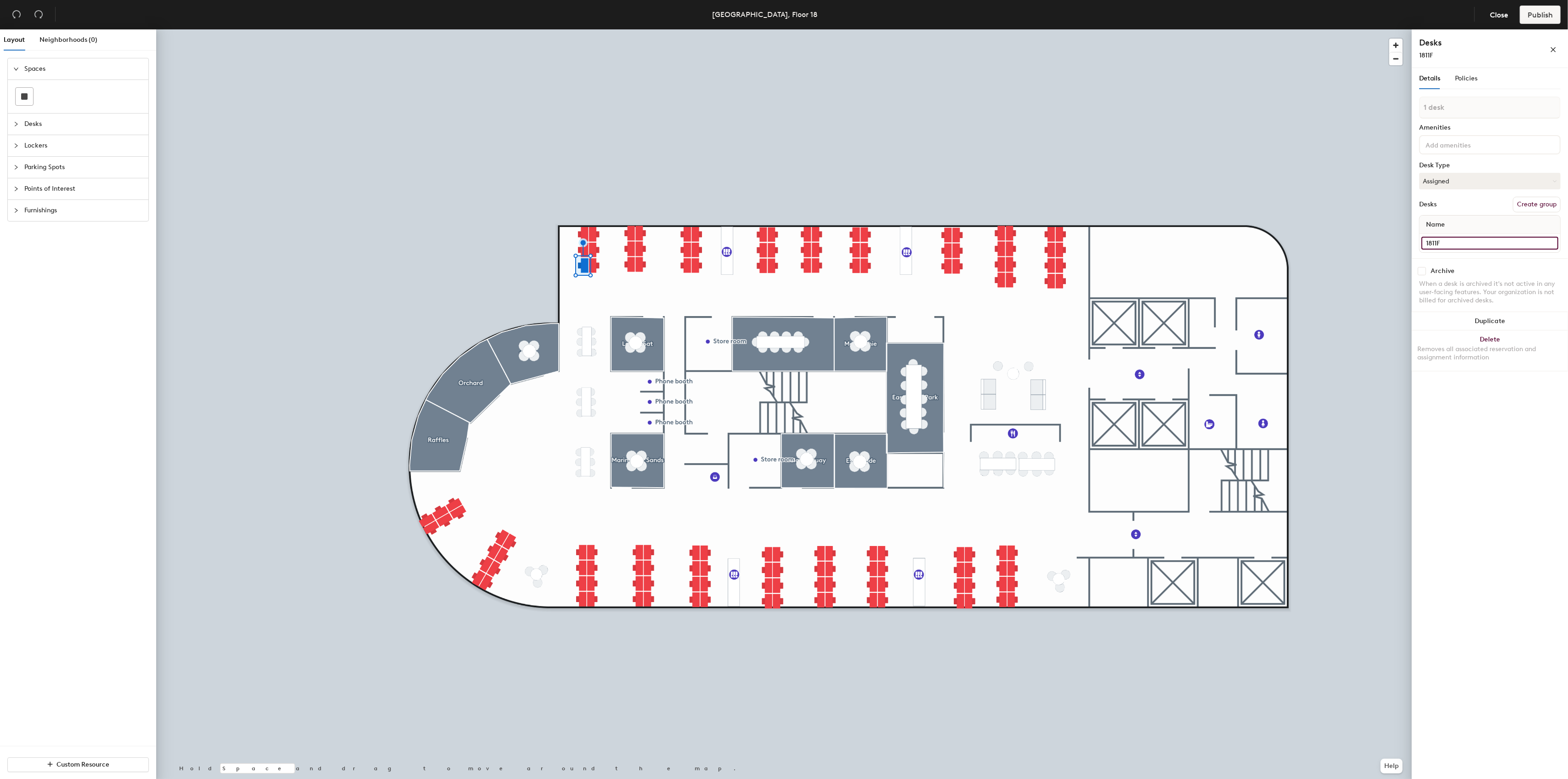
type input "1811F"
click at [1454, 235] on input at bounding box center [1489, 234] width 137 height 13
paste input "1811A"
type input "1812A"
click at [1342, 29] on div at bounding box center [784, 29] width 1256 height 0
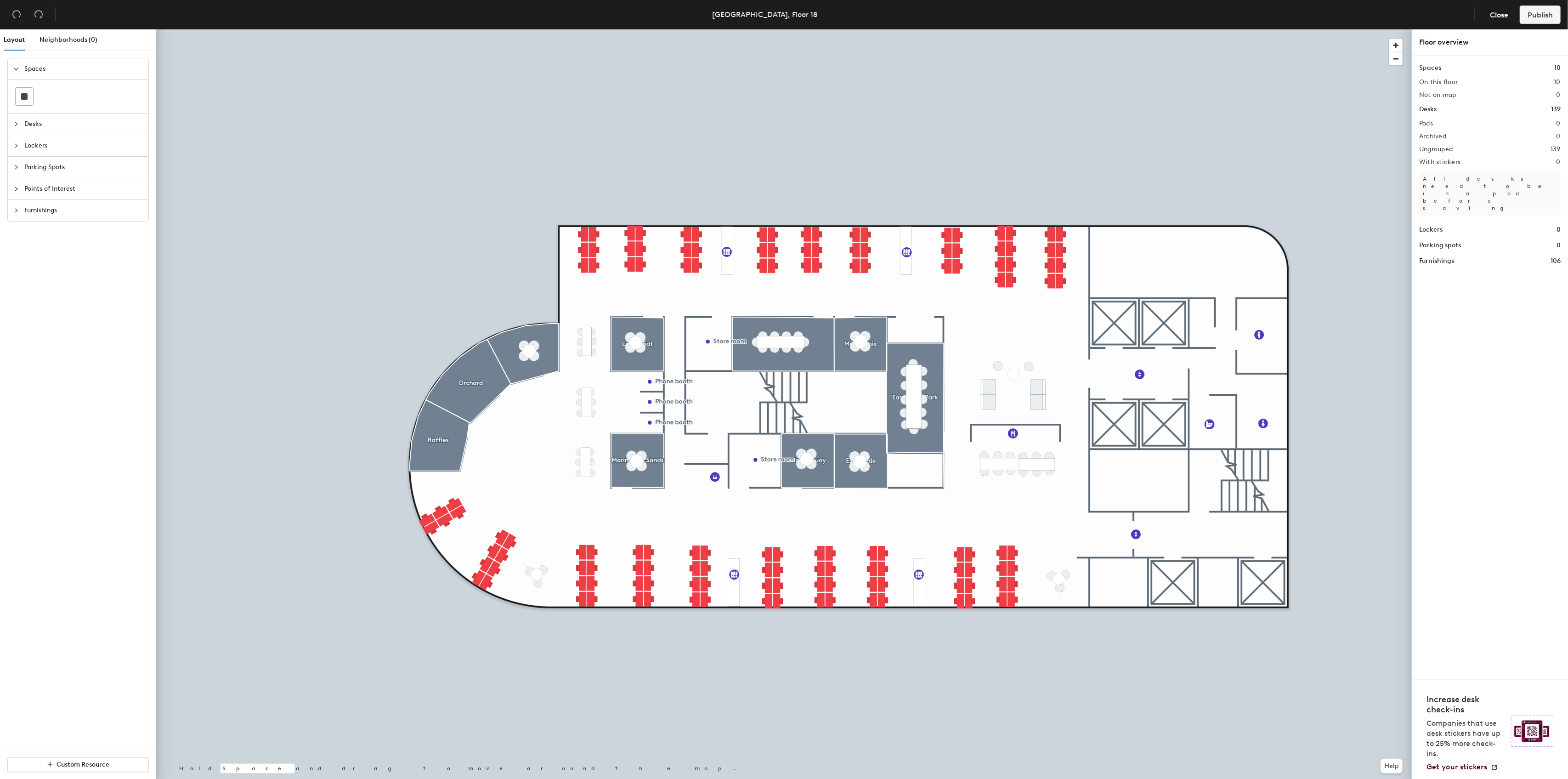
click at [640, 29] on div at bounding box center [784, 29] width 1256 height 0
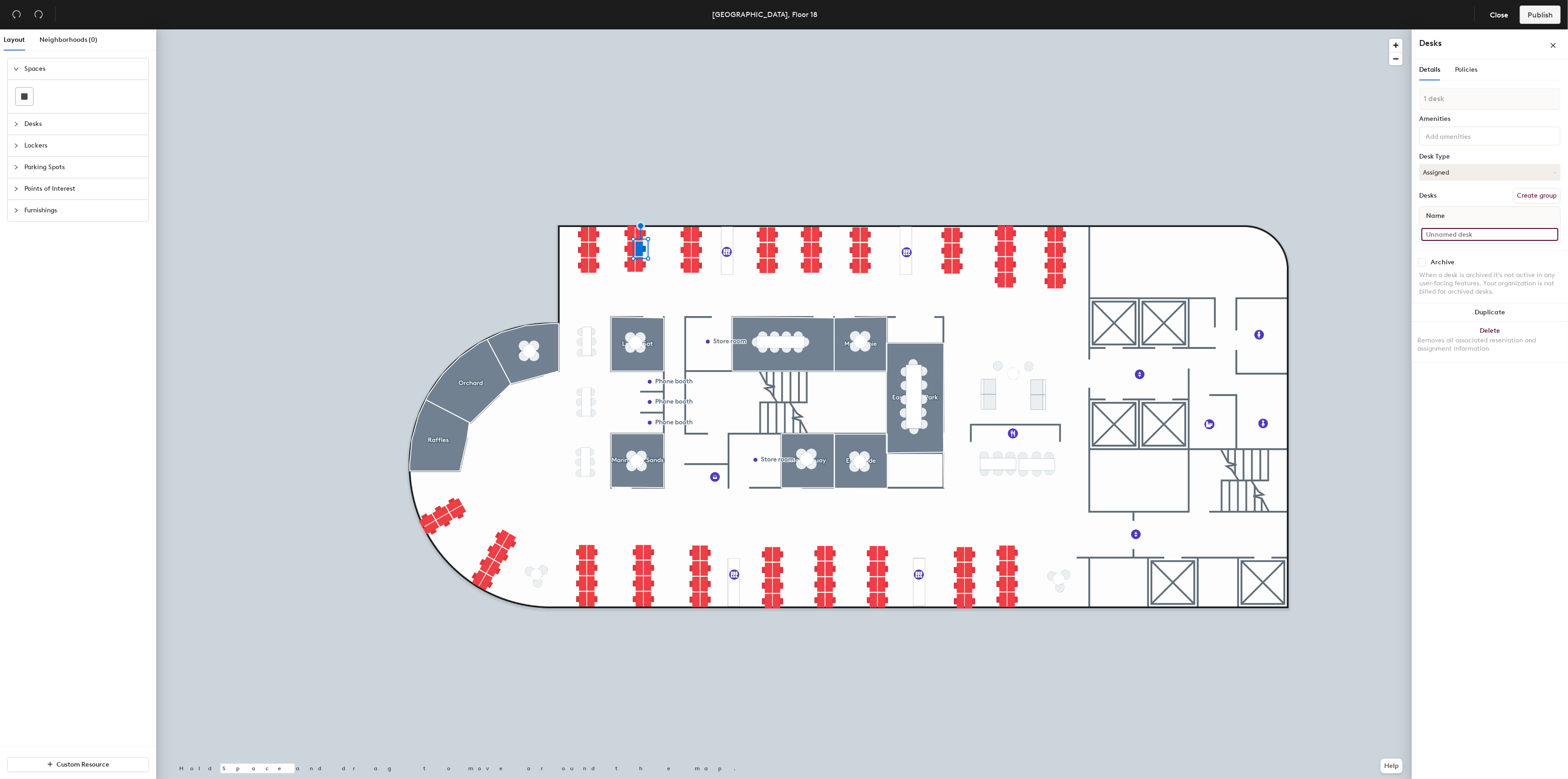
click at [1440, 235] on input at bounding box center [1489, 234] width 137 height 13
paste input "1811A"
drag, startPoint x: 1452, startPoint y: 241, endPoint x: 1418, endPoint y: 239, distance: 34.1
click at [1418, 239] on div "Details Policies 1 desk Amenities Desk Type Assigned Desks Create group Name 18…" at bounding box center [1489, 426] width 156 height 715
click at [1454, 245] on input "1812B" at bounding box center [1489, 243] width 137 height 13
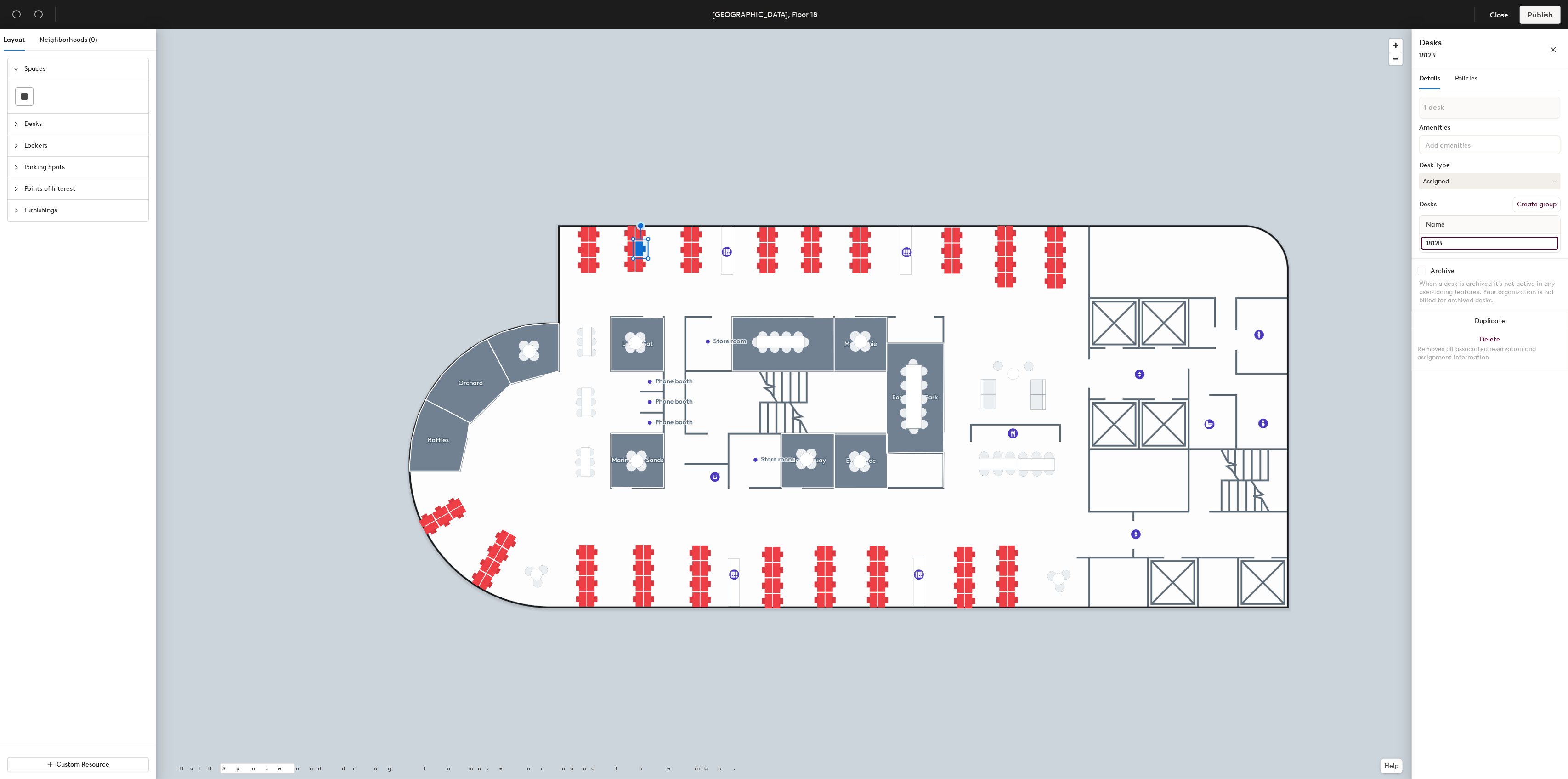
click at [1454, 243] on input "1812B" at bounding box center [1489, 243] width 137 height 13
type input "1812B"
click at [1447, 235] on input at bounding box center [1489, 234] width 137 height 13
paste input "1812B"
type input "1812C"
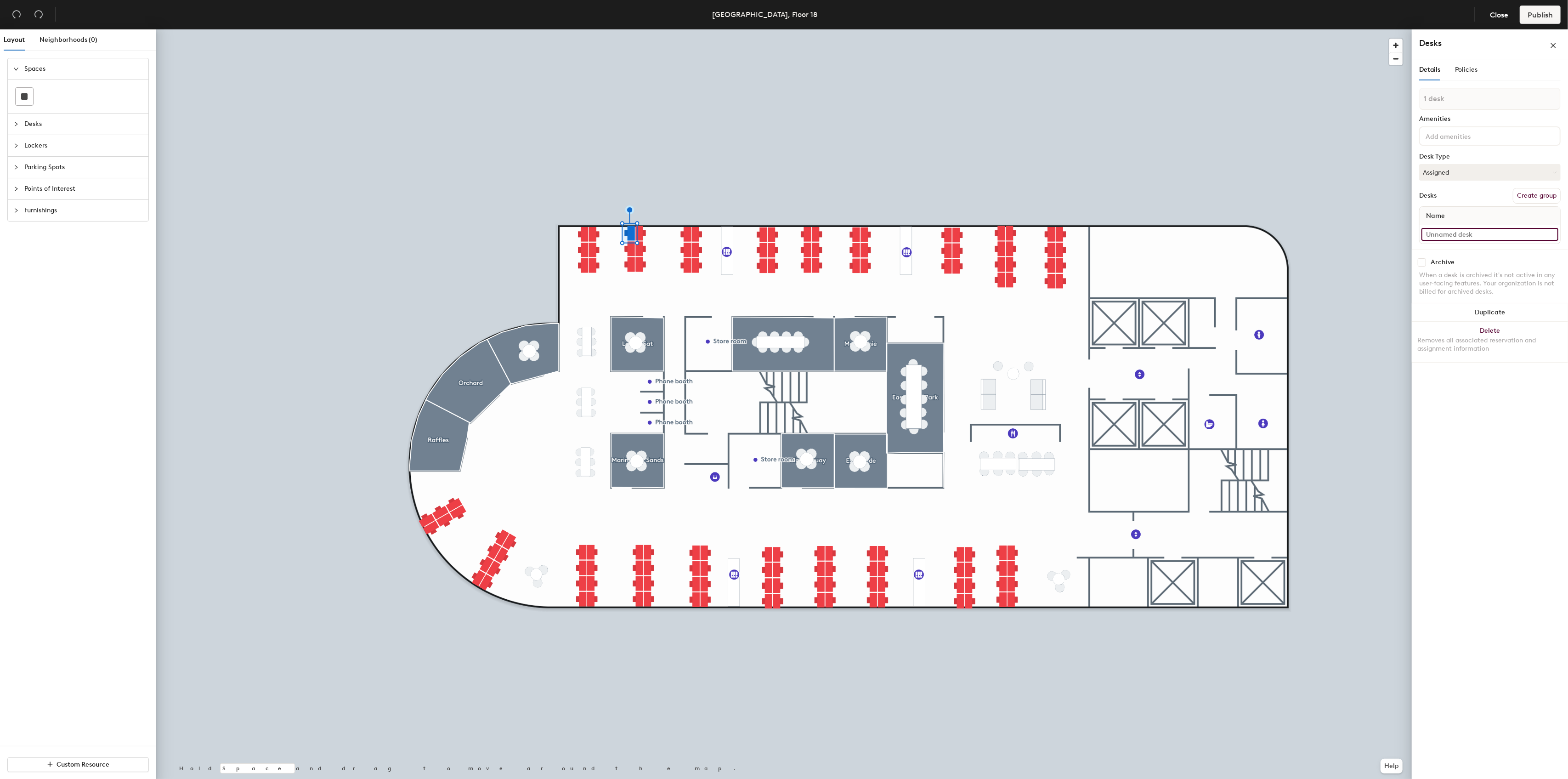
click at [1438, 239] on input at bounding box center [1489, 234] width 137 height 13
paste input "1812B"
type input "1812D"
click at [1454, 234] on input at bounding box center [1489, 234] width 137 height 13
paste input "1812B"
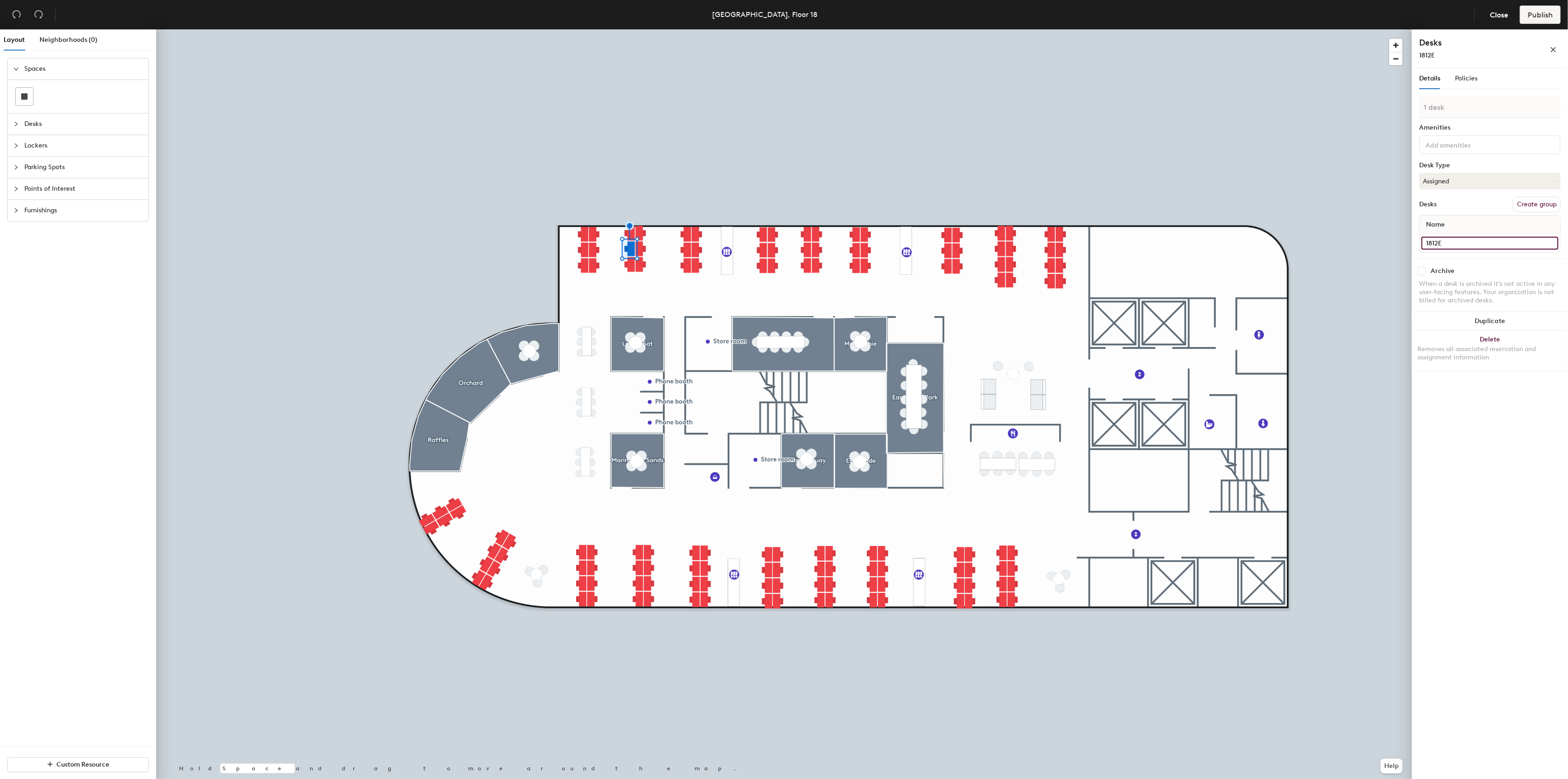
type input "1812E"
click at [1455, 235] on input at bounding box center [1489, 234] width 137 height 13
paste input "1812B"
type input "1812F"
click at [1440, 235] on input at bounding box center [1489, 234] width 137 height 13
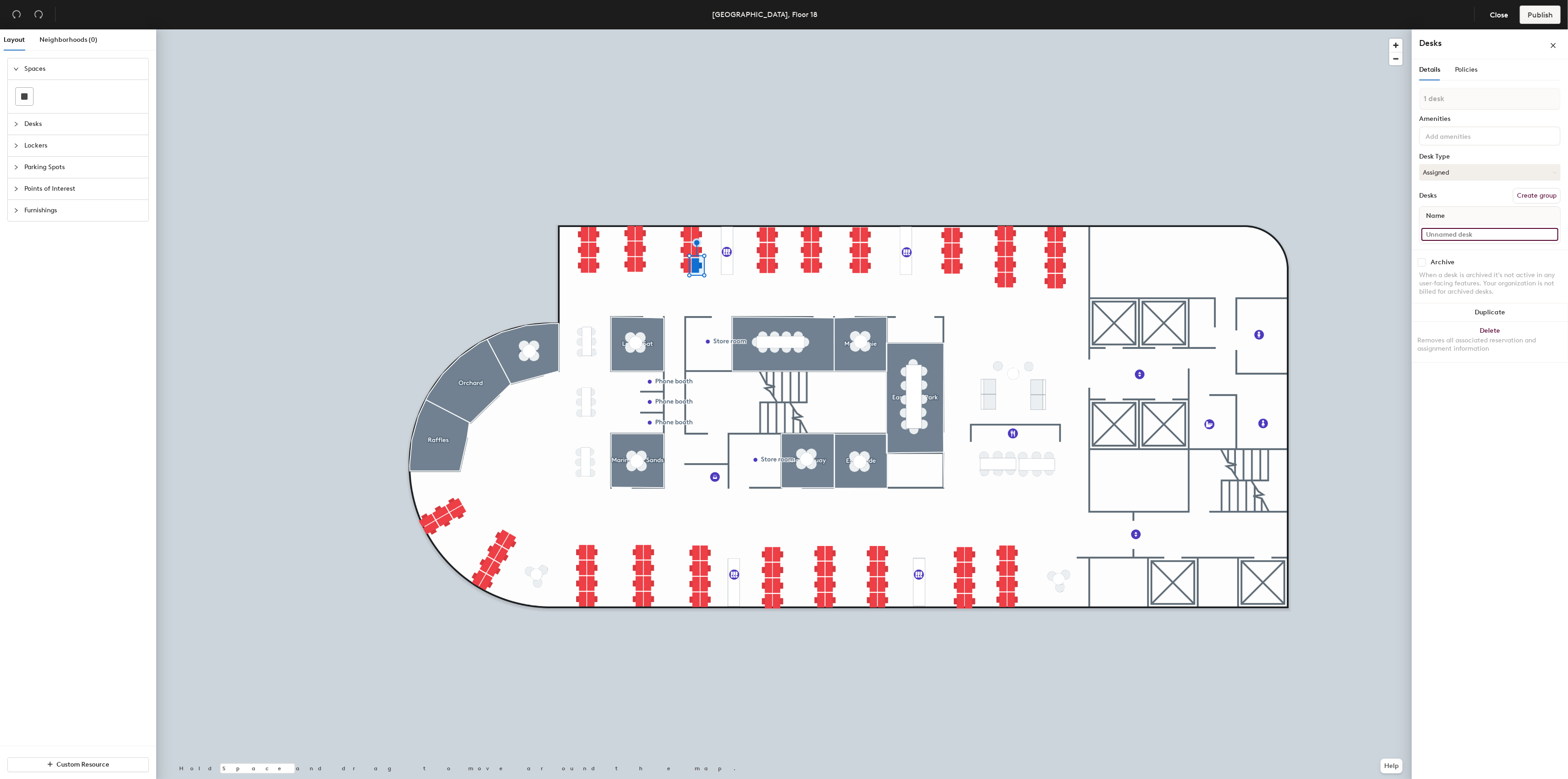
paste input "1812B"
type input "1812A"
drag, startPoint x: 1448, startPoint y: 244, endPoint x: 1416, endPoint y: 244, distance: 32.0
click at [1416, 244] on div "Details Policies 1 desk Amenities Desk Type Assigned Desks Create group Name 18…" at bounding box center [1489, 426] width 156 height 715
type input "1813A"
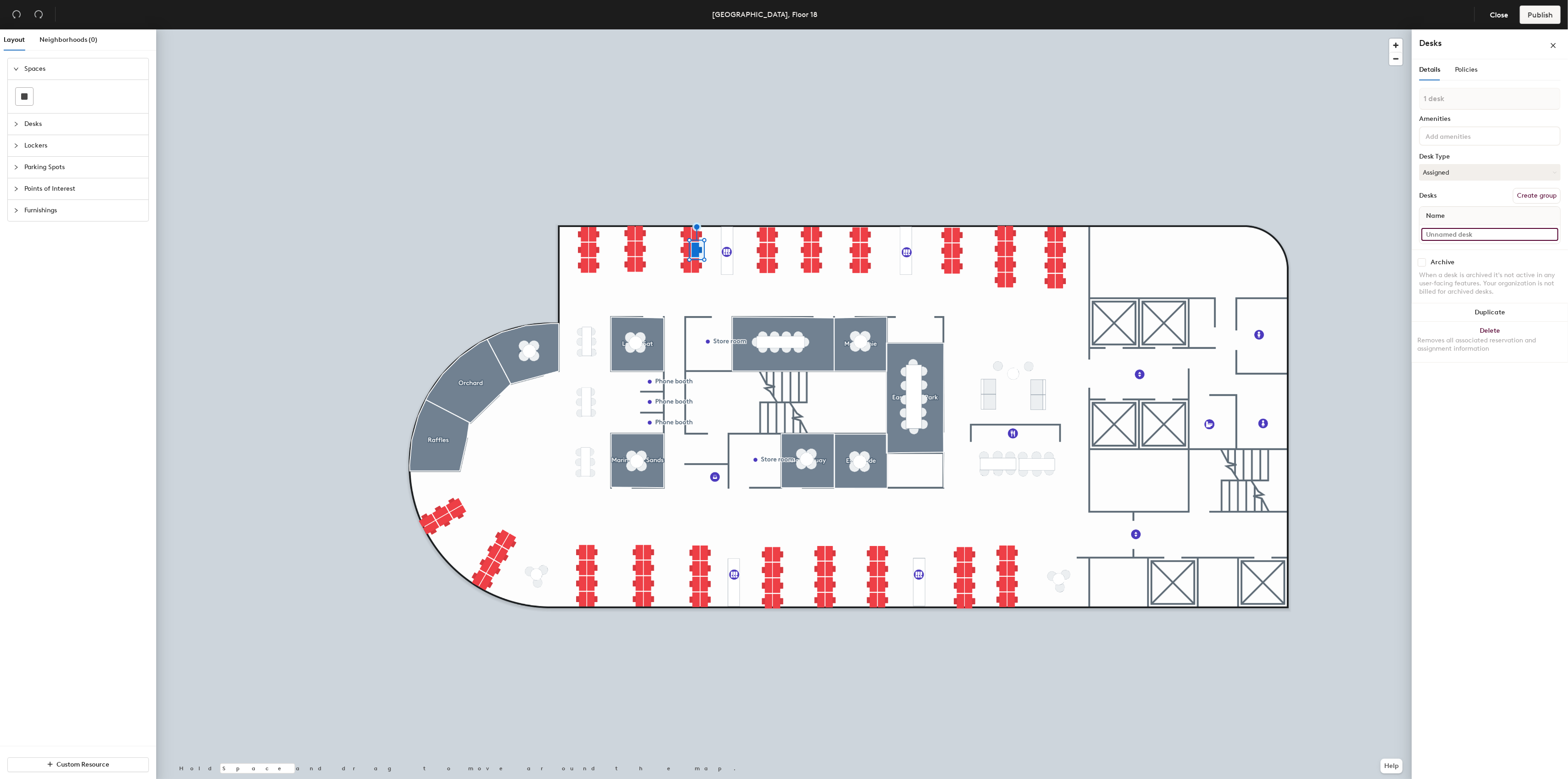
click at [1438, 232] on input at bounding box center [1489, 234] width 137 height 13
paste input "1813A"
type input "1813B"
click at [1454, 236] on input at bounding box center [1489, 234] width 137 height 13
paste input "1813A"
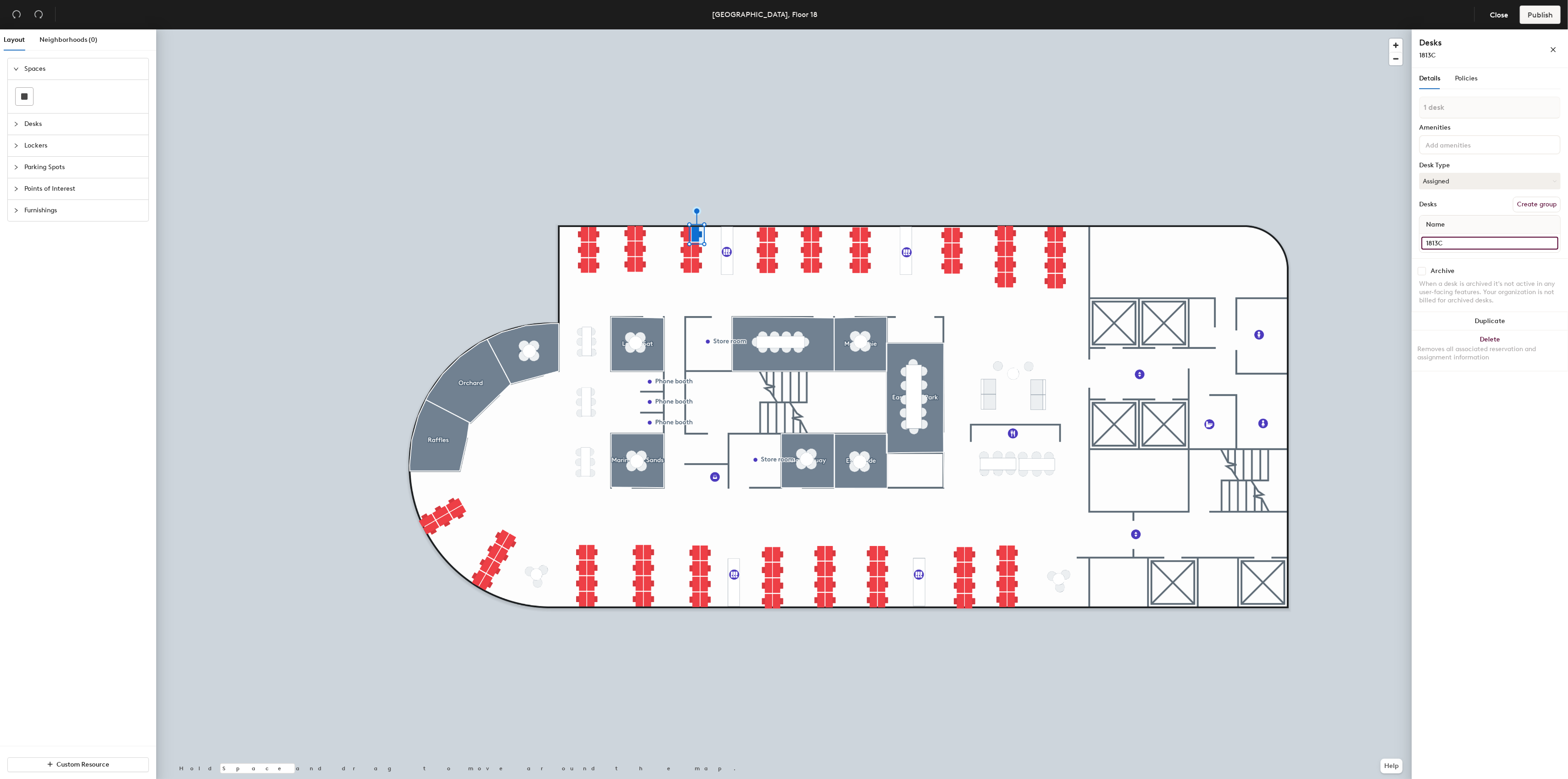
type input "1813C"
click at [1446, 234] on input at bounding box center [1489, 234] width 137 height 13
paste input "1813A"
type input "1813D"
click at [1455, 237] on input at bounding box center [1489, 234] width 137 height 13
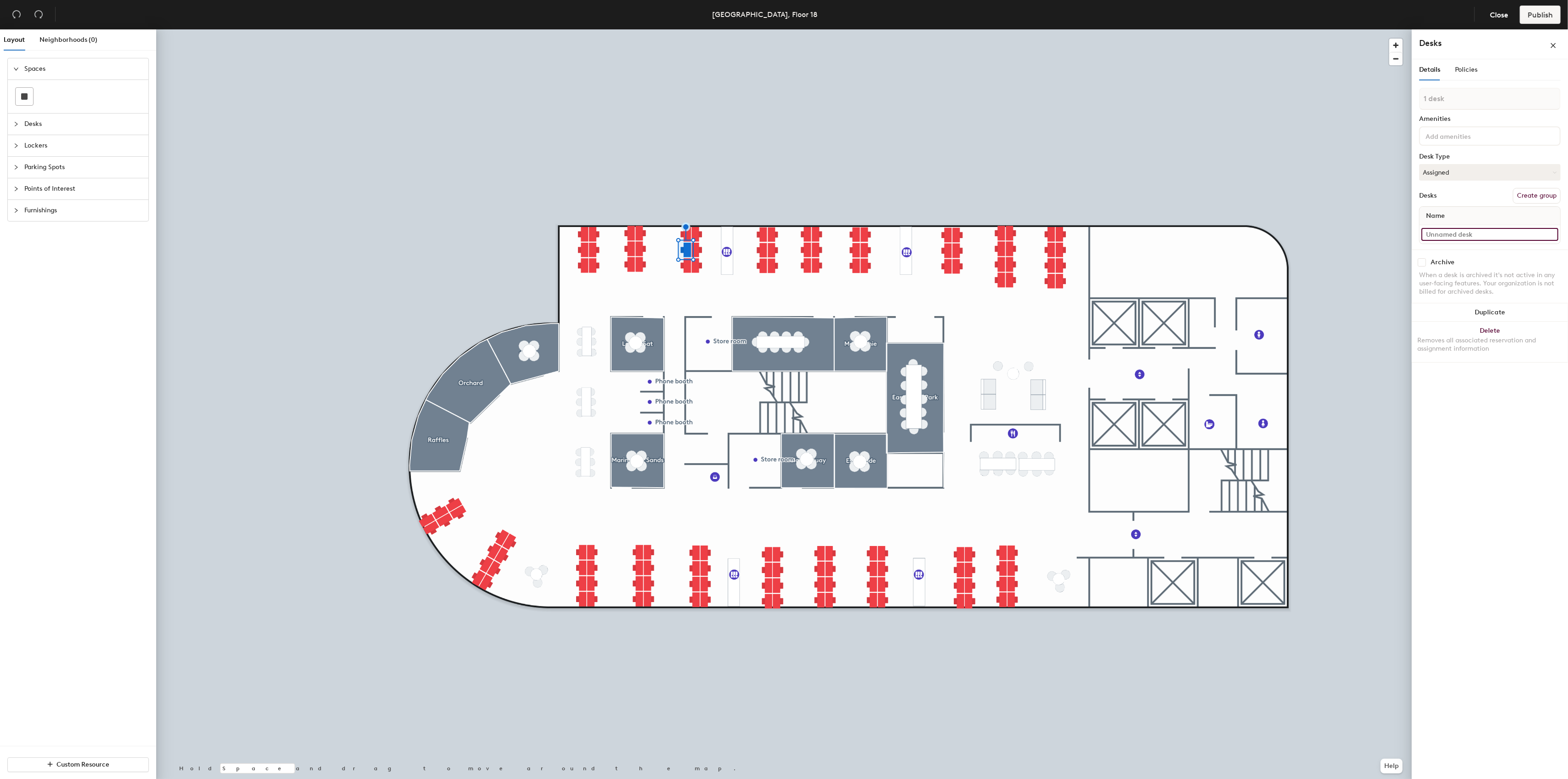
paste input "1813A"
type input "1813E"
click at [1449, 234] on input at bounding box center [1489, 234] width 137 height 13
paste input "1813A"
type input "1813F"
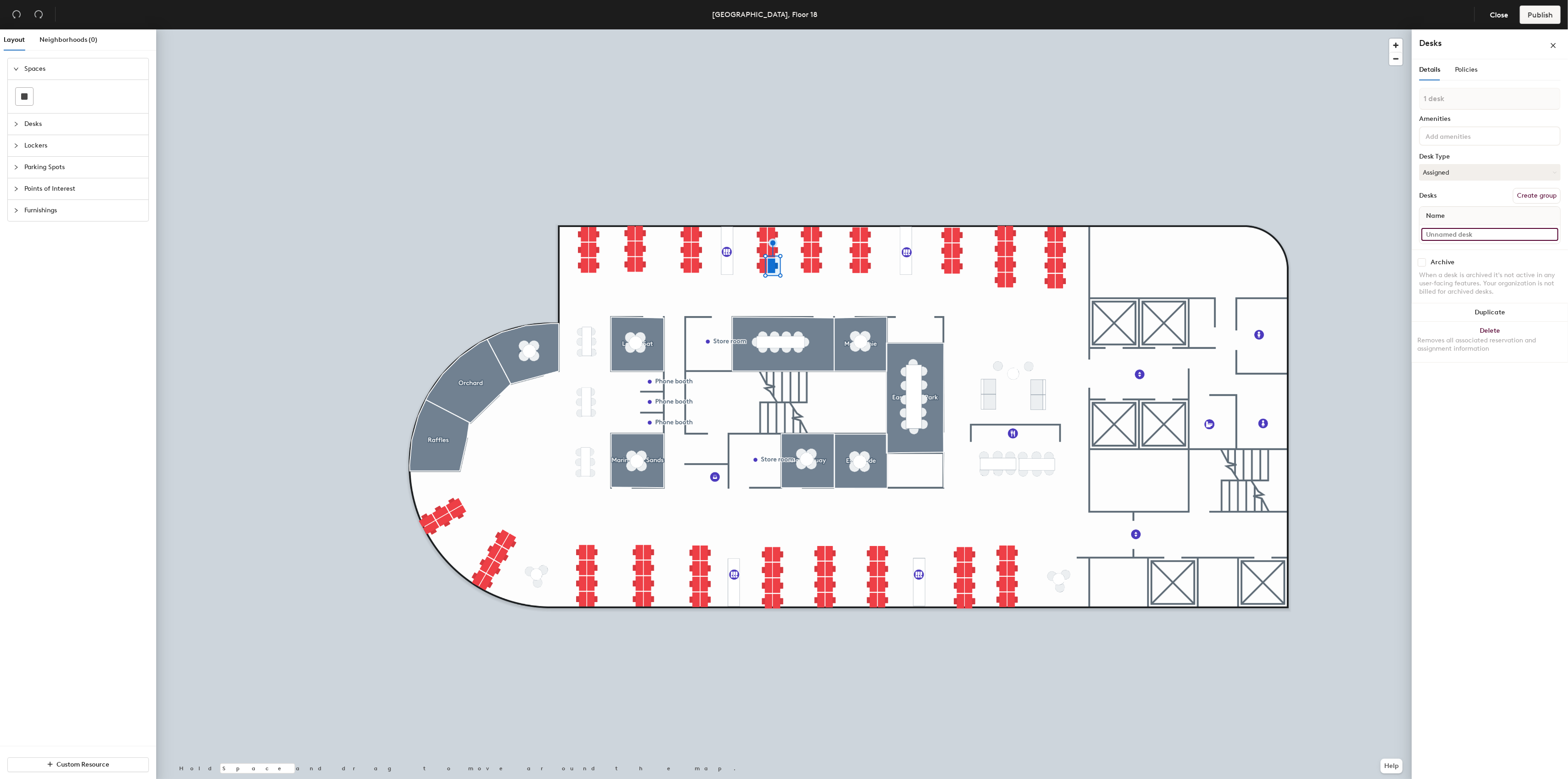
click at [1461, 233] on input at bounding box center [1489, 234] width 137 height 13
paste input "1813A"
click at [1439, 241] on input "1813A" at bounding box center [1489, 243] width 137 height 13
click at [1438, 242] on input "1813A" at bounding box center [1489, 243] width 137 height 13
drag, startPoint x: 1441, startPoint y: 244, endPoint x: 1415, endPoint y: 243, distance: 26.0
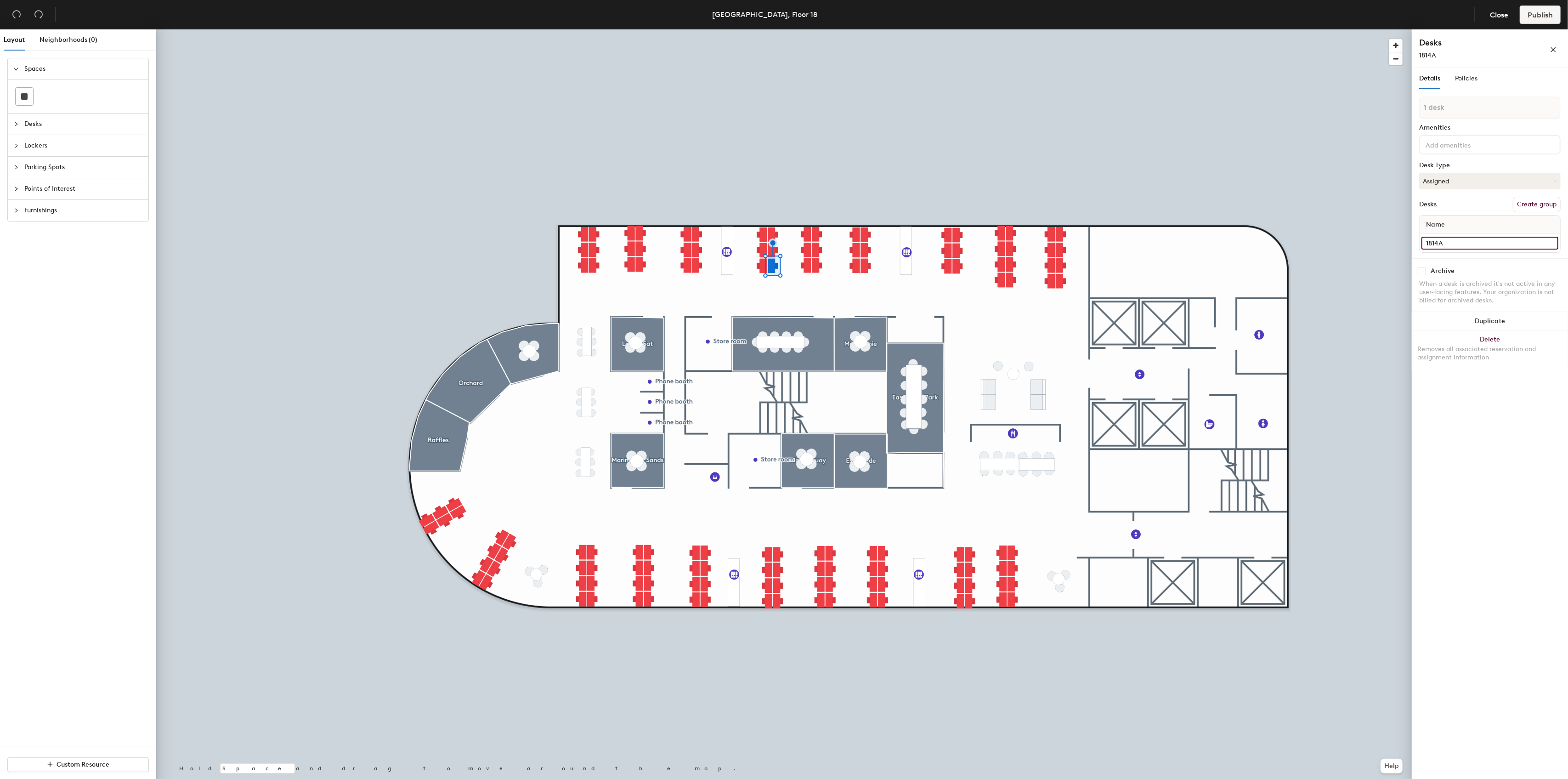
click at [1415, 243] on div "Details Policies 1 desk Amenities Desk Type Assigned Desks Create group Name 18…" at bounding box center [1489, 426] width 156 height 715
type input "1814A"
click at [1440, 235] on input at bounding box center [1489, 234] width 137 height 13
paste input "1814A"
type input "1814B"
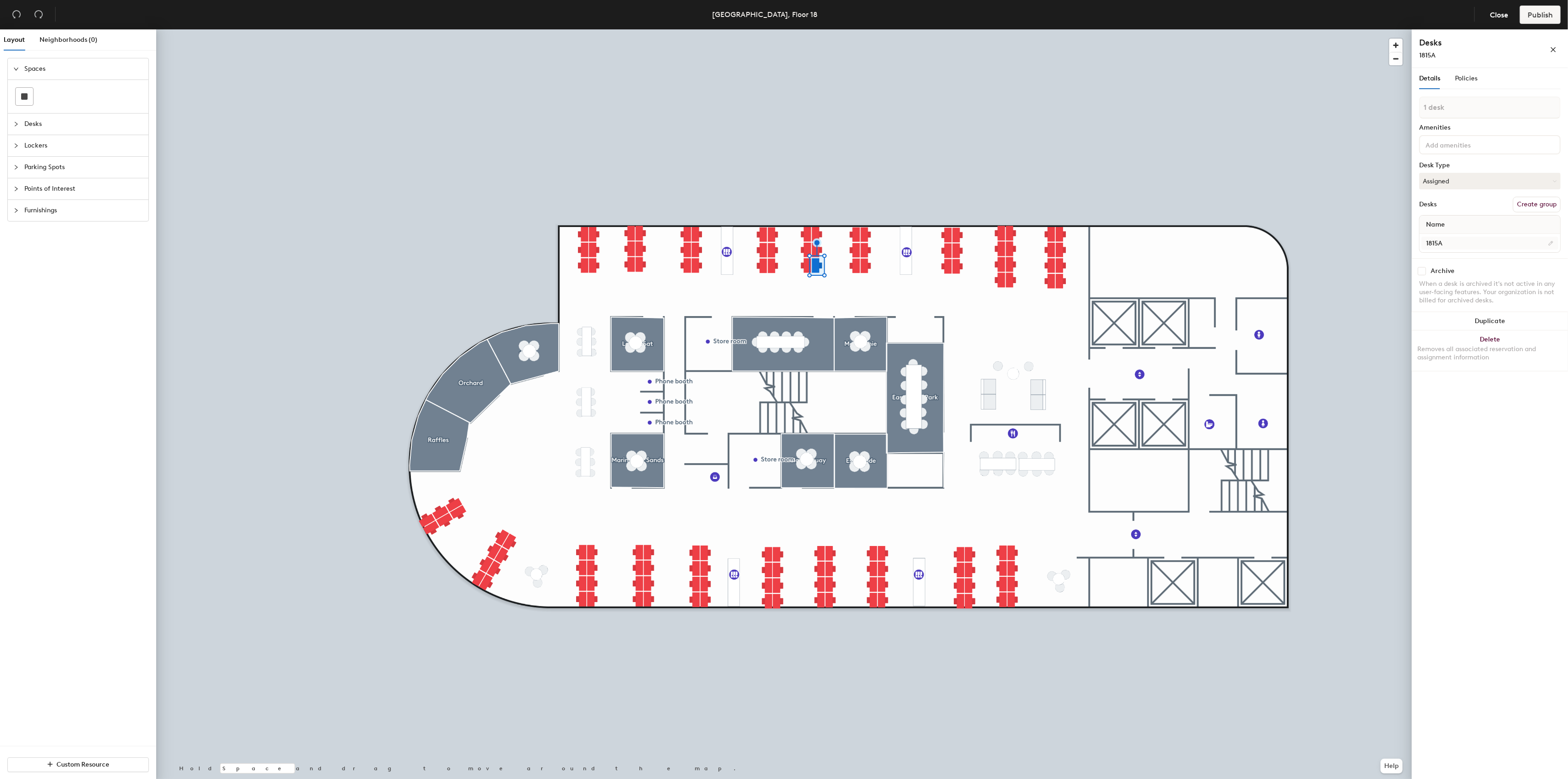
type input "1815A"
click at [1463, 234] on input at bounding box center [1489, 234] width 137 height 13
paste input "1815A"
type input "1815B"
click at [1437, 234] on input at bounding box center [1489, 234] width 137 height 13
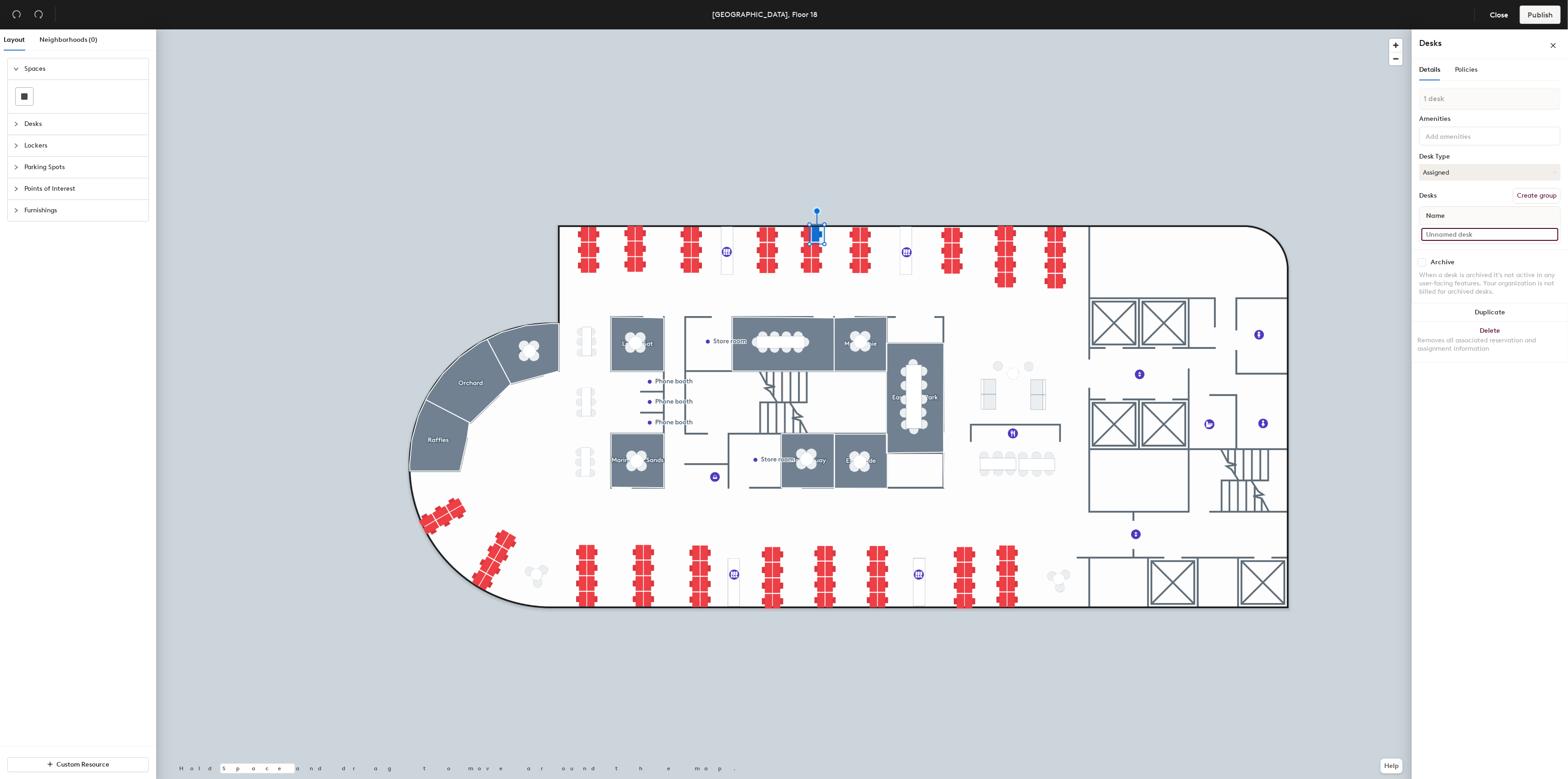
paste input "1815A"
type input "1815C"
click at [1446, 234] on input at bounding box center [1489, 234] width 137 height 13
paste input "1815A"
type input "1815D"
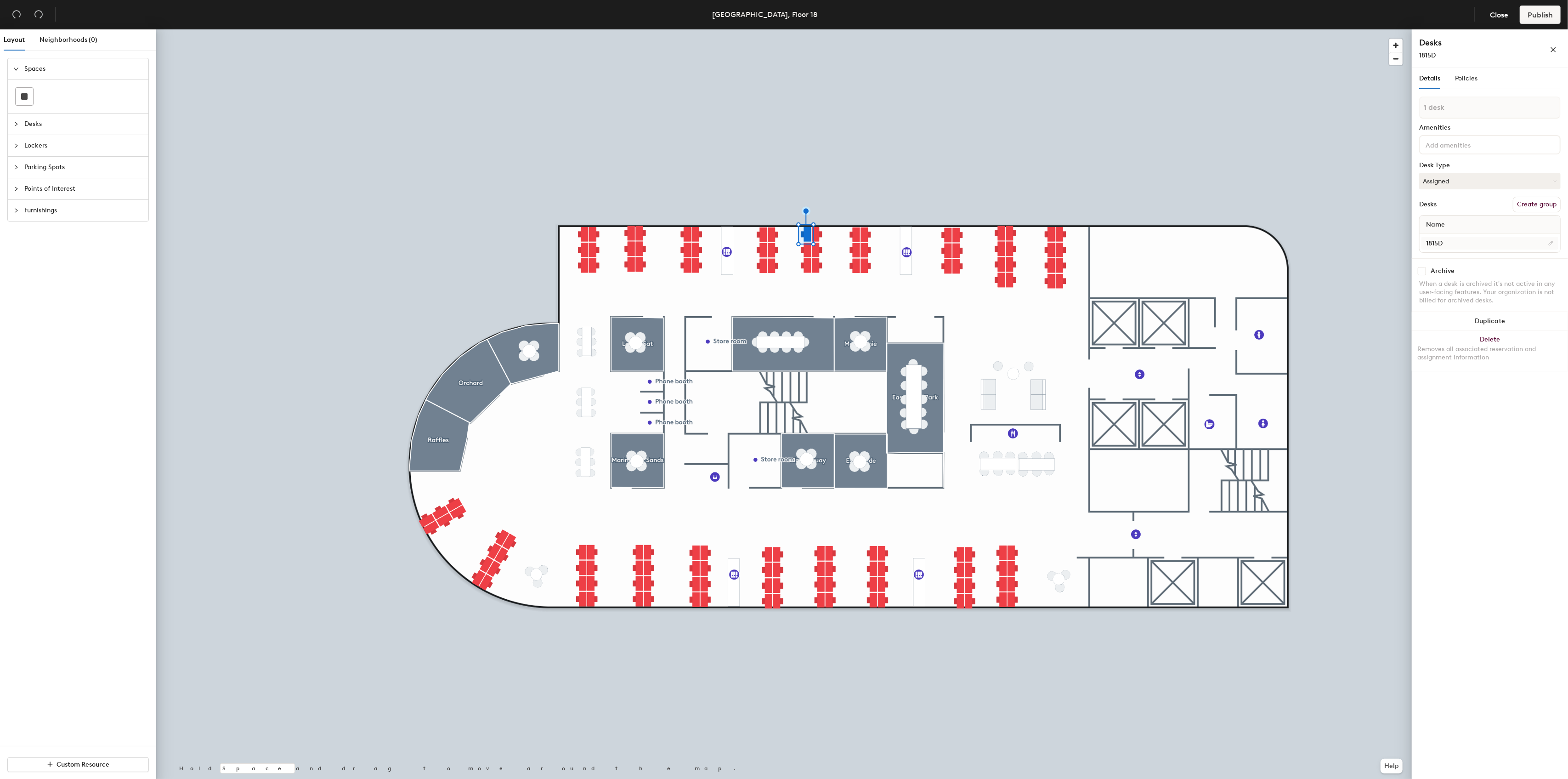
click at [806, 29] on div at bounding box center [784, 29] width 1256 height 0
click at [1464, 237] on input at bounding box center [1489, 234] width 137 height 13
paste input "1815A"
type input "1815E"
click at [1451, 235] on input at bounding box center [1489, 234] width 137 height 13
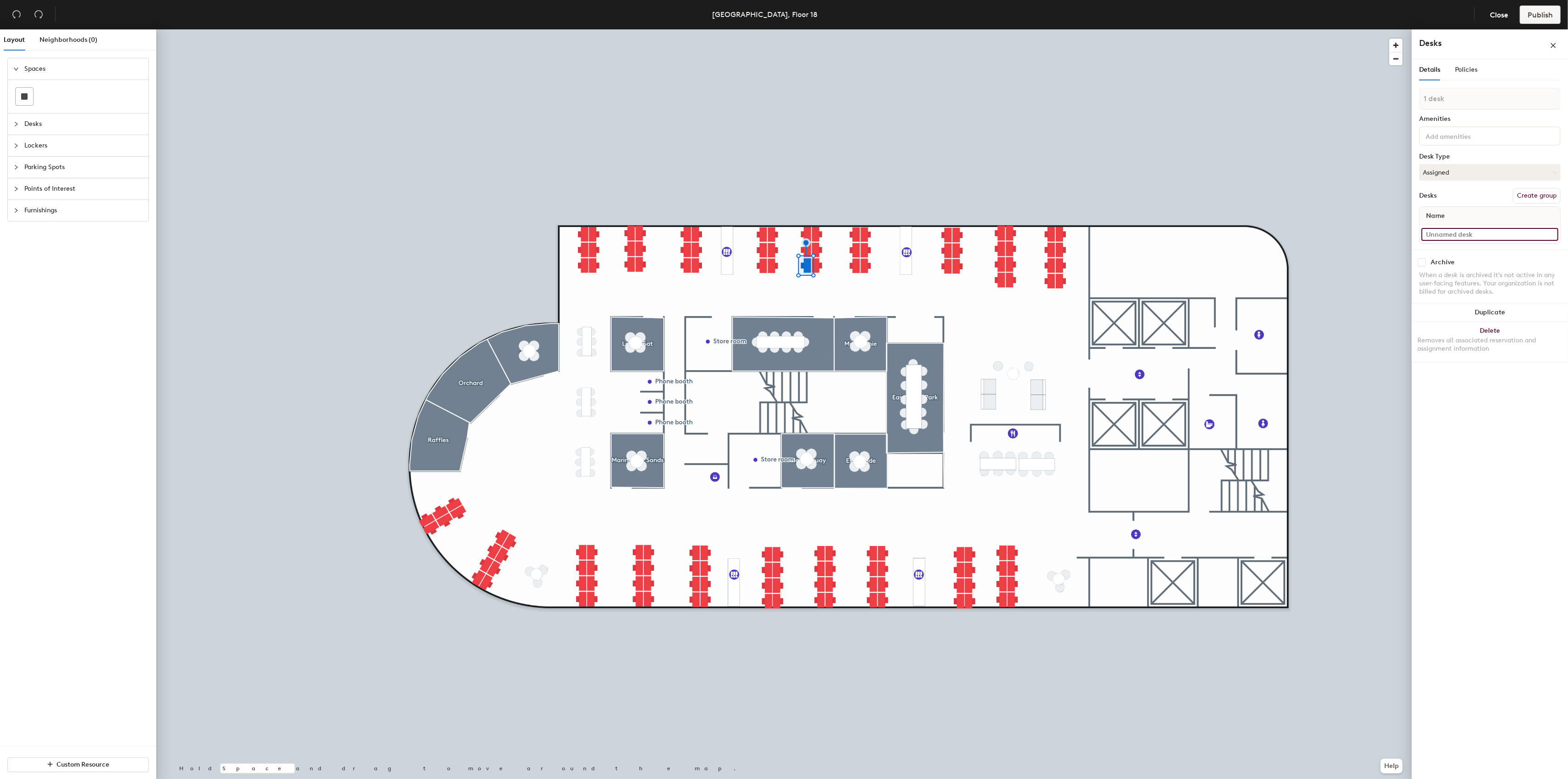
paste input "1815A"
type input "1815F"
click at [1445, 241] on div at bounding box center [1489, 234] width 141 height 18
click at [1445, 237] on input at bounding box center [1489, 234] width 137 height 13
paste input "1815A"
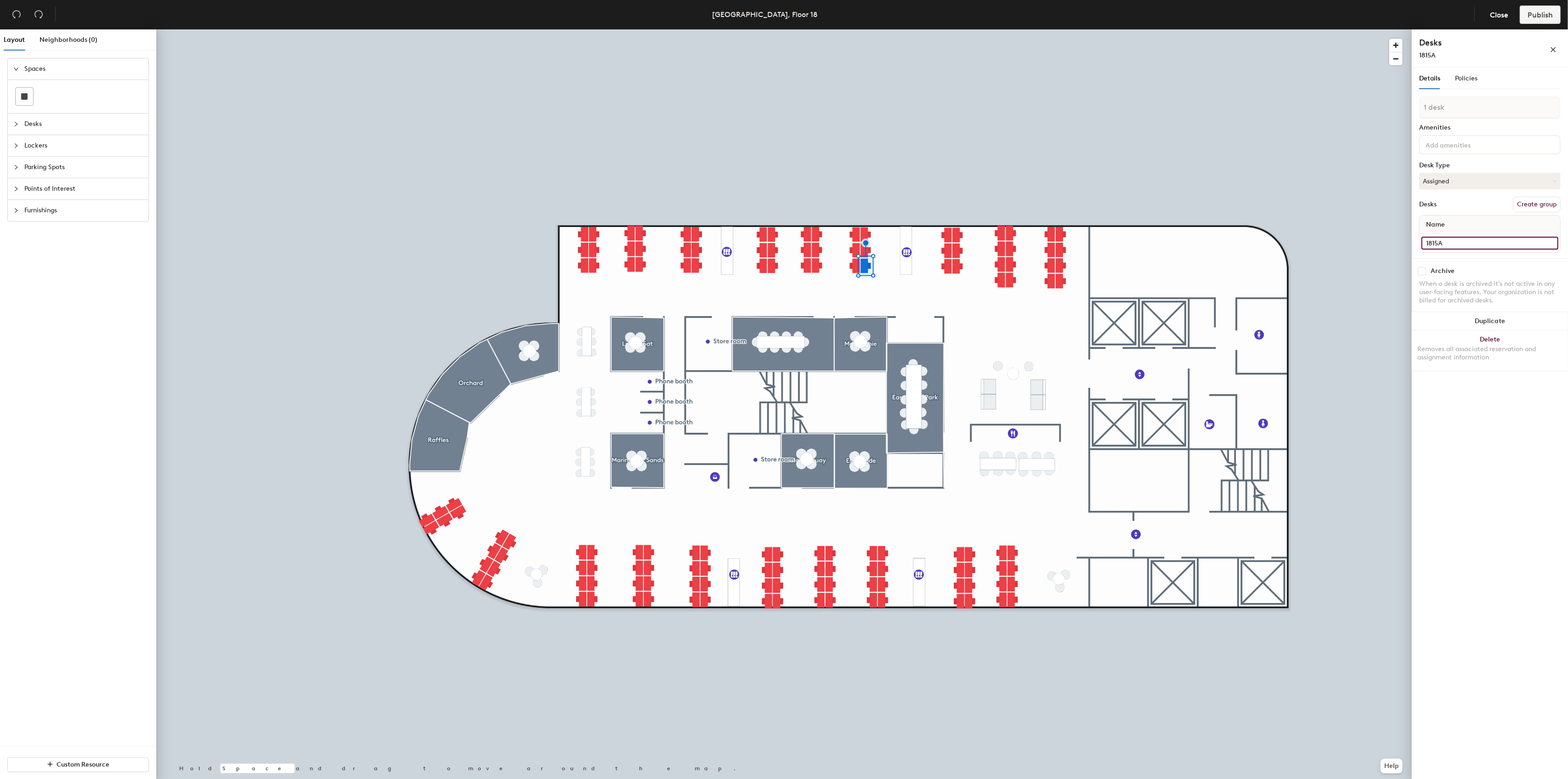
click at [1440, 242] on input "1815A" at bounding box center [1489, 243] width 137 height 13
click at [1440, 244] on input "1815A" at bounding box center [1489, 243] width 137 height 13
drag, startPoint x: 1446, startPoint y: 241, endPoint x: 1425, endPoint y: 241, distance: 21.0
click at [1425, 241] on input "1816A" at bounding box center [1489, 243] width 137 height 13
type input "1816A"
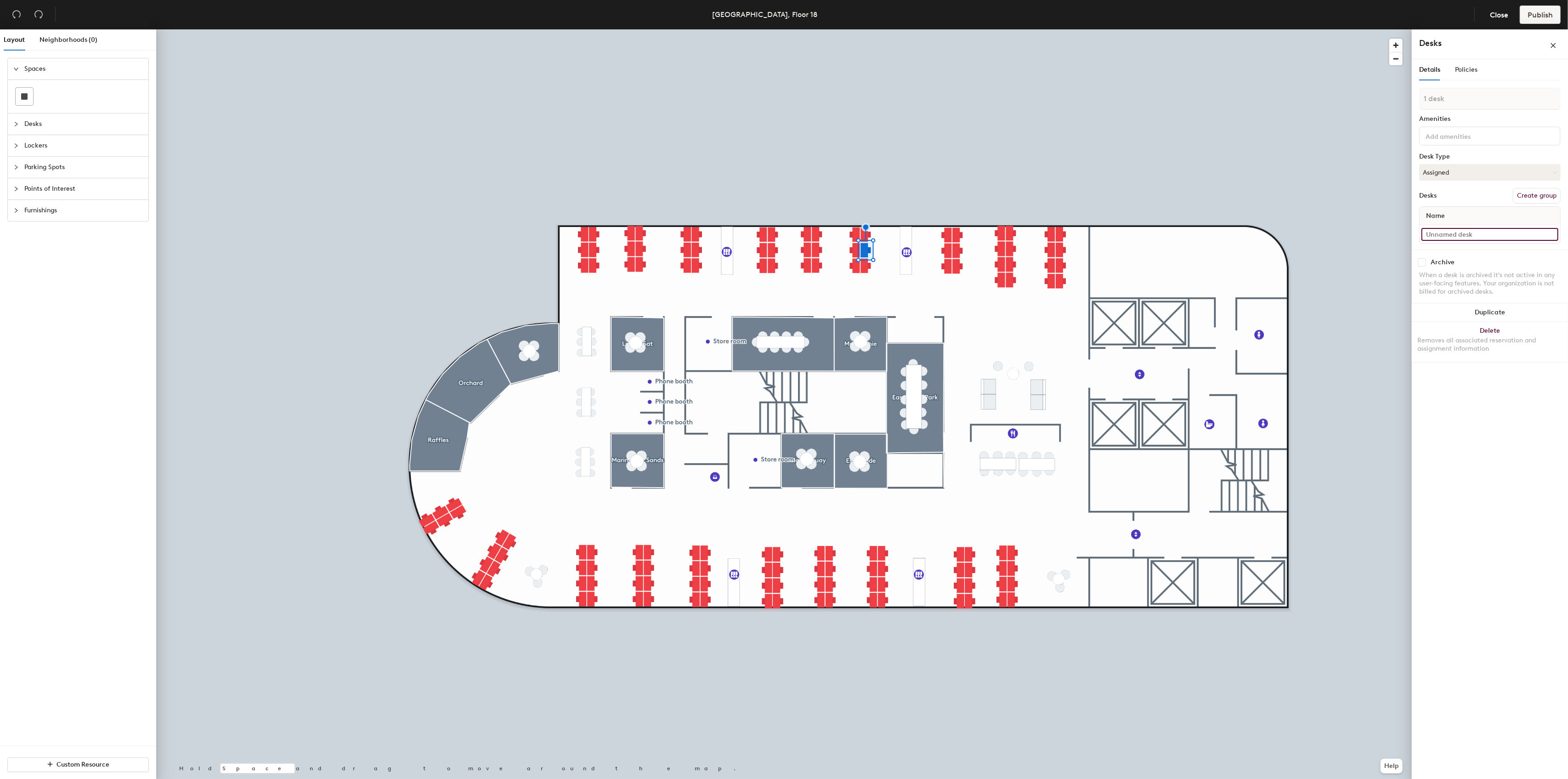
click at [1460, 233] on input at bounding box center [1489, 234] width 137 height 13
paste input "1816A"
type input "1816B"
click at [990, 29] on div at bounding box center [784, 29] width 1256 height 0
click at [1446, 237] on input at bounding box center [1489, 234] width 137 height 13
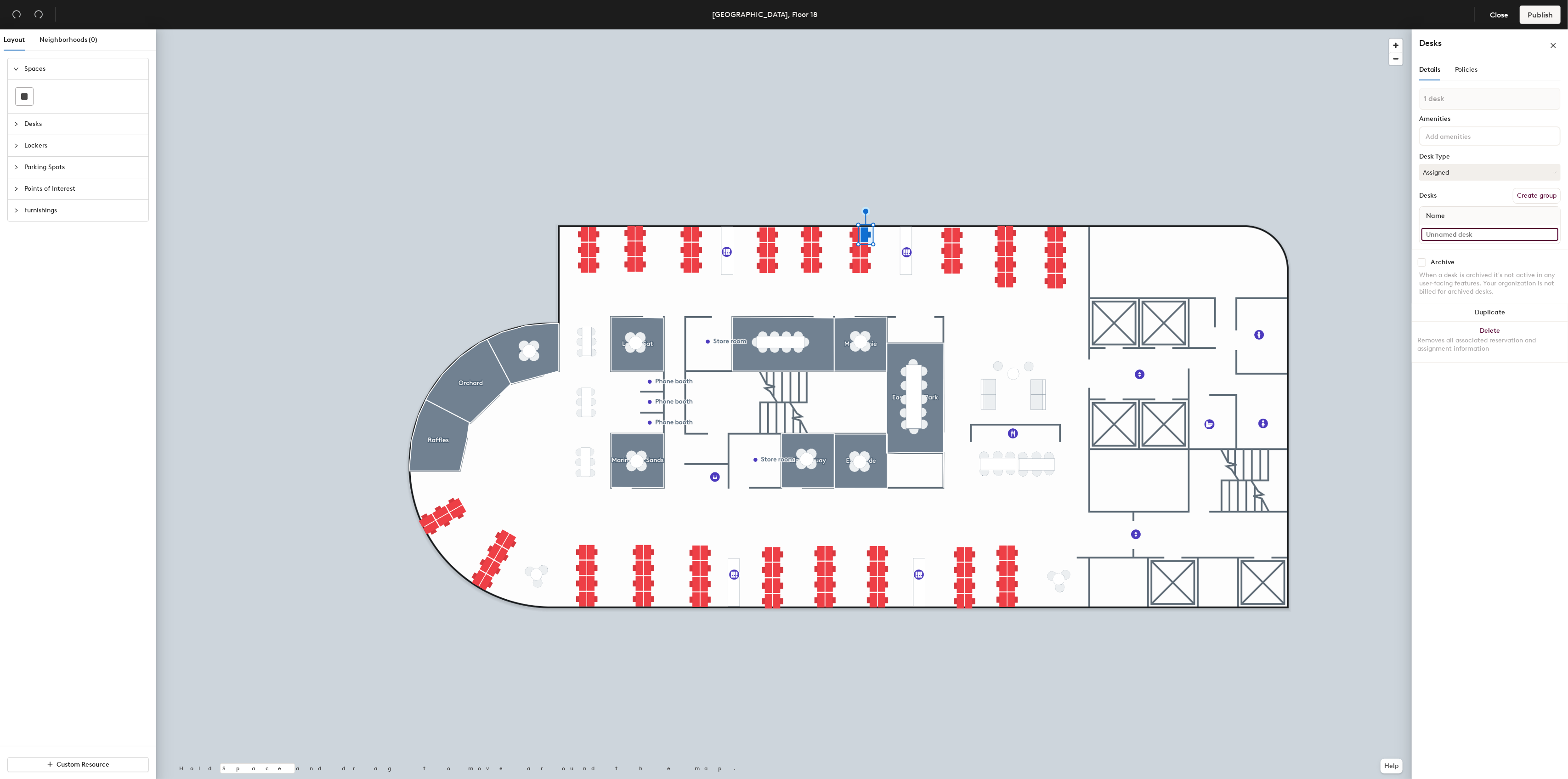
paste input "1816A"
type input "1816C"
click at [1483, 237] on input at bounding box center [1489, 234] width 137 height 13
paste input "1817A"
type input "1817B"
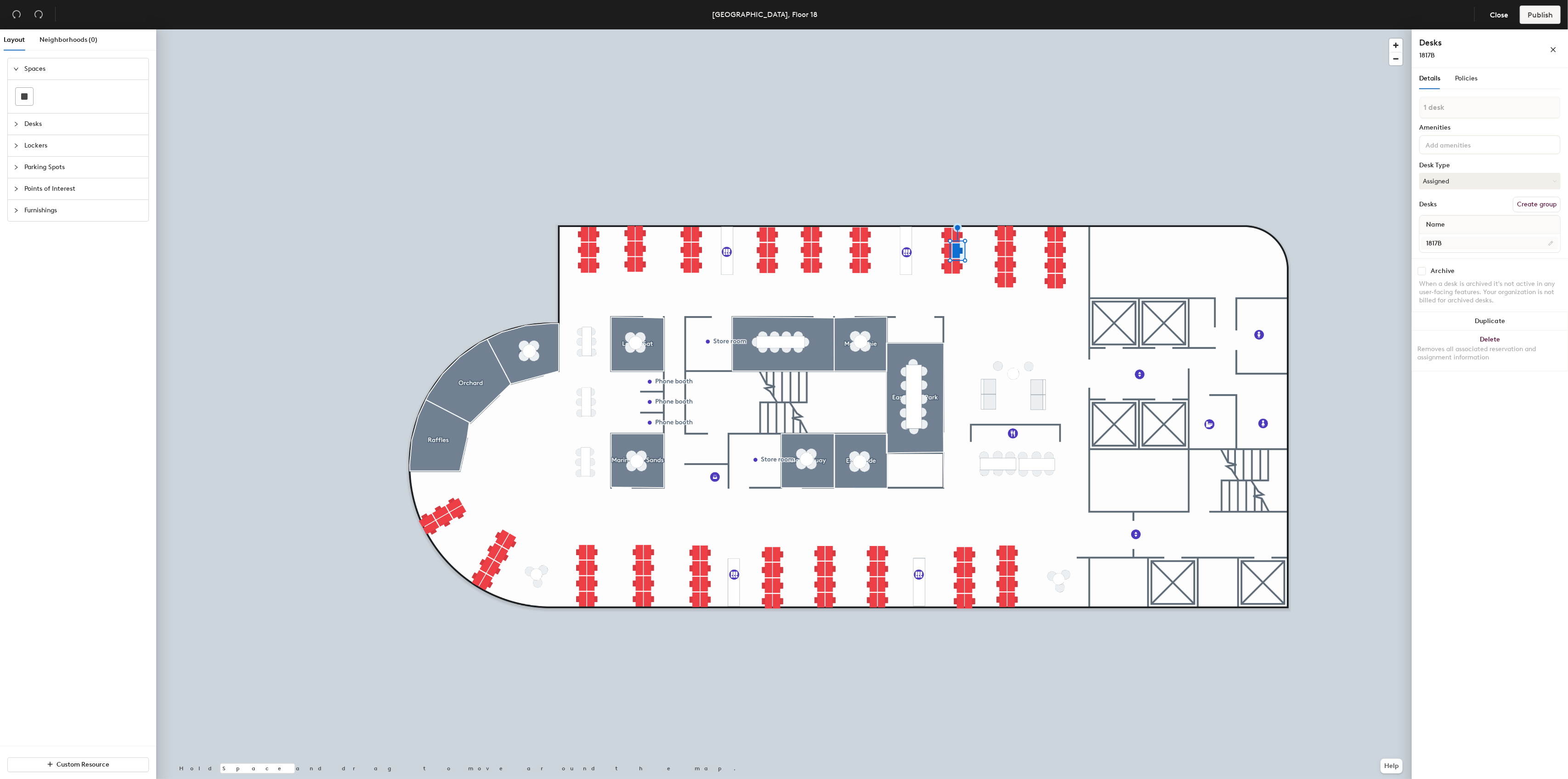
click at [1265, 29] on div at bounding box center [784, 29] width 1256 height 0
click at [1454, 236] on input at bounding box center [1489, 234] width 137 height 13
paste input "1817A"
type input "1817C"
click at [1458, 241] on div at bounding box center [1489, 234] width 141 height 18
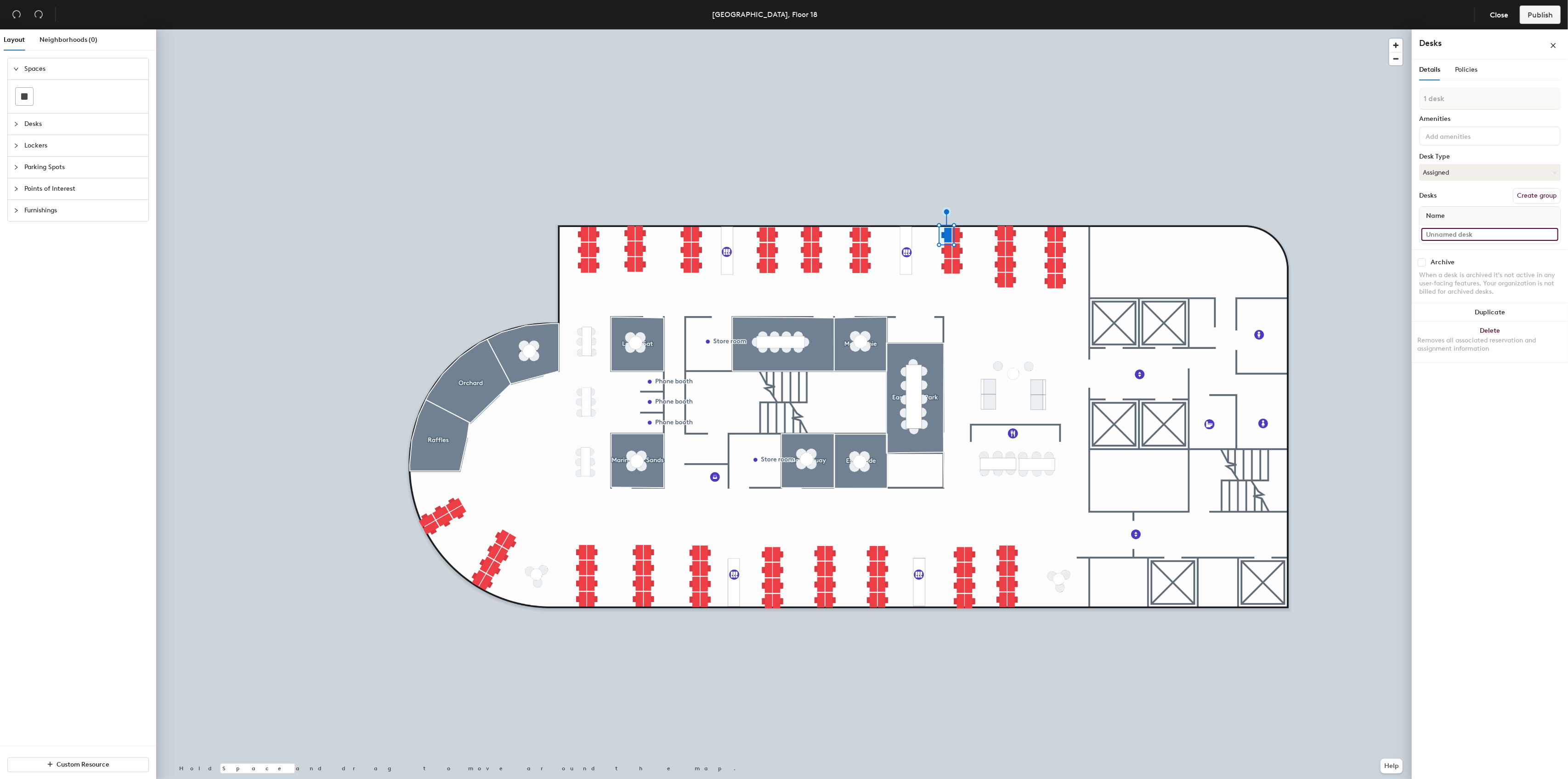
click at [1460, 233] on input at bounding box center [1489, 234] width 137 height 13
paste input "1817A"
type input "1817D"
click at [1455, 237] on input at bounding box center [1489, 234] width 137 height 13
paste input "1817A"
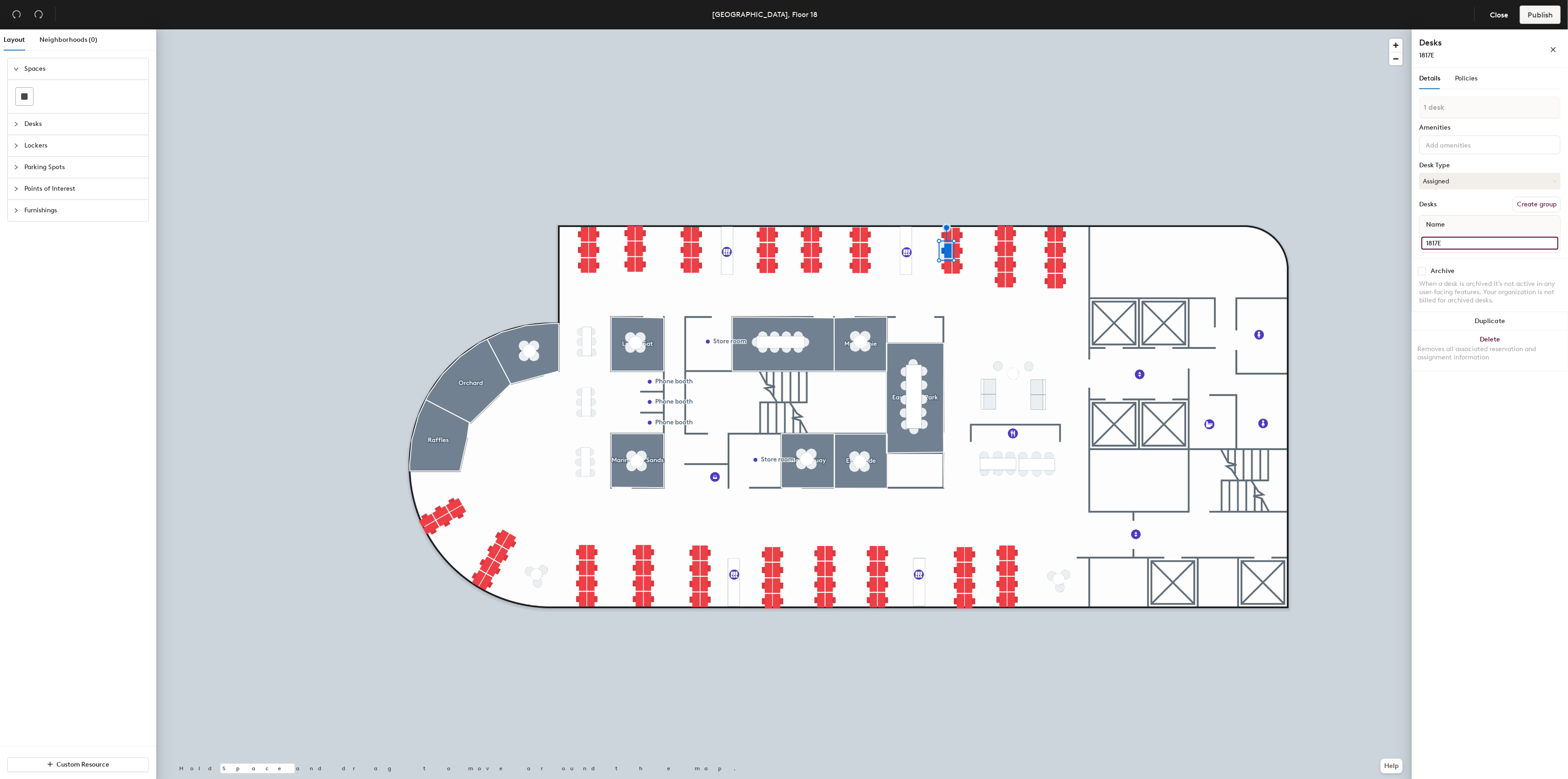
type input "1817E"
click at [1455, 233] on input at bounding box center [1489, 234] width 137 height 13
paste input "1817A"
type input "1817F"
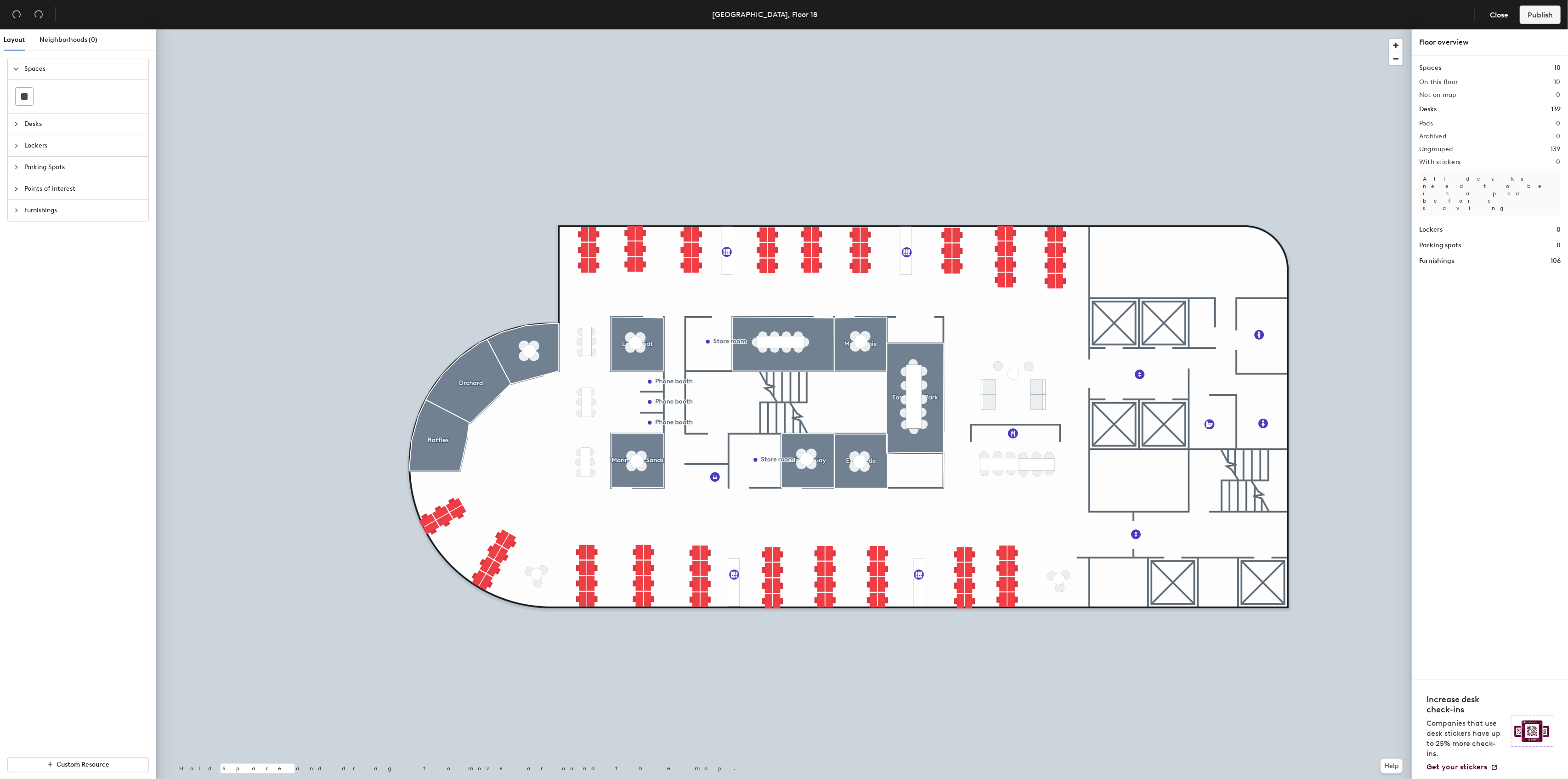
click at [1010, 29] on div at bounding box center [784, 29] width 1256 height 0
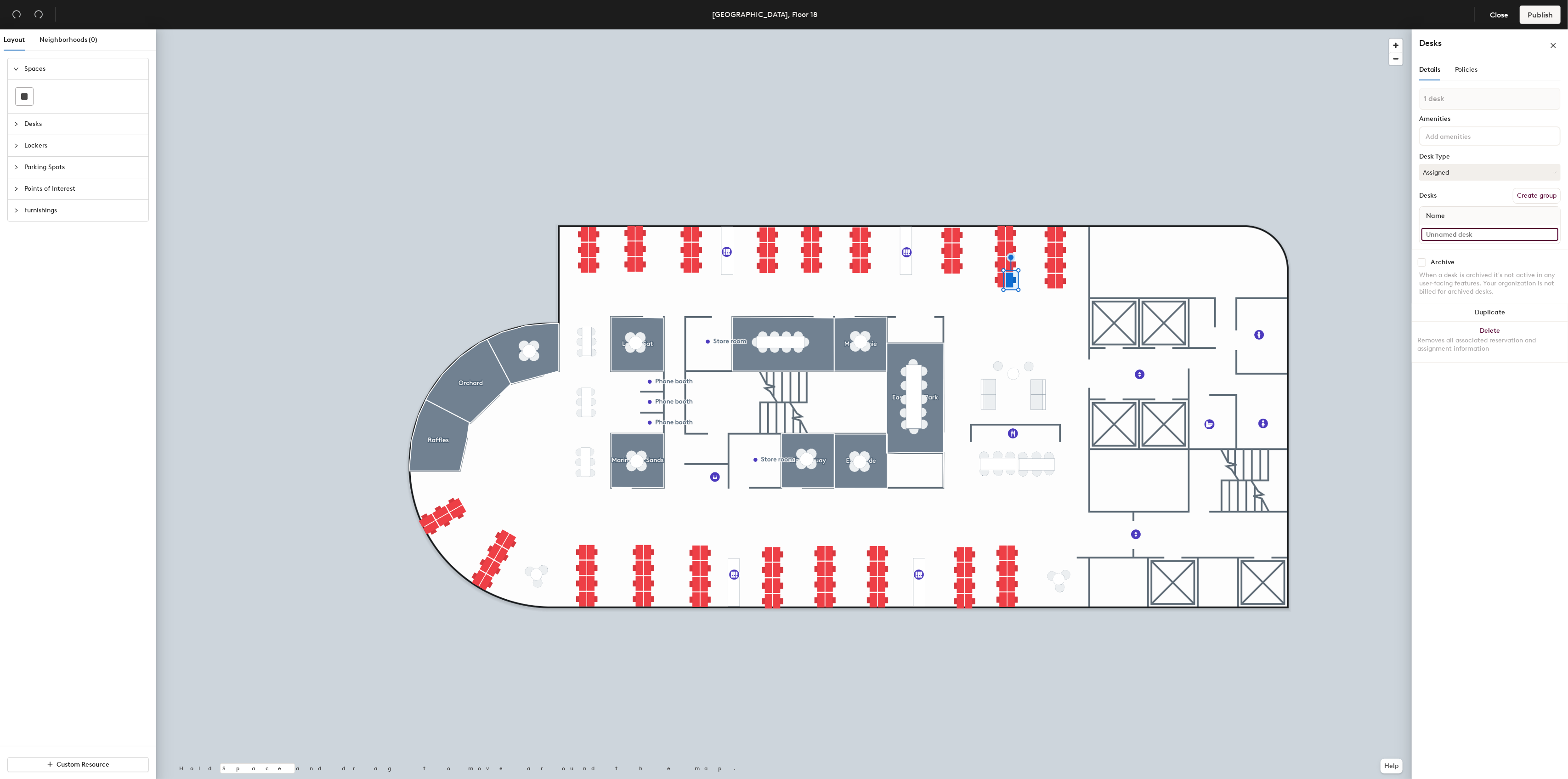
click at [1469, 233] on input at bounding box center [1489, 234] width 137 height 13
paste input "1817A"
click at [1453, 241] on input "1818A" at bounding box center [1489, 243] width 137 height 13
click at [1403, 240] on div "Layout Neighborhoods (0) Spaces Desks Lockers Parking Spots Points of Interest …" at bounding box center [784, 406] width 1568 height 753
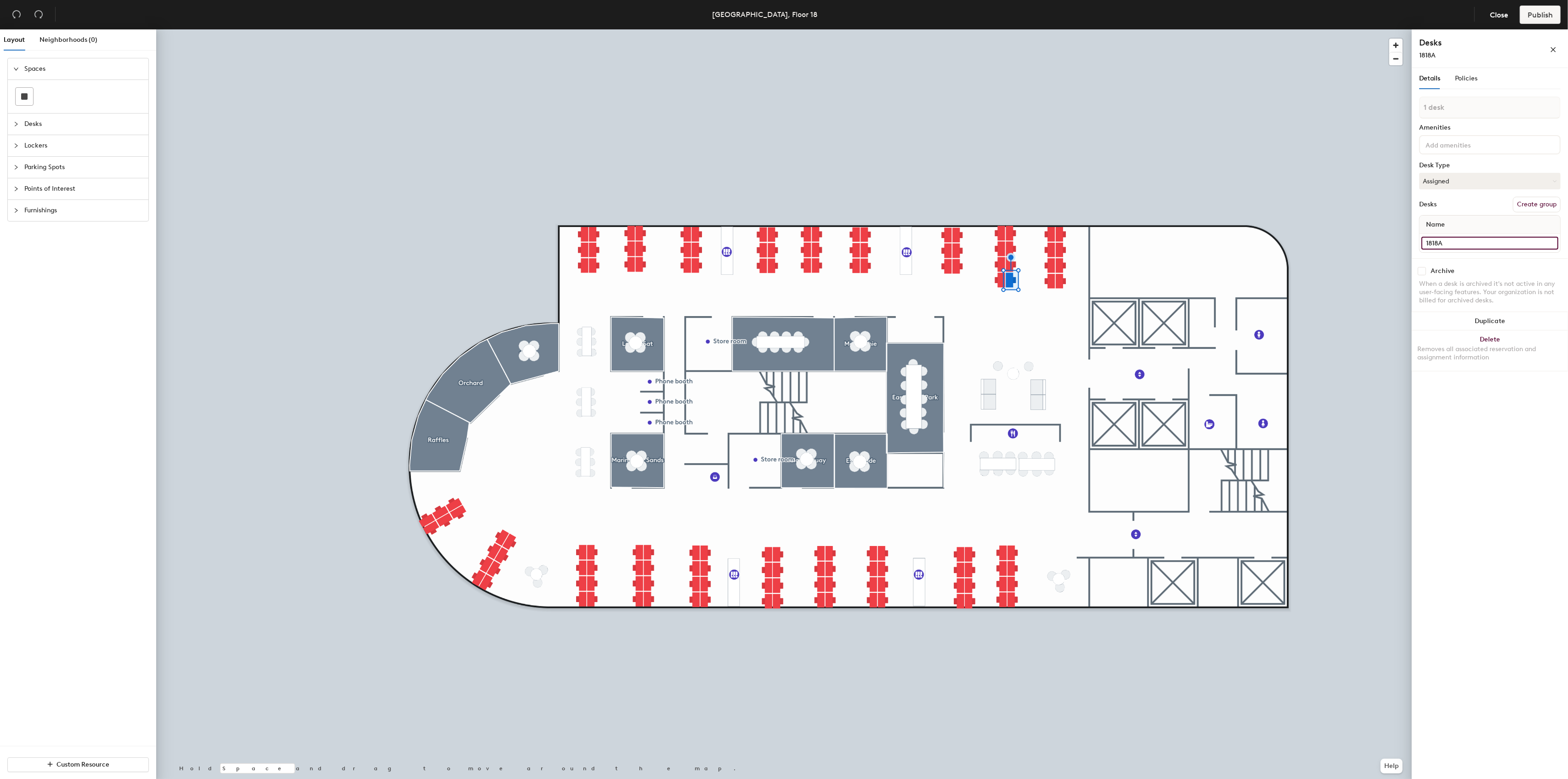
type input "1818A"
click at [1446, 236] on input at bounding box center [1489, 234] width 137 height 13
paste input "1818A"
type input "1818B"
click at [1456, 232] on input at bounding box center [1489, 234] width 137 height 13
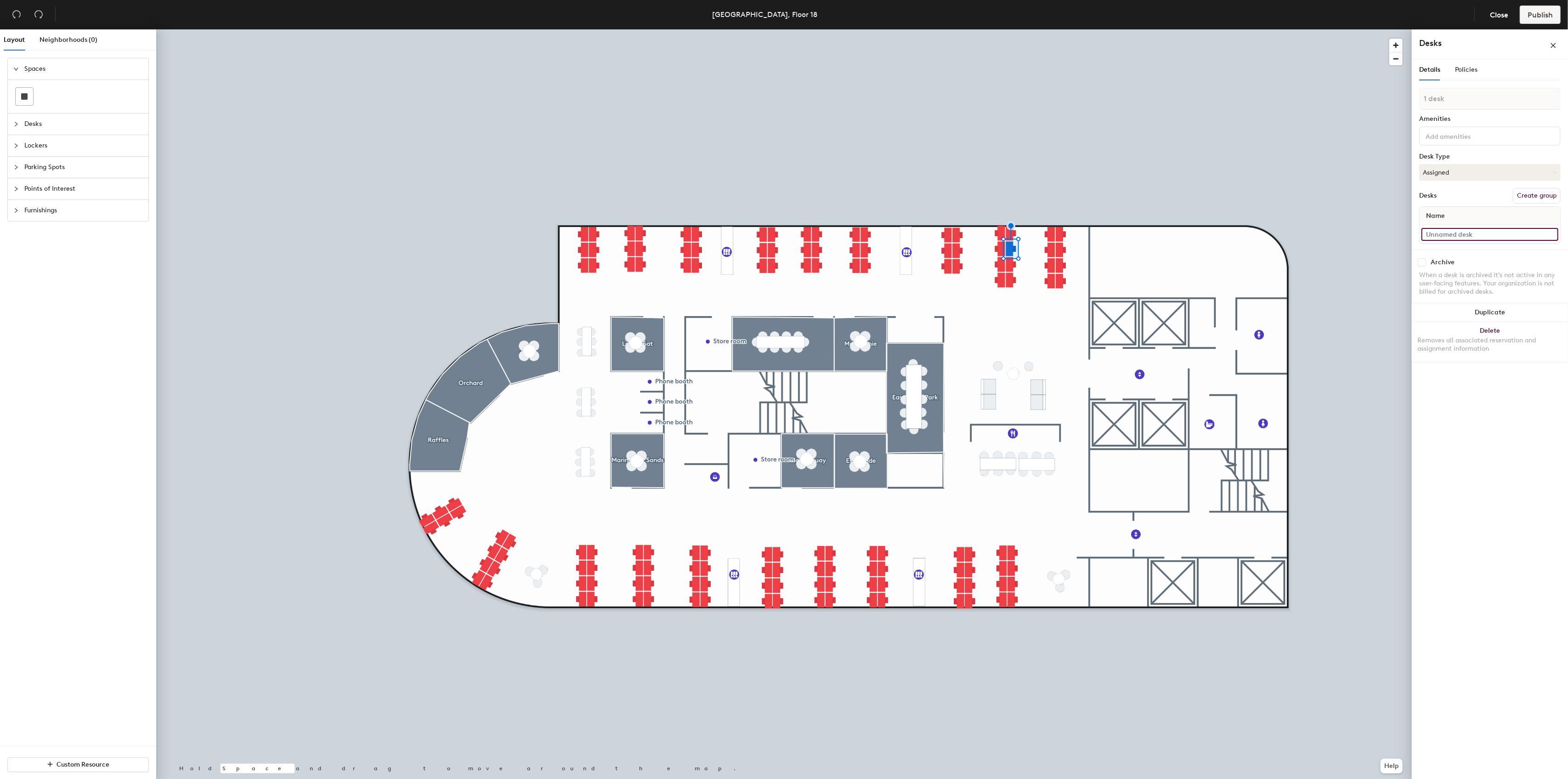
paste input "1818A"
type input "1818C"
type input "1819B"
click at [1449, 236] on input at bounding box center [1489, 234] width 137 height 13
paste input "1819A"
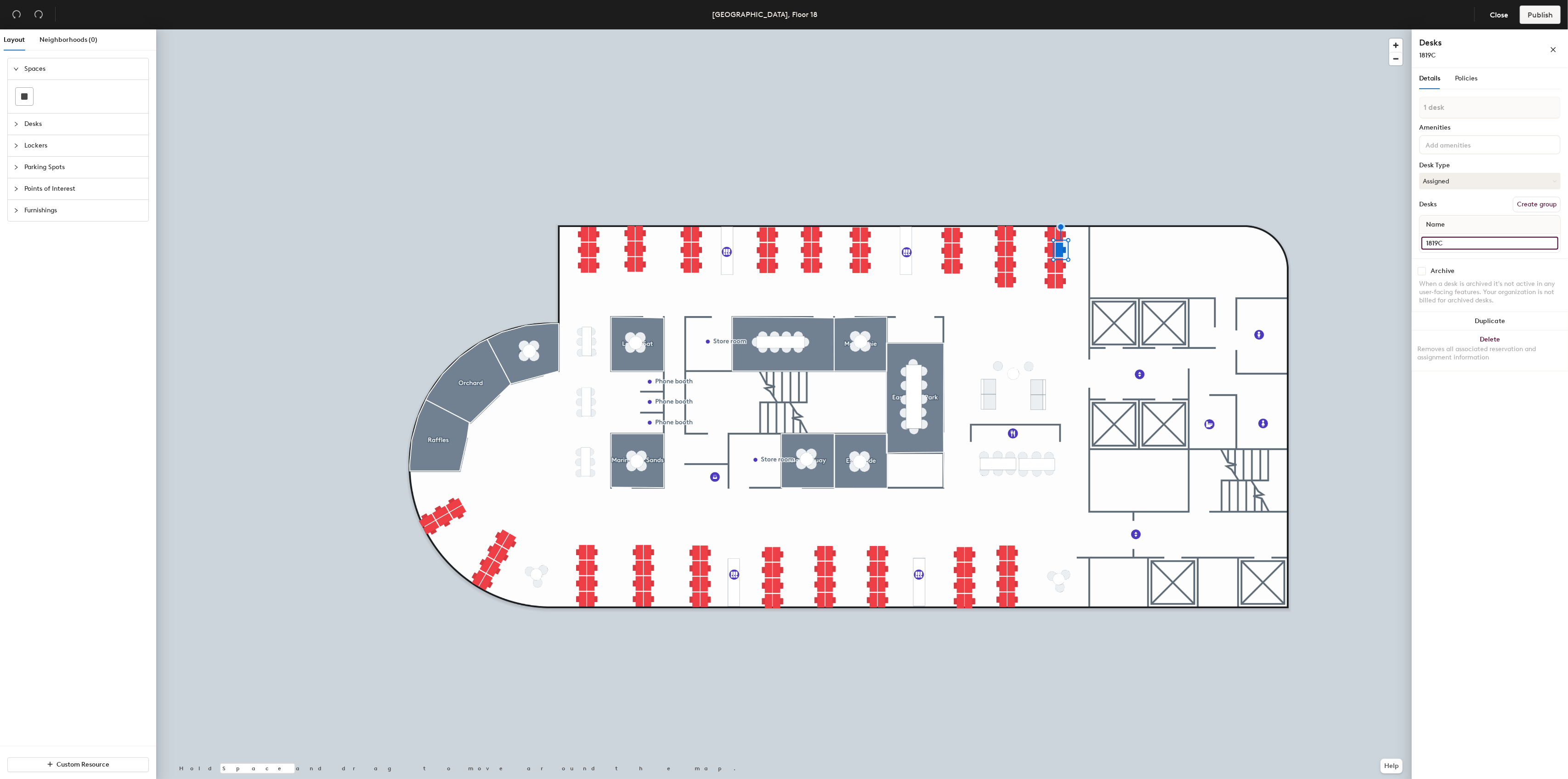
type input "1819C"
click at [1446, 234] on input at bounding box center [1489, 234] width 137 height 13
paste input "1819A"
type input "1819D"
click at [1466, 236] on input at bounding box center [1489, 234] width 137 height 13
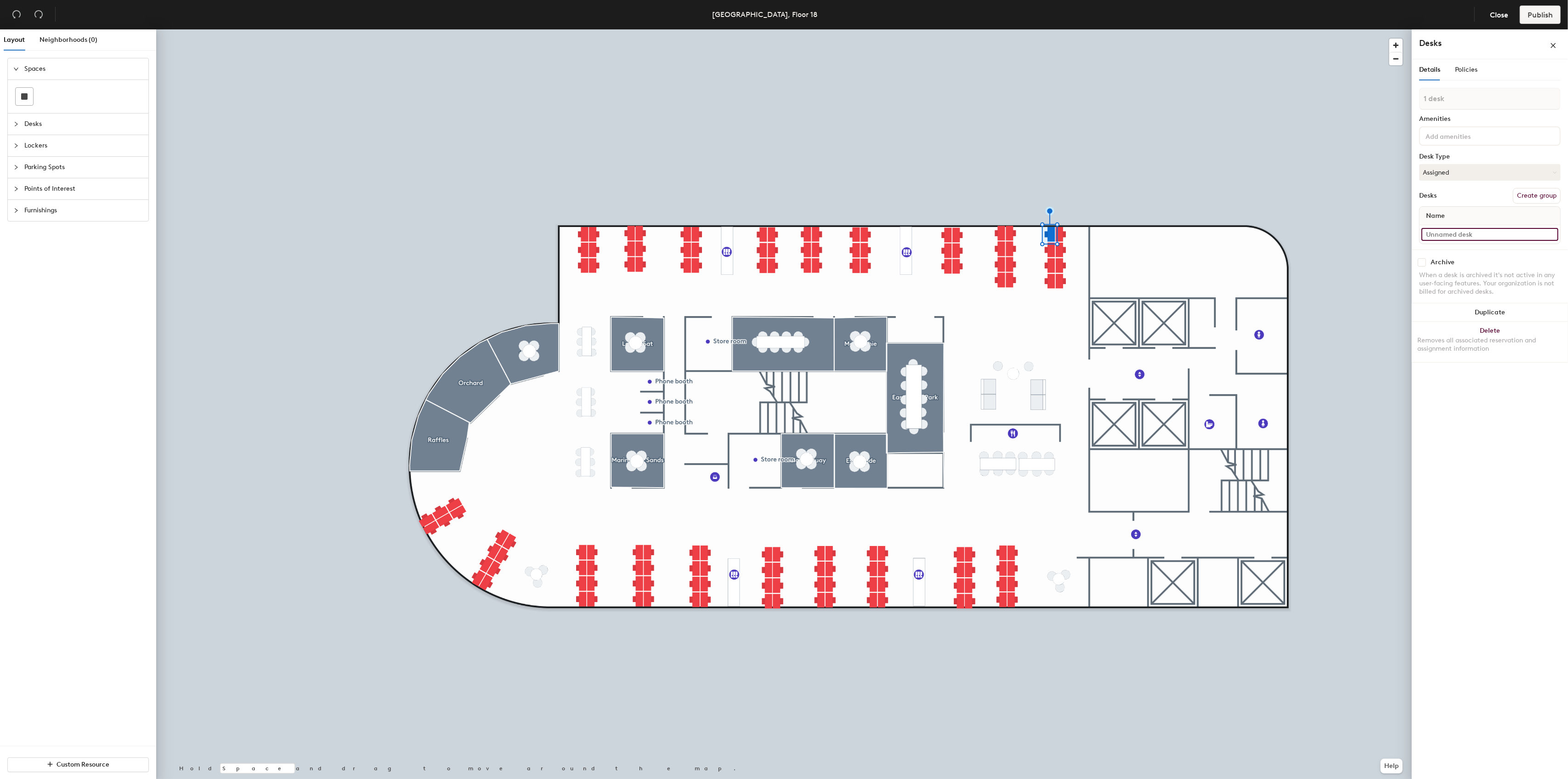
paste input "1819A"
type input "1819D"
click at [1447, 237] on input at bounding box center [1489, 234] width 137 height 13
paste input "1819A"
type input "1819F"
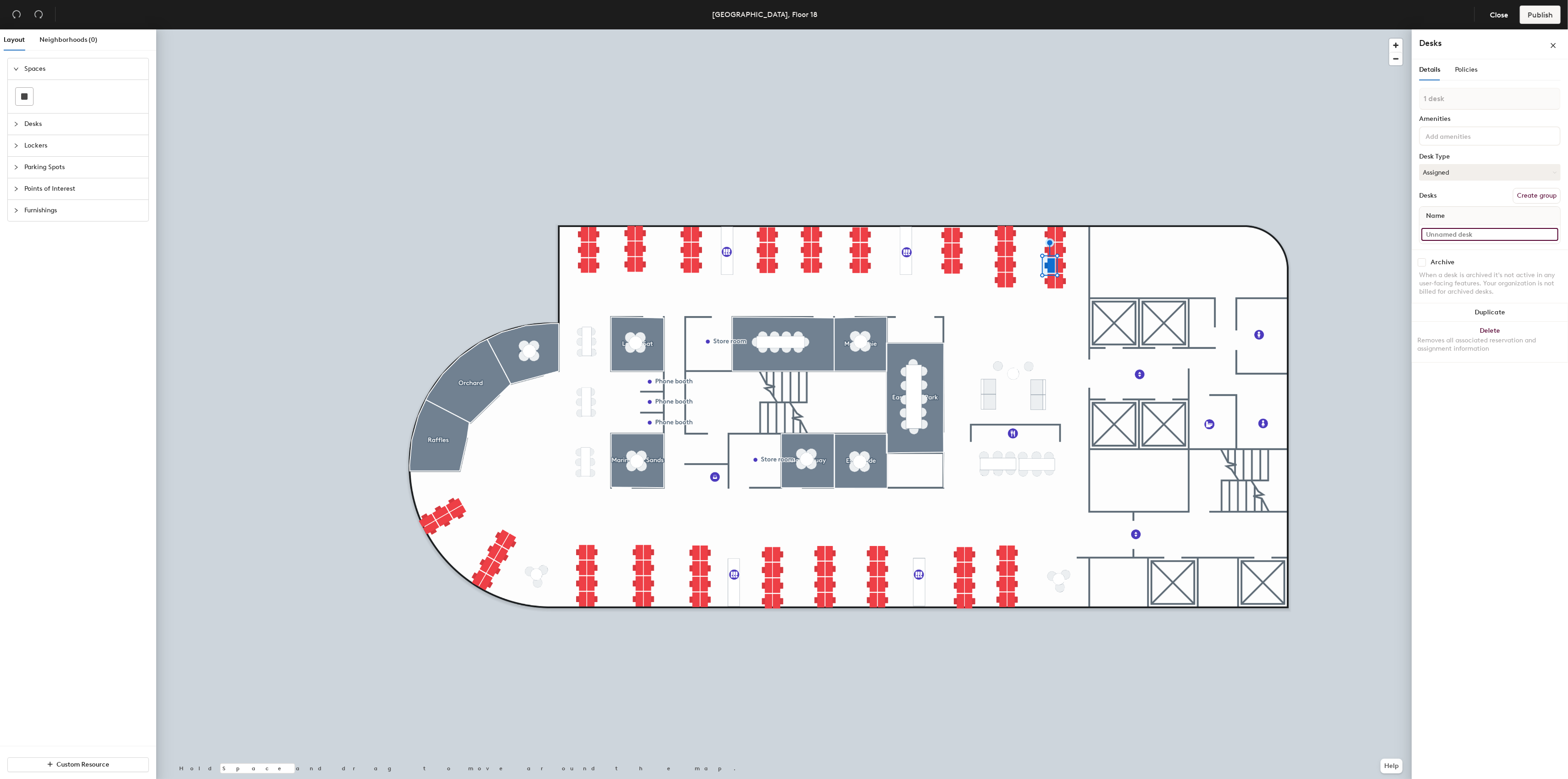
click at [1458, 236] on input at bounding box center [1489, 234] width 137 height 13
paste input "1819A"
type input "1819G"
click at [1455, 236] on input at bounding box center [1489, 234] width 137 height 13
click at [1459, 232] on input at bounding box center [1489, 234] width 137 height 13
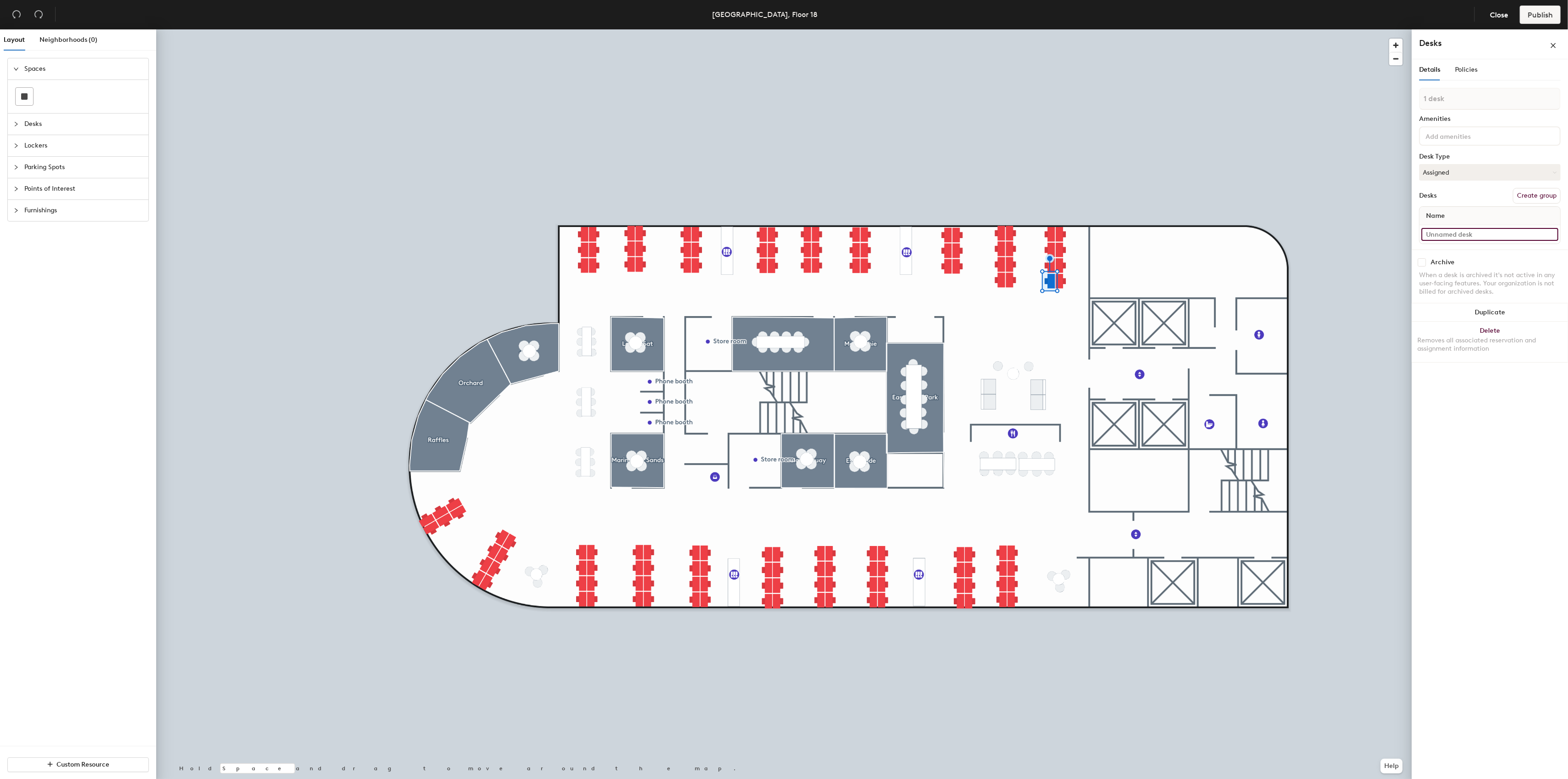
paste input "1819A"
type input "1819H"
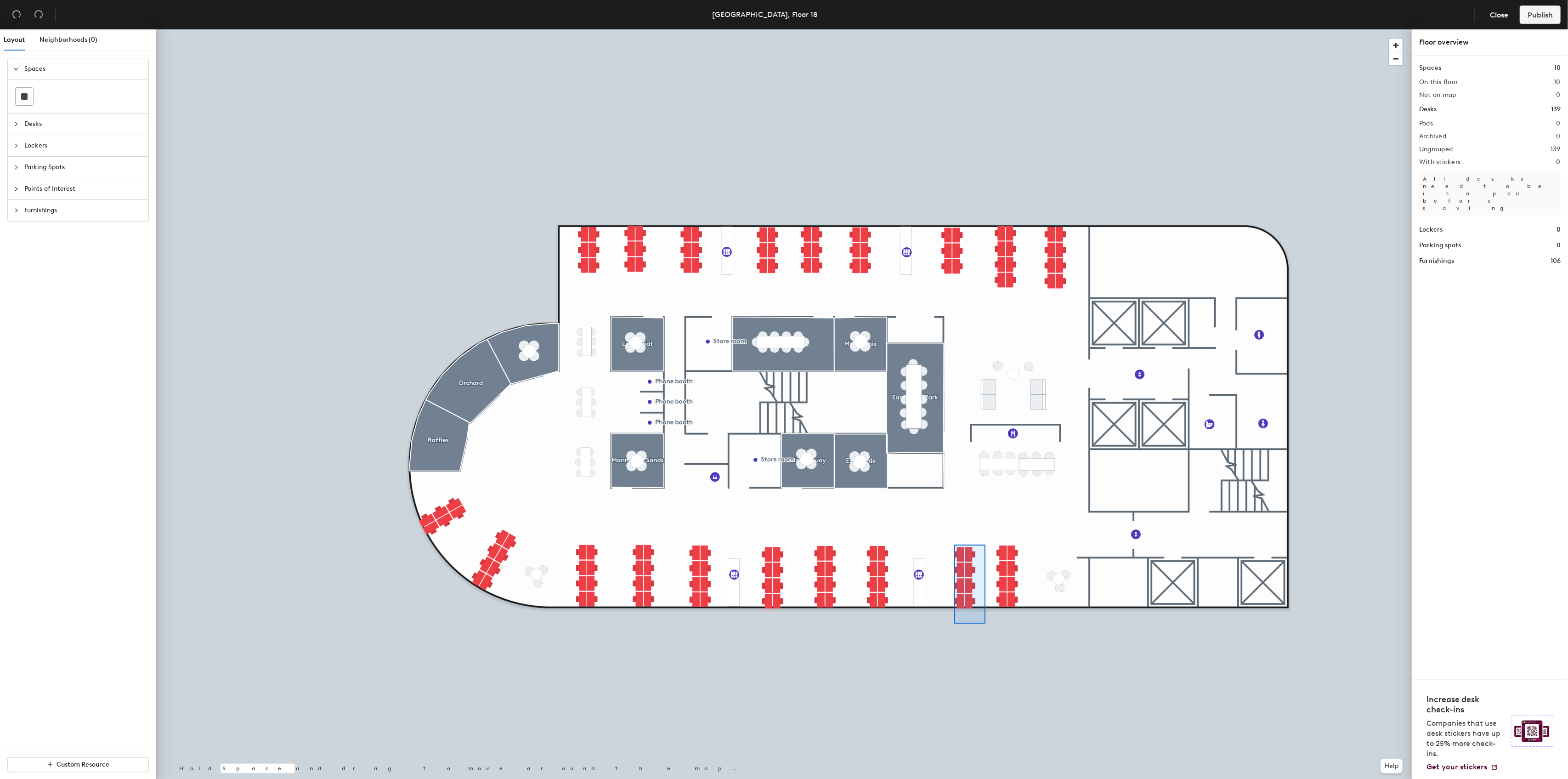
click at [948, 29] on div at bounding box center [784, 29] width 1256 height 0
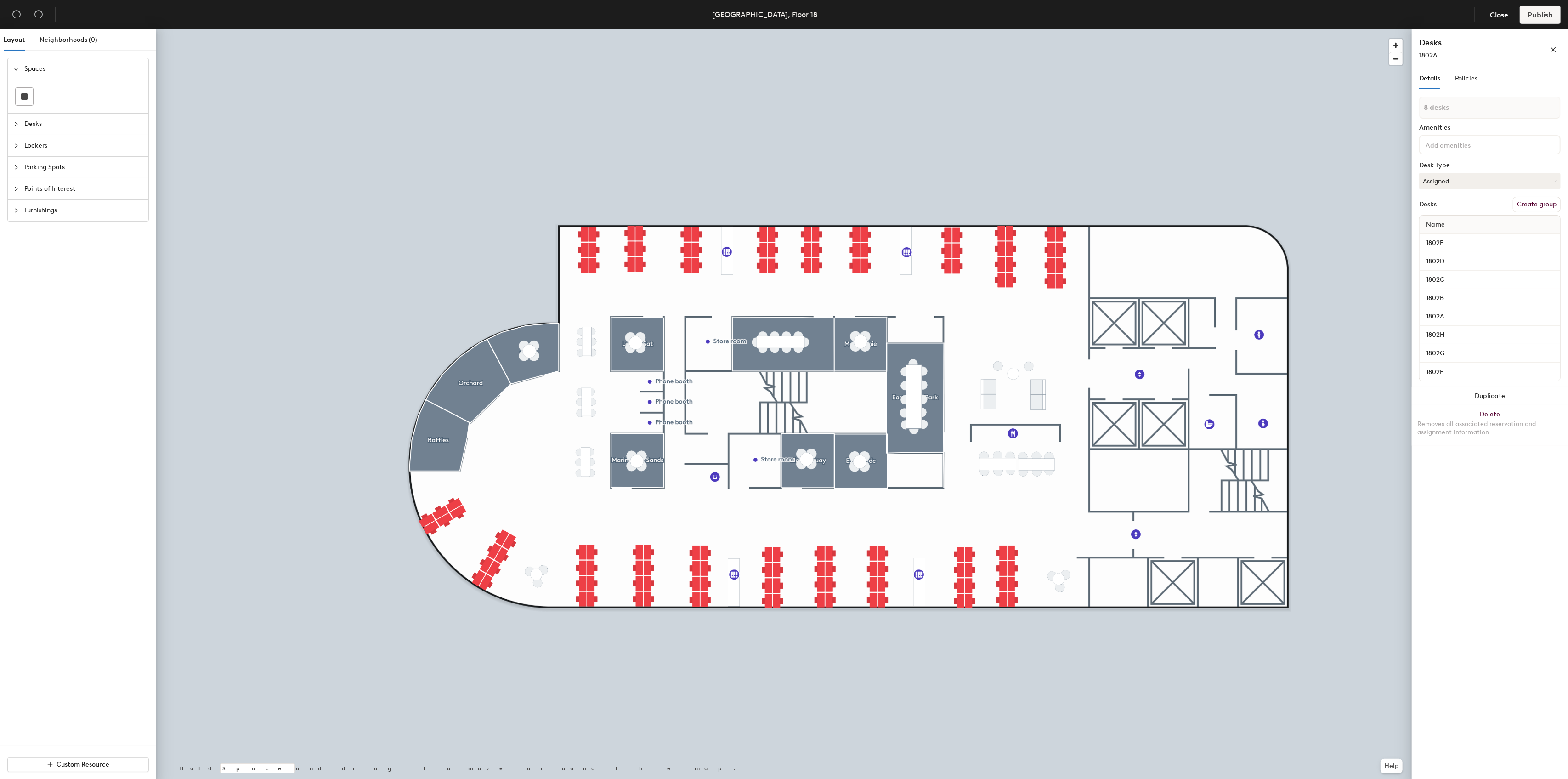
type input "1 desk"
click at [994, 29] on div at bounding box center [784, 29] width 1256 height 0
type input "1 desk"
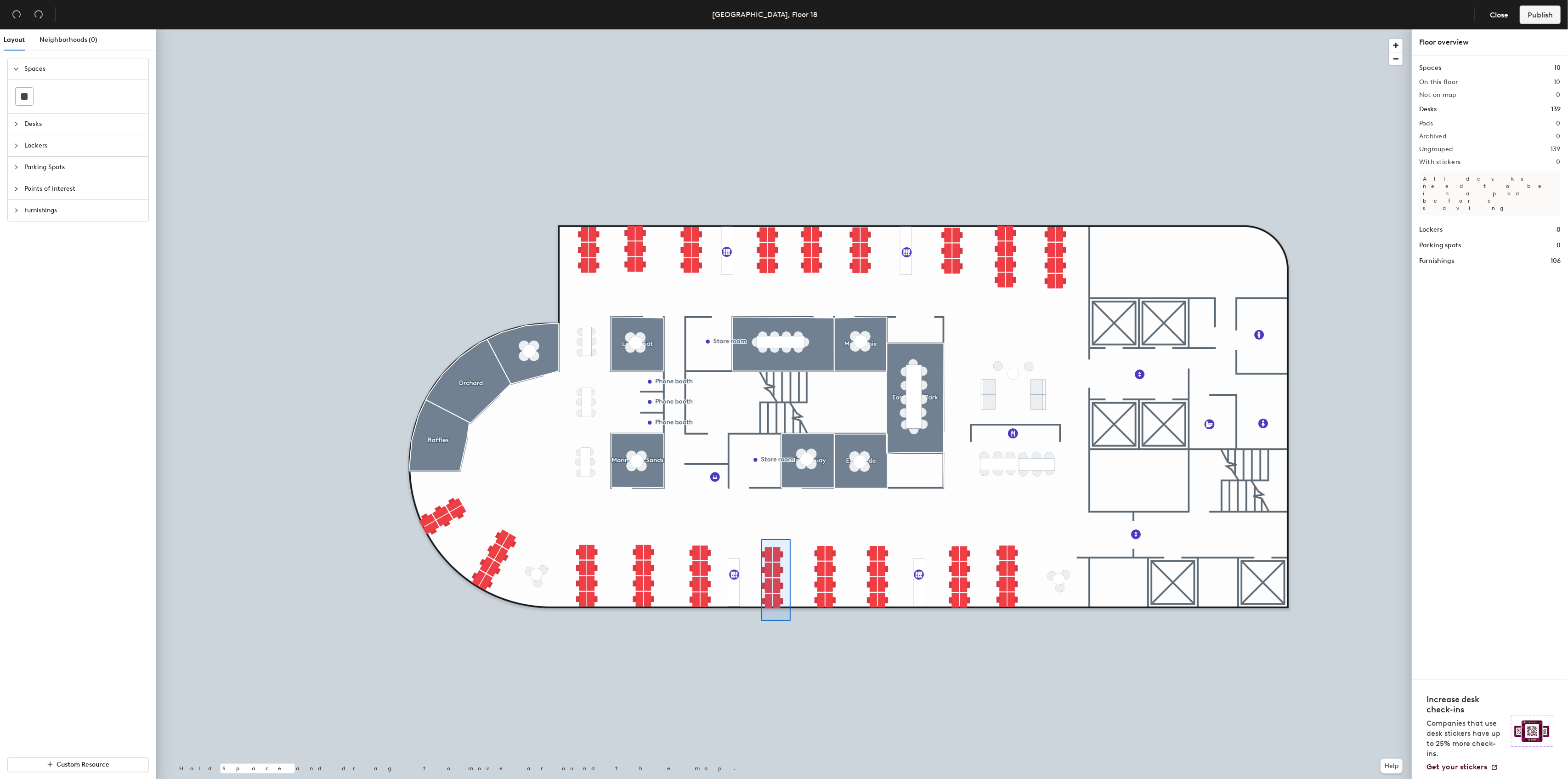
click at [760, 29] on div at bounding box center [784, 29] width 1256 height 0
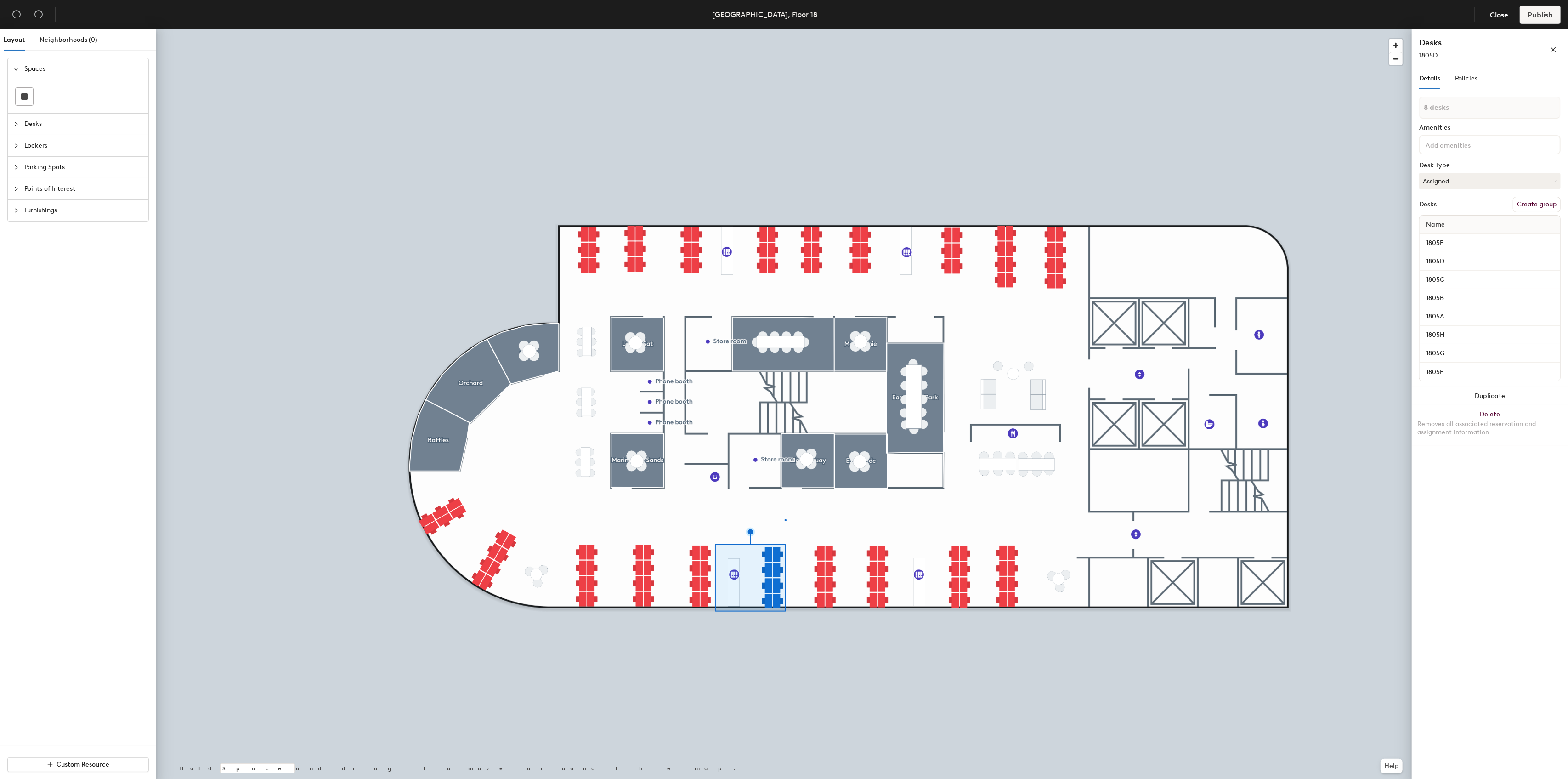
click at [785, 29] on div at bounding box center [784, 29] width 1256 height 0
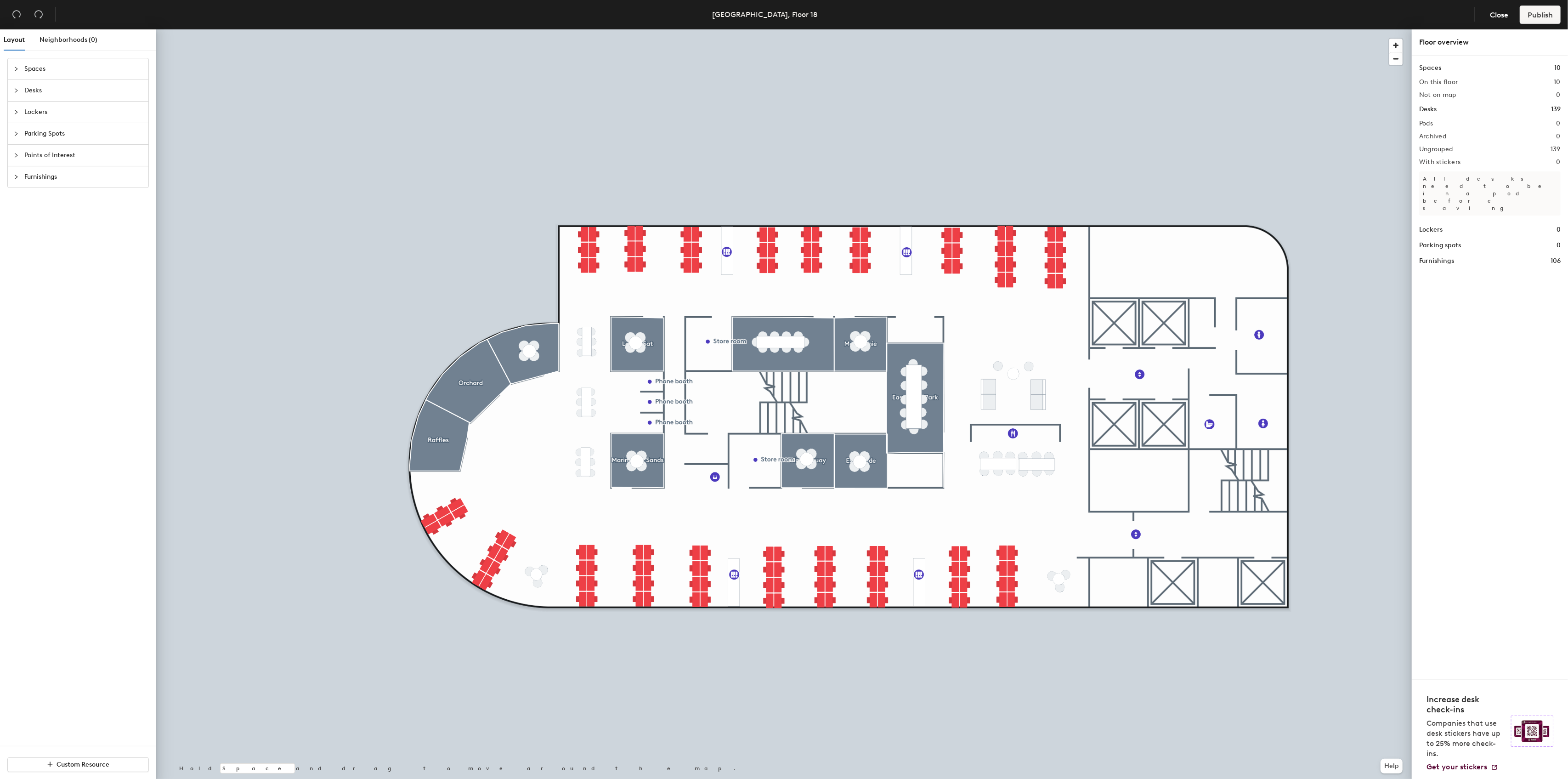
click at [1429, 123] on h2 "Pods" at bounding box center [1426, 124] width 14 height 7
click at [61, 40] on span "Neighborhoods (0)" at bounding box center [68, 40] width 58 height 8
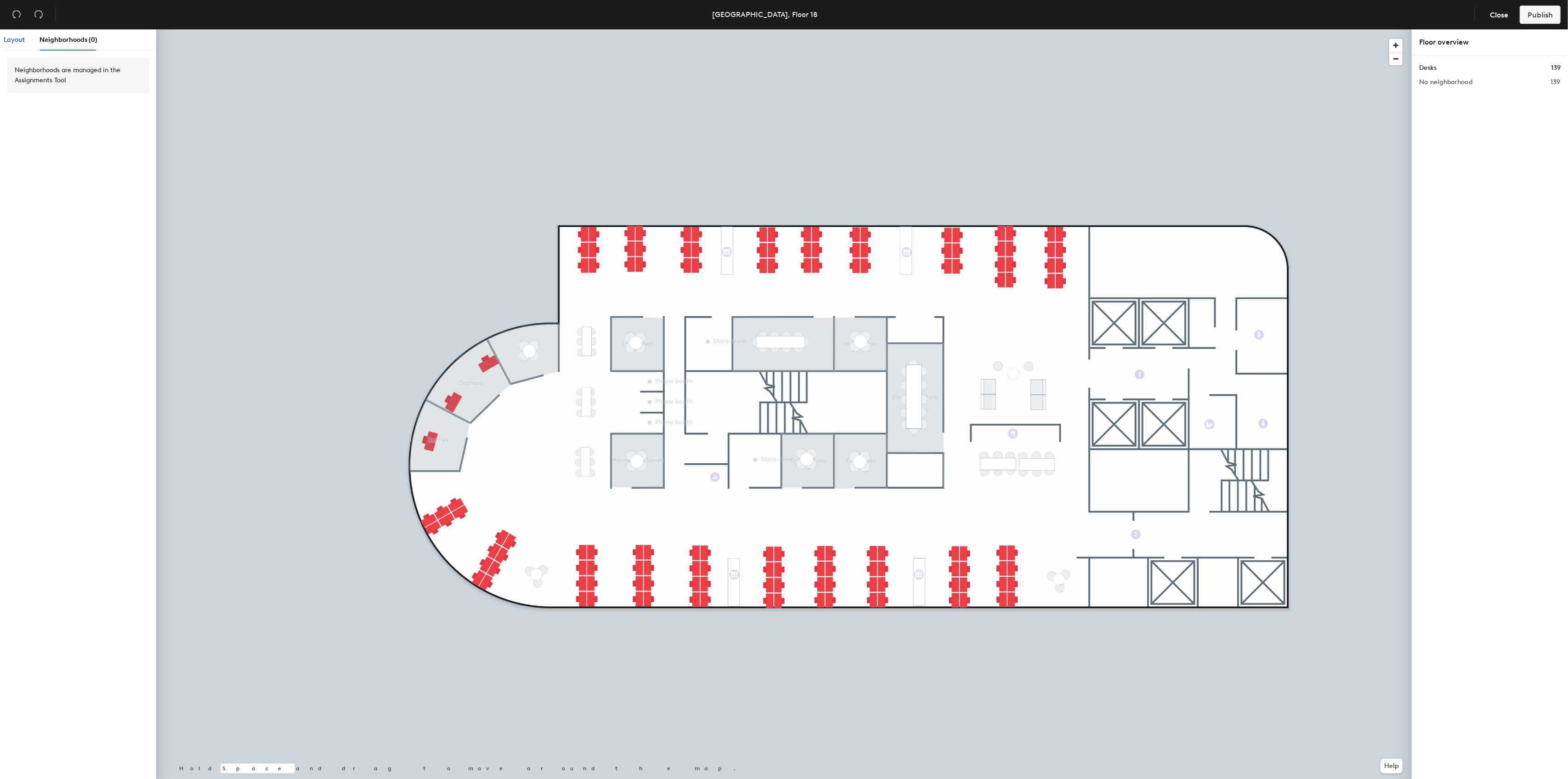
click at [19, 41] on span "Layout" at bounding box center [14, 40] width 21 height 8
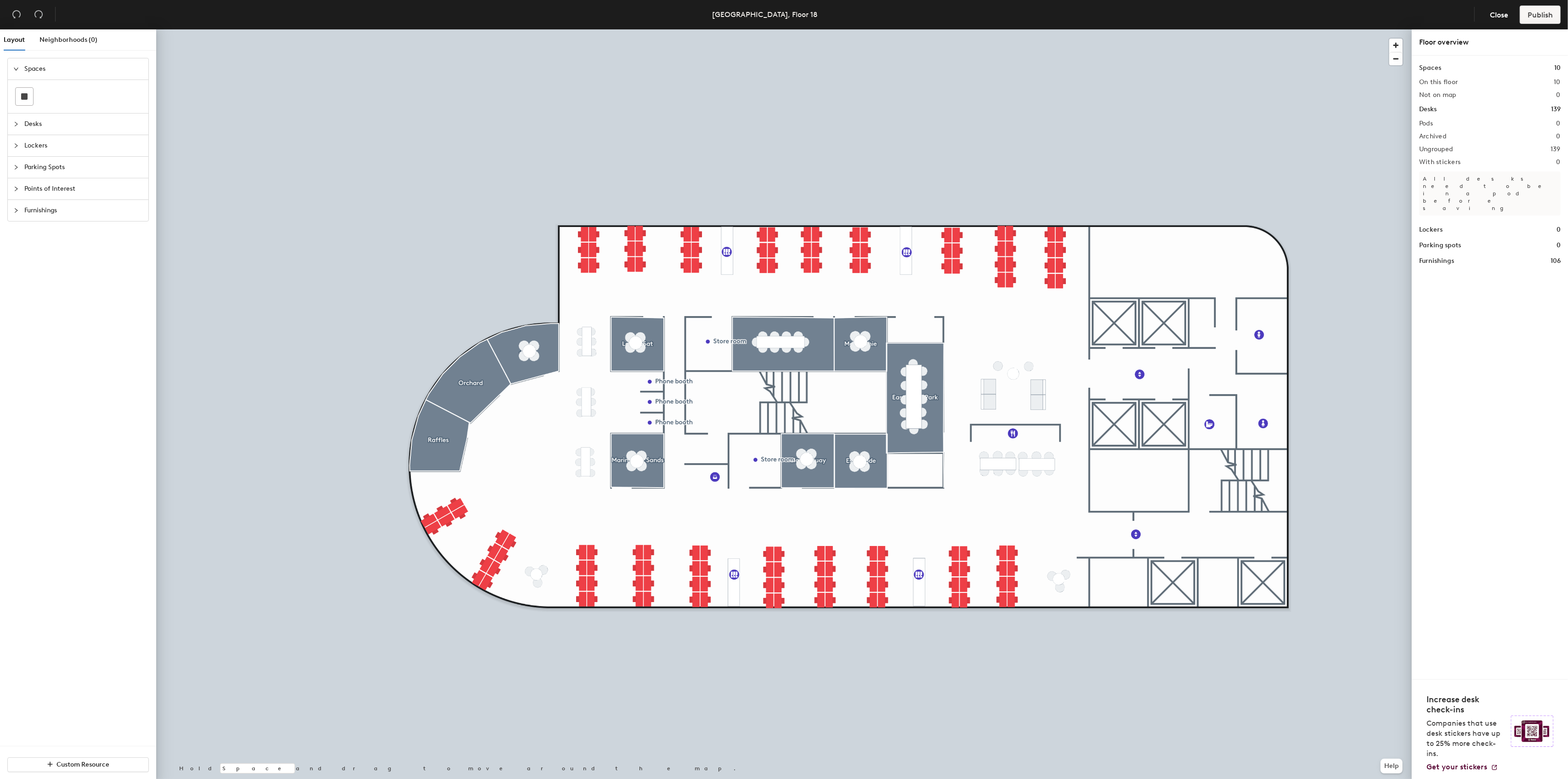
click at [1432, 122] on h2 "Pods" at bounding box center [1426, 124] width 14 height 7
click at [950, 29] on div at bounding box center [784, 29] width 1256 height 0
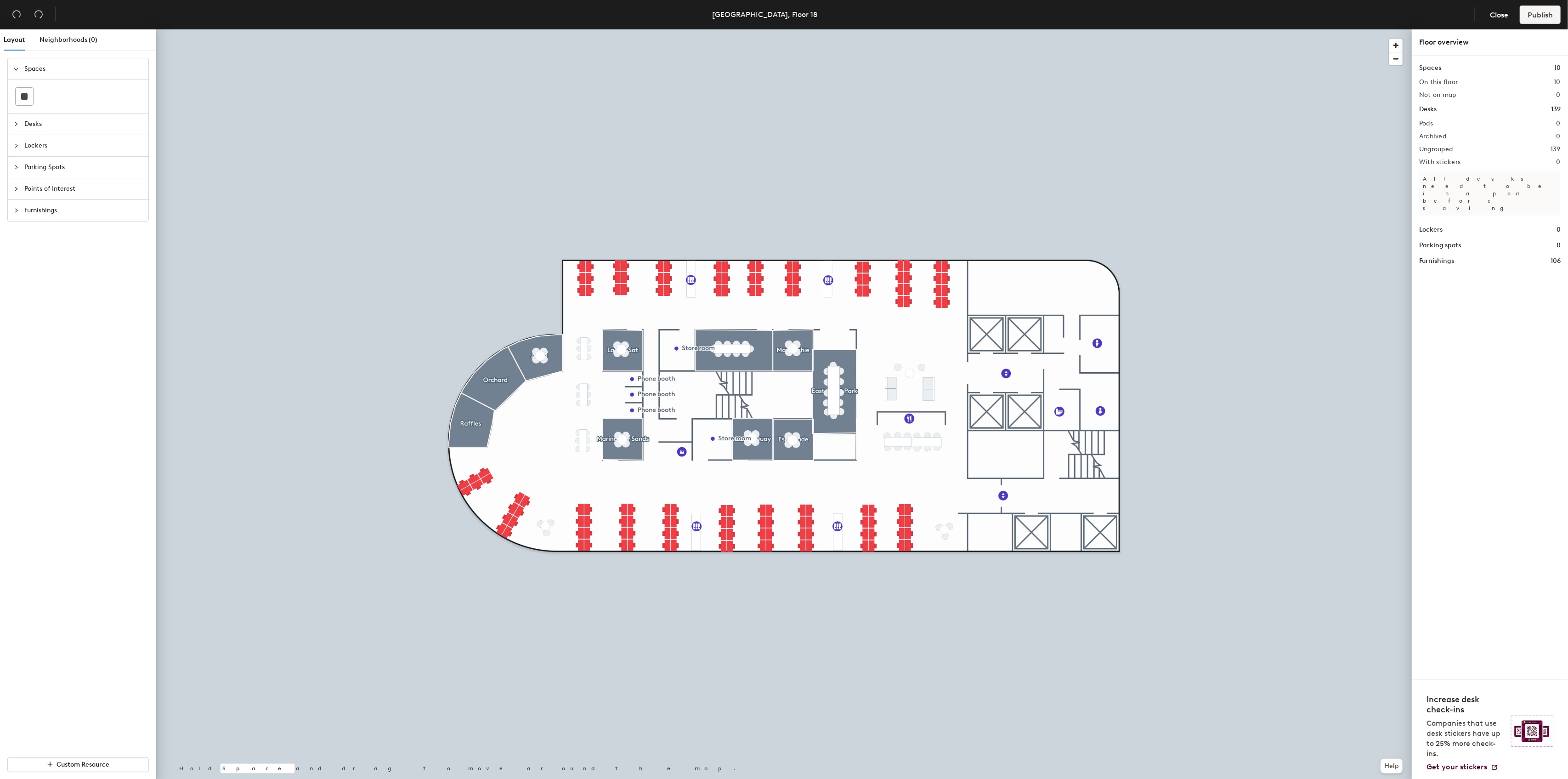
click at [1431, 122] on h2 "Pods" at bounding box center [1426, 124] width 14 height 7
click at [1472, 185] on button "Assigned" at bounding box center [1489, 181] width 141 height 16
click at [1452, 235] on div "Hoteled" at bounding box center [1465, 237] width 92 height 14
click at [505, 29] on div at bounding box center [784, 29] width 1256 height 0
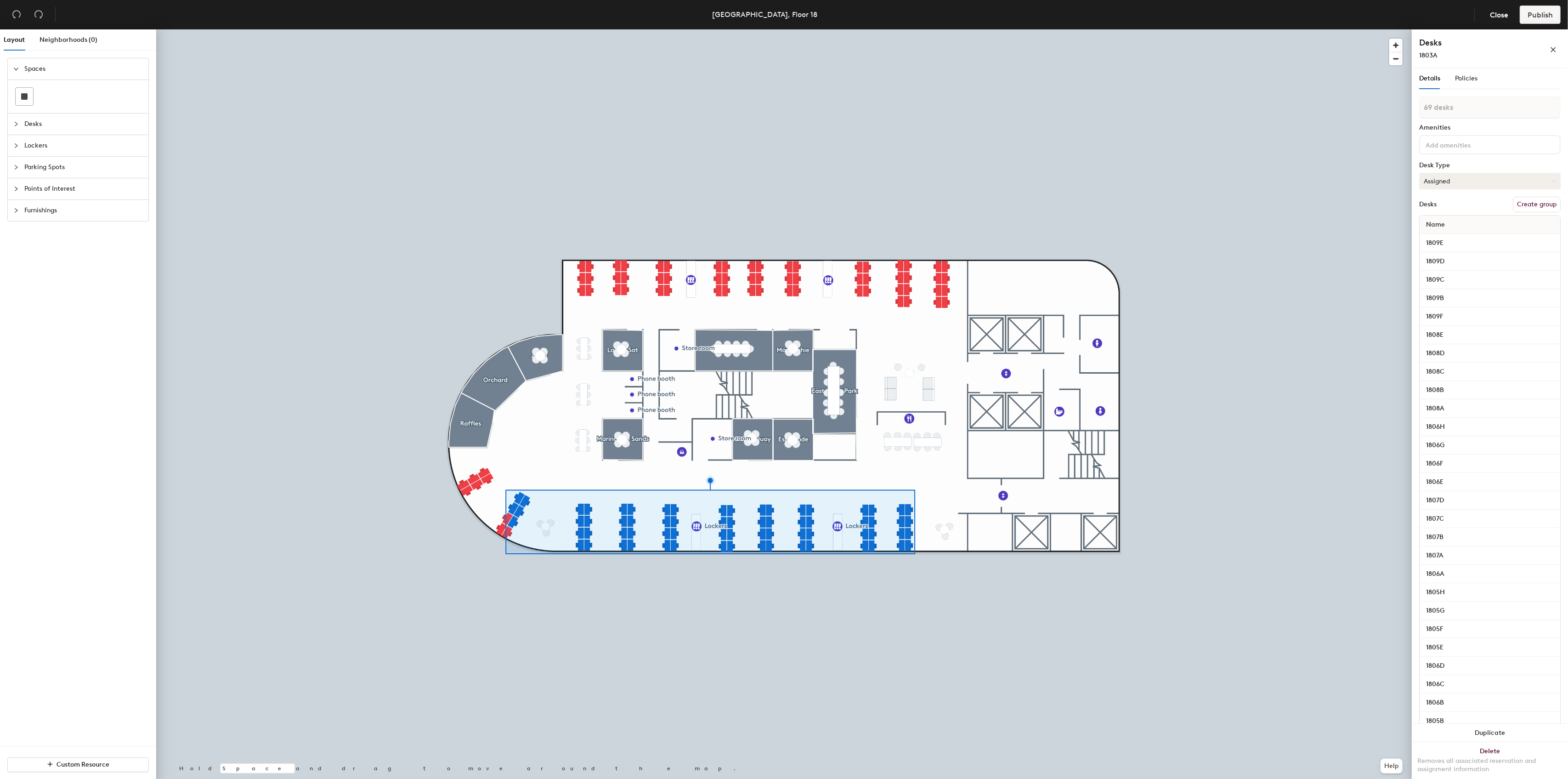
click at [1475, 183] on button "Assigned" at bounding box center [1489, 181] width 141 height 16
click at [1438, 238] on div "Hoteled" at bounding box center [1465, 237] width 92 height 14
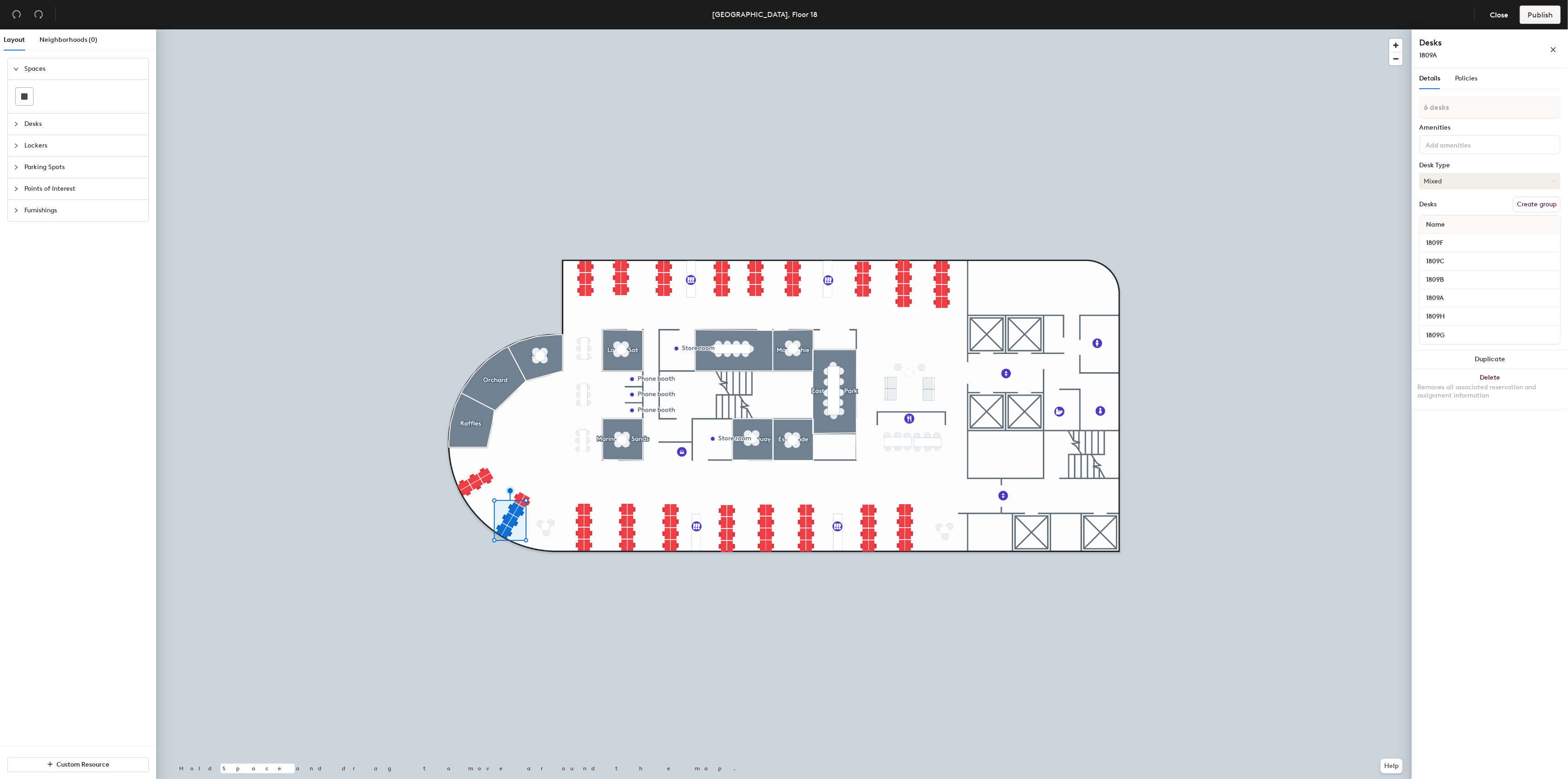
click at [1460, 178] on button "Mixed" at bounding box center [1489, 181] width 141 height 16
click at [1448, 235] on div "Hoteled" at bounding box center [1465, 237] width 92 height 14
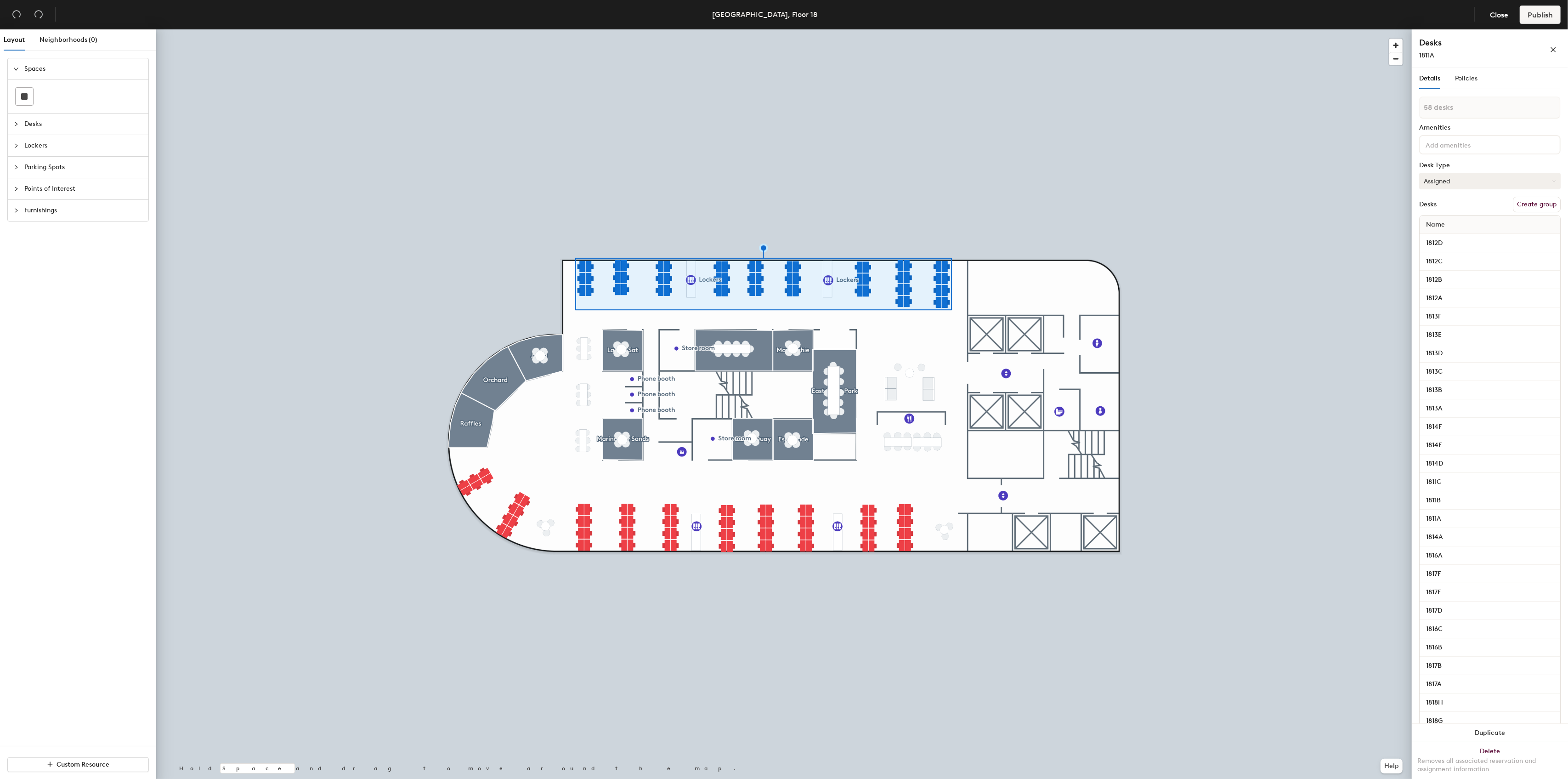
click at [1457, 178] on button "Assigned" at bounding box center [1489, 181] width 141 height 16
click at [1446, 236] on div "Hoteled" at bounding box center [1465, 237] width 92 height 14
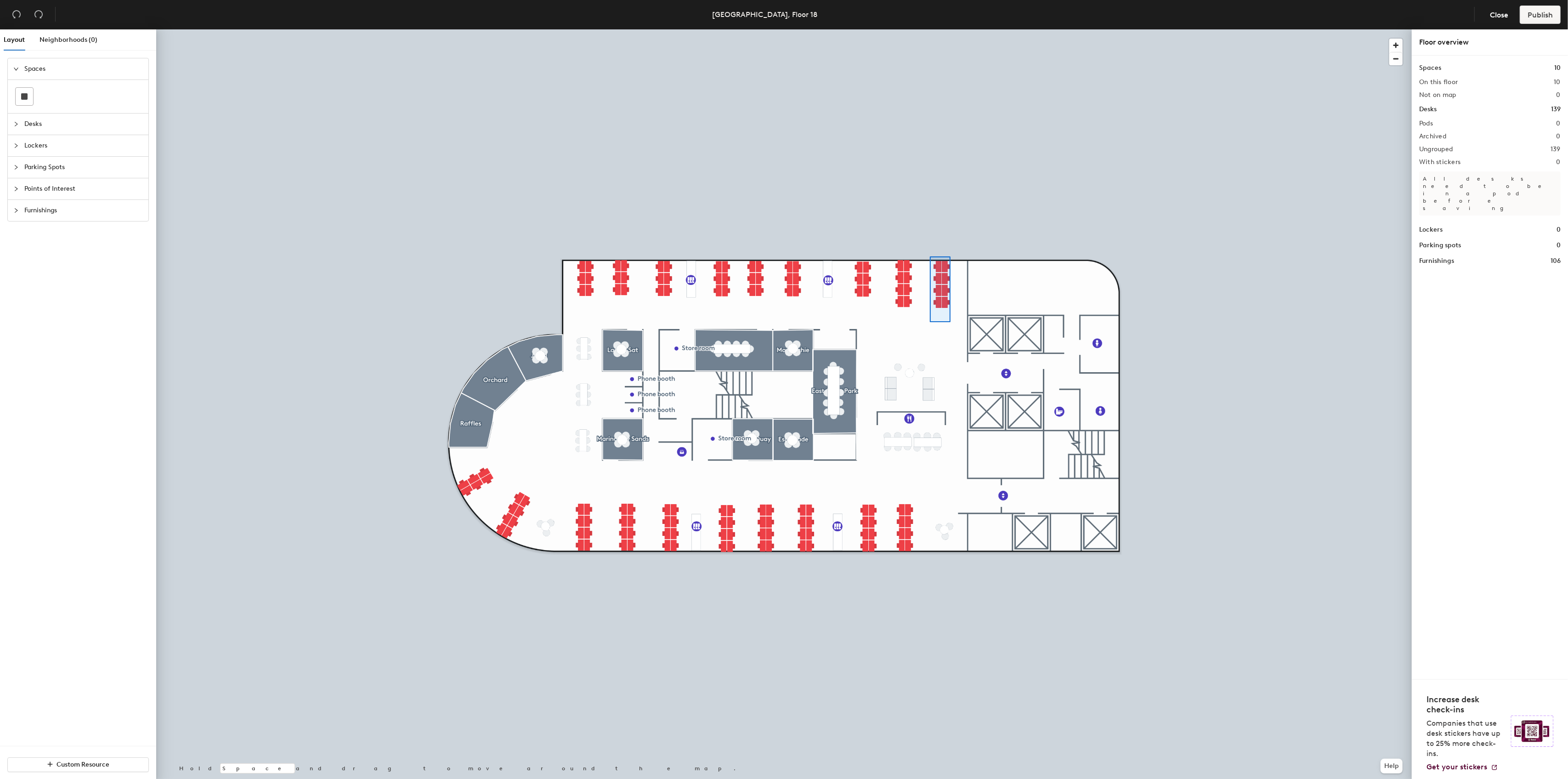
click at [930, 29] on div at bounding box center [784, 29] width 1256 height 0
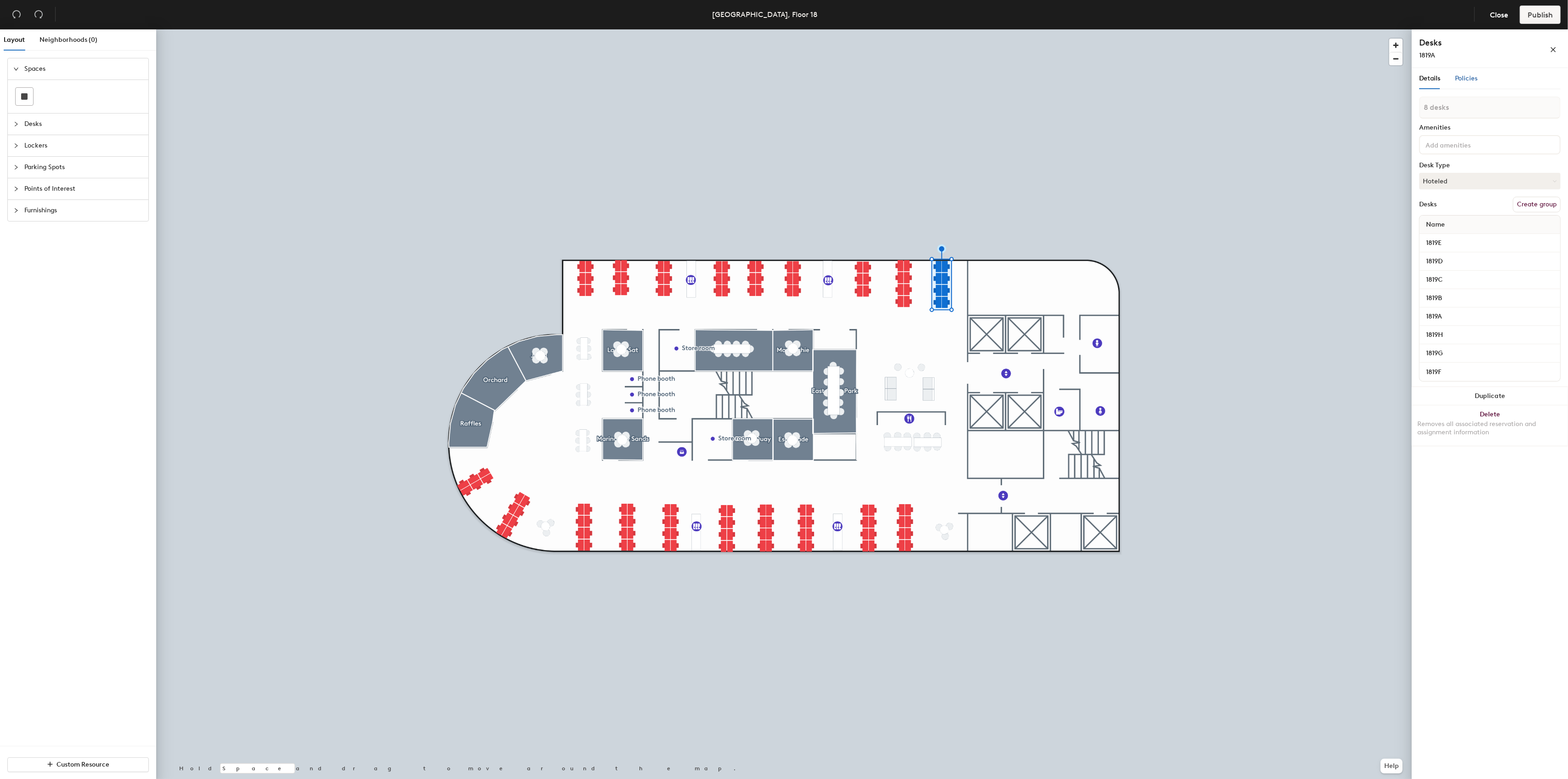
click at [1474, 80] on span "Policies" at bounding box center [1466, 78] width 23 height 8
click at [1433, 79] on span "Details" at bounding box center [1429, 78] width 21 height 8
click at [1532, 205] on button "Create group" at bounding box center [1536, 205] width 47 height 16
type input "Pod 01"
click at [1536, 206] on button "Create group" at bounding box center [1536, 205] width 47 height 16
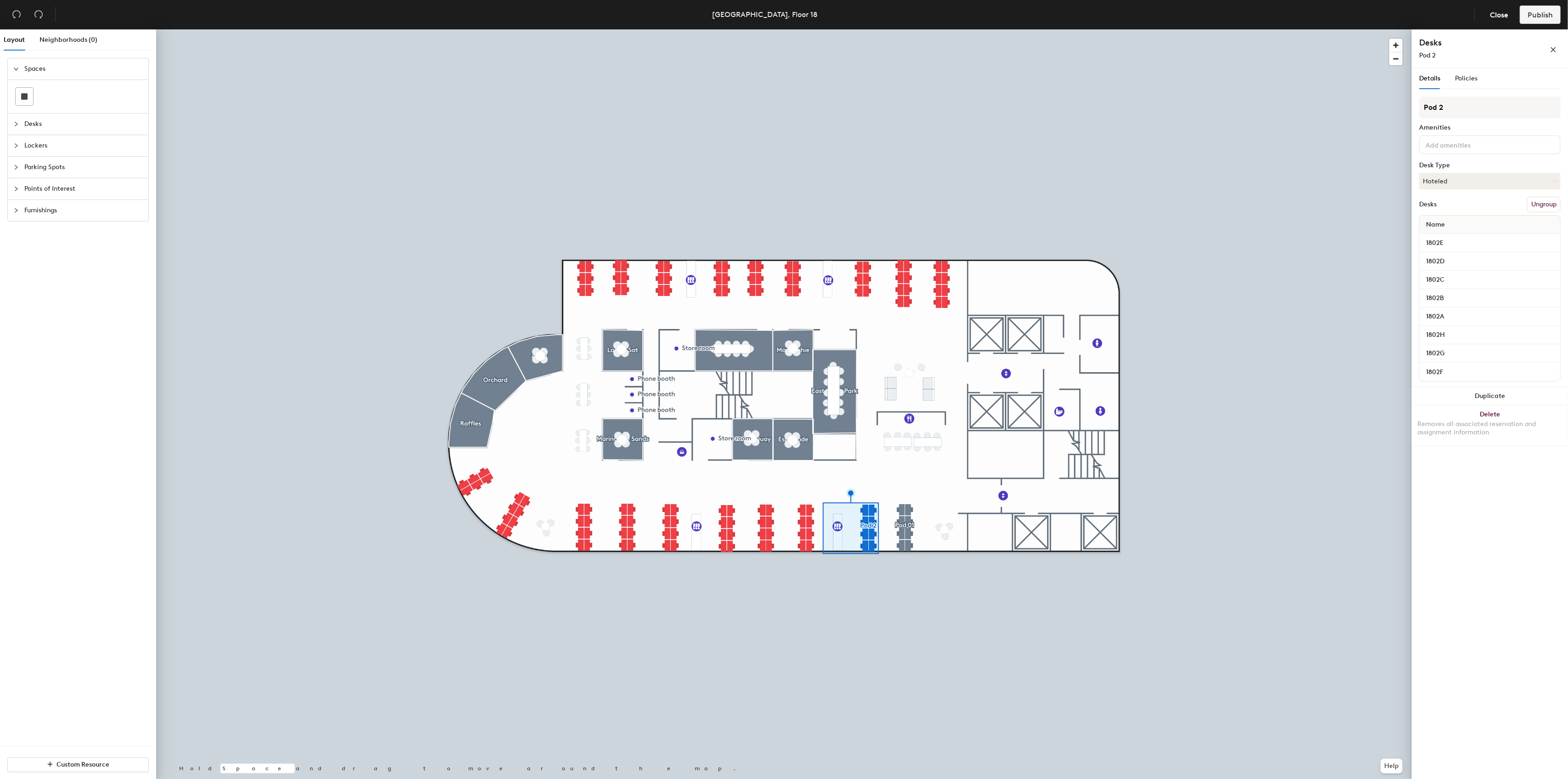
type input "Pod 02"
click at [1526, 202] on button "Create group" at bounding box center [1536, 205] width 47 height 16
click at [1438, 106] on input "Pod 3" at bounding box center [1489, 107] width 141 height 22
type input "Pod 03"
click at [1535, 204] on button "Create group" at bounding box center [1536, 205] width 47 height 16
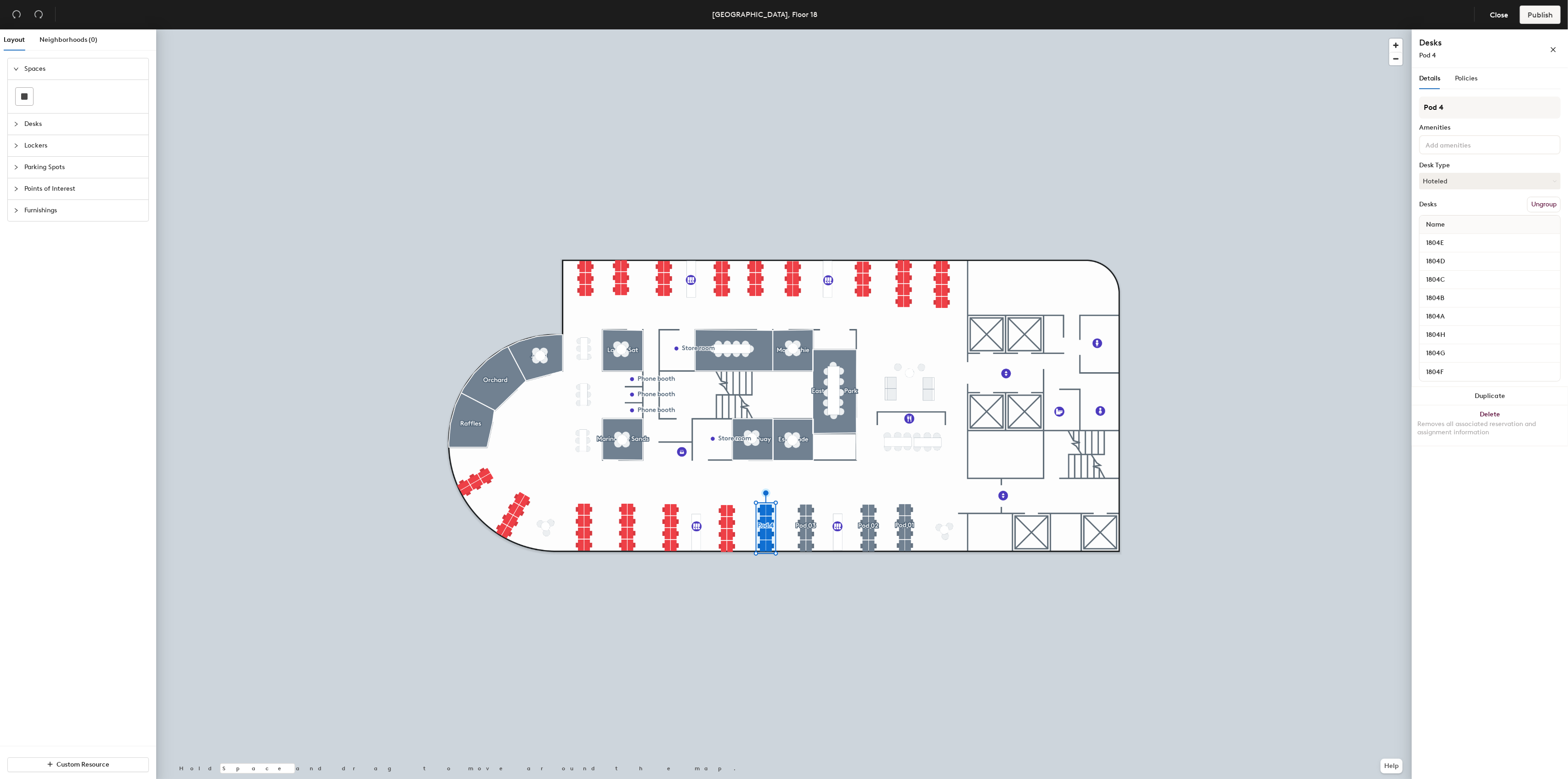
type input "Pod 04"
type input "Pod 06"
click at [1530, 200] on button "Create group" at bounding box center [1536, 205] width 47 height 16
click at [1438, 107] on input "Pod 7" at bounding box center [1489, 107] width 141 height 22
type input "Pod 07"
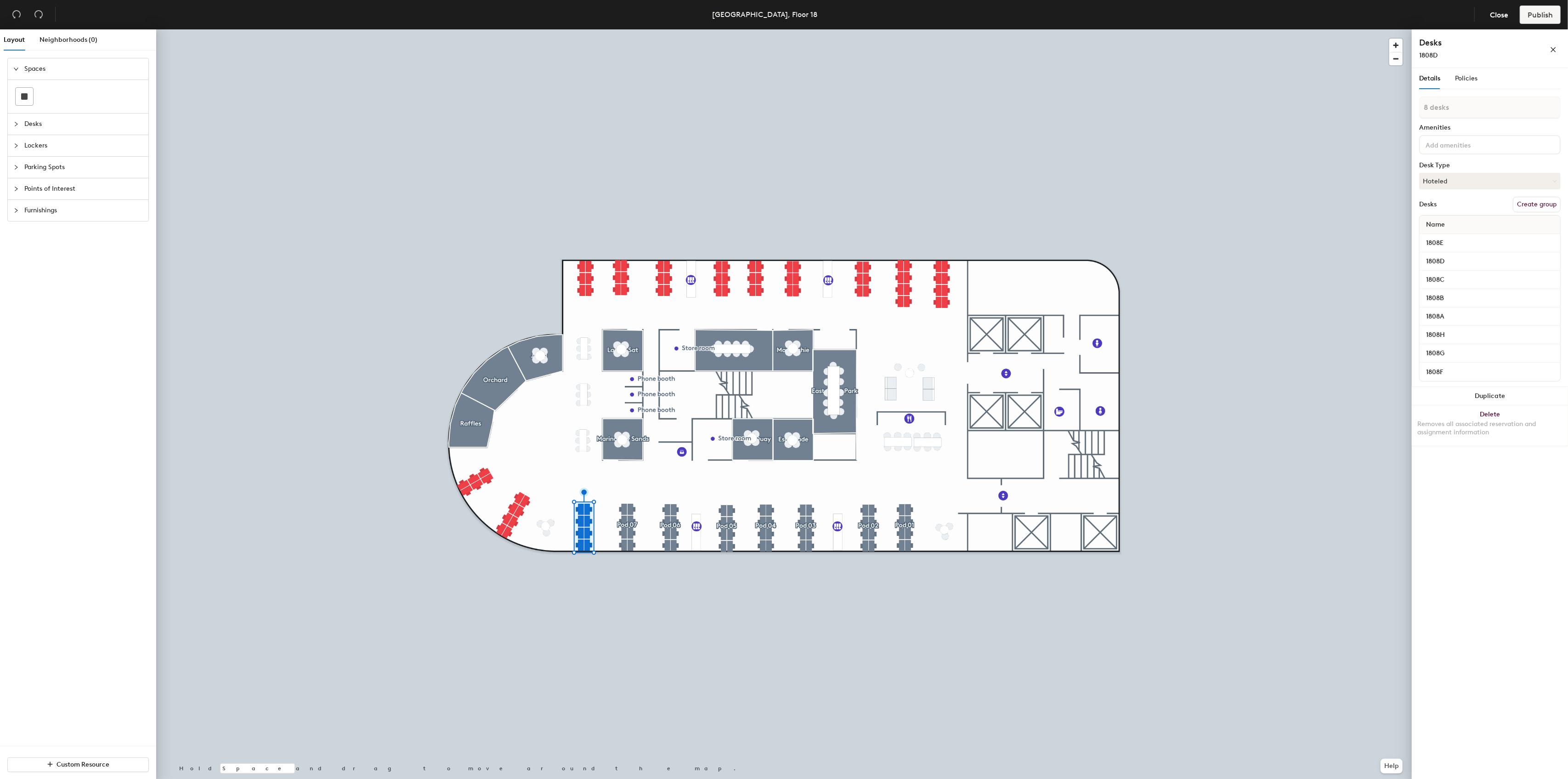
click at [1541, 205] on button "Create group" at bounding box center [1536, 205] width 47 height 16
click at [1438, 107] on input "Pod 8" at bounding box center [1489, 107] width 141 height 22
type input "Pod 08"
click at [1528, 207] on button "Create group" at bounding box center [1536, 205] width 47 height 16
type input "Pod 09"
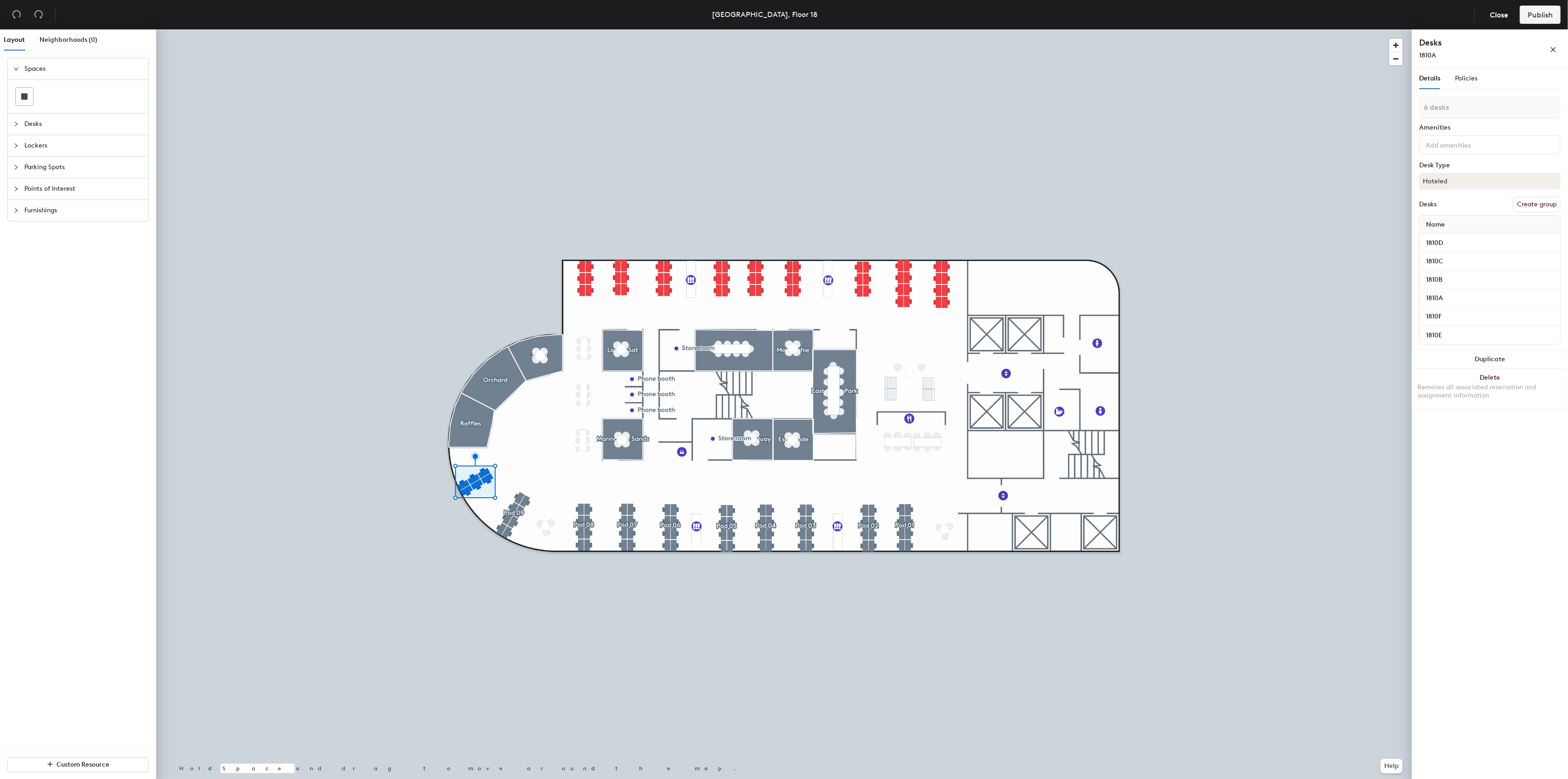
click at [1530, 204] on button "Create group" at bounding box center [1536, 205] width 47 height 16
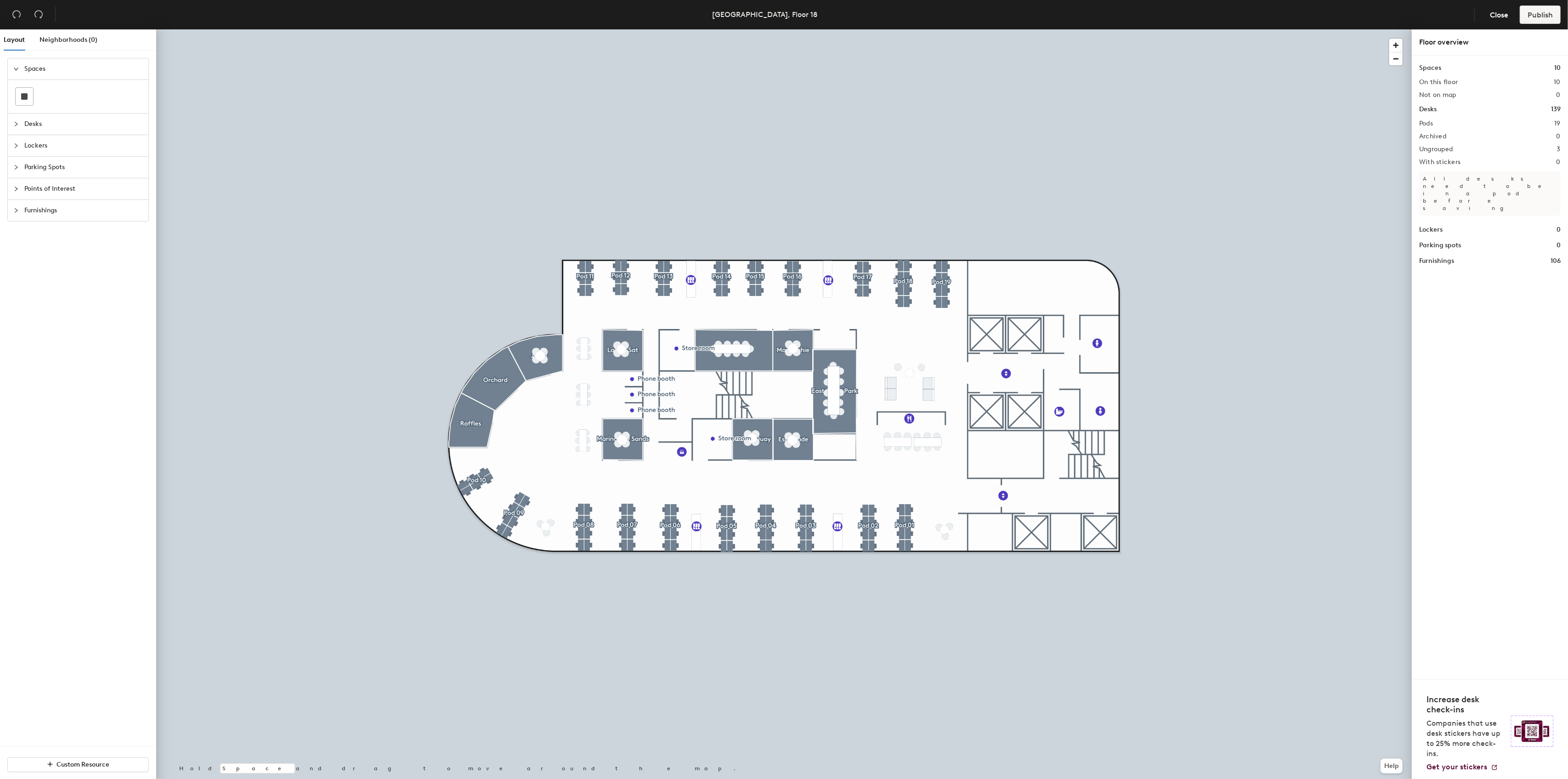
click at [1559, 149] on h2 "3" at bounding box center [1559, 149] width 4 height 7
click at [1432, 149] on h2 "Ungrouped" at bounding box center [1436, 149] width 34 height 7
drag, startPoint x: 1423, startPoint y: 148, endPoint x: 1456, endPoint y: 149, distance: 33.0
click at [1464, 149] on div "Ungrouped 3" at bounding box center [1489, 149] width 141 height 7
click at [1429, 147] on h2 "Ungrouped" at bounding box center [1436, 149] width 34 height 7
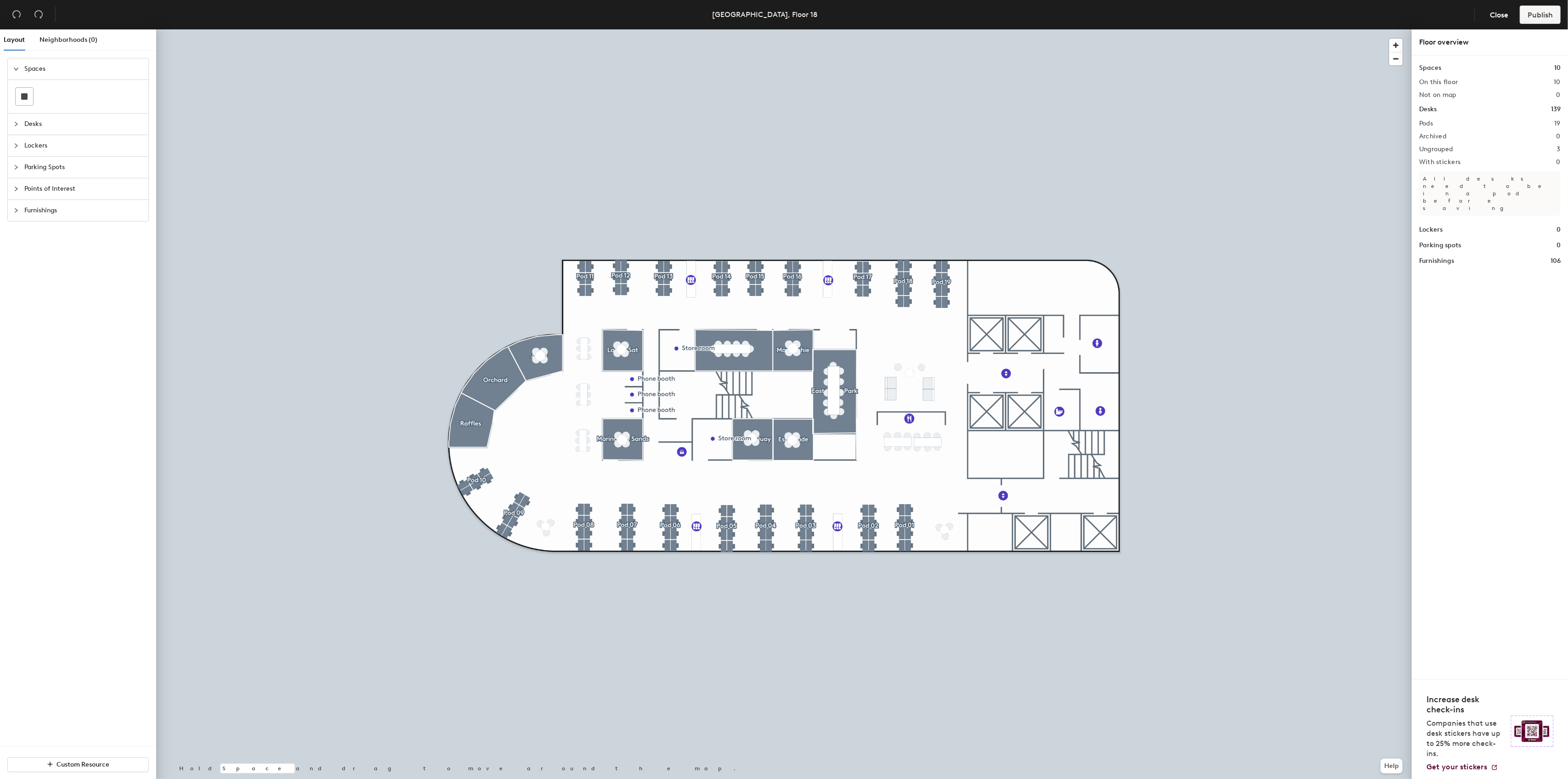
click at [1419, 149] on div "Spaces 10 On this floor 10 Not on map 0 Desks 139 Pods 19 Archived 0 Ungrouped …" at bounding box center [1489, 367] width 156 height 624
click at [321, 29] on div at bounding box center [784, 29] width 1256 height 0
click at [1440, 122] on div "Pods 19" at bounding box center [1489, 124] width 141 height 7
click at [1429, 108] on h1 "Desks" at bounding box center [1427, 109] width 18 height 10
click at [1466, 111] on div "Desks 139" at bounding box center [1489, 109] width 141 height 10
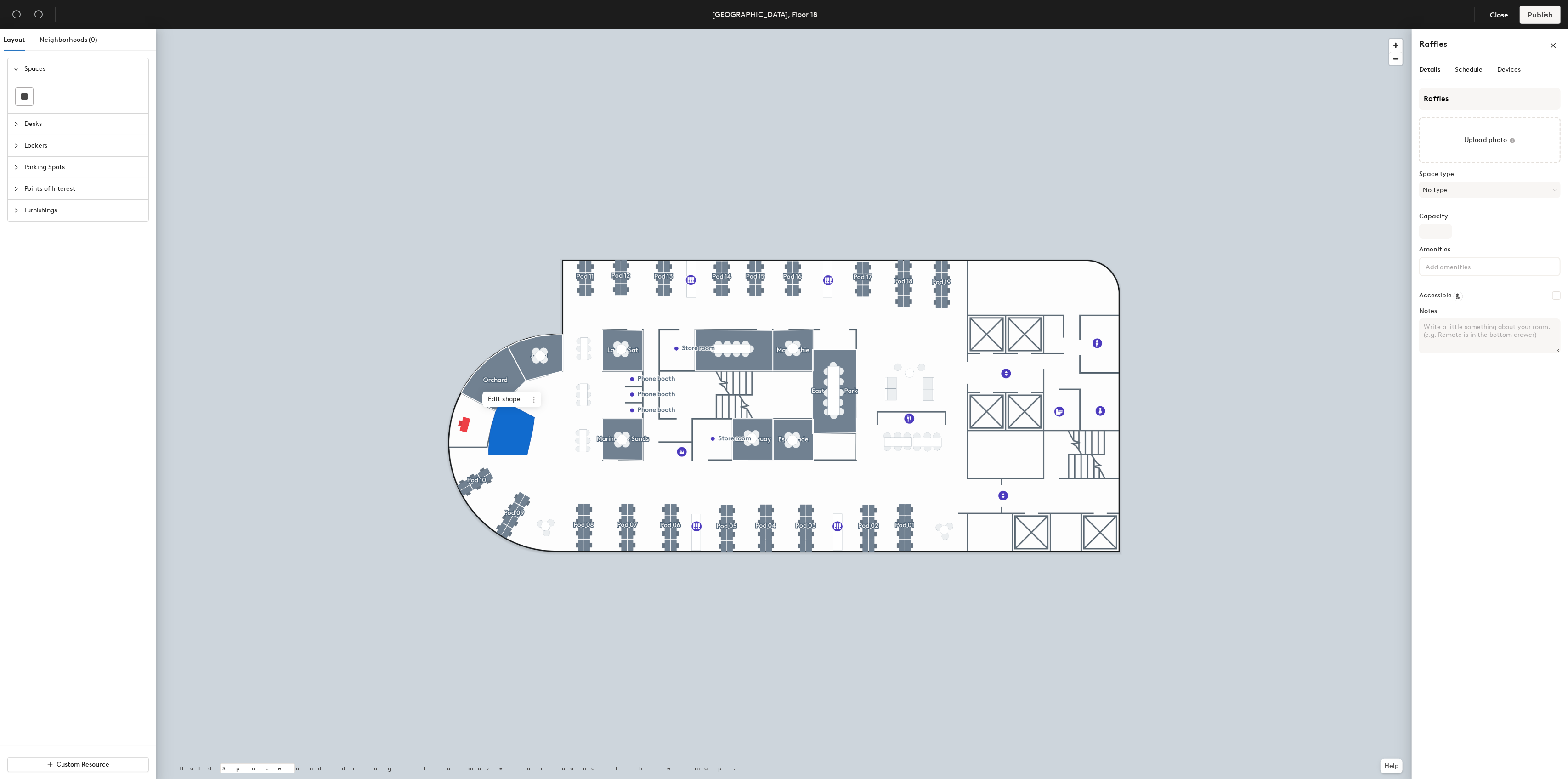
click at [492, 397] on span "Edit shape" at bounding box center [504, 400] width 44 height 16
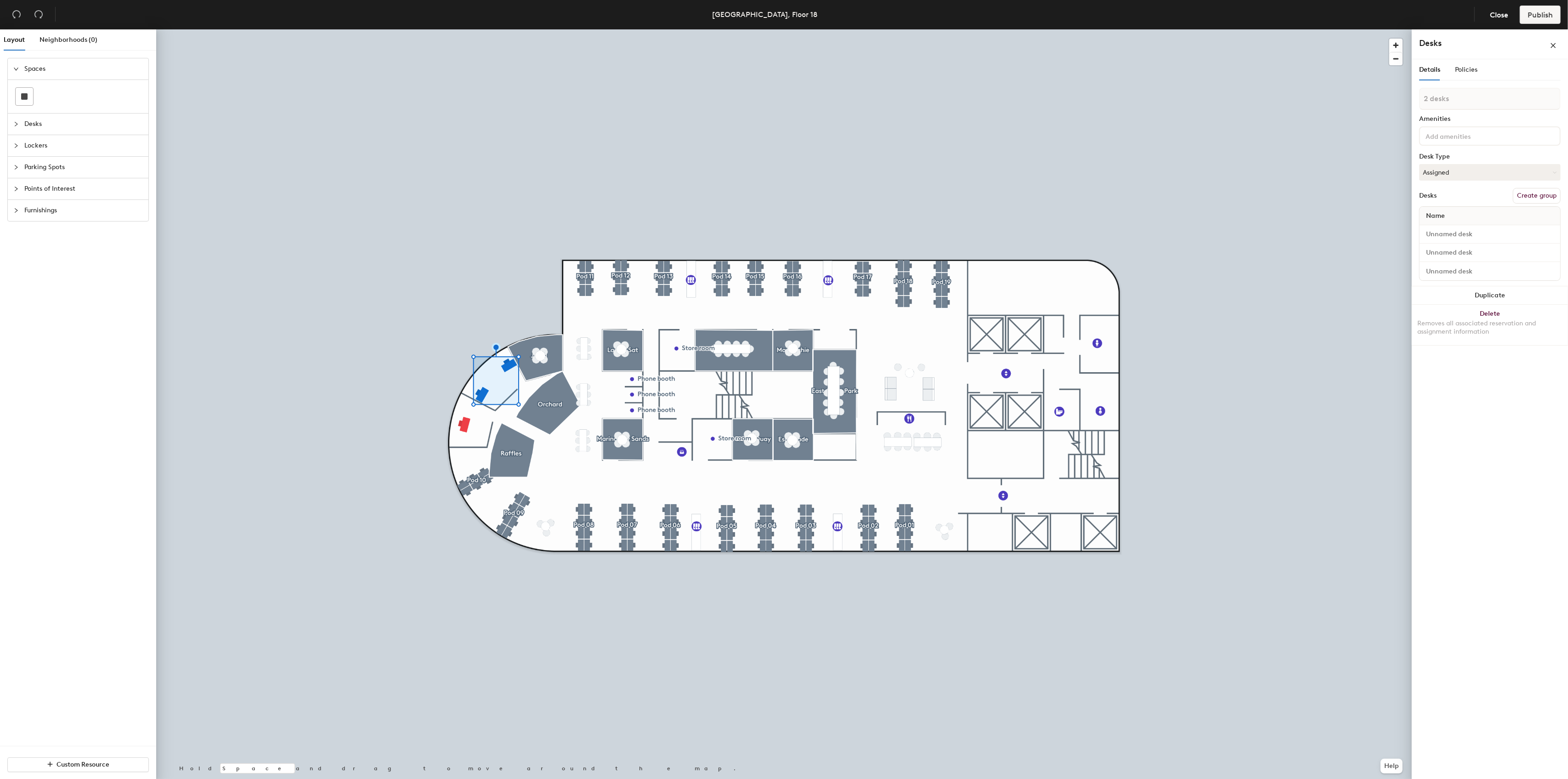
type input "3 desks"
click at [1536, 196] on button "Create group" at bounding box center [1536, 196] width 47 height 16
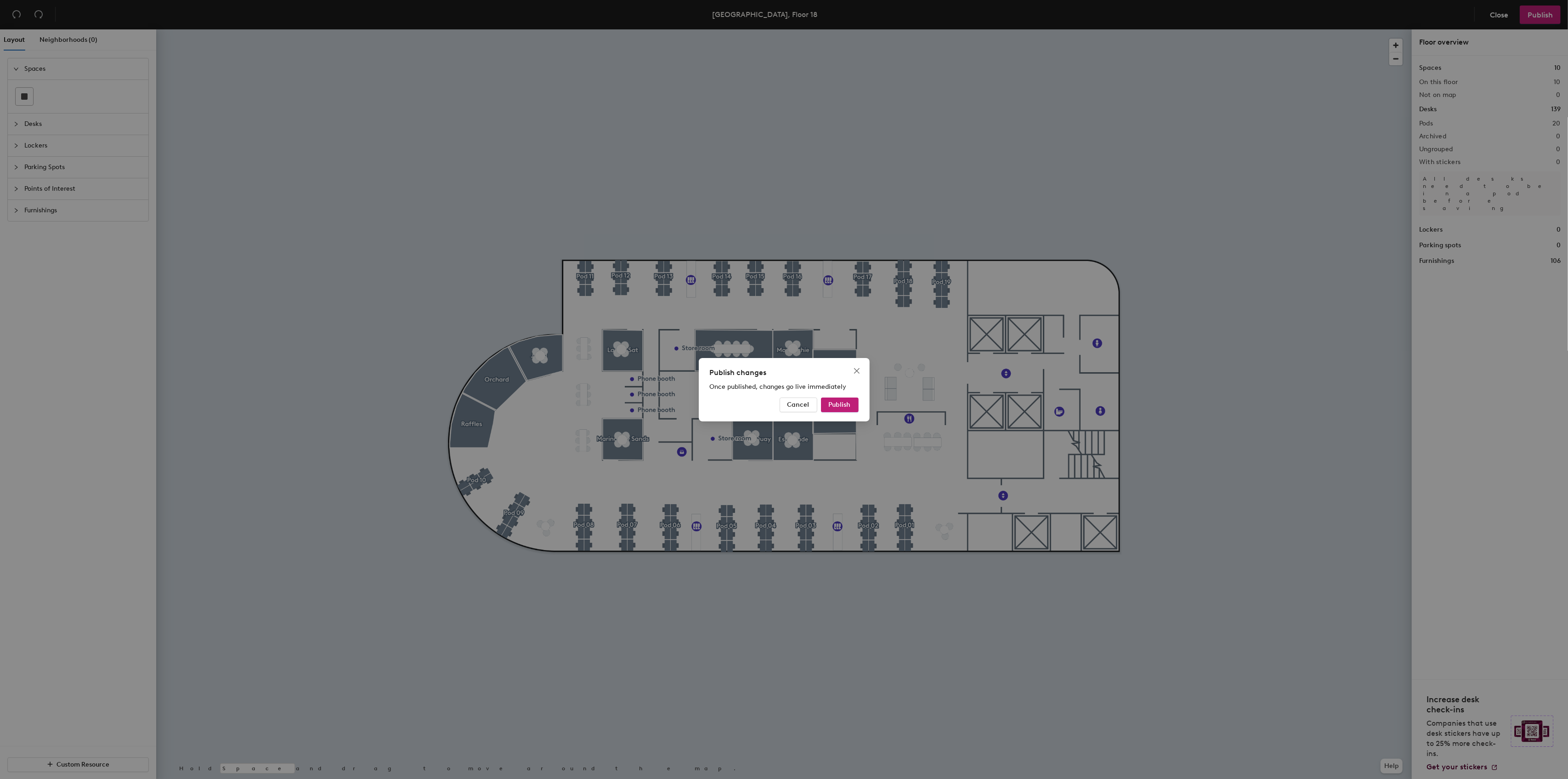
click at [835, 406] on span "Publish" at bounding box center [840, 404] width 22 height 8
